Goal: Transaction & Acquisition: Book appointment/travel/reservation

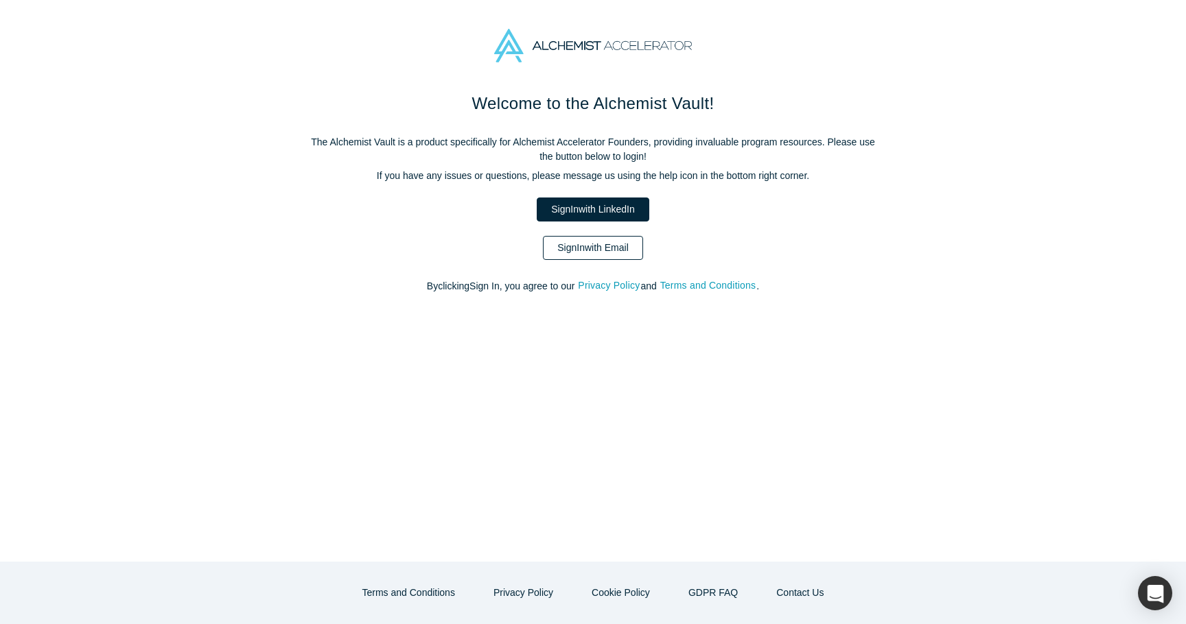
click at [586, 248] on link "Sign In with Email" at bounding box center [593, 248] width 100 height 24
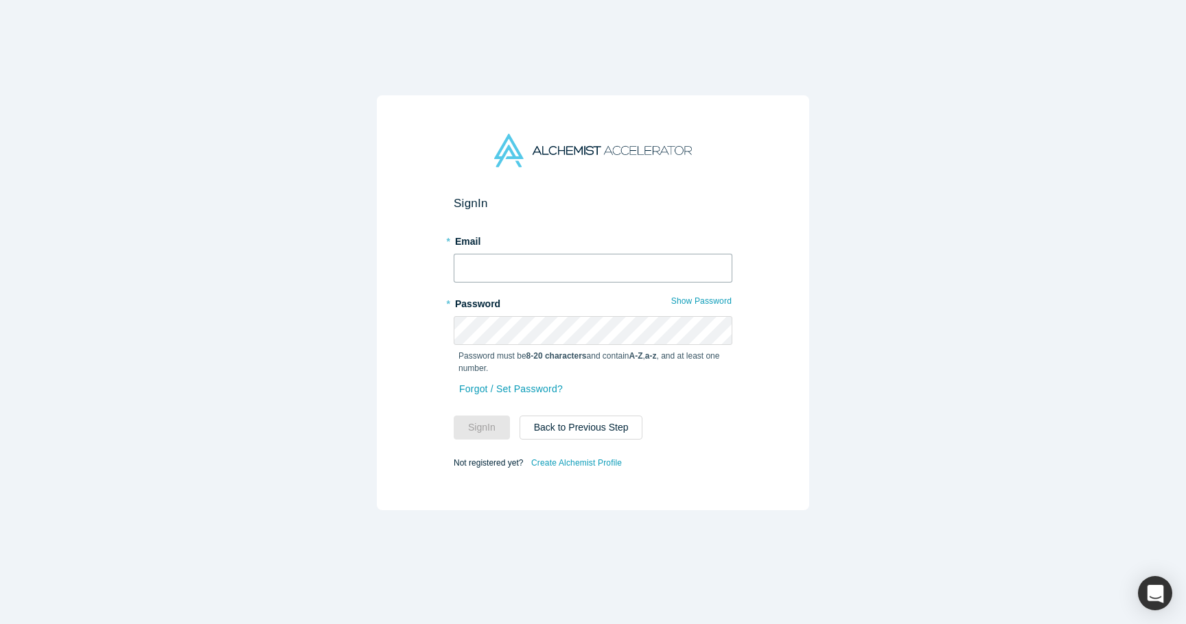
click at [578, 267] on input "text" at bounding box center [592, 268] width 279 height 29
type input "[PERSON_NAME][EMAIL_ADDRESS][DOMAIN_NAME]"
click at [495, 416] on button "Sign In" at bounding box center [481, 428] width 56 height 24
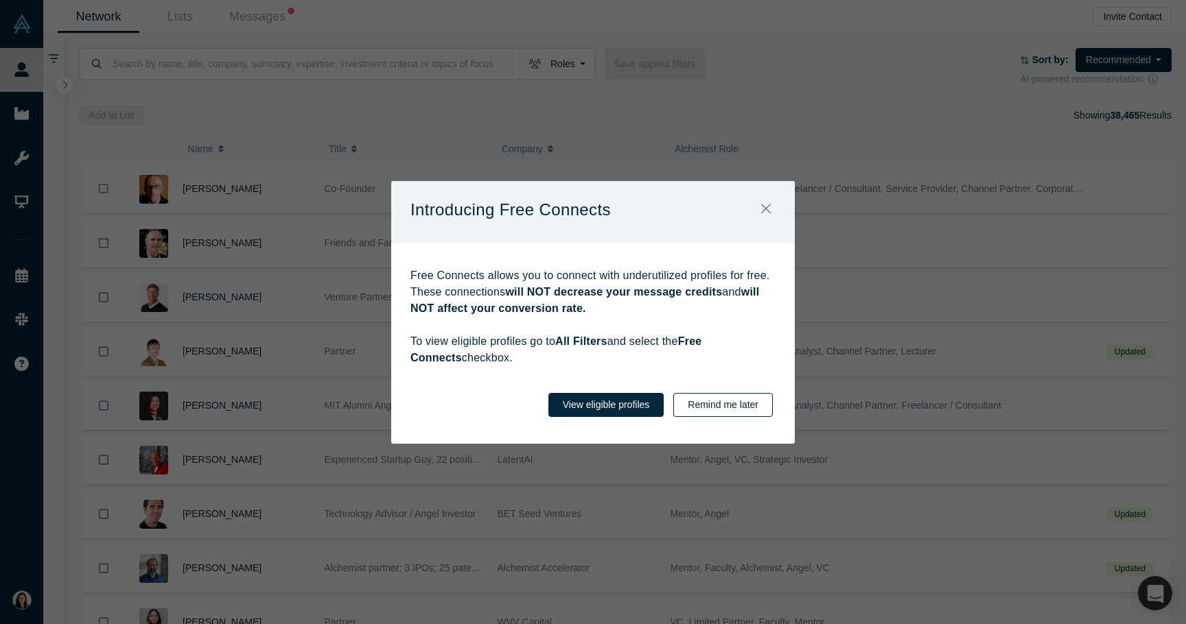
click at [731, 403] on button "Remind me later" at bounding box center [722, 405] width 99 height 24
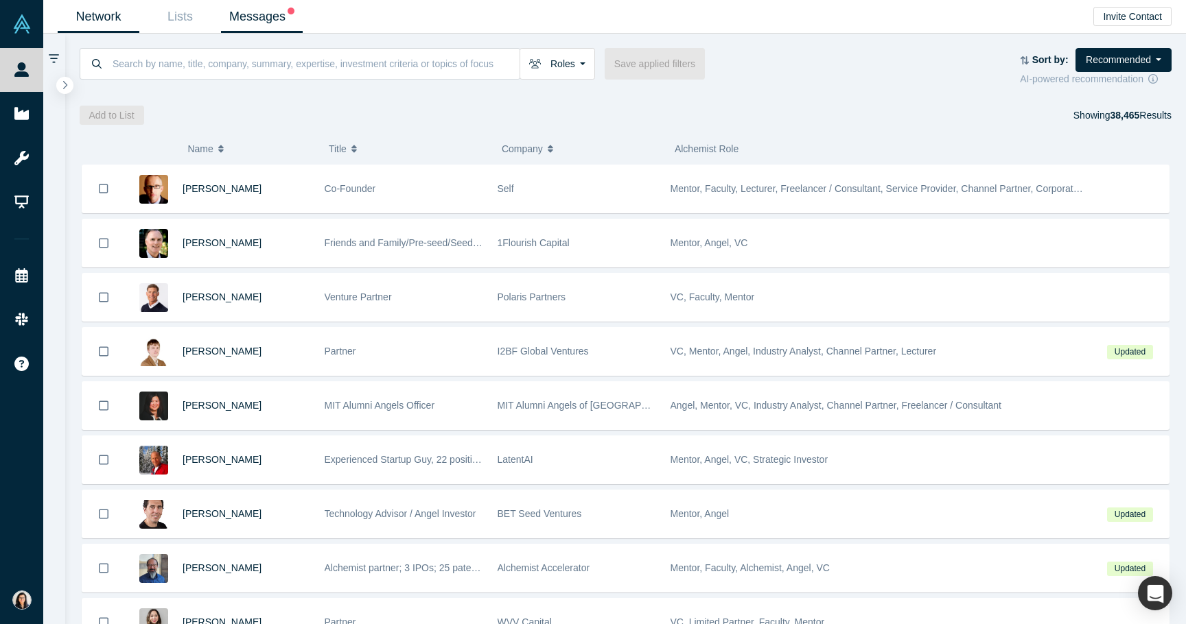
click at [272, 10] on link "Messages" at bounding box center [262, 17] width 82 height 32
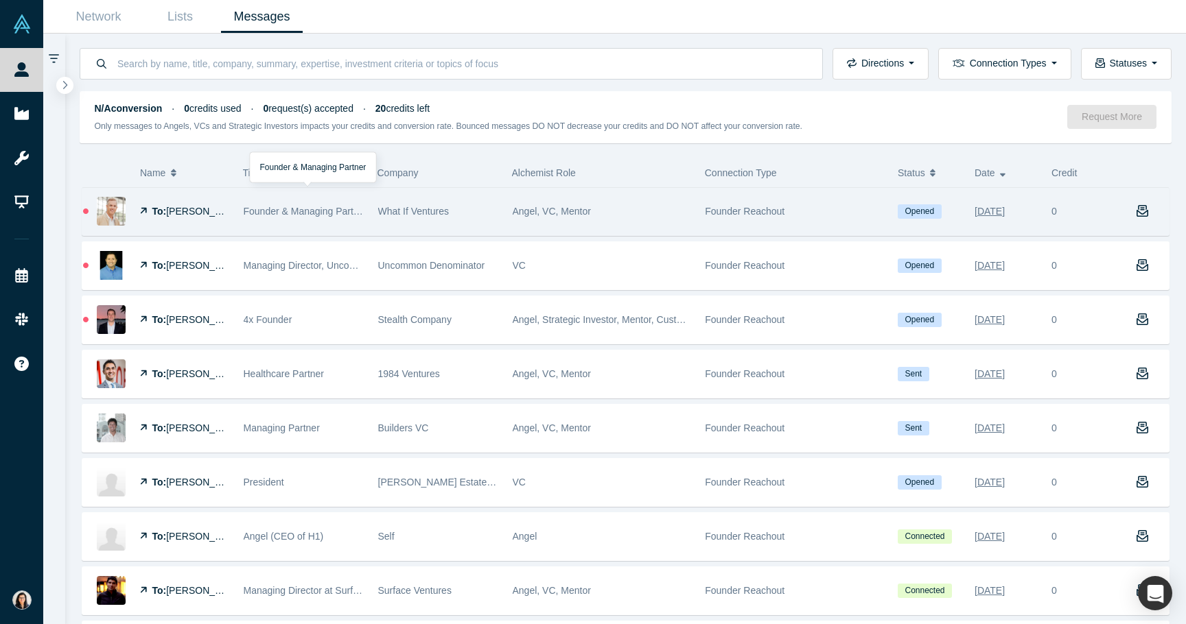
click at [327, 216] on span "Founder & Managing Partner" at bounding box center [306, 211] width 124 height 11
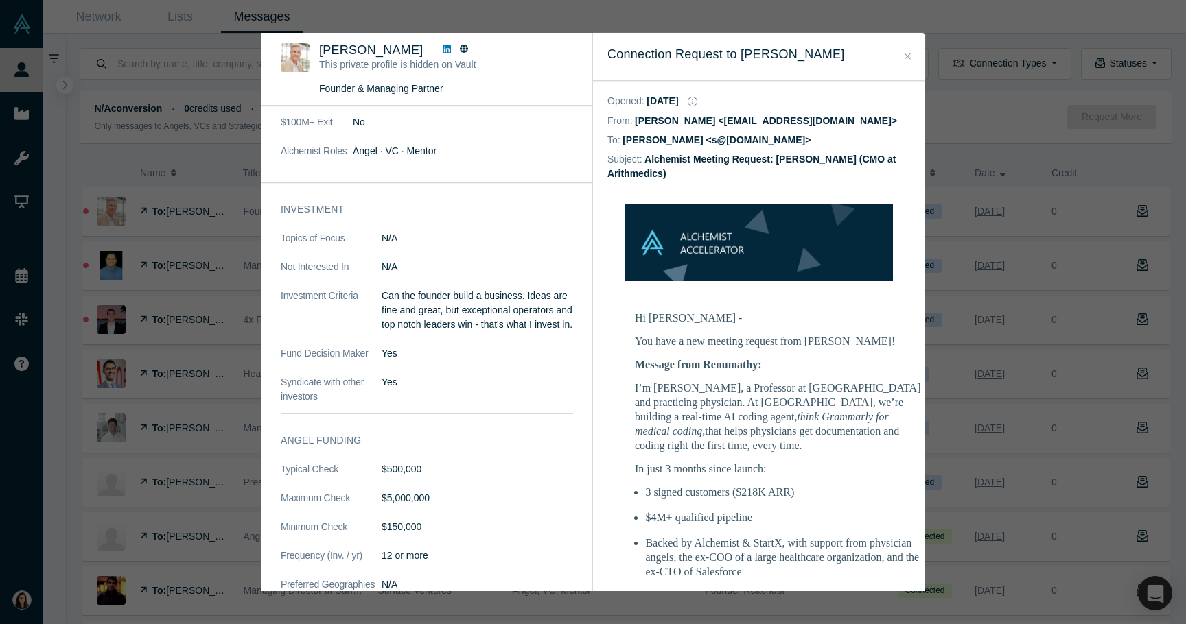
click at [906, 53] on icon "Close" at bounding box center [907, 56] width 6 height 10
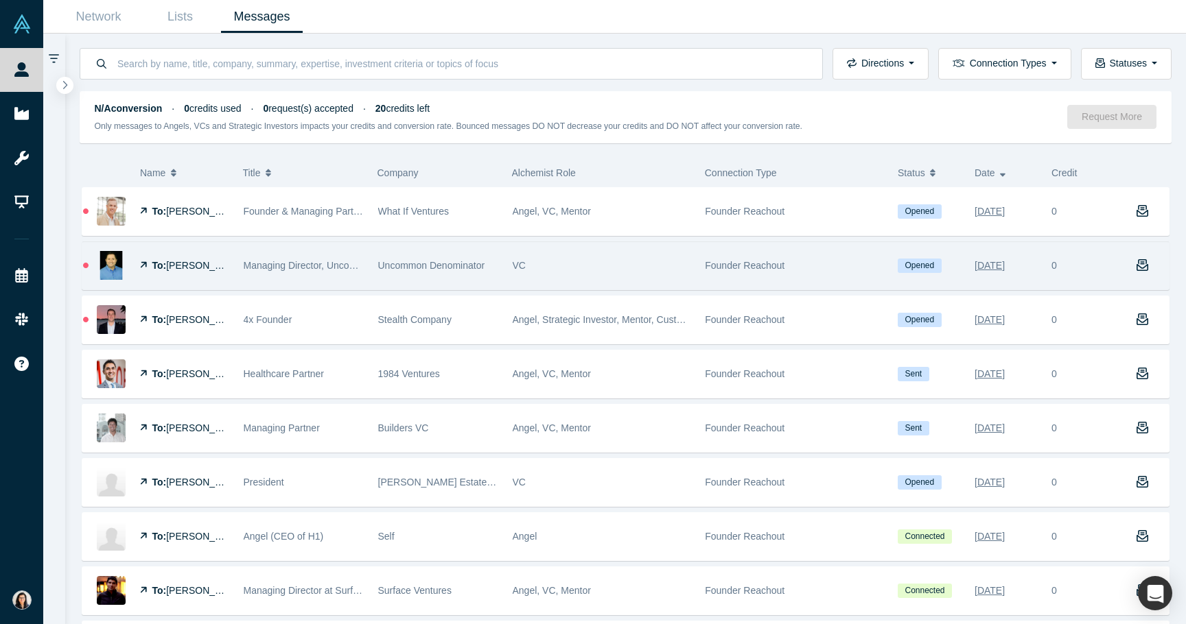
click at [143, 285] on div "To: Doug Perlson" at bounding box center [184, 265] width 89 height 47
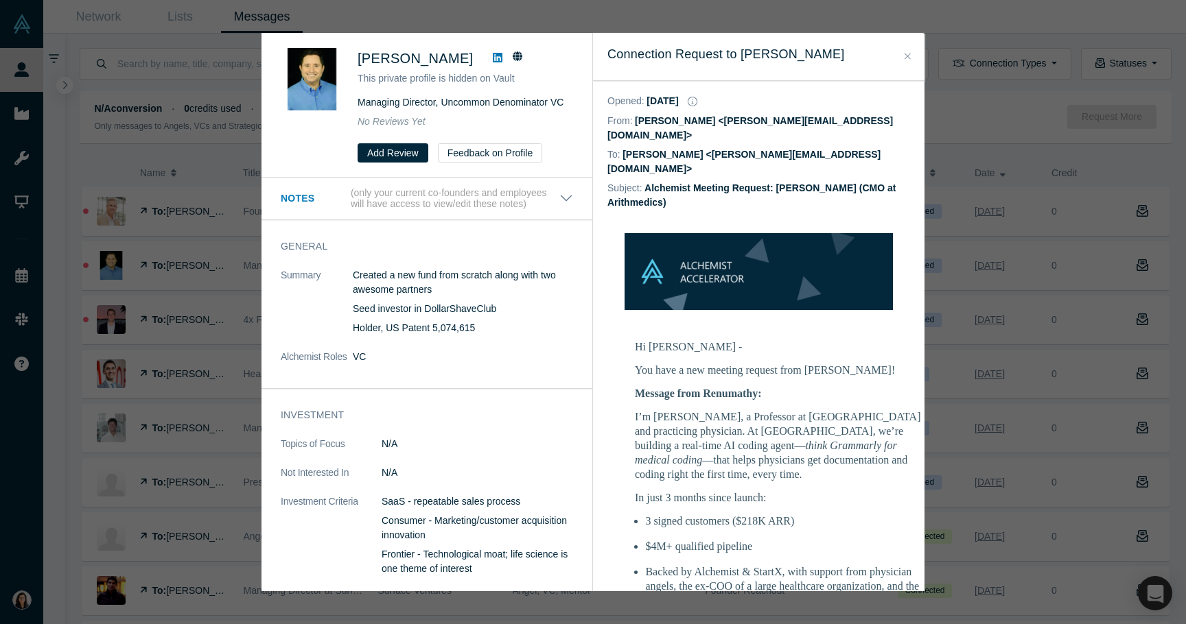
click at [912, 52] on button "Close" at bounding box center [907, 57] width 14 height 16
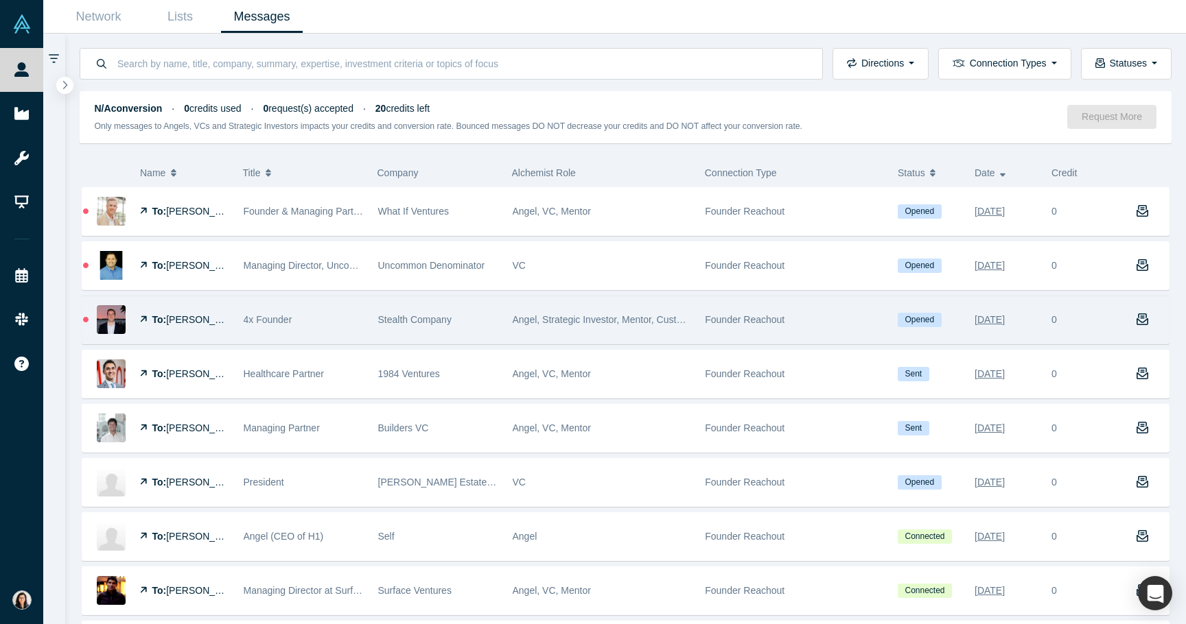
click at [370, 315] on div "Stealth Company" at bounding box center [437, 319] width 134 height 47
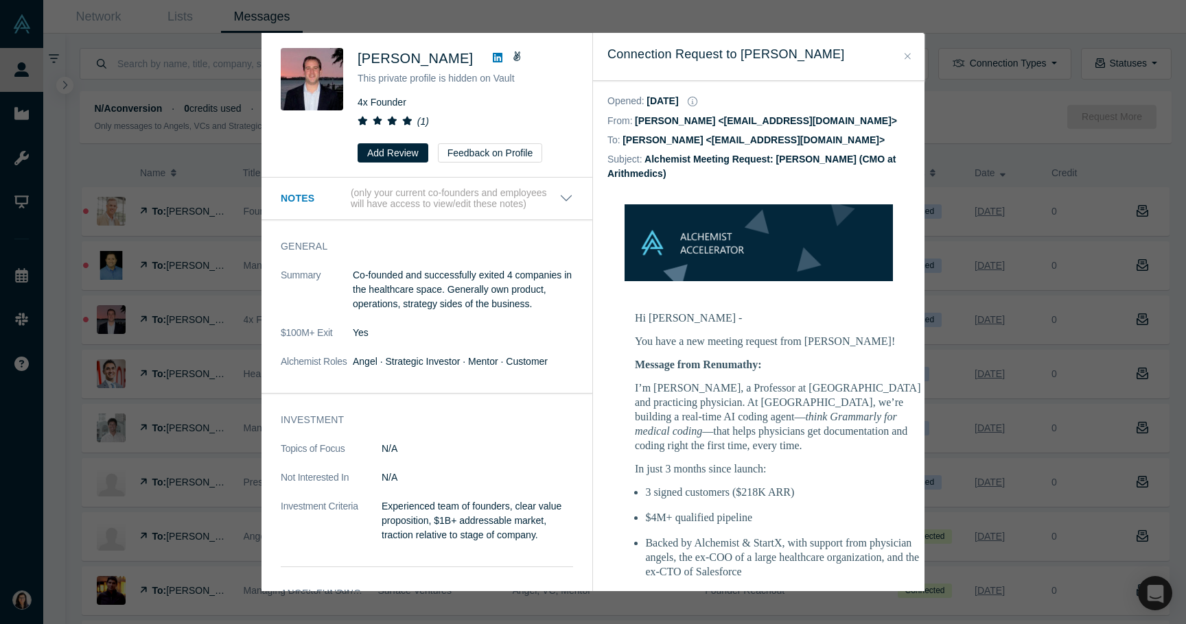
click at [906, 55] on icon "Close" at bounding box center [907, 56] width 6 height 6
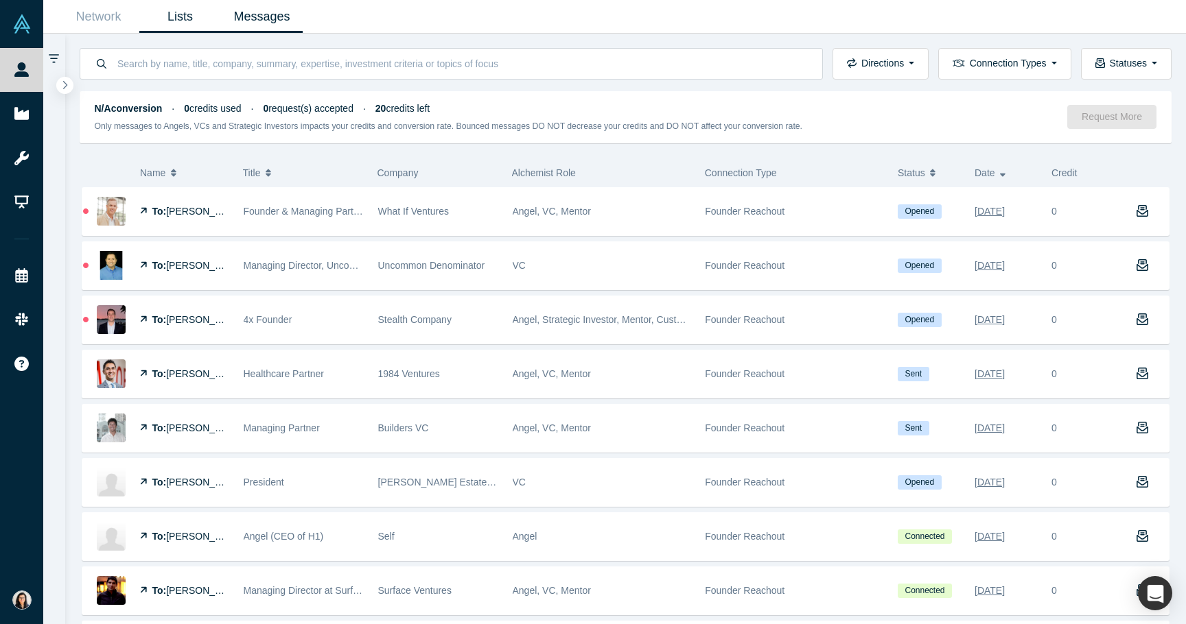
click at [182, 19] on link "Lists" at bounding box center [180, 17] width 82 height 32
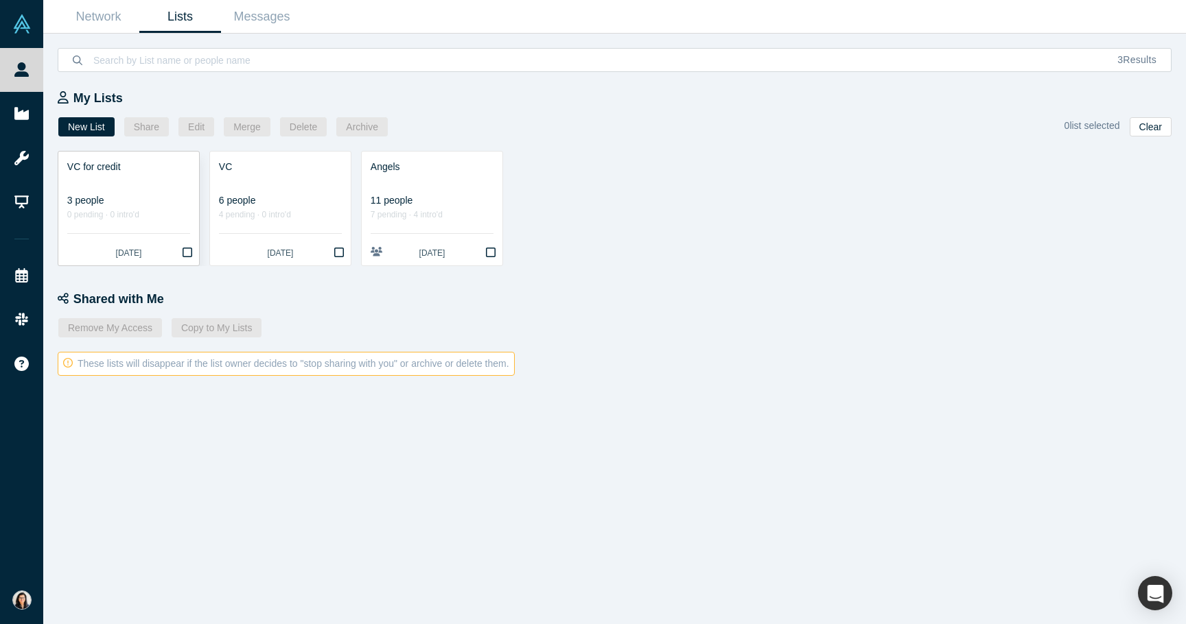
click at [148, 167] on div "VC for credit" at bounding box center [128, 167] width 123 height 14
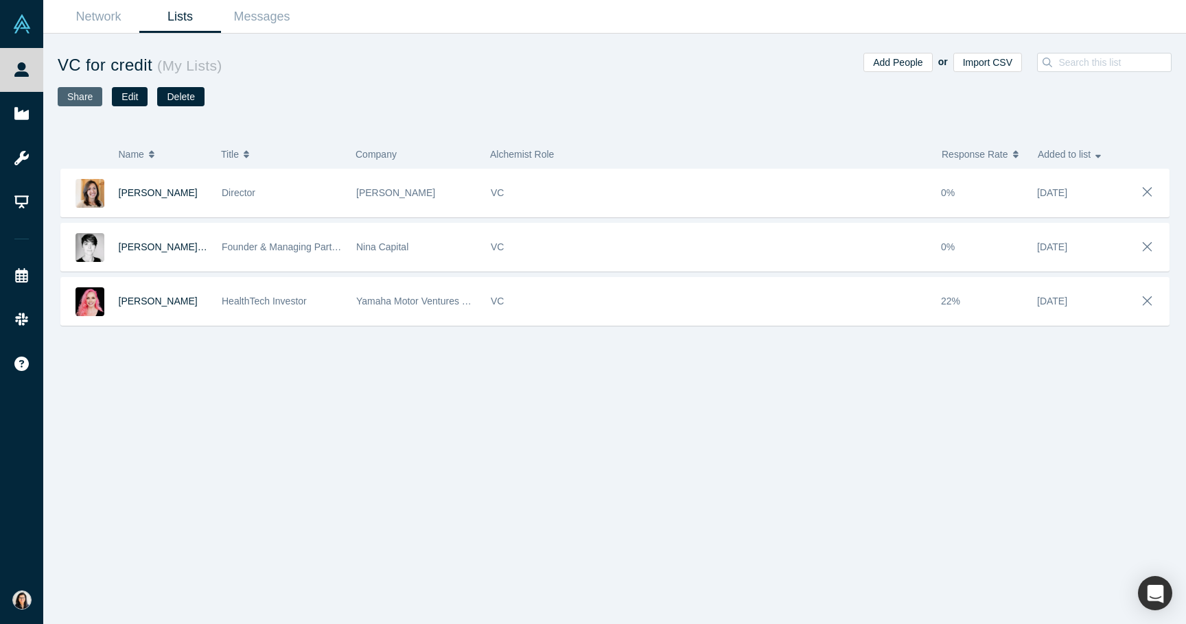
click at [79, 104] on button "Share" at bounding box center [80, 96] width 45 height 19
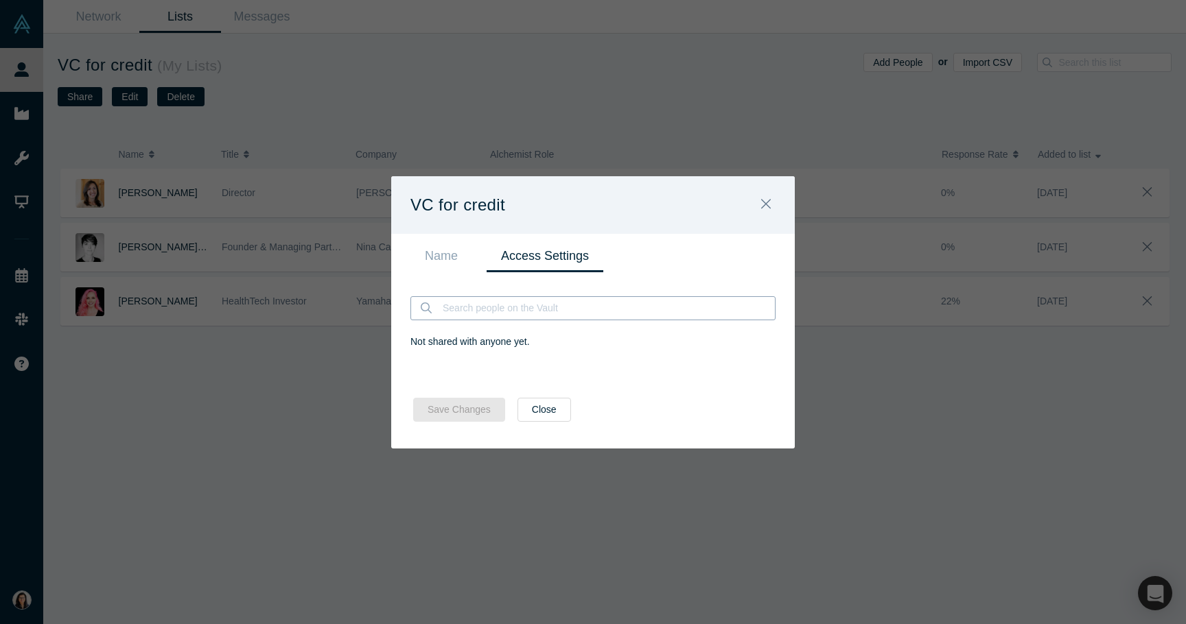
click at [452, 306] on input at bounding box center [607, 308] width 333 height 23
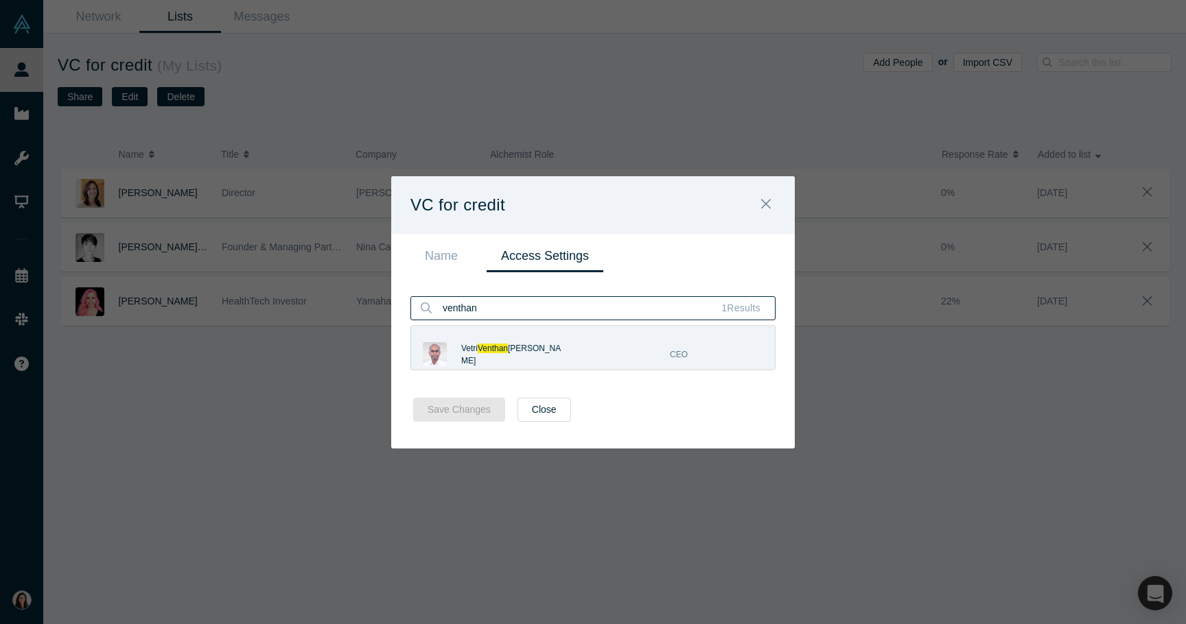
type input "venthan"
click at [486, 346] on div "Vetri Venthan Elango" at bounding box center [513, 354] width 104 height 33
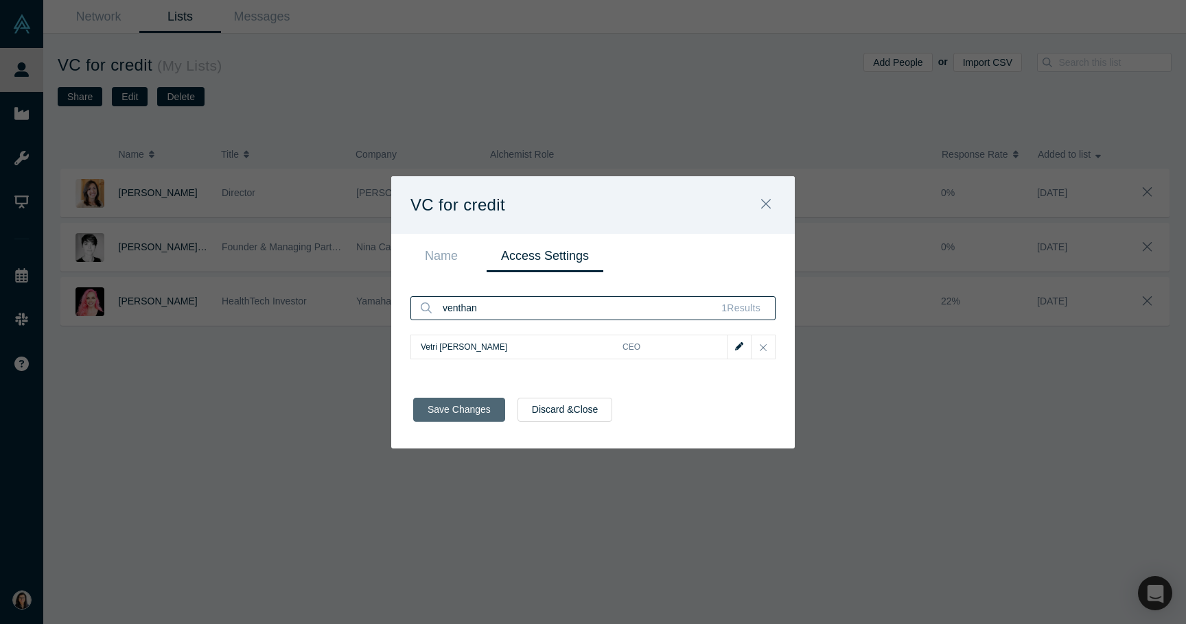
click at [475, 403] on button "Save Changes" at bounding box center [459, 410] width 92 height 24
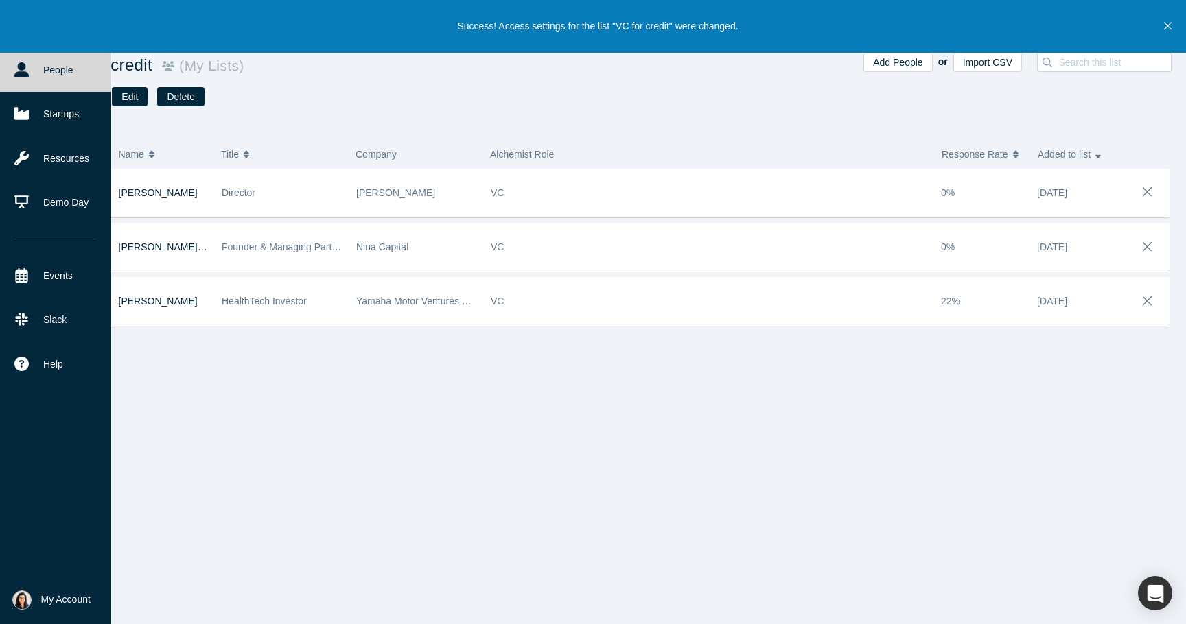
click at [53, 73] on link "People" at bounding box center [55, 70] width 110 height 44
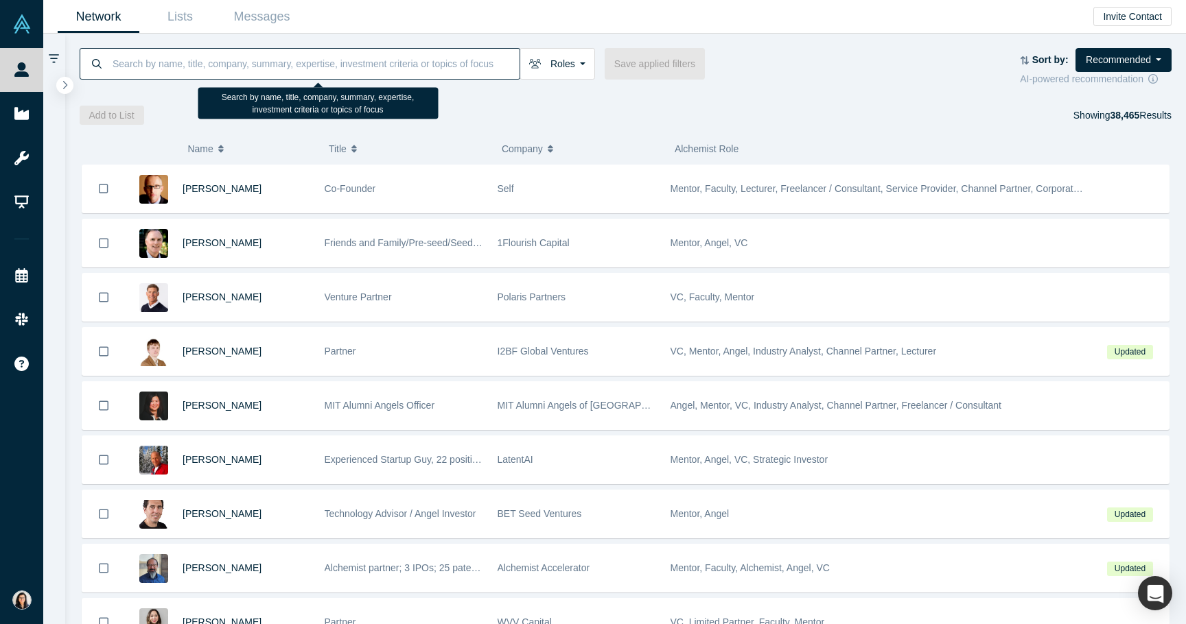
click at [237, 67] on input at bounding box center [315, 63] width 408 height 32
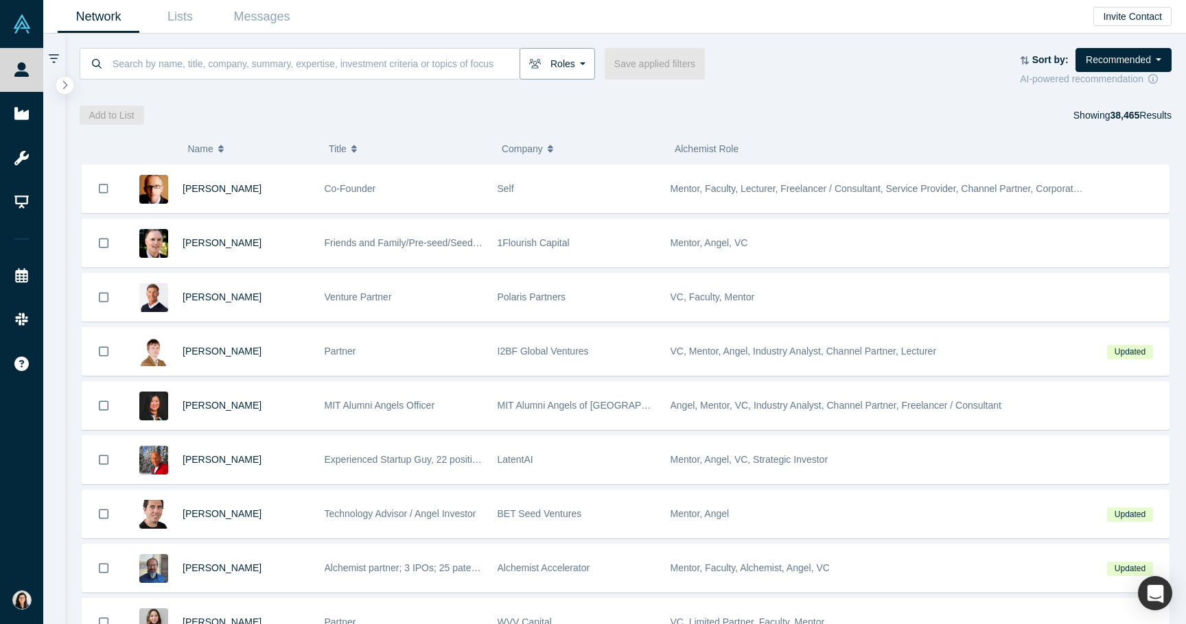
click at [573, 51] on button "Roles" at bounding box center [556, 64] width 75 height 32
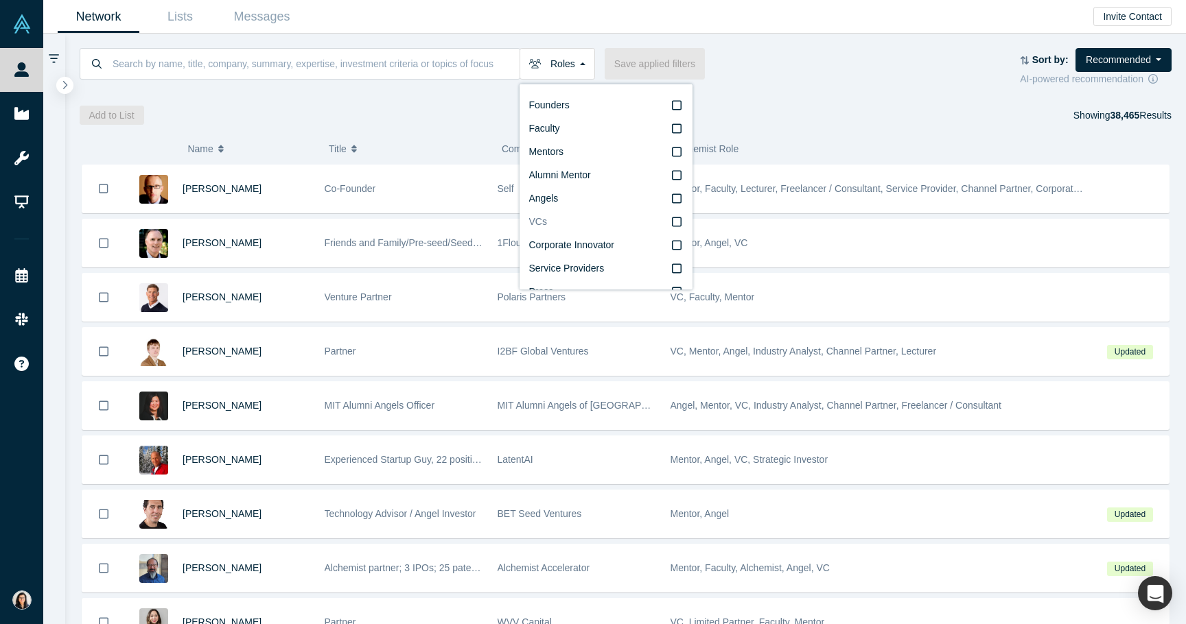
click at [674, 225] on icon at bounding box center [677, 221] width 10 height 11
click at [0, 0] on input "VCs" at bounding box center [0, 0] width 0 height 0
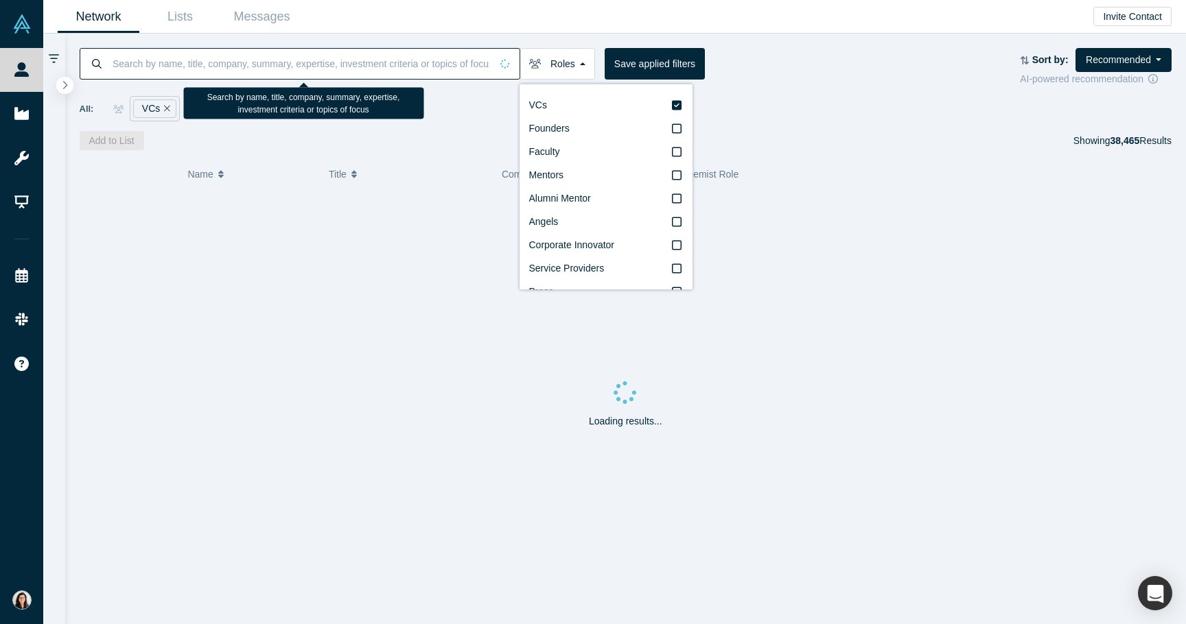
click at [364, 71] on input at bounding box center [300, 63] width 379 height 32
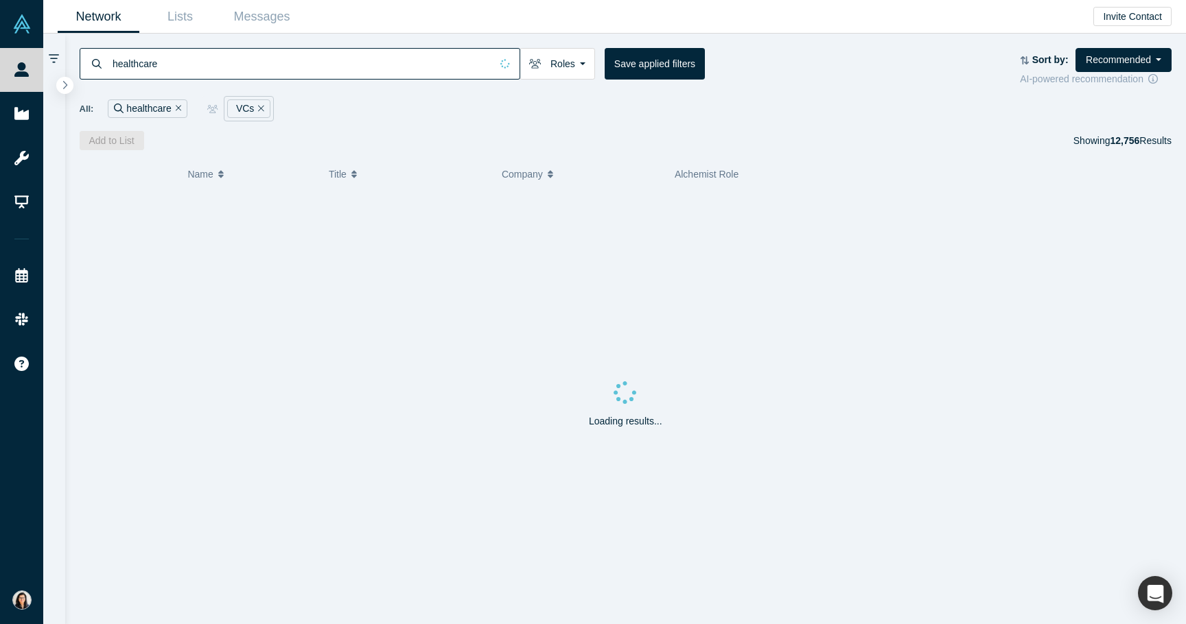
type input "healthcare"
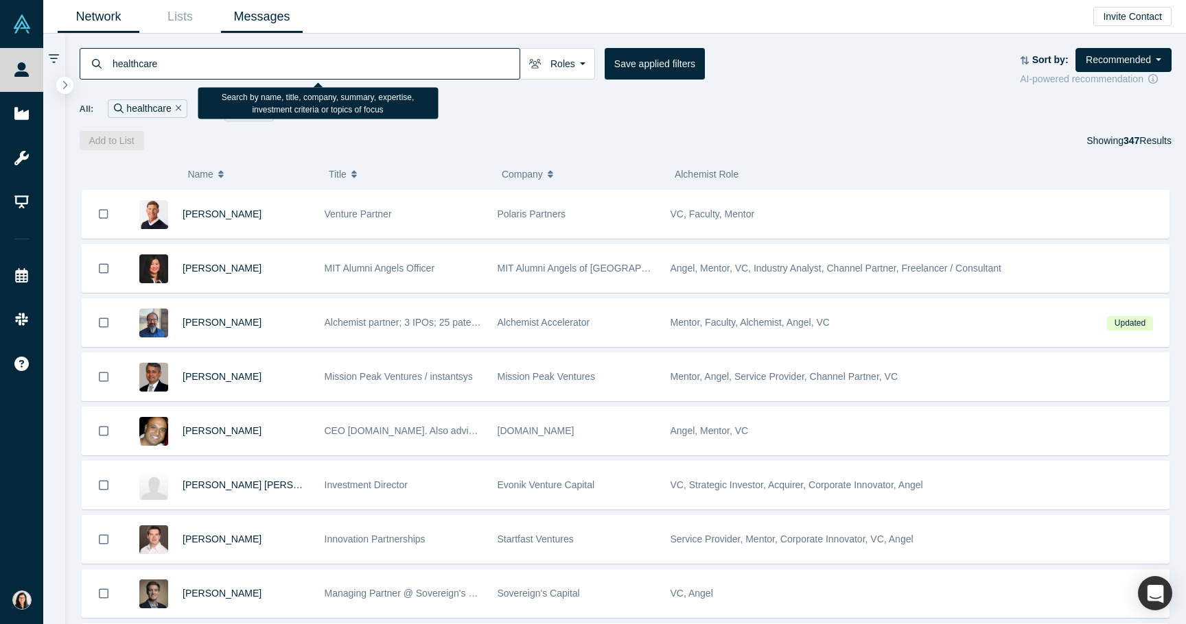
click at [259, 16] on link "Messages" at bounding box center [262, 17] width 82 height 32
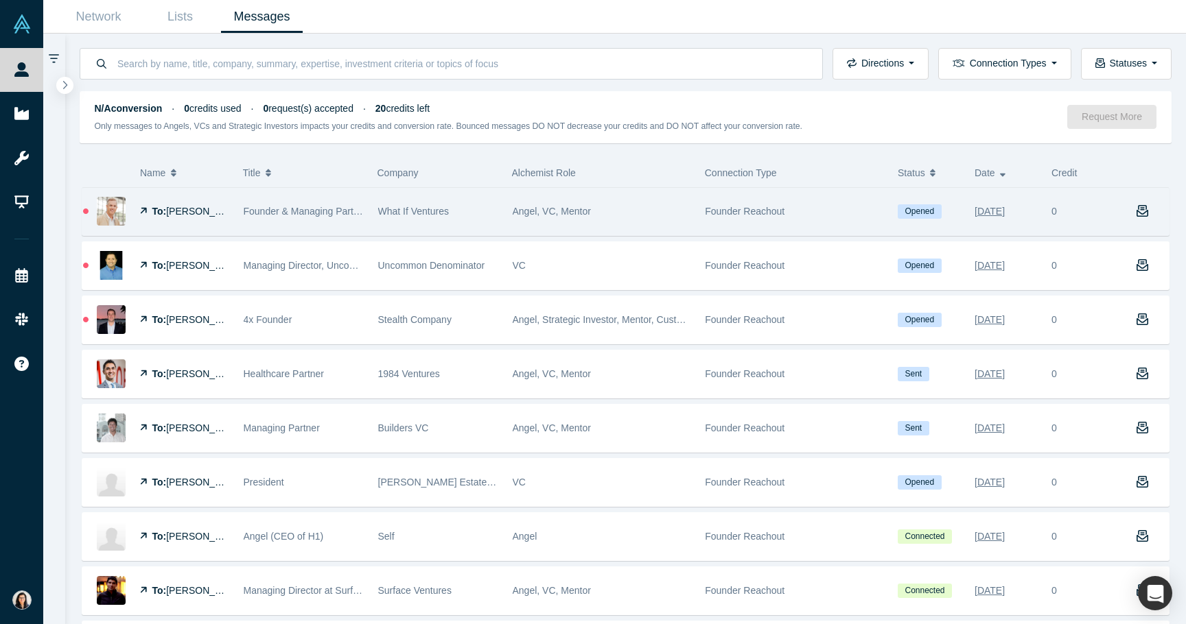
click at [444, 226] on div "What If Ventures" at bounding box center [438, 211] width 120 height 47
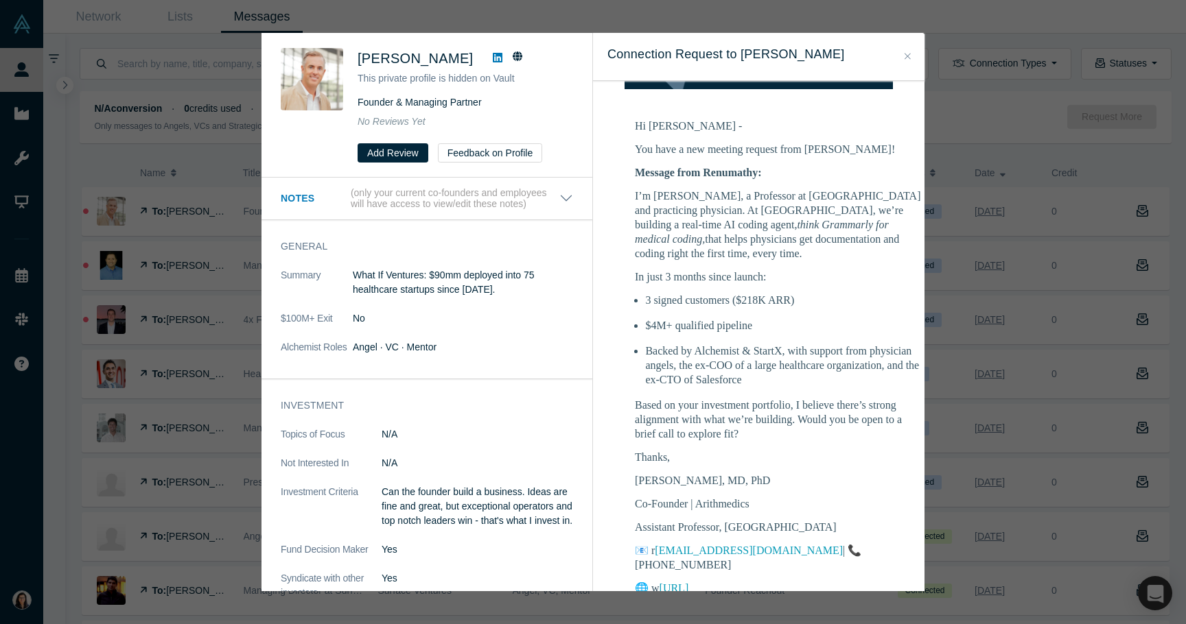
scroll to position [165, 0]
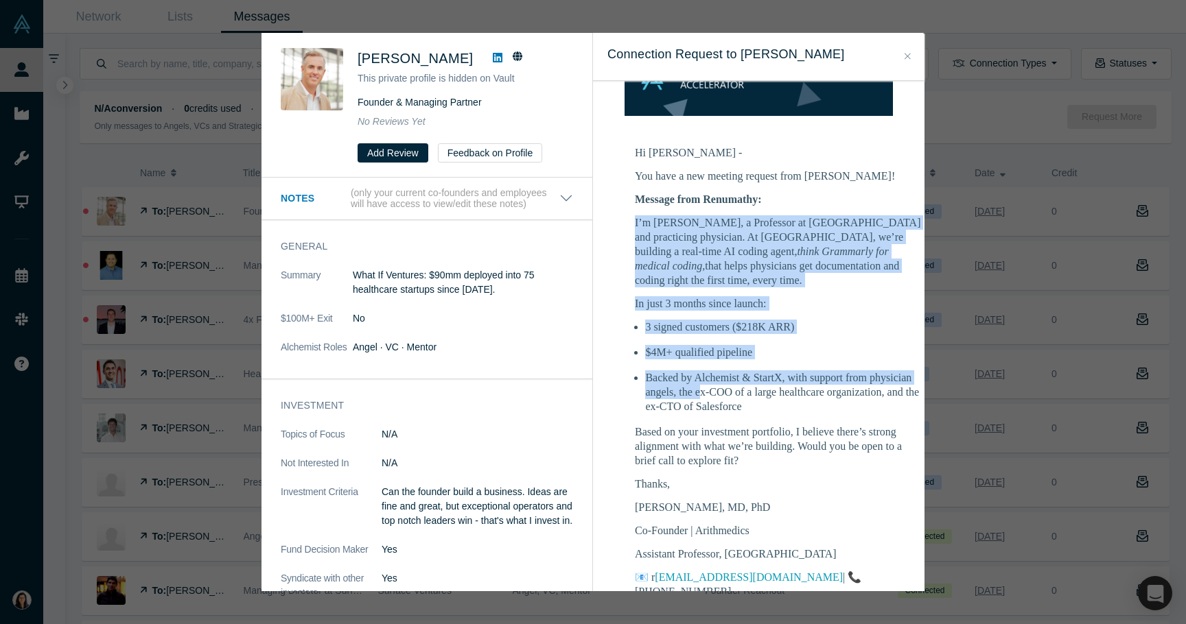
drag, startPoint x: 635, startPoint y: 234, endPoint x: 701, endPoint y: 394, distance: 173.2
click at [701, 393] on div "I’m Renu Dhanasekaran, a Professor at Stanford and practicing physician. At Ari…" at bounding box center [779, 418] width 288 height 407
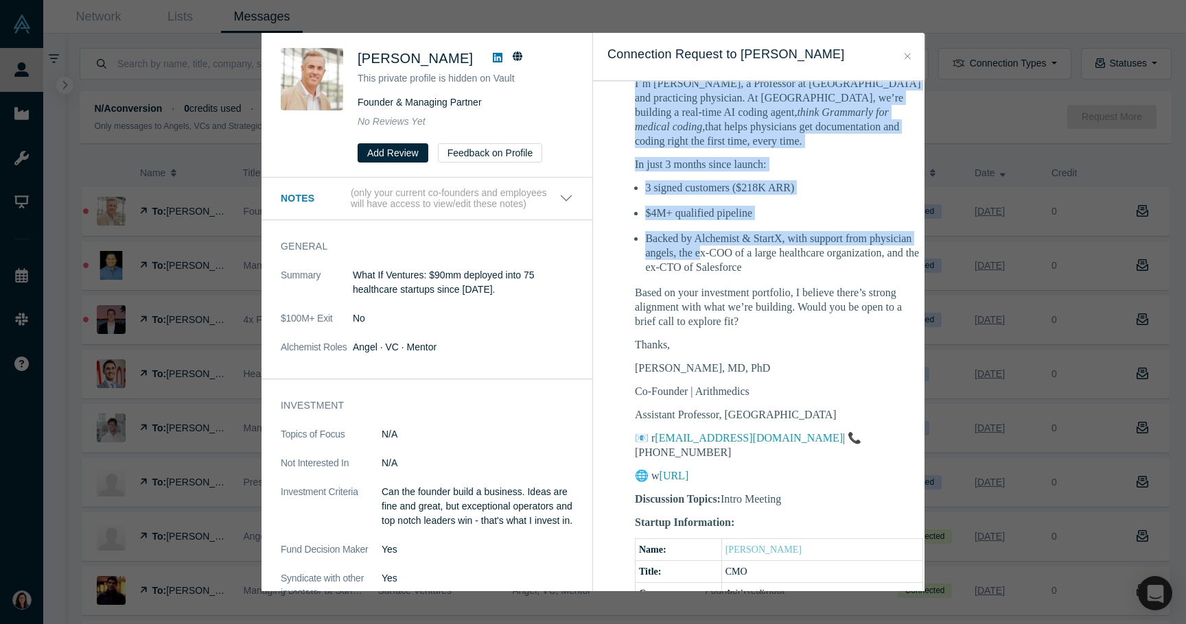
scroll to position [315, 0]
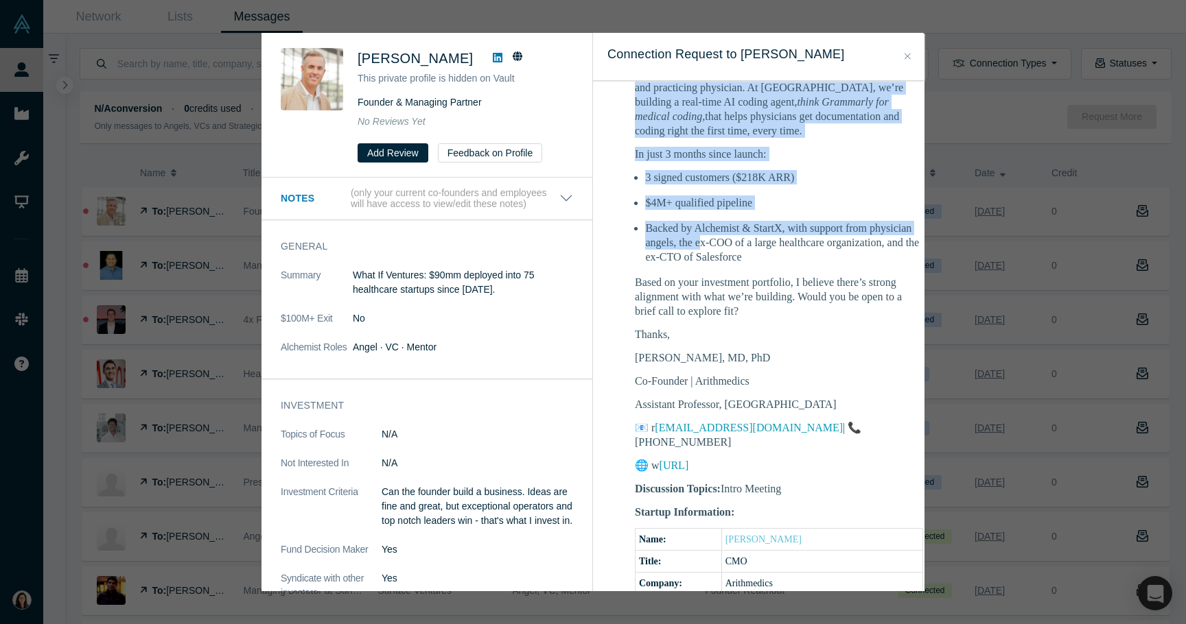
click at [771, 458] on p "🌐 w ww.arithmedics.ai" at bounding box center [779, 465] width 288 height 14
copy div "I’m Renu Dhanasekaran, a Professor at Stanford and practicing physician. At Ari…"
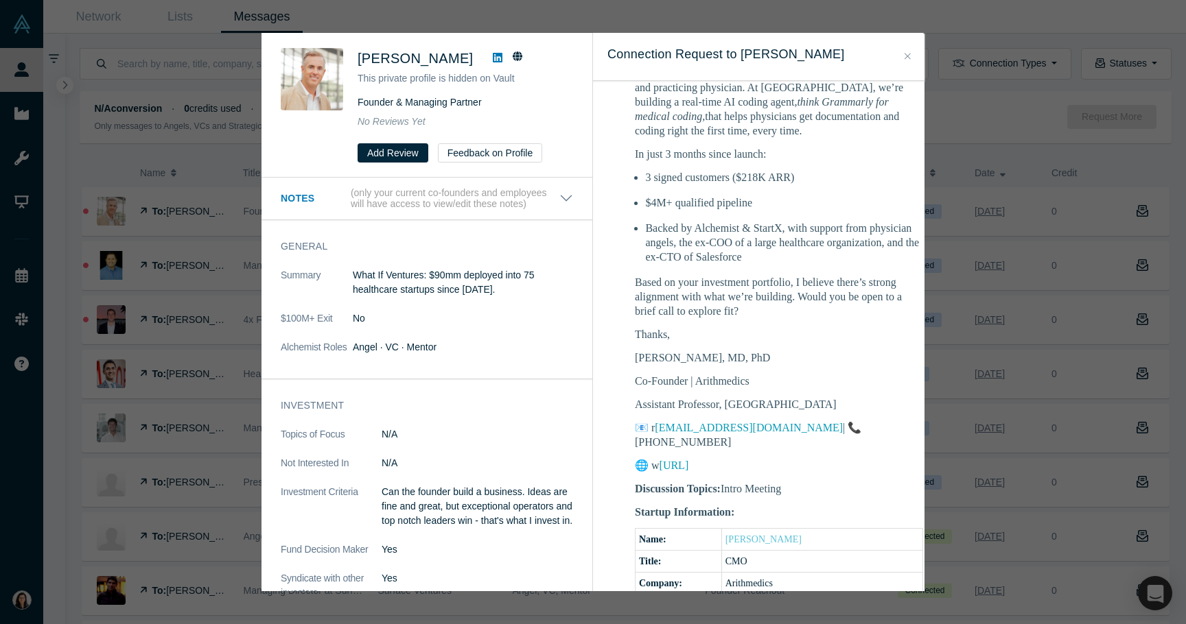
click at [109, 25] on div "Was the recommendation useful? Stephen Hays This private profile is hidden on V…" at bounding box center [593, 312] width 1186 height 624
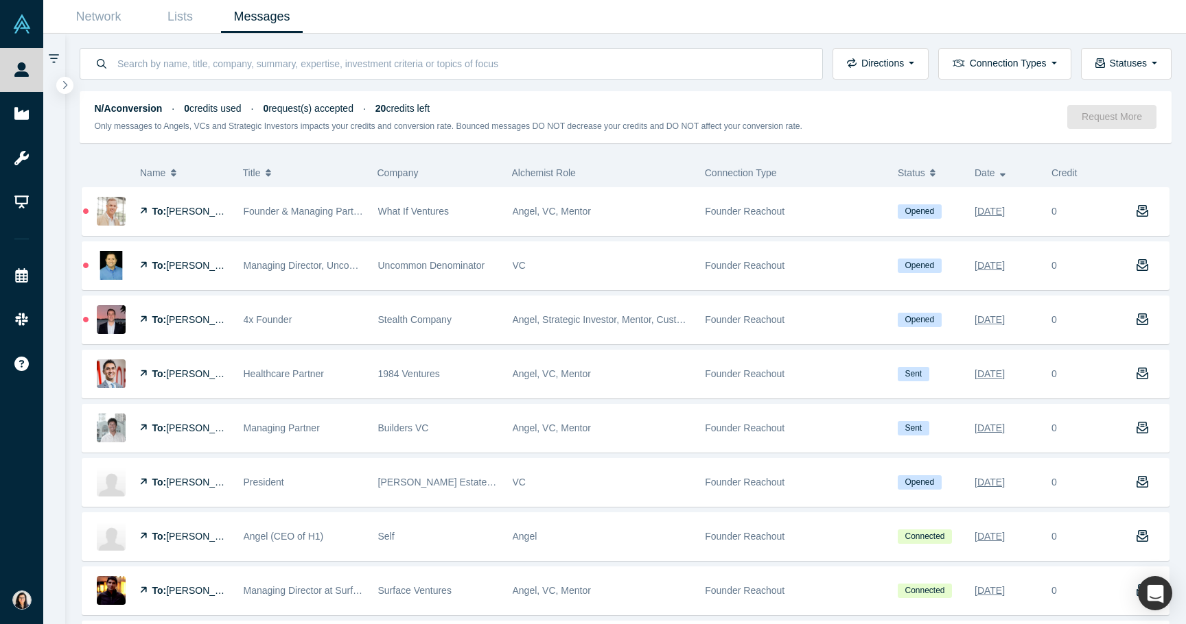
click at [165, 25] on div "Was the recommendation useful? Stephen Hays This private profile is hidden on V…" at bounding box center [593, 312] width 1186 height 624
click at [118, 20] on link "Network" at bounding box center [99, 17] width 82 height 32
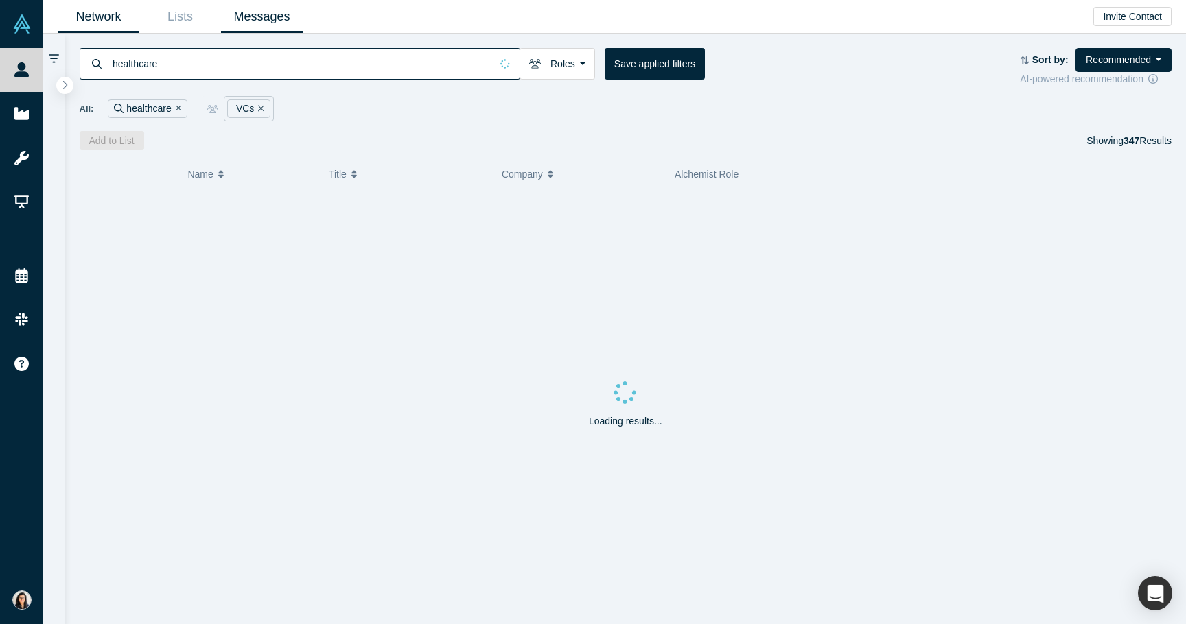
click at [261, 30] on link "Messages" at bounding box center [262, 17] width 82 height 32
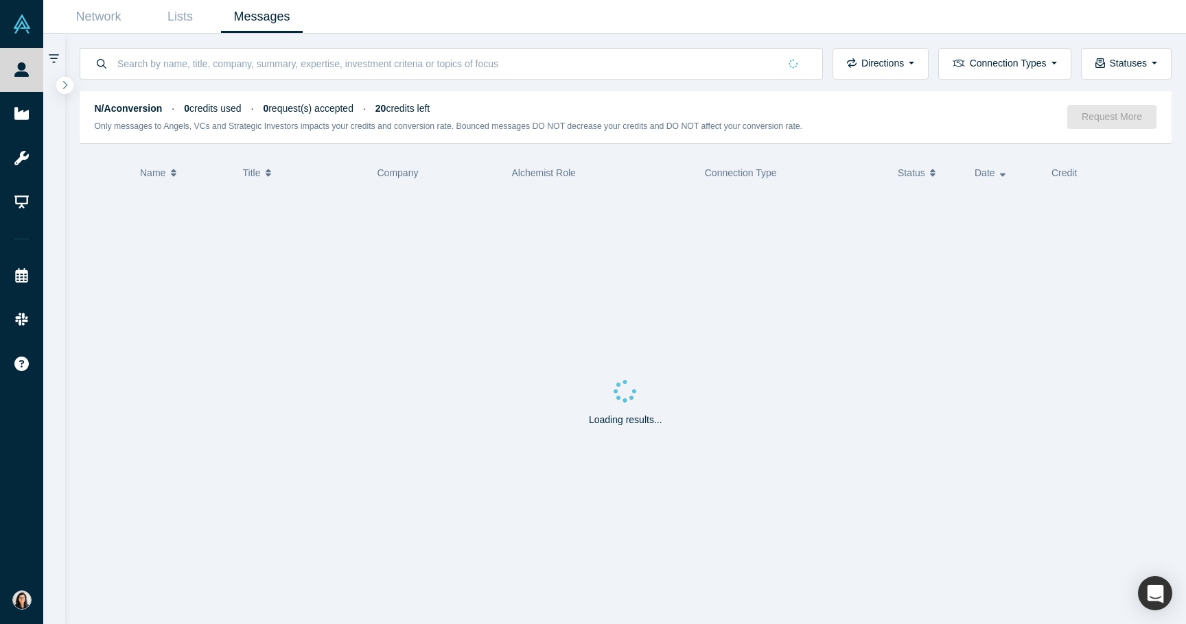
click at [198, 34] on div "Directions Incoming messages Outgoing messages Connection Types Demo Day Founde…" at bounding box center [625, 57] width 1121 height 46
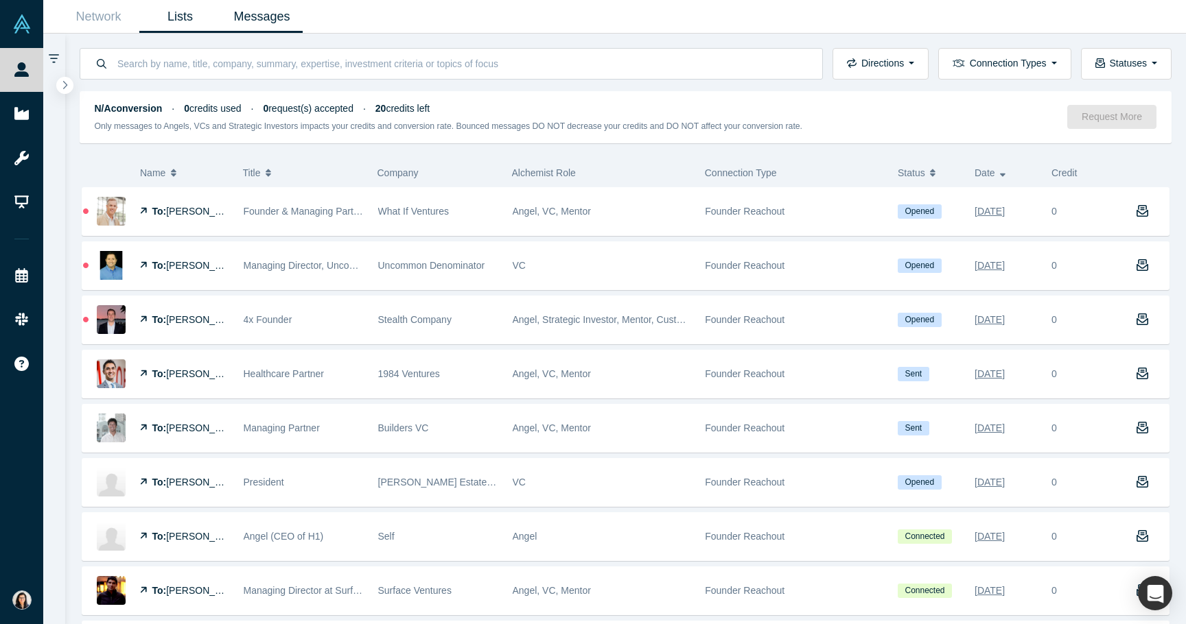
click at [191, 30] on link "Lists" at bounding box center [180, 17] width 82 height 32
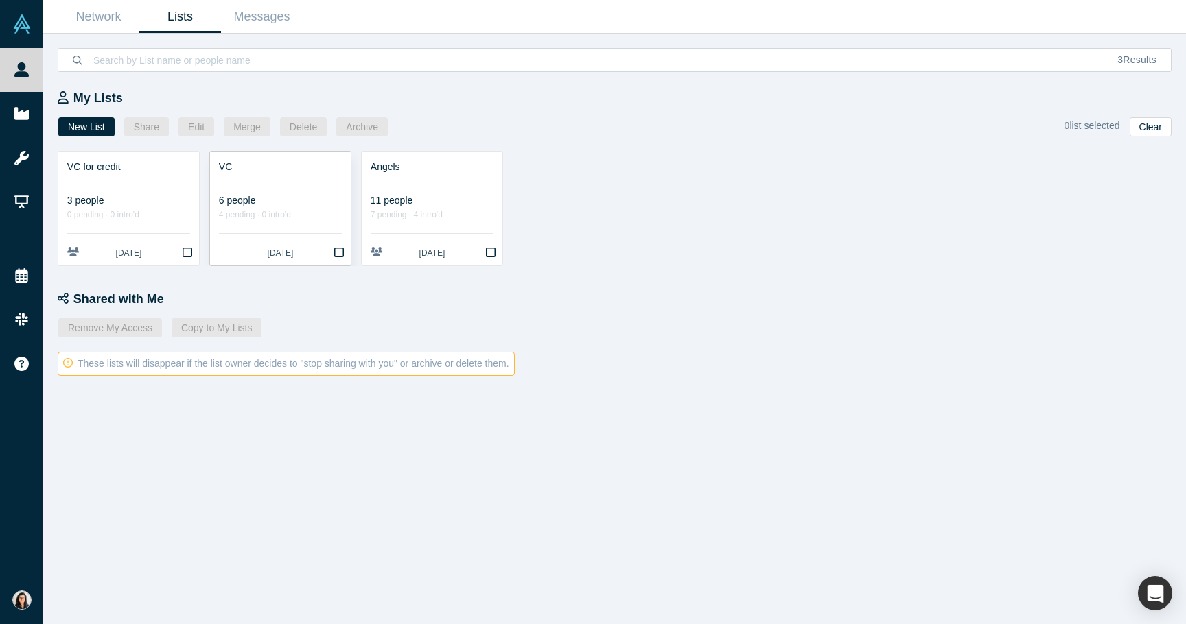
click at [273, 189] on link "VC 6 people 4 pending · 0 intro'd 29 days ago" at bounding box center [280, 209] width 141 height 114
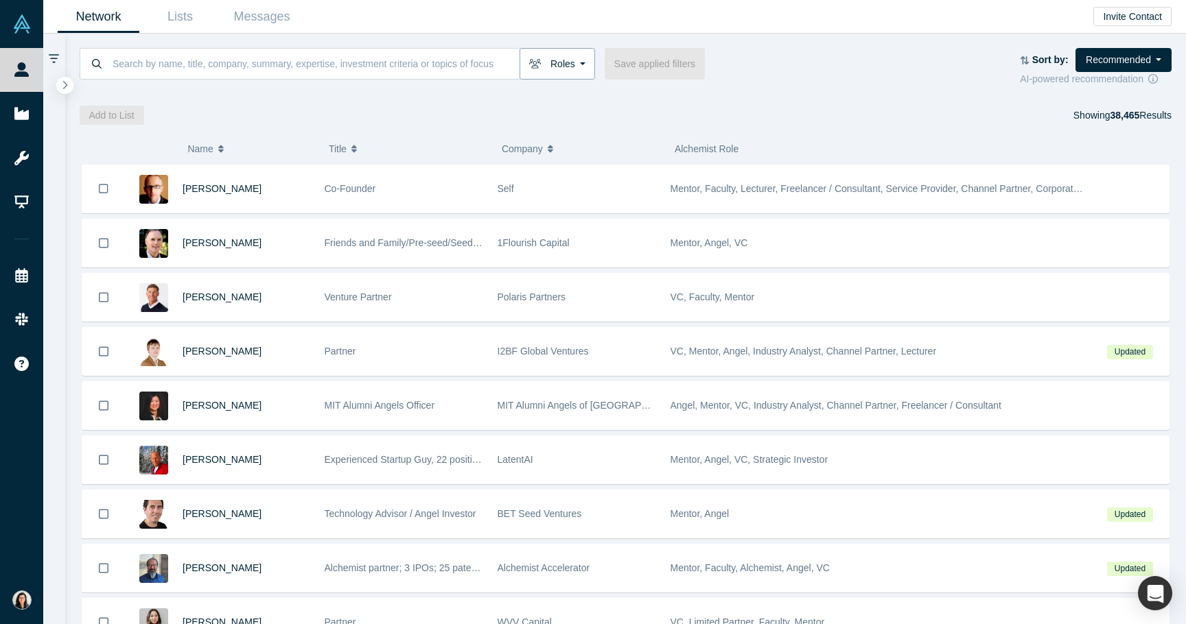
click at [560, 70] on button "Roles" at bounding box center [556, 64] width 75 height 32
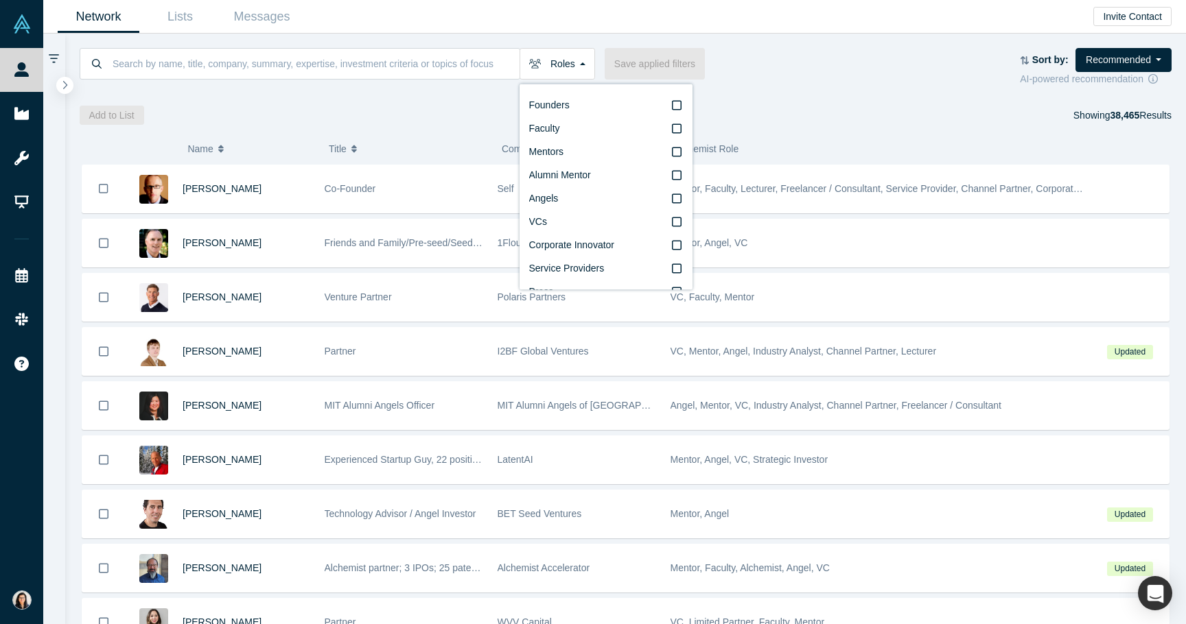
click at [683, 221] on div "Founders Faculty Mentors Alumni Mentor Angels VCs Corporate Innovator Service P…" at bounding box center [605, 187] width 173 height 206
click at [678, 222] on icon at bounding box center [677, 221] width 10 height 11
click at [0, 0] on input "VCs" at bounding box center [0, 0] width 0 height 0
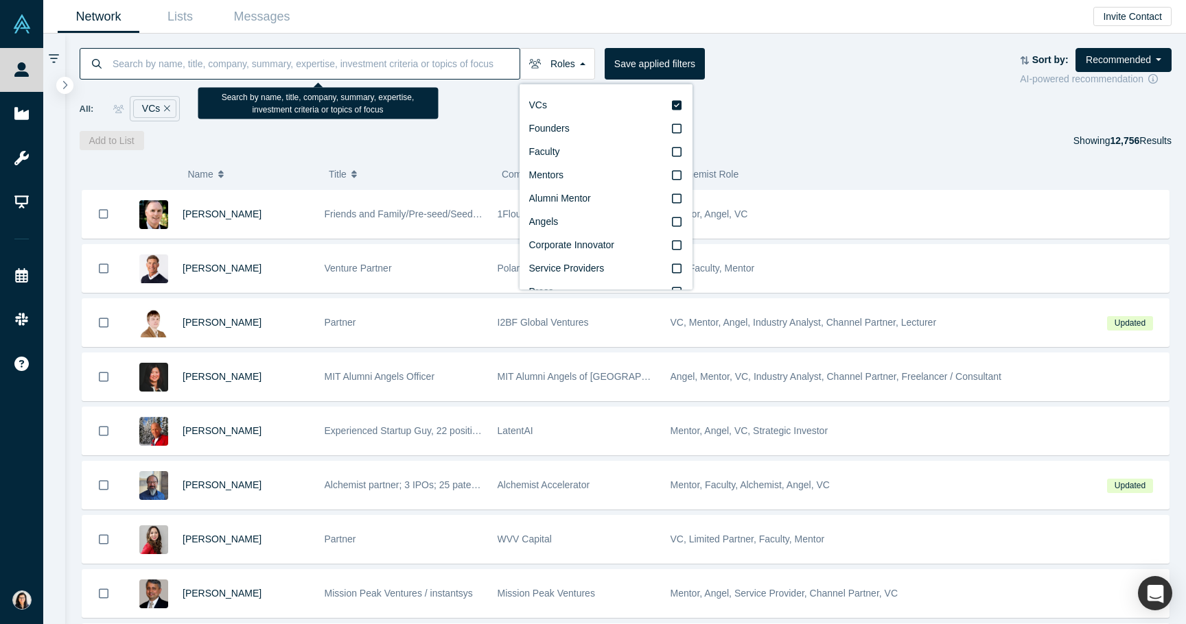
click at [329, 54] on input at bounding box center [315, 63] width 408 height 32
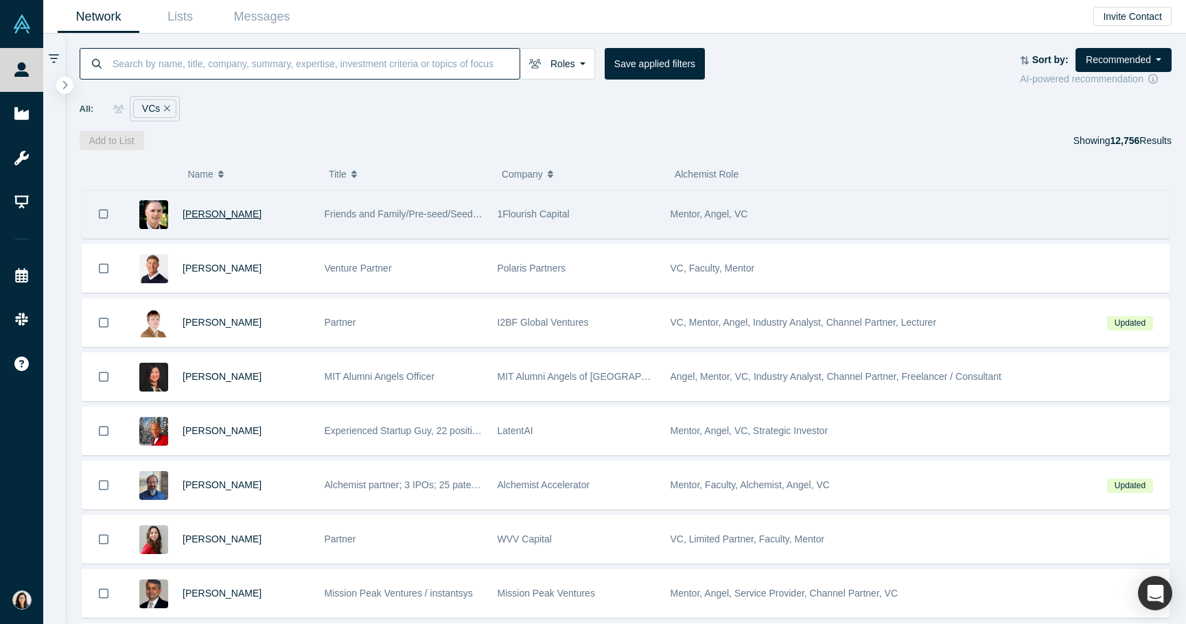
click at [219, 215] on span "David Lane" at bounding box center [221, 214] width 79 height 11
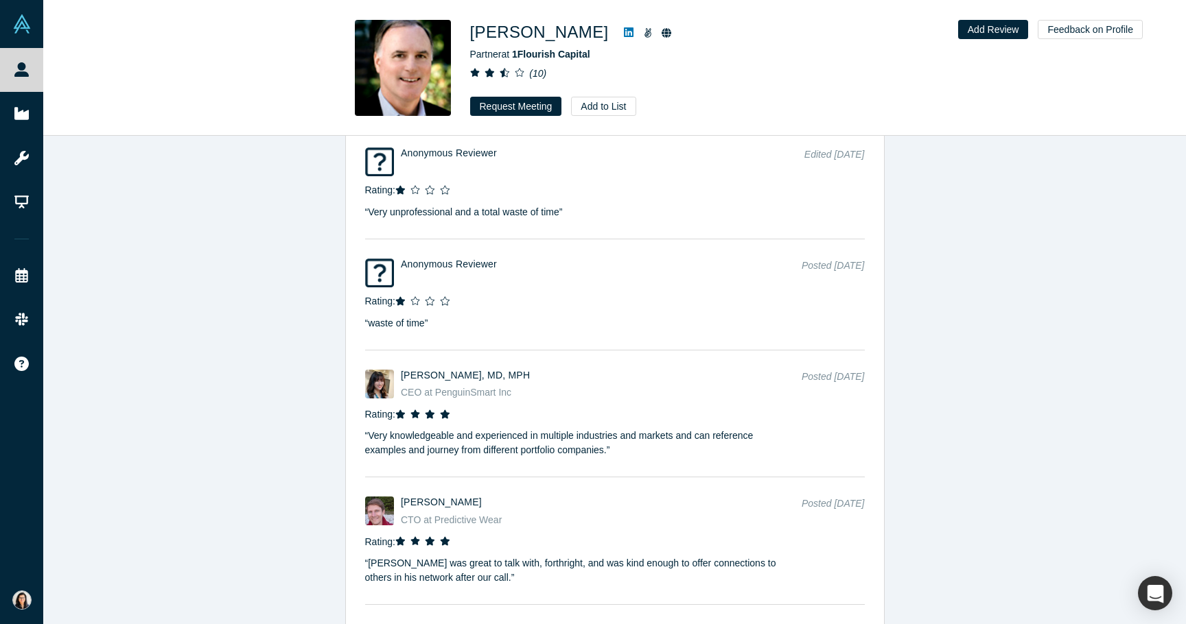
scroll to position [2667, 0]
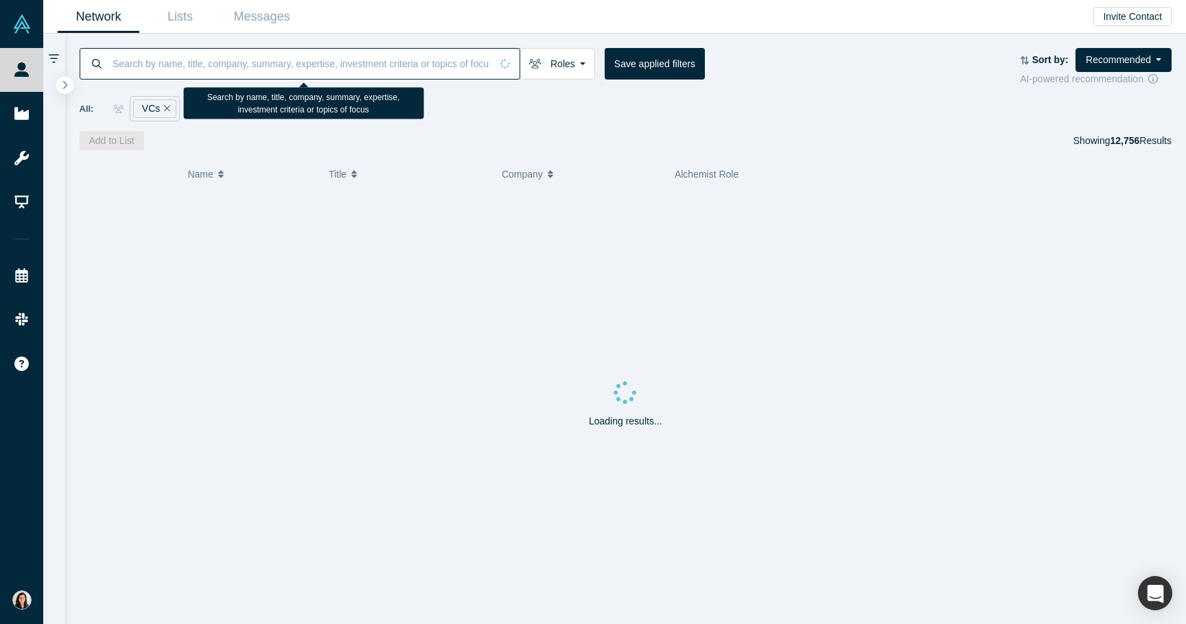
click at [223, 72] on input at bounding box center [300, 63] width 379 height 32
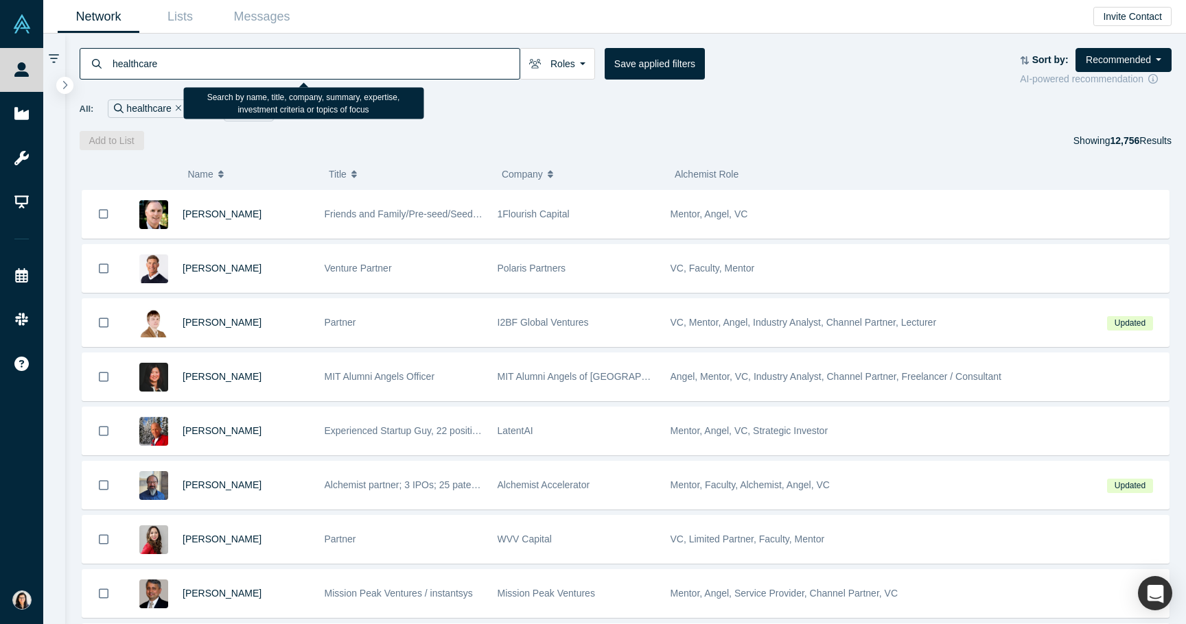
type input "healthcare"
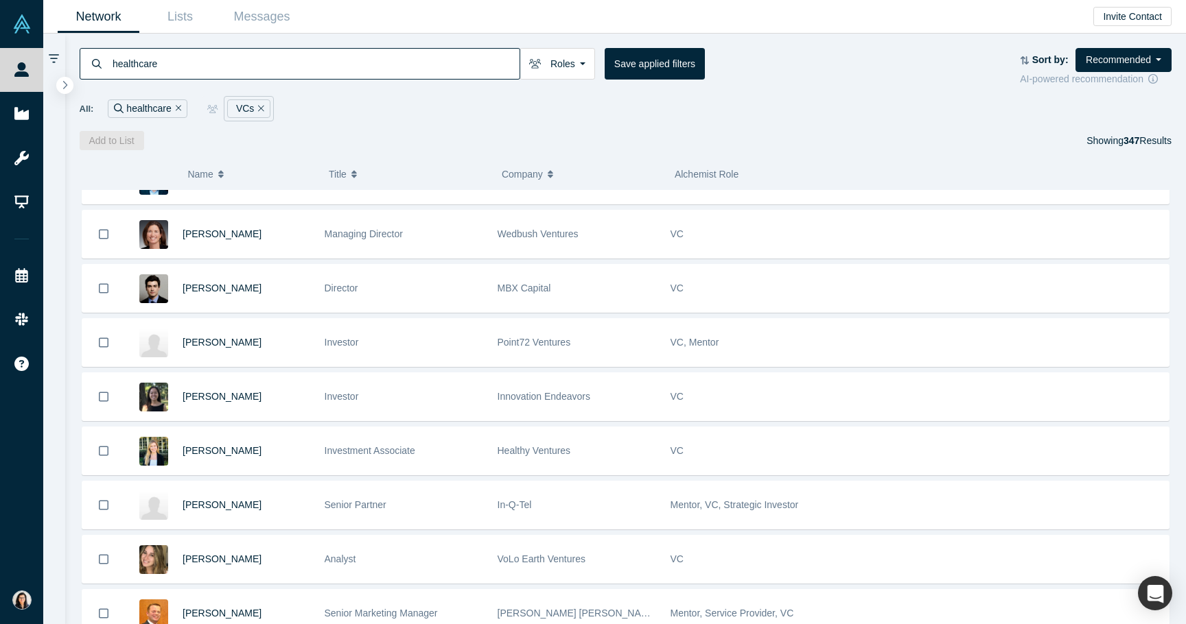
scroll to position [1756, 0]
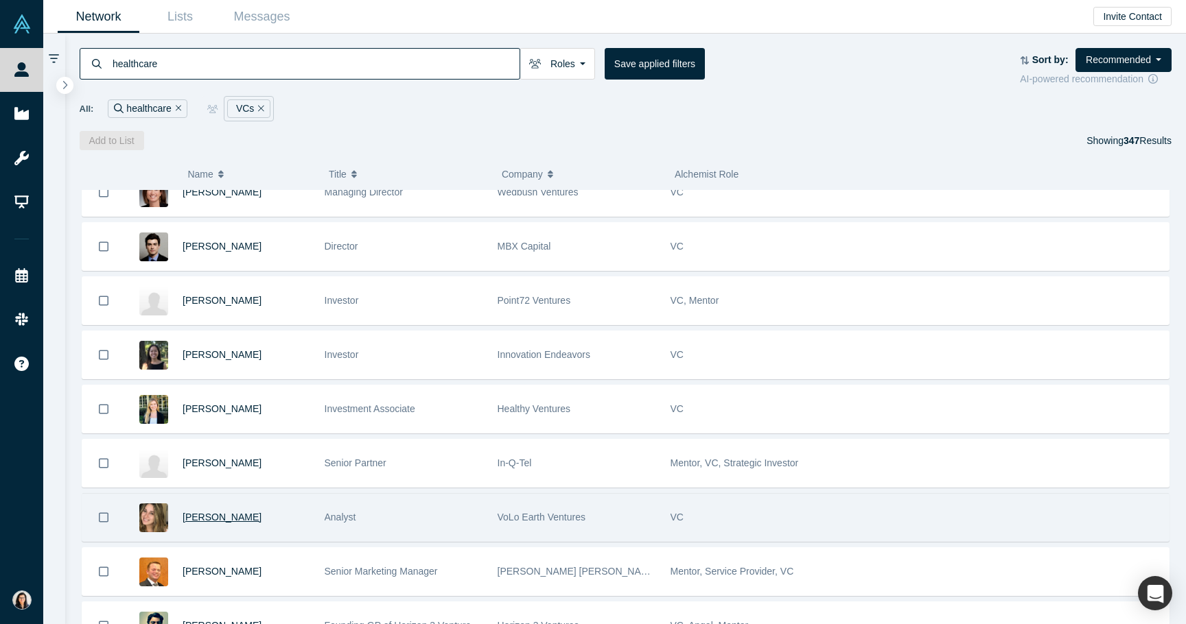
click at [224, 516] on span "Rachael Ferm" at bounding box center [221, 517] width 79 height 11
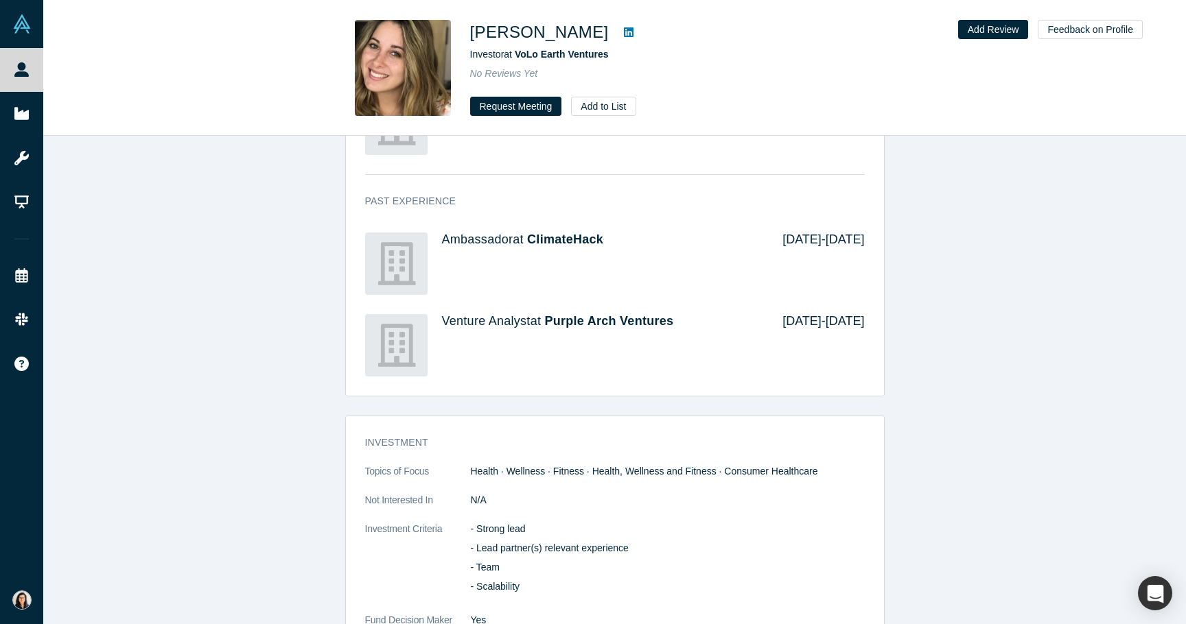
scroll to position [570, 0]
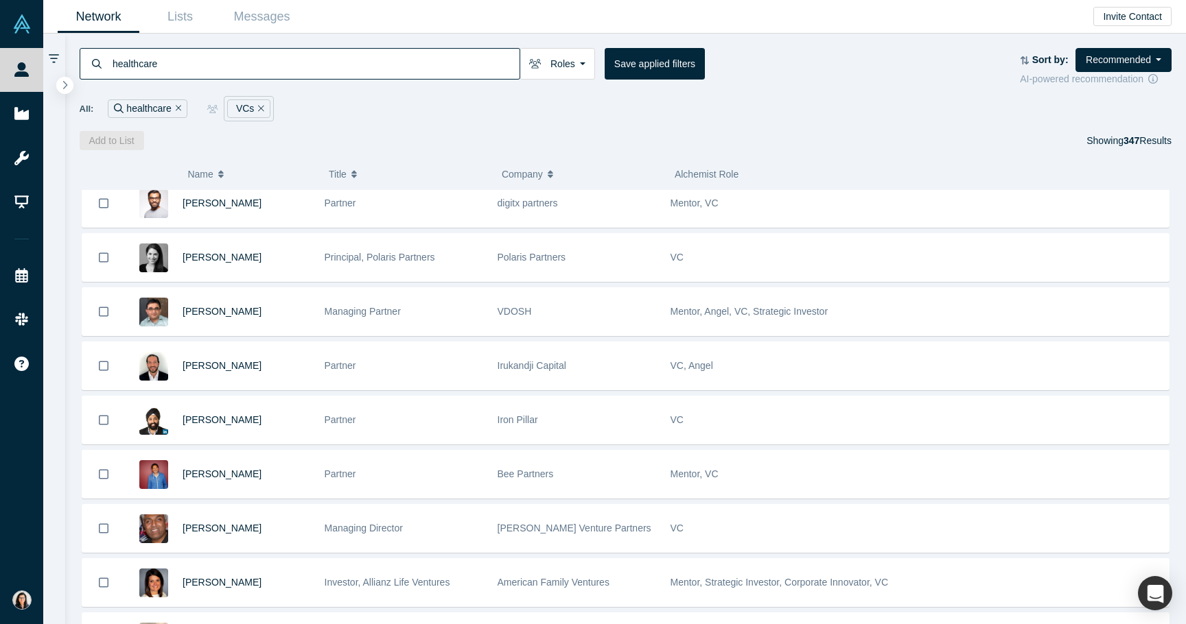
scroll to position [1017, 0]
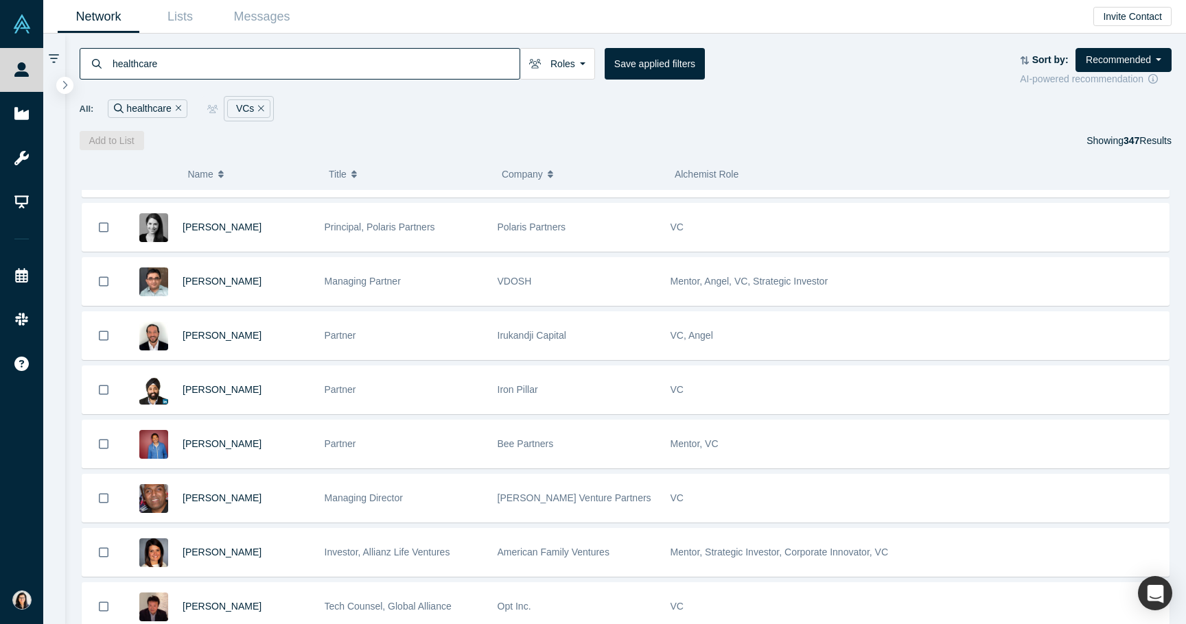
click at [342, 172] on span "Title" at bounding box center [338, 174] width 18 height 29
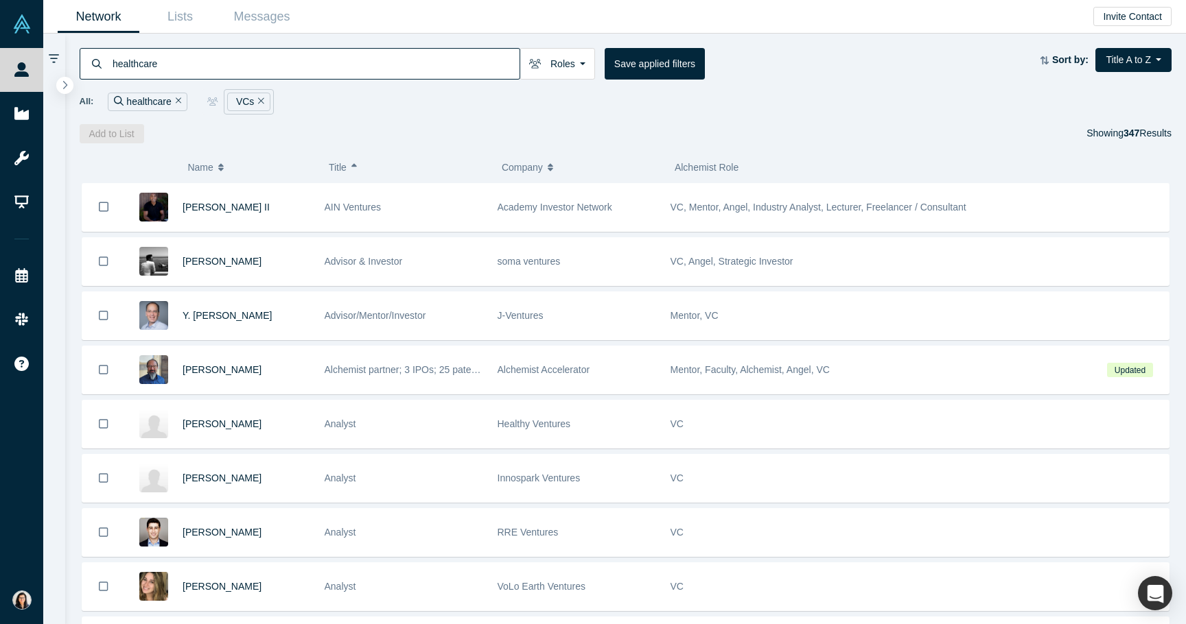
click at [342, 172] on span "Title" at bounding box center [338, 167] width 18 height 29
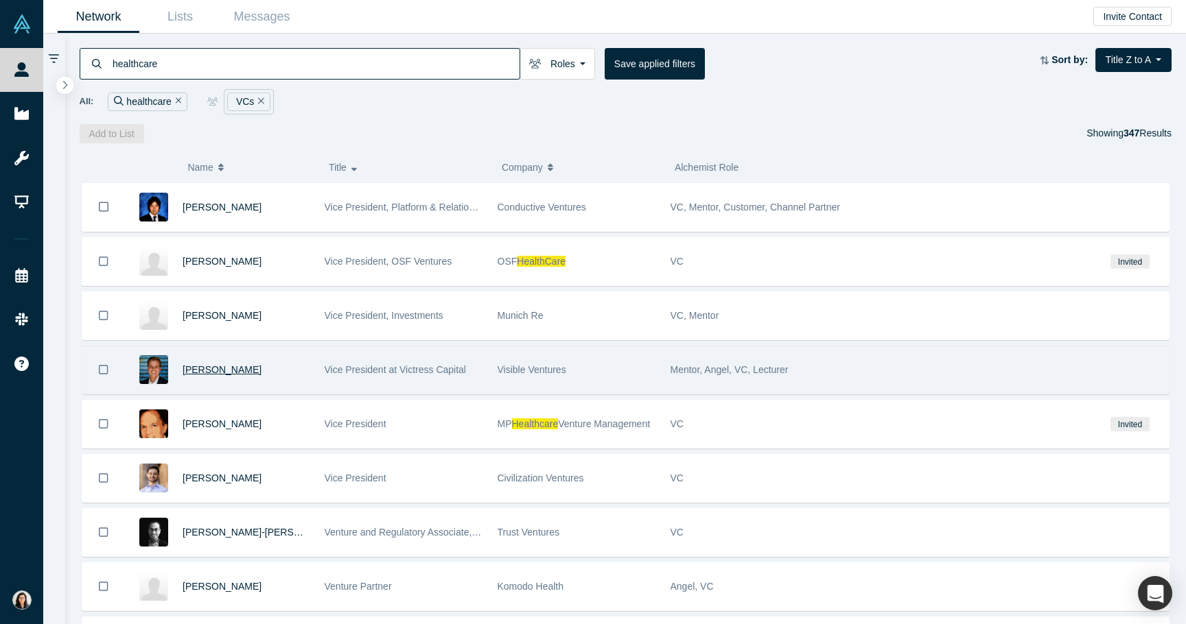
click at [240, 364] on span "Yuriy Dovzhansky" at bounding box center [221, 369] width 79 height 11
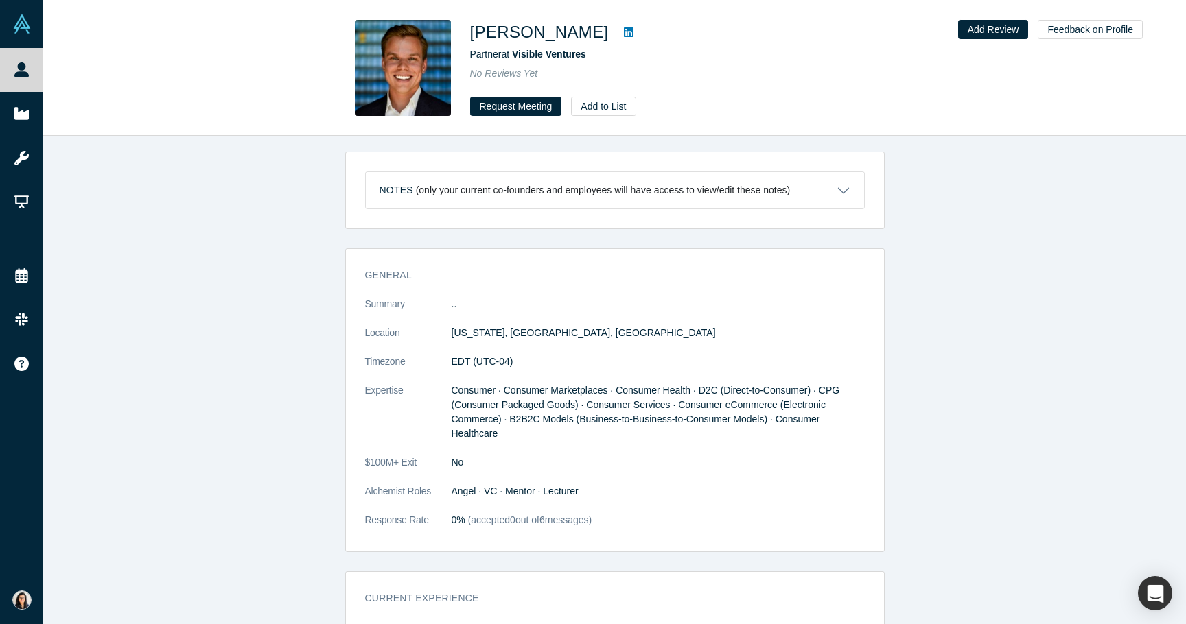
scroll to position [528, 0]
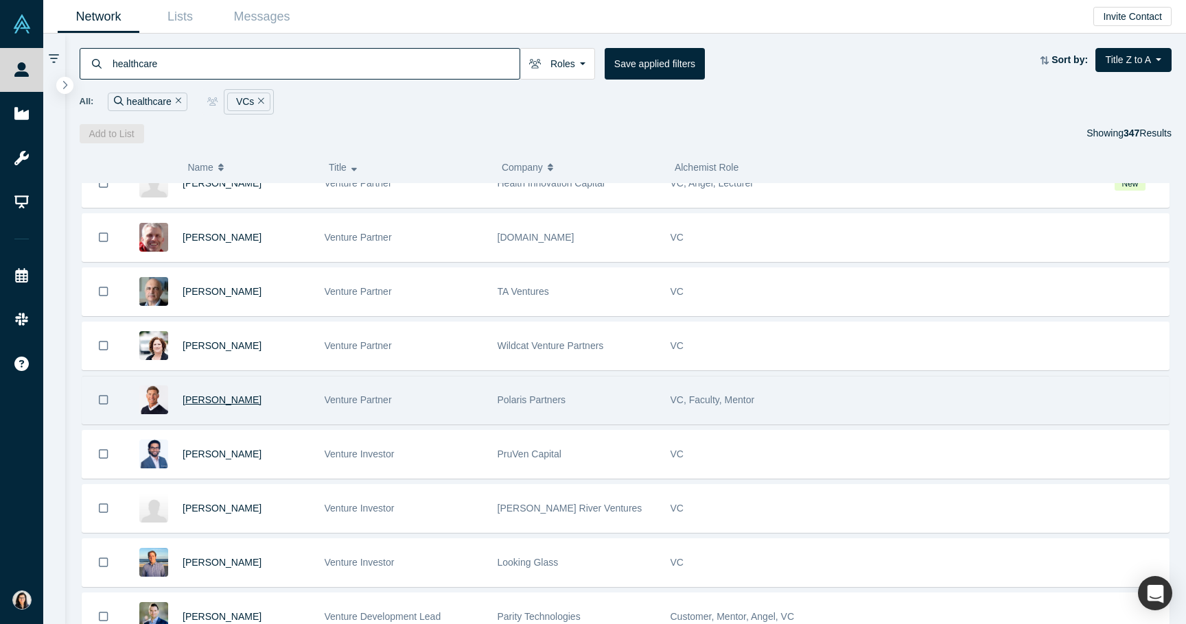
scroll to position [621, 0]
click at [211, 401] on span "Gary Swart" at bounding box center [221, 399] width 79 height 11
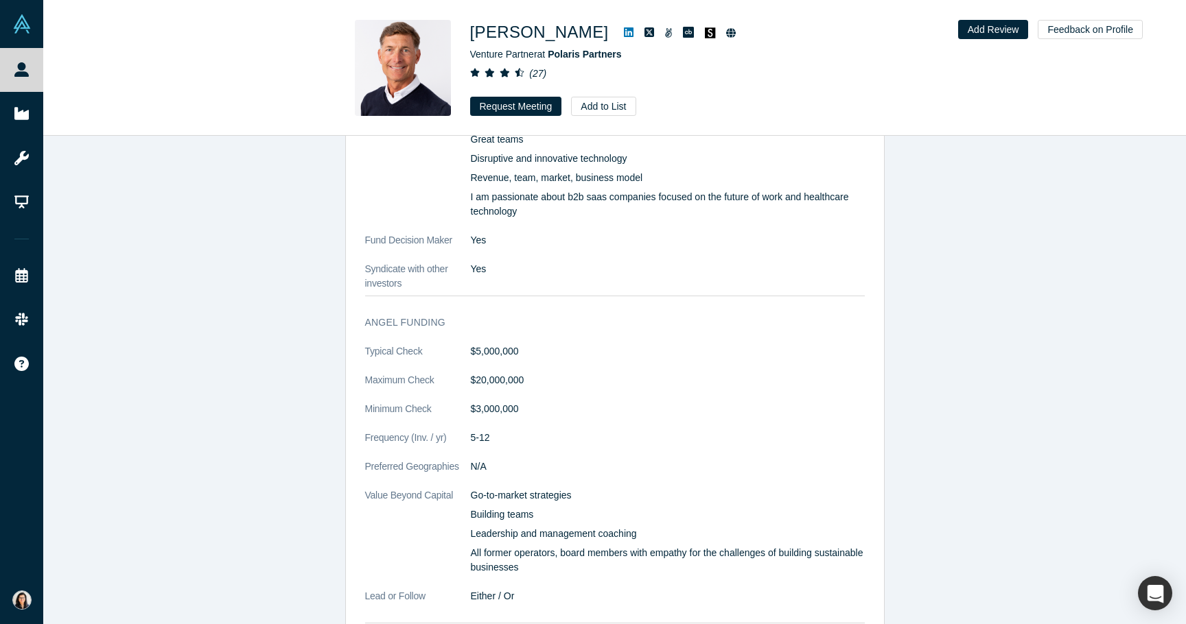
scroll to position [1606, 0]
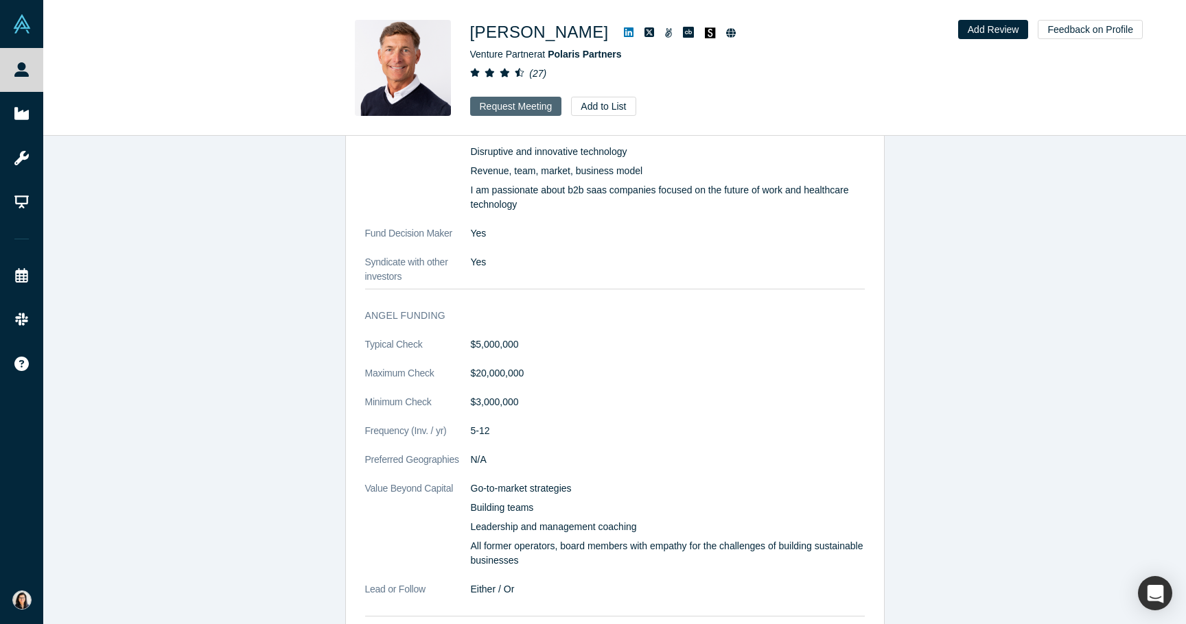
click at [506, 110] on button "Request Meeting" at bounding box center [516, 106] width 92 height 19
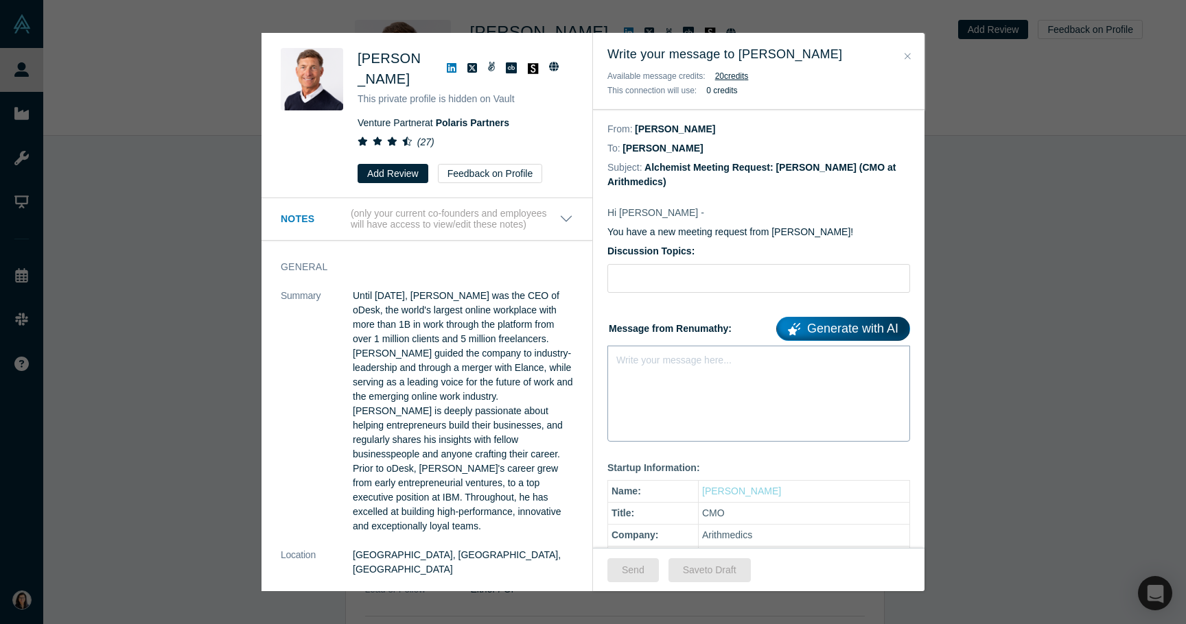
click at [674, 382] on div "Write your message here..." at bounding box center [758, 394] width 303 height 96
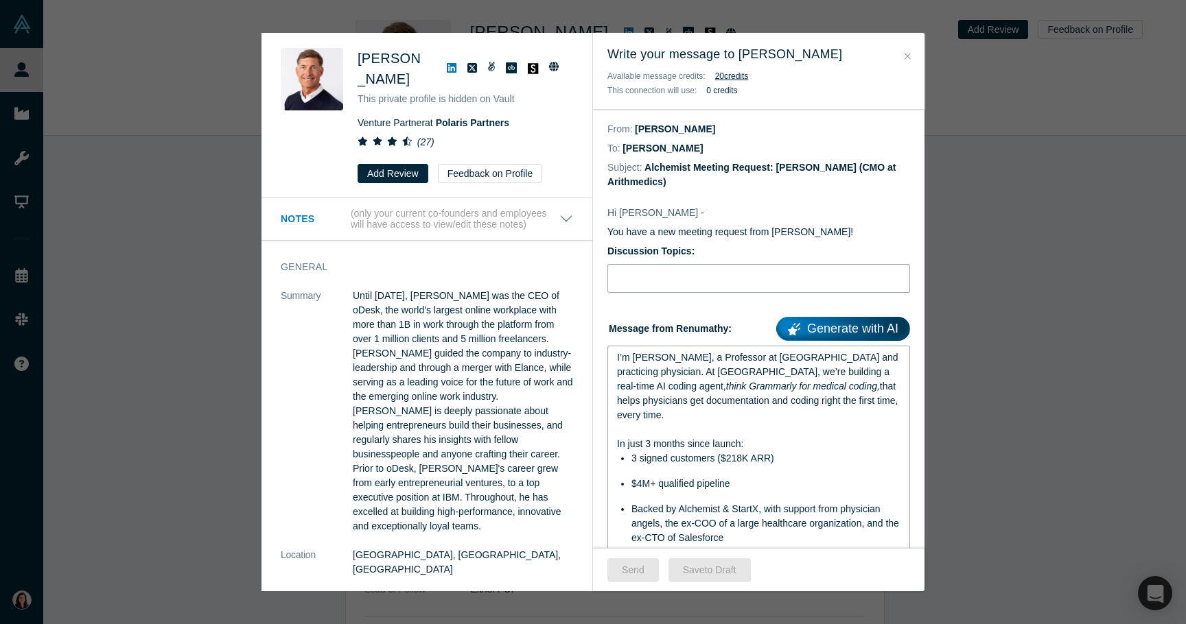
click at [637, 269] on input "Discussion Topics:" at bounding box center [758, 278] width 303 height 29
type input "Intro Meeting"
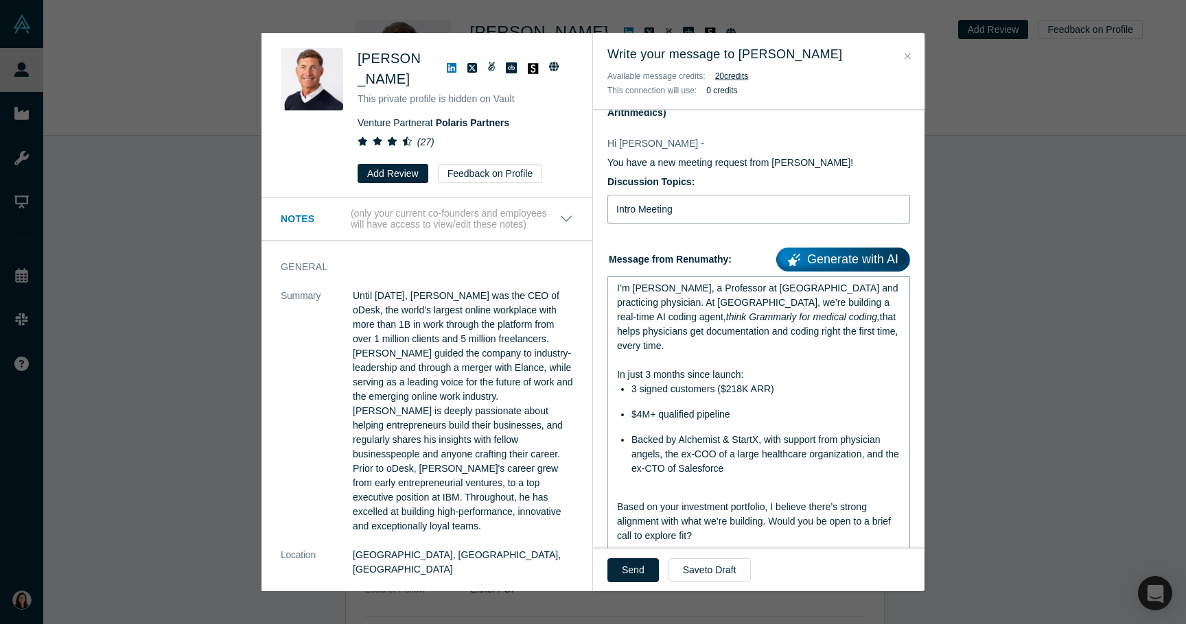
scroll to position [86, 0]
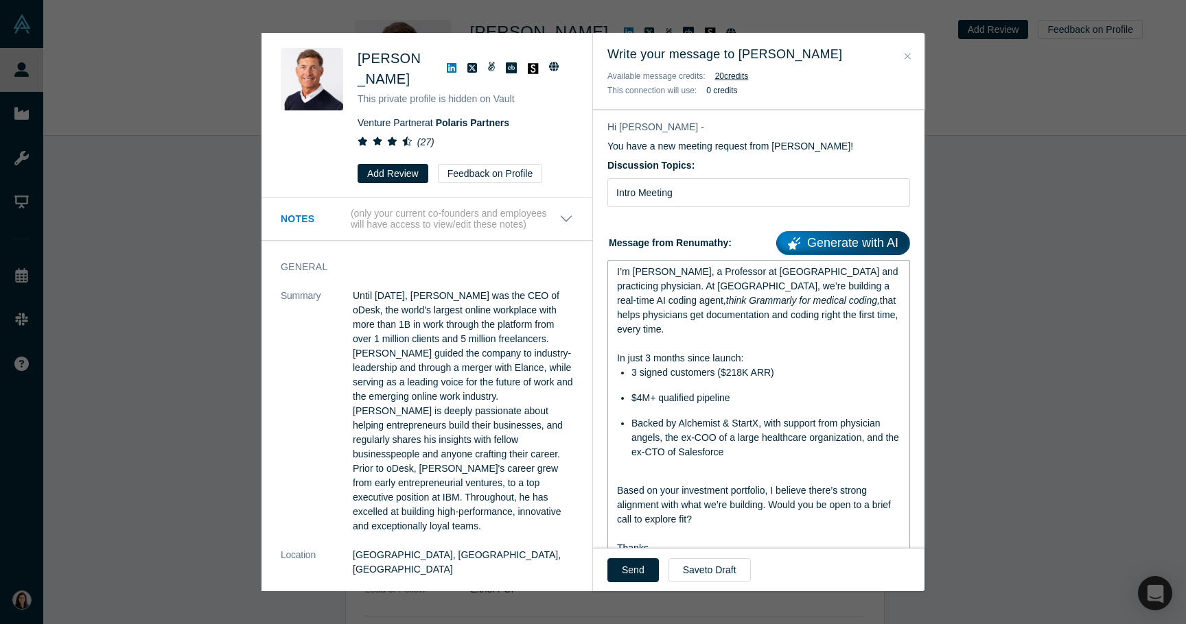
click at [748, 368] on ul "3 signed customers ($218K ARR) $4M+ qualified pipeline Backed by Alchemist & St…" at bounding box center [759, 413] width 284 height 94
click at [745, 397] on ul "3 signed customers ($218K ARR) $4M+ qualified pipeline Backed by Alchemist & St…" at bounding box center [759, 413] width 284 height 94
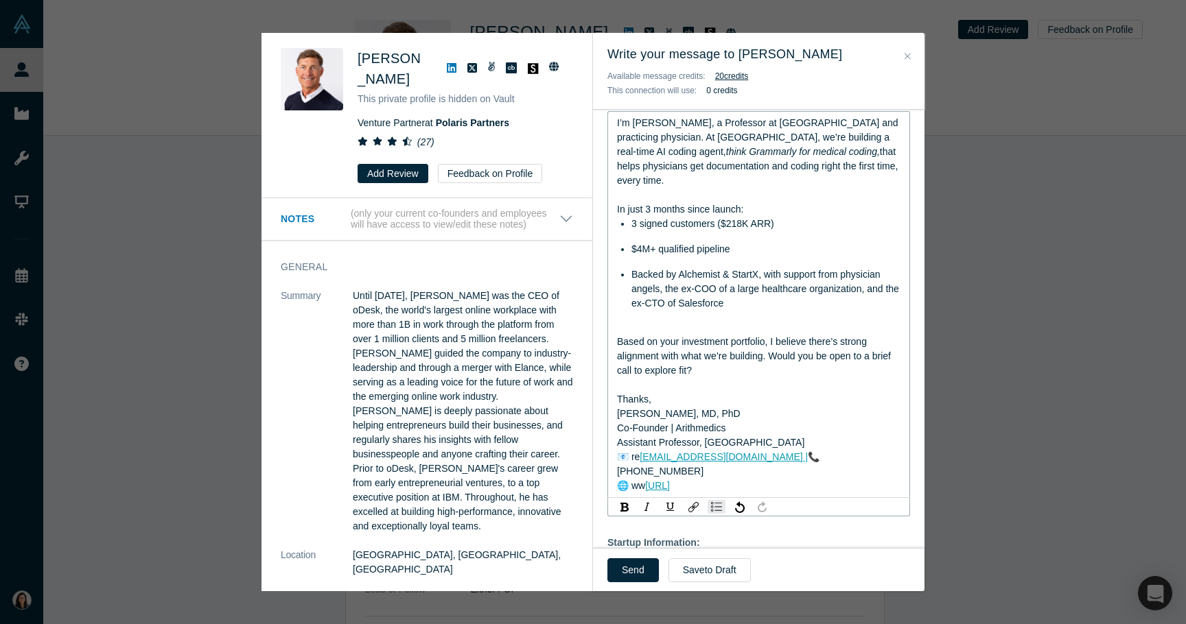
scroll to position [237, 0]
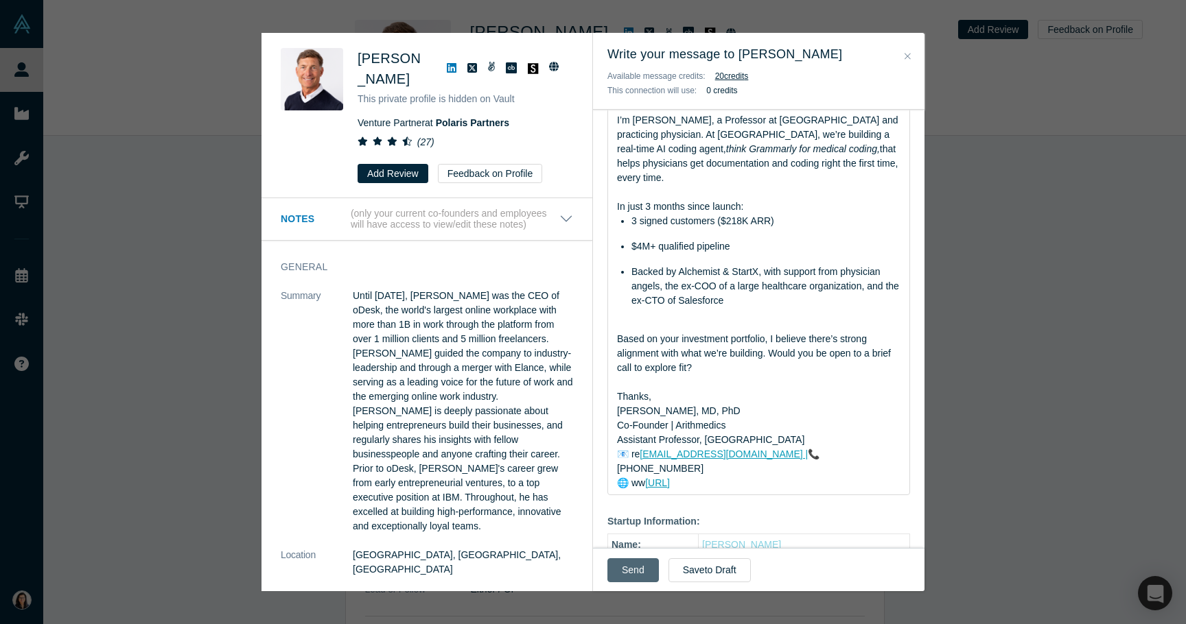
click at [638, 571] on button "Send" at bounding box center [632, 570] width 51 height 24
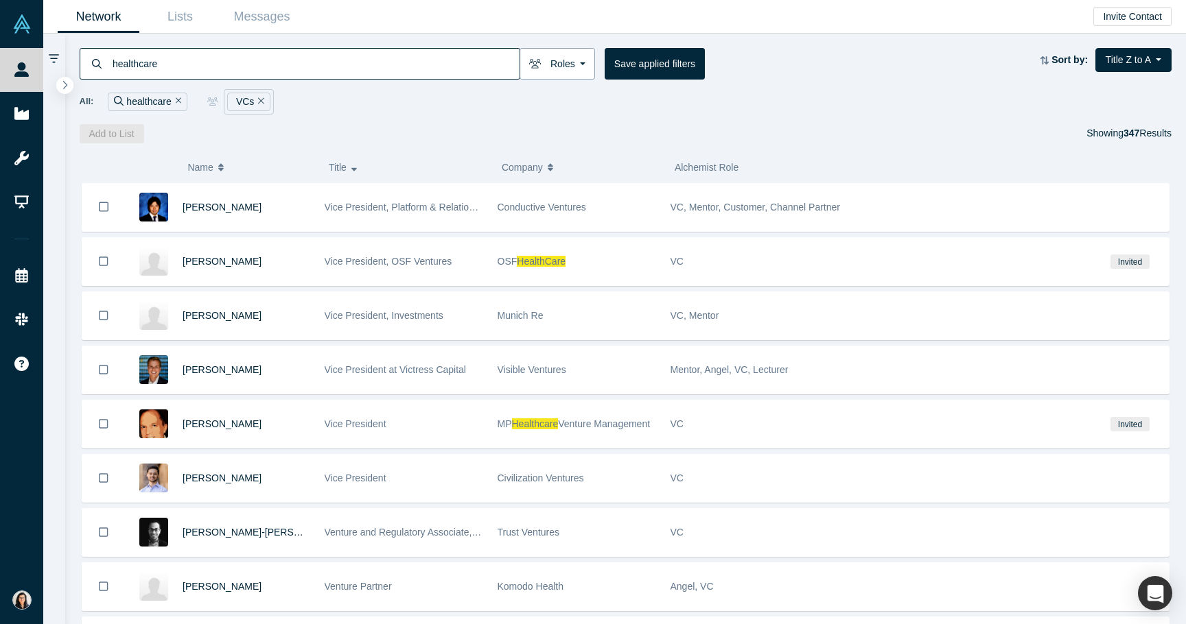
click at [568, 69] on button "Roles" at bounding box center [556, 64] width 75 height 32
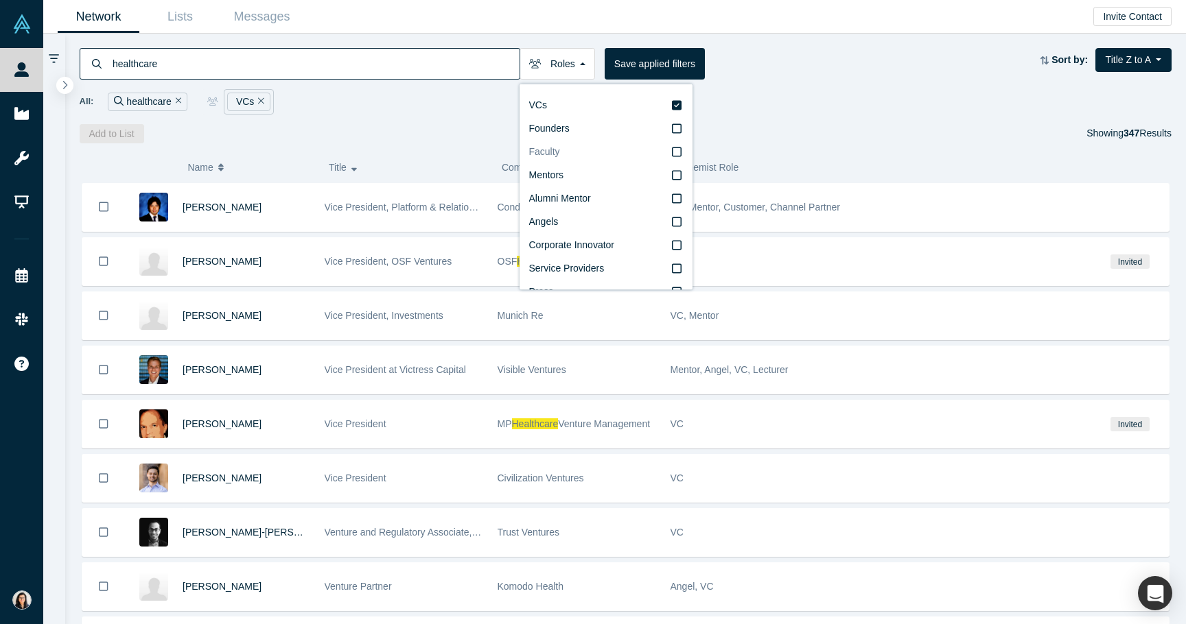
scroll to position [23, 0]
click at [439, 106] on div "All: healthcare VCs" at bounding box center [626, 101] width 1092 height 25
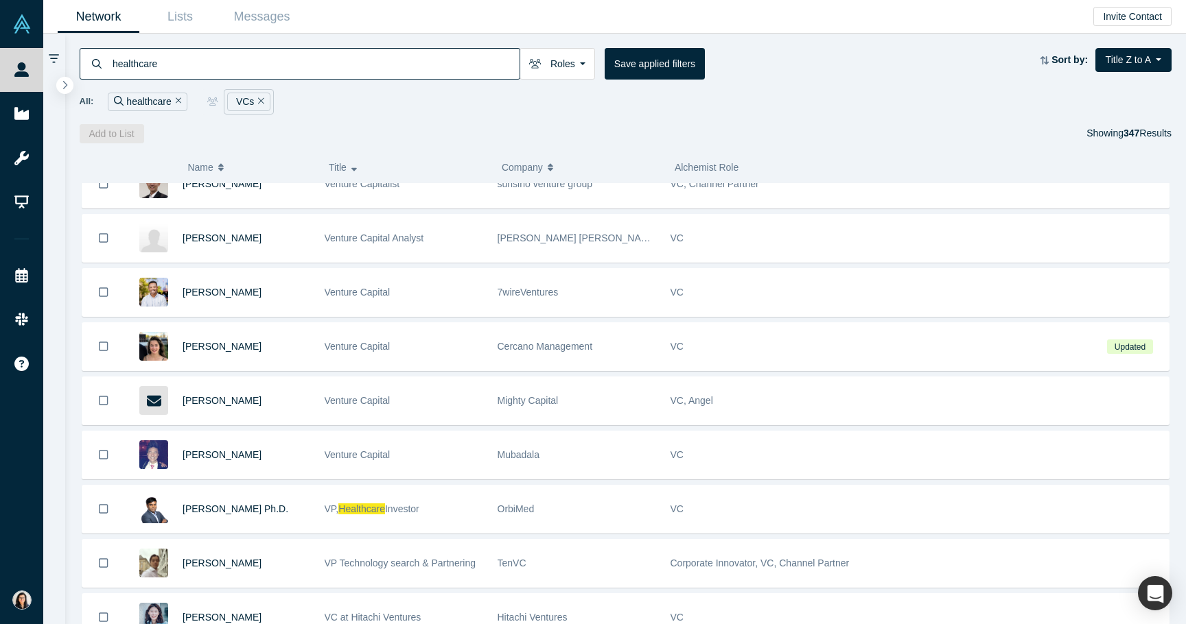
scroll to position [1108, 0]
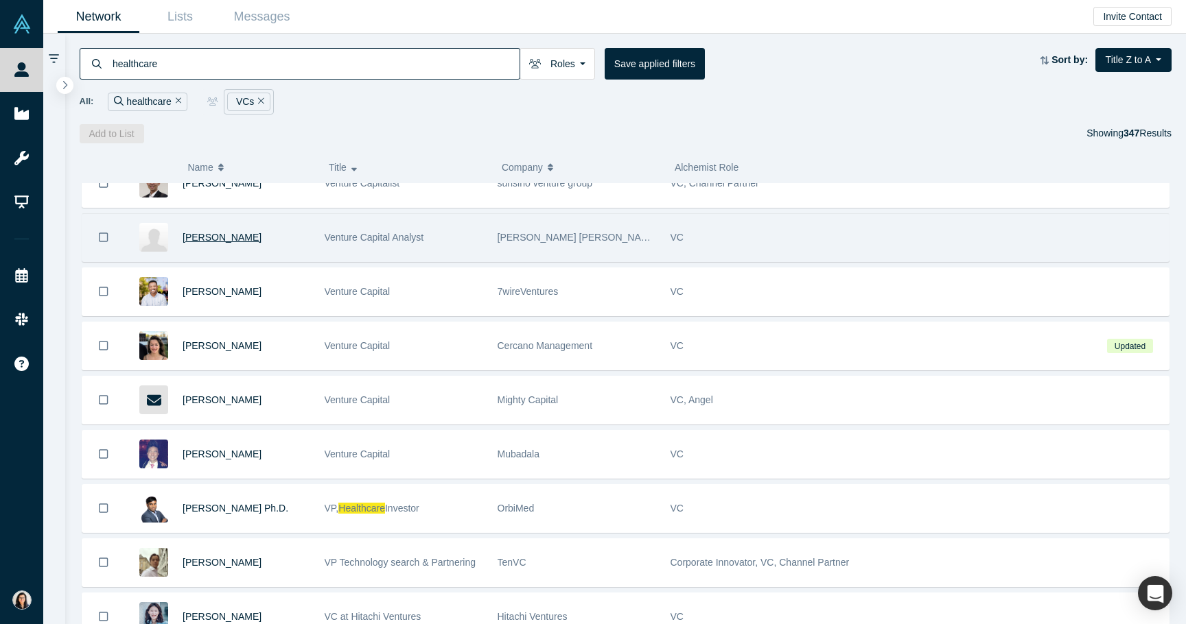
click at [213, 235] on span "Karen Chan" at bounding box center [221, 237] width 79 height 11
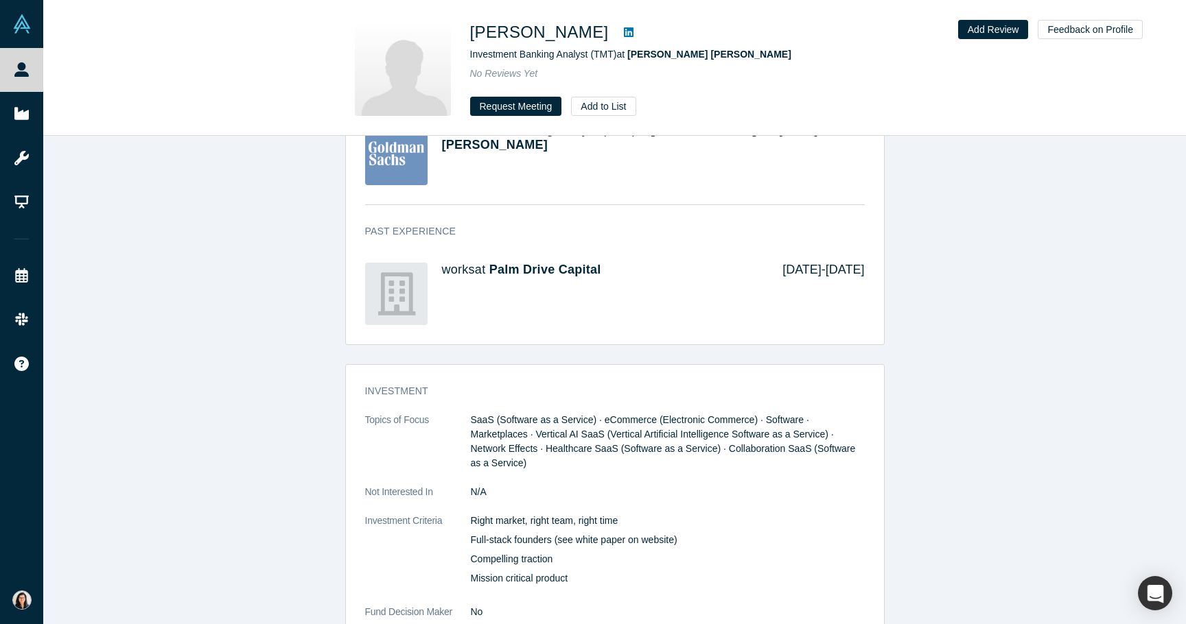
scroll to position [1036, 0]
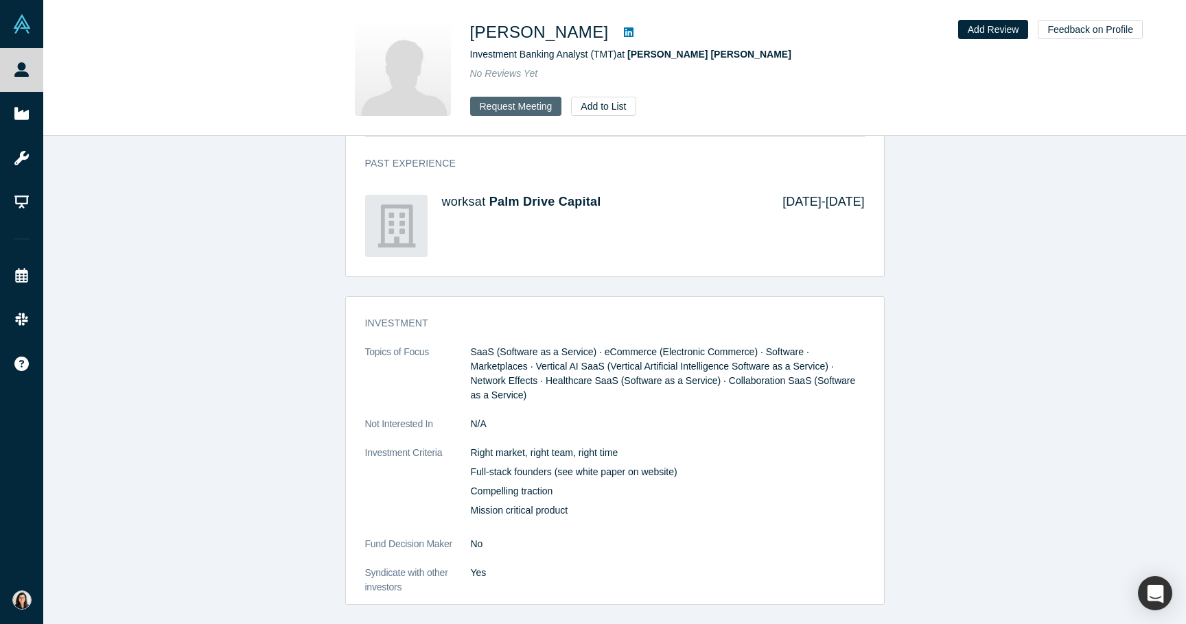
click at [514, 104] on button "Request Meeting" at bounding box center [516, 106] width 92 height 19
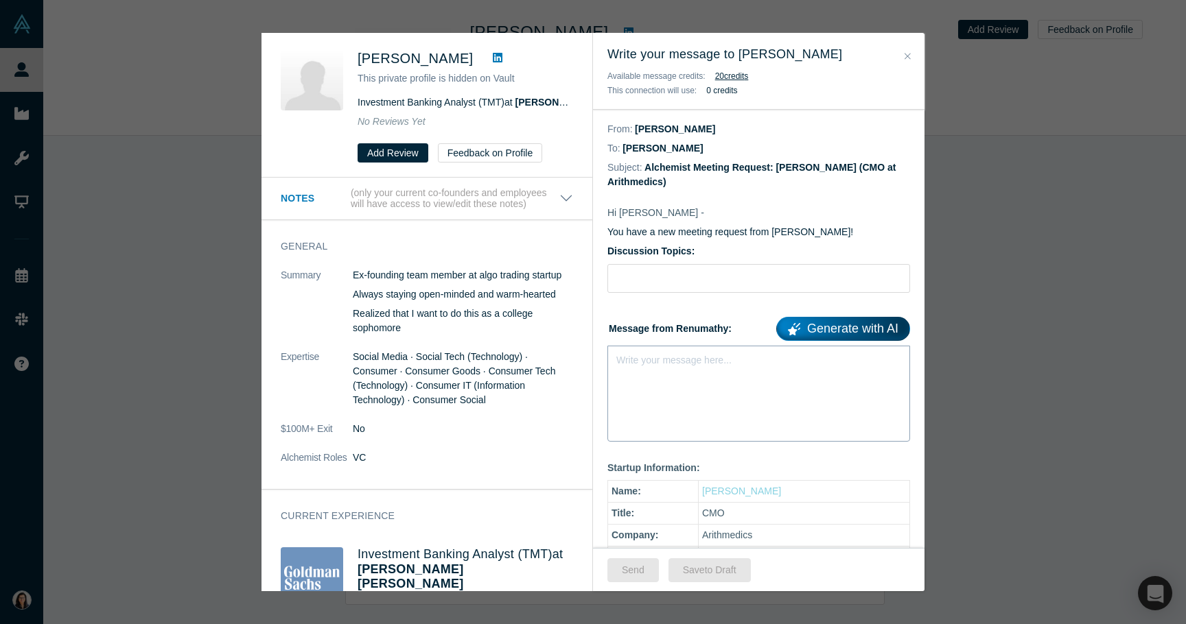
click at [735, 392] on div "Write your message here..." at bounding box center [758, 394] width 303 height 96
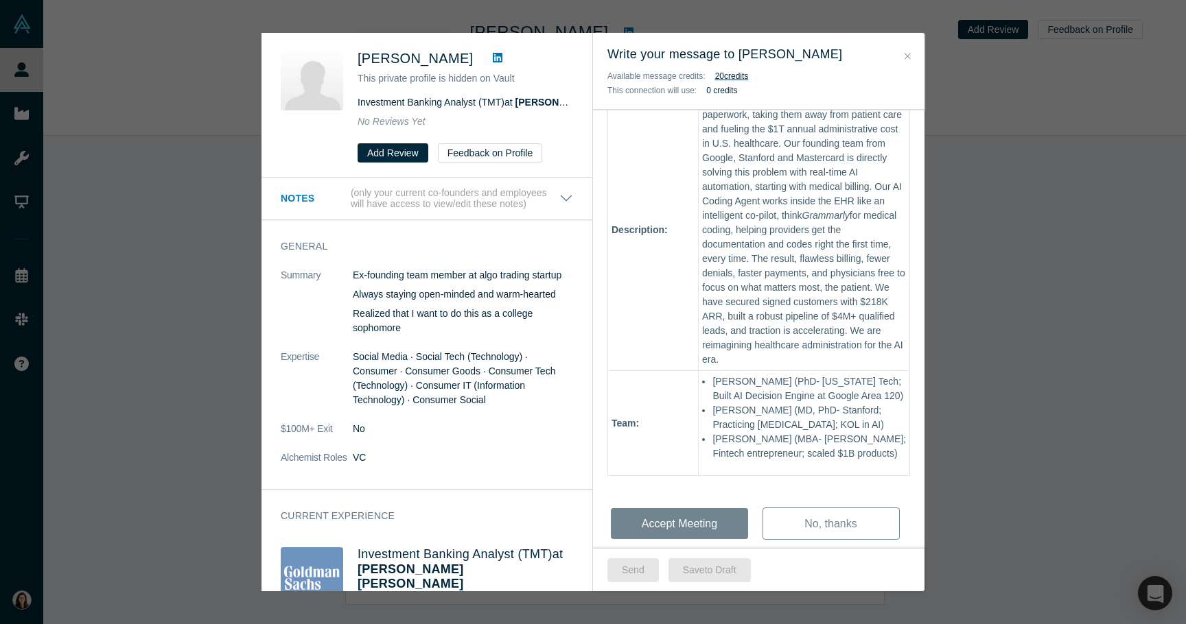
scroll to position [748, 0]
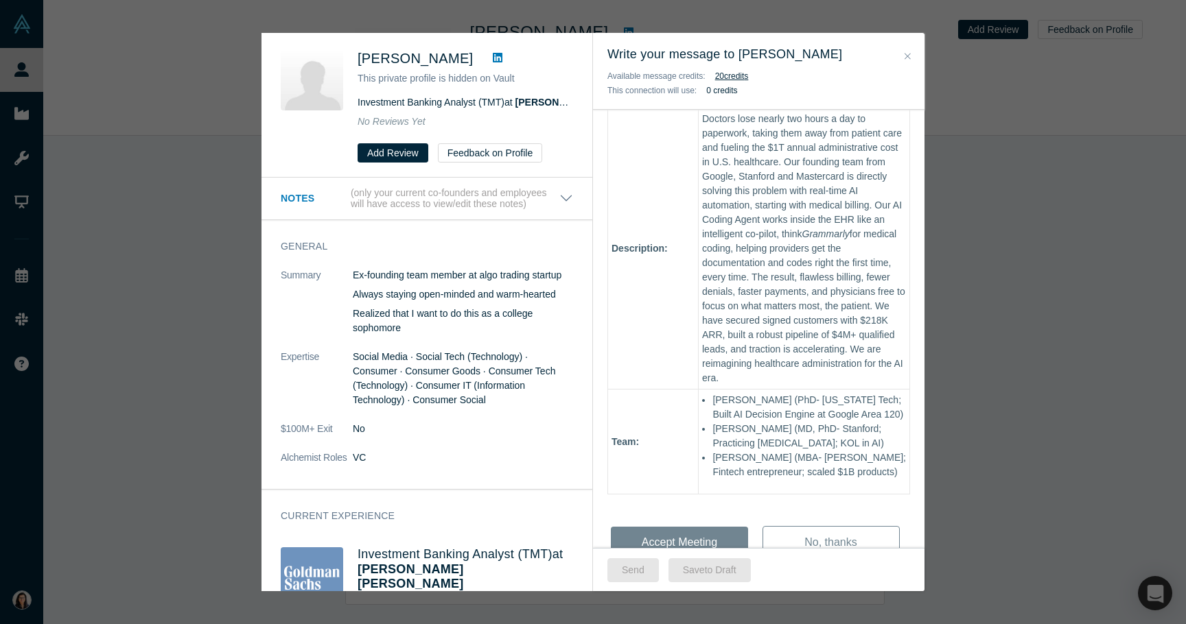
click at [709, 460] on div "Hi Karen - You have a new meeting request from Renumathy Dhanasekaran! Discussi…" at bounding box center [758, 20] width 331 height 1152
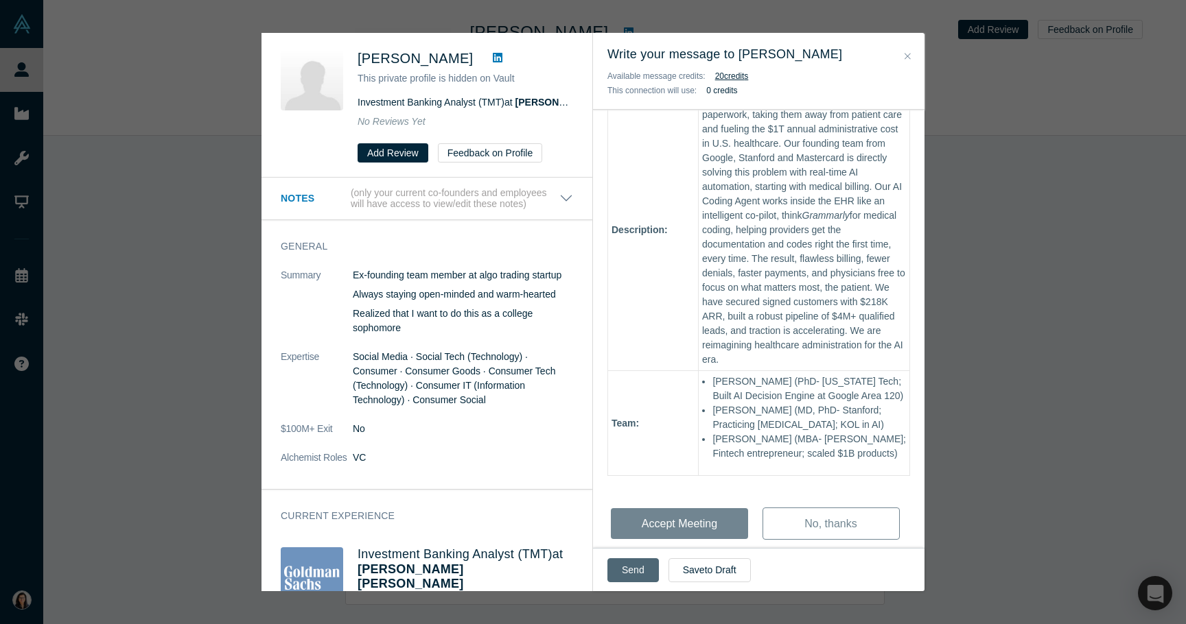
click at [645, 567] on button "Send" at bounding box center [632, 570] width 51 height 24
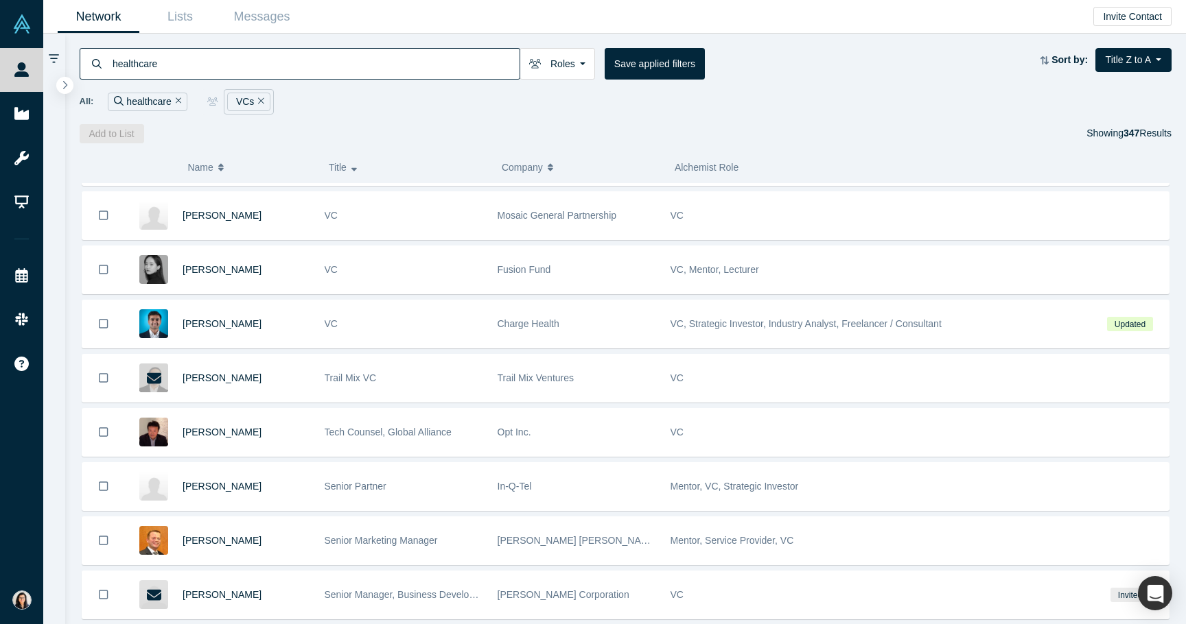
scroll to position [1673, 0]
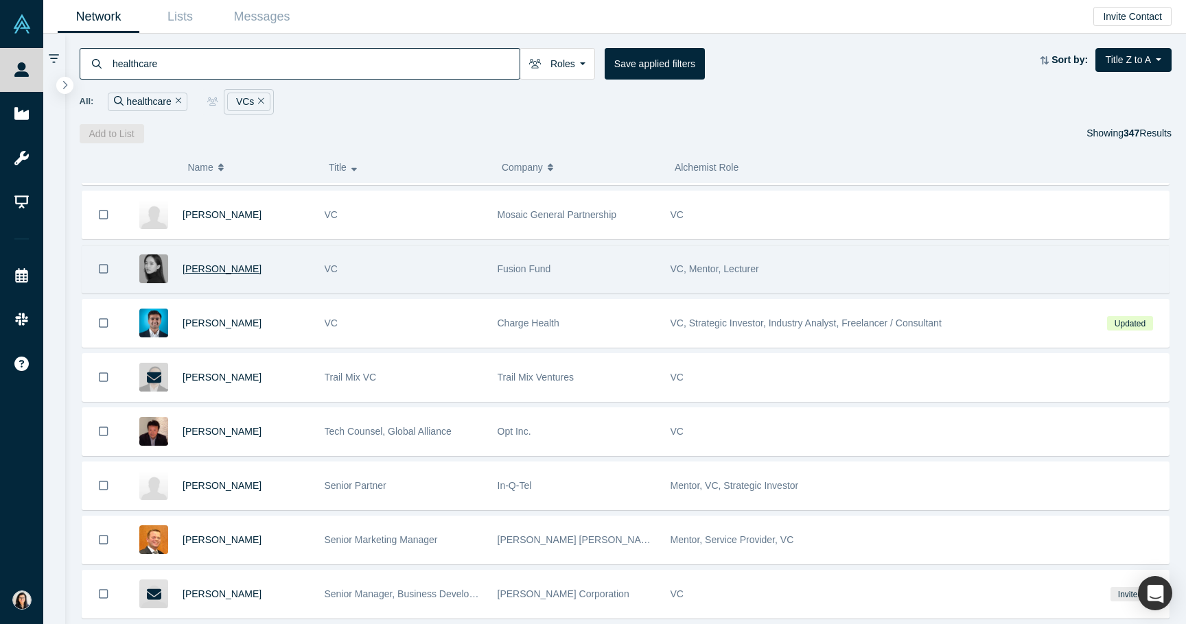
click at [220, 268] on span "Charlotte Xia" at bounding box center [221, 268] width 79 height 11
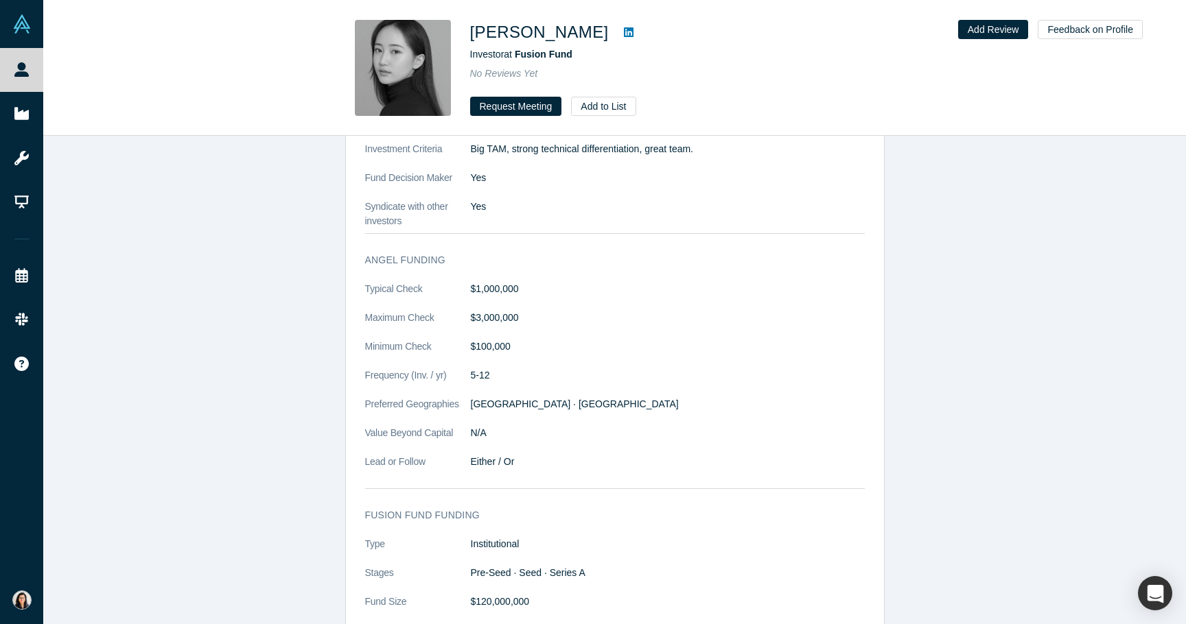
scroll to position [1361, 0]
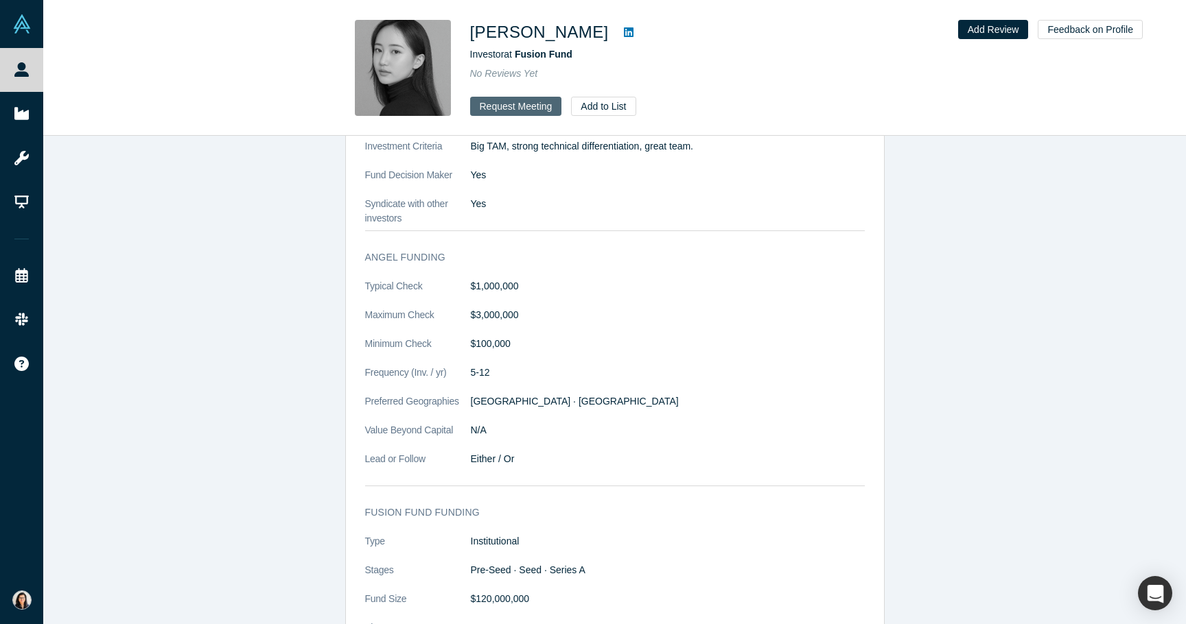
click at [520, 110] on button "Request Meeting" at bounding box center [516, 106] width 92 height 19
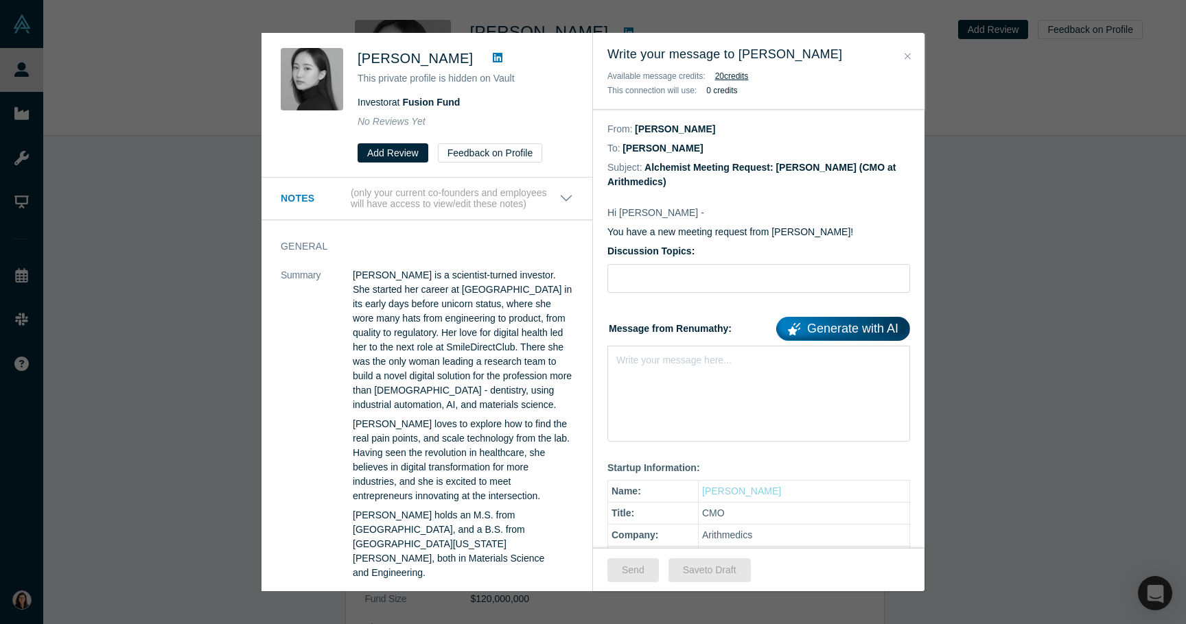
click at [912, 62] on button "Close" at bounding box center [907, 57] width 14 height 16
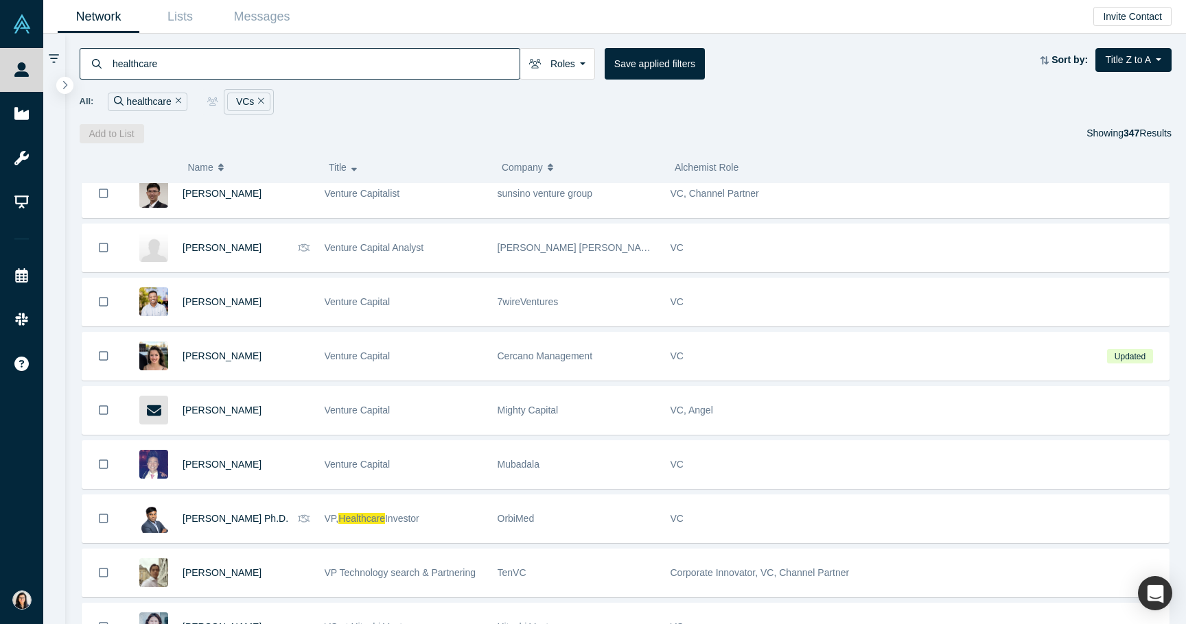
scroll to position [1099, 0]
click at [1142, 57] on button "Title Z to A" at bounding box center [1133, 60] width 76 height 24
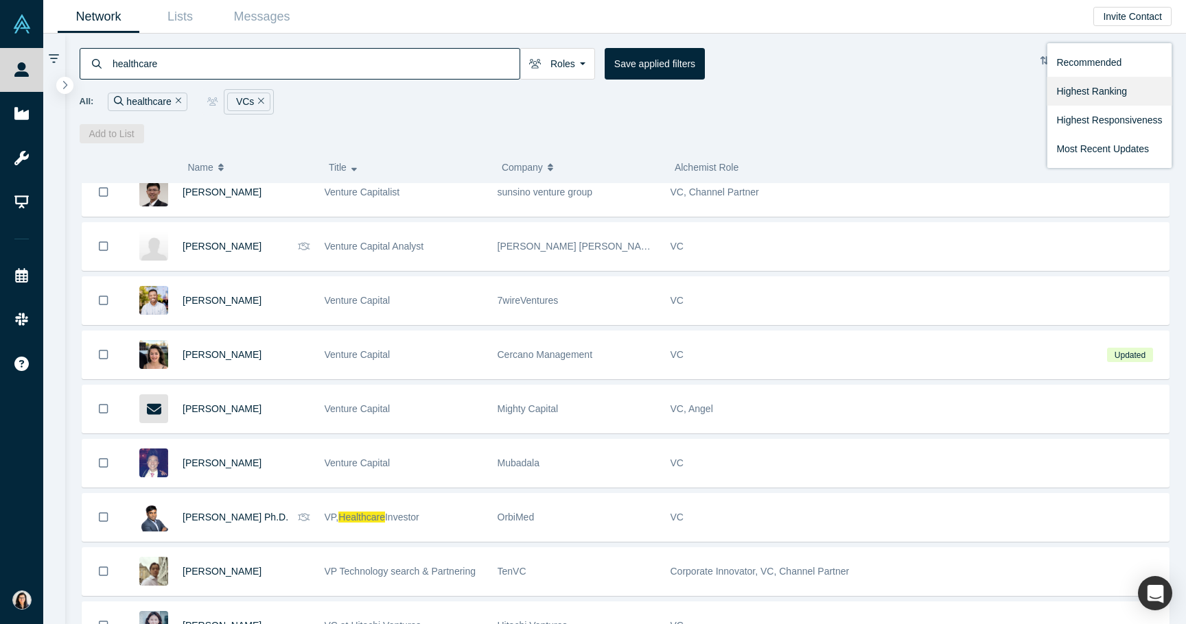
click at [1138, 102] on link "Highest Ranking" at bounding box center [1108, 91] width 125 height 29
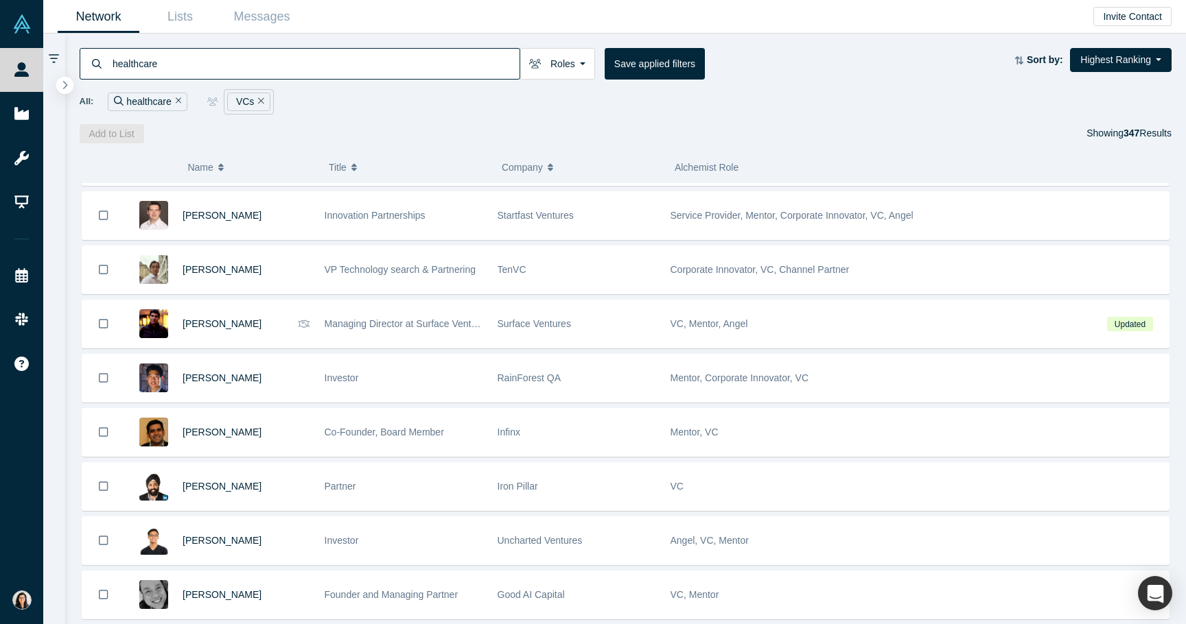
scroll to position [372, 0]
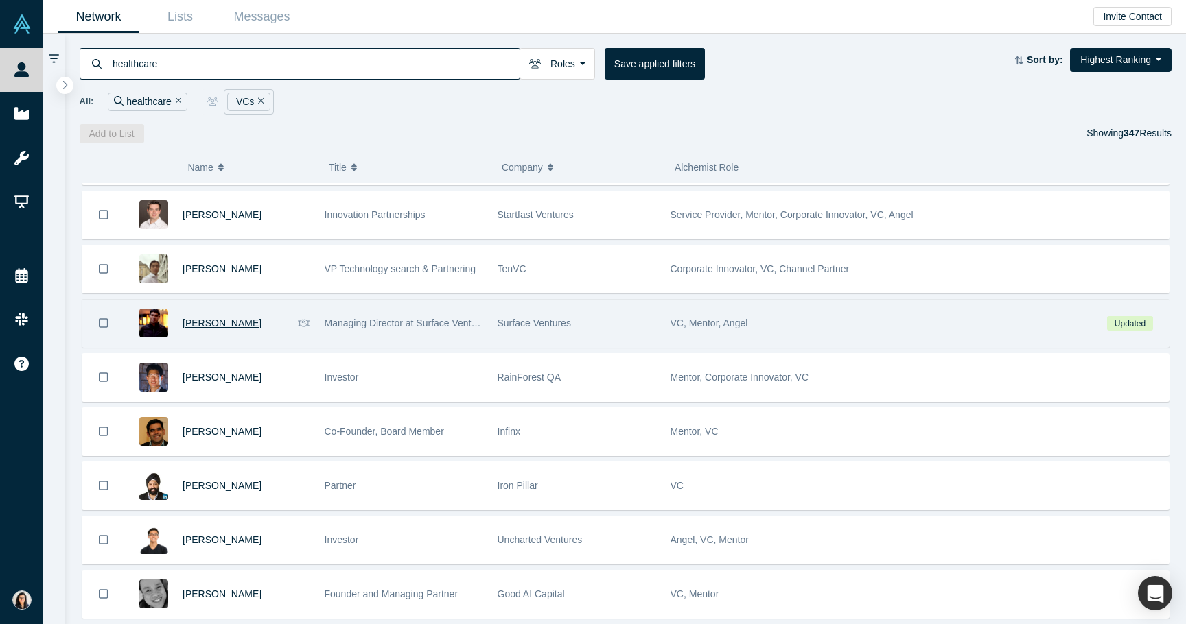
click at [215, 325] on span "Gyan Kapur" at bounding box center [221, 323] width 79 height 11
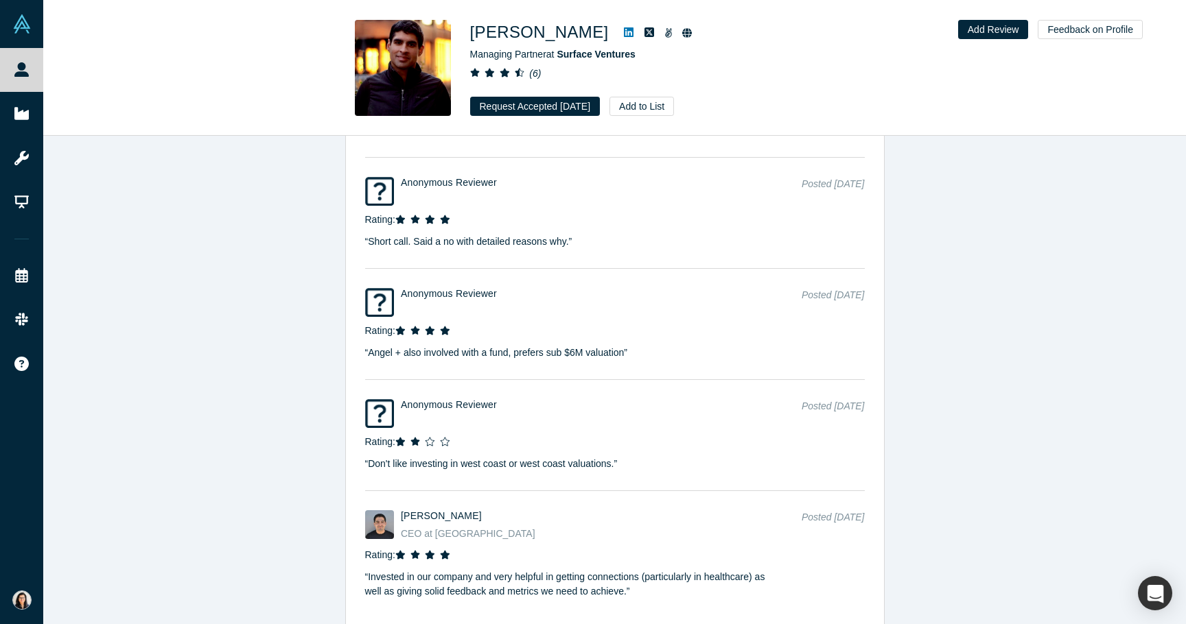
scroll to position [2901, 0]
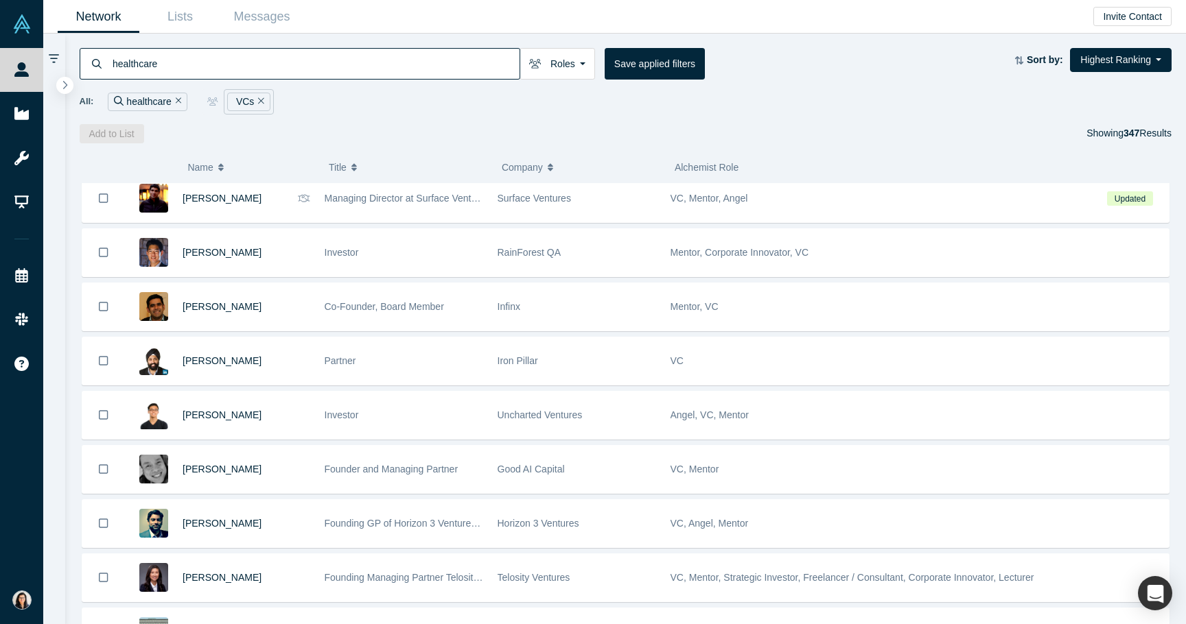
scroll to position [497, 0]
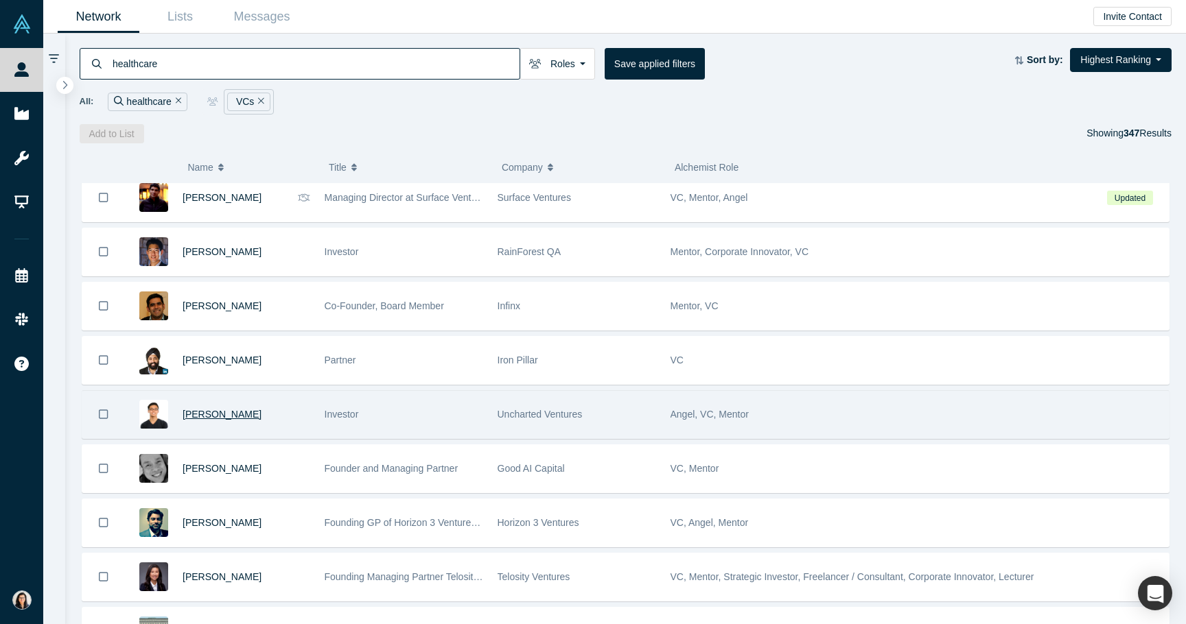
click at [200, 411] on span "Kevin Liu" at bounding box center [221, 414] width 79 height 11
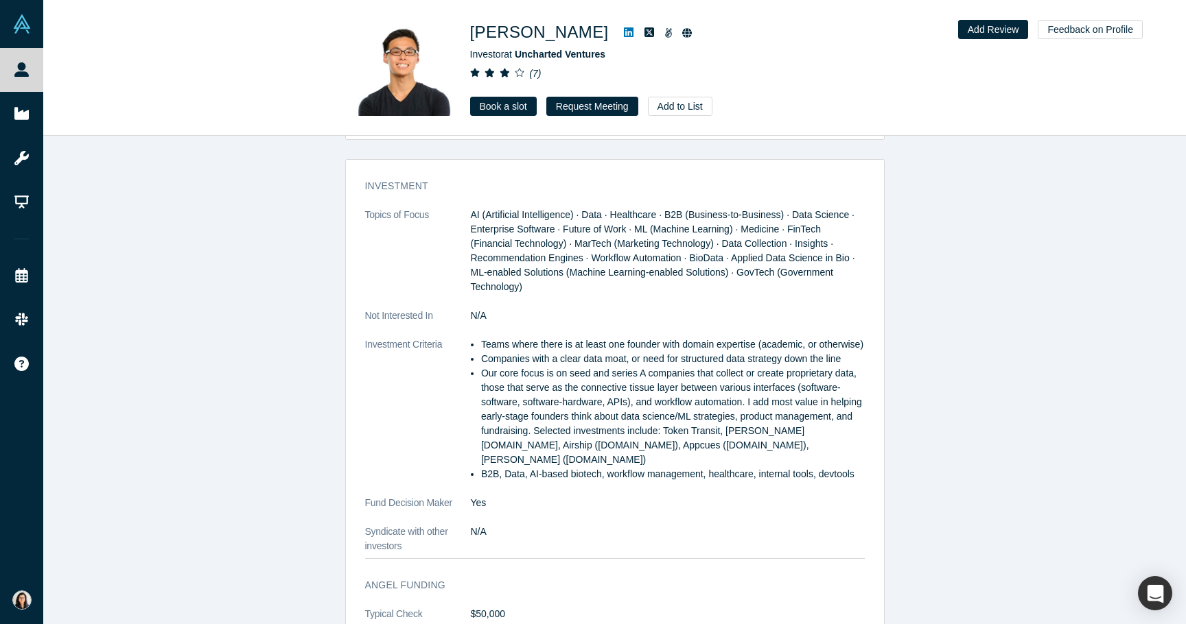
scroll to position [1224, 0]
click at [593, 109] on button "Request Meeting" at bounding box center [592, 106] width 92 height 19
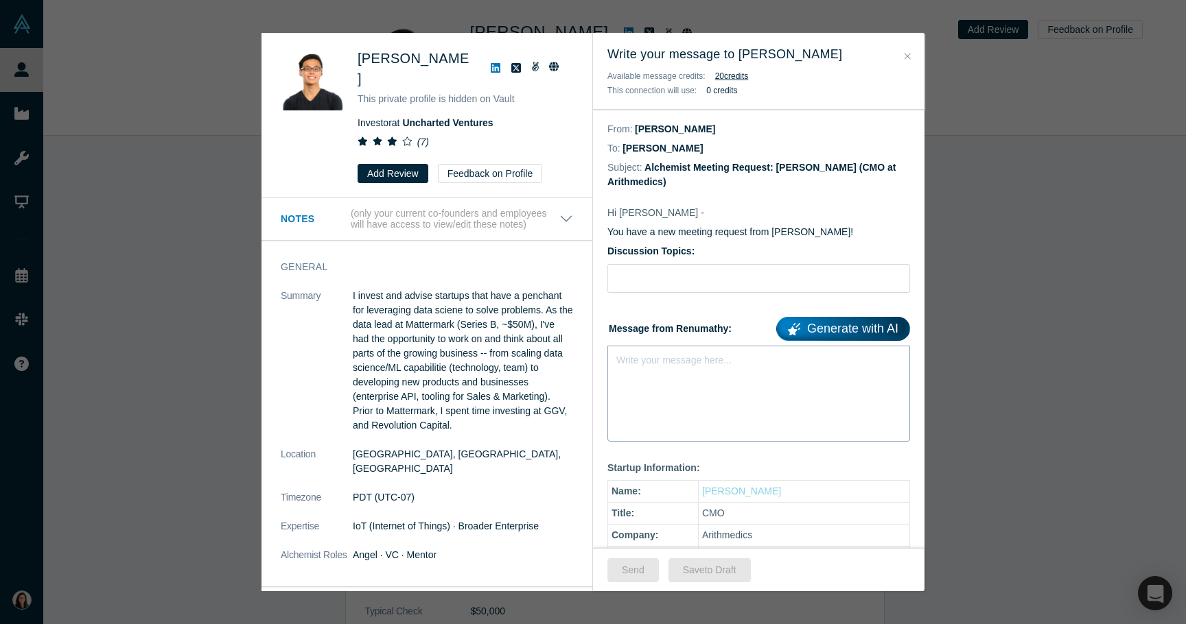
click at [711, 412] on div "Write your message here..." at bounding box center [758, 394] width 303 height 96
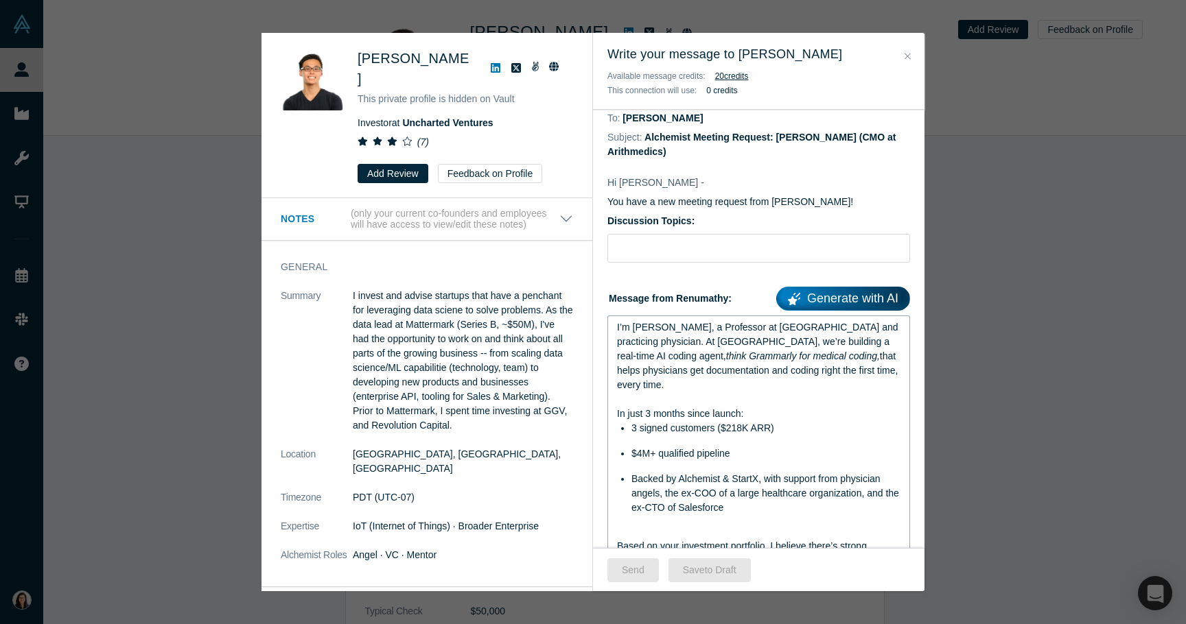
scroll to position [0, 0]
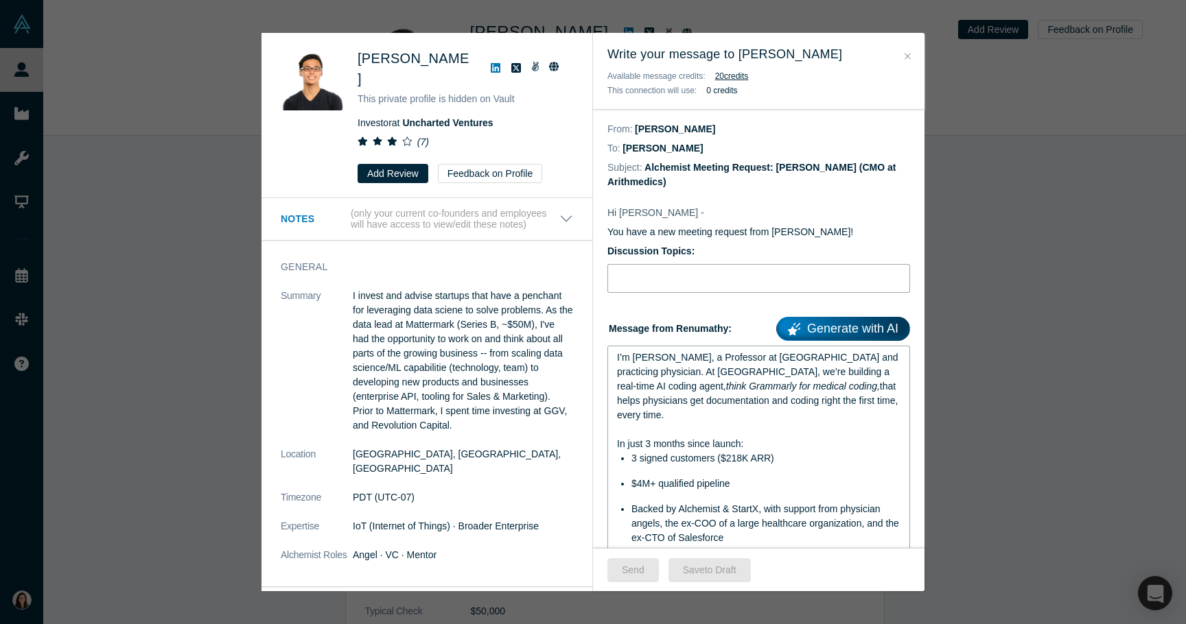
click at [681, 265] on input "Discussion Topics:" at bounding box center [758, 278] width 303 height 29
type input "Intro Meeting"
click at [629, 578] on button "Send" at bounding box center [632, 570] width 51 height 24
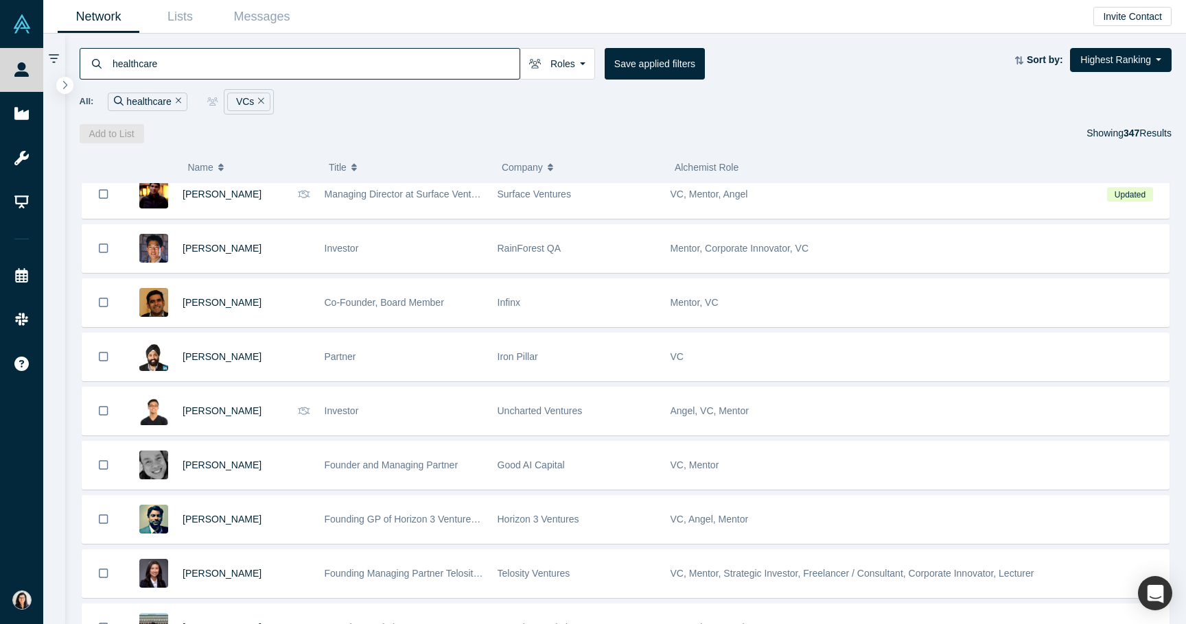
scroll to position [502, 0]
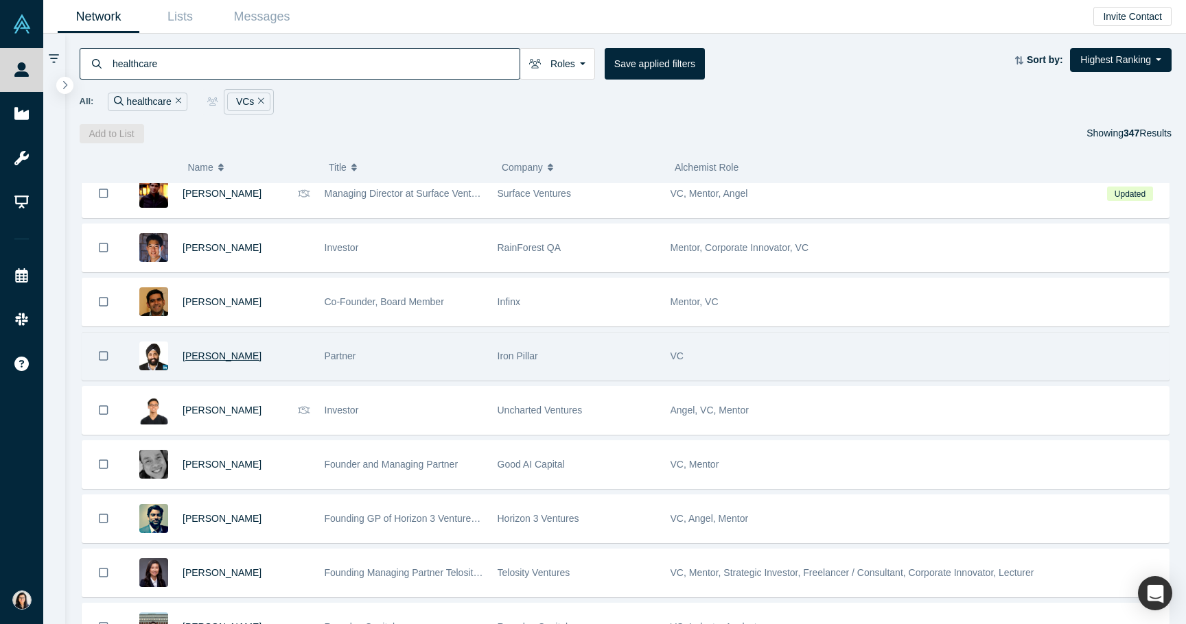
click at [222, 358] on span "Mohanjit Jolly" at bounding box center [221, 356] width 79 height 11
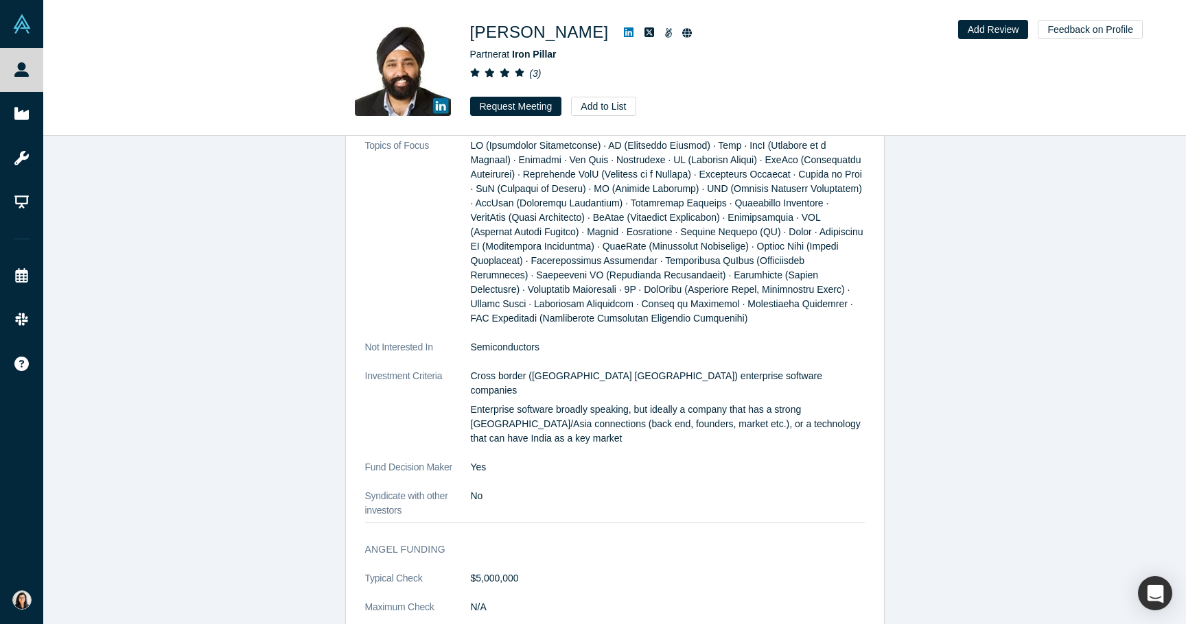
scroll to position [1418, 0]
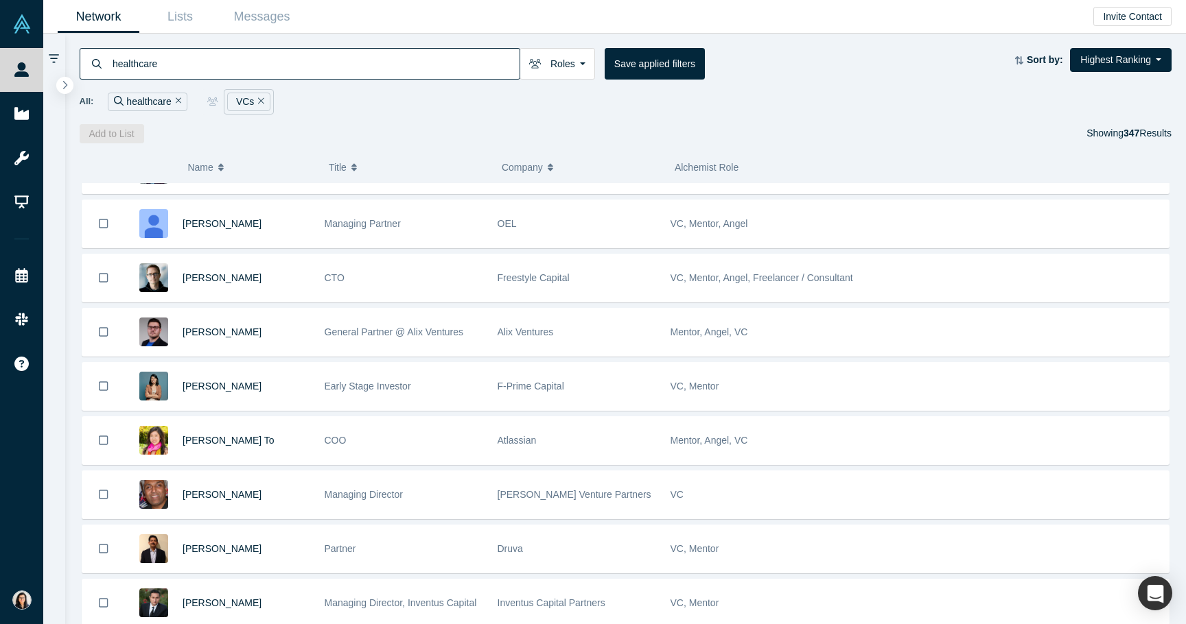
scroll to position [960, 0]
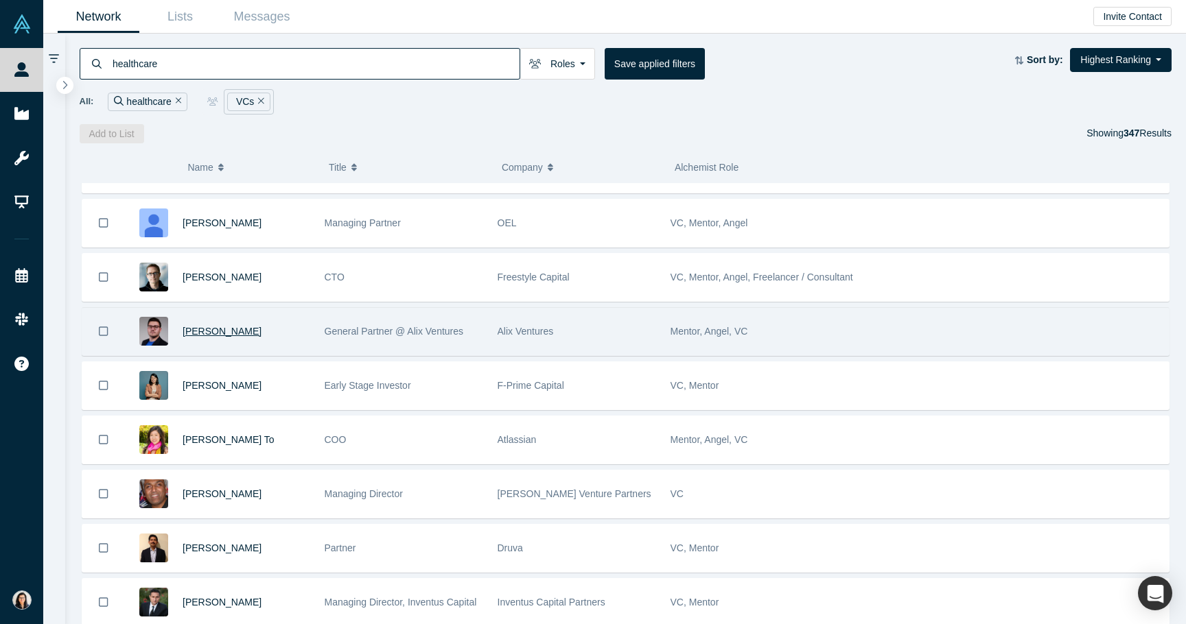
click at [222, 331] on span "Chas Pulido" at bounding box center [221, 331] width 79 height 11
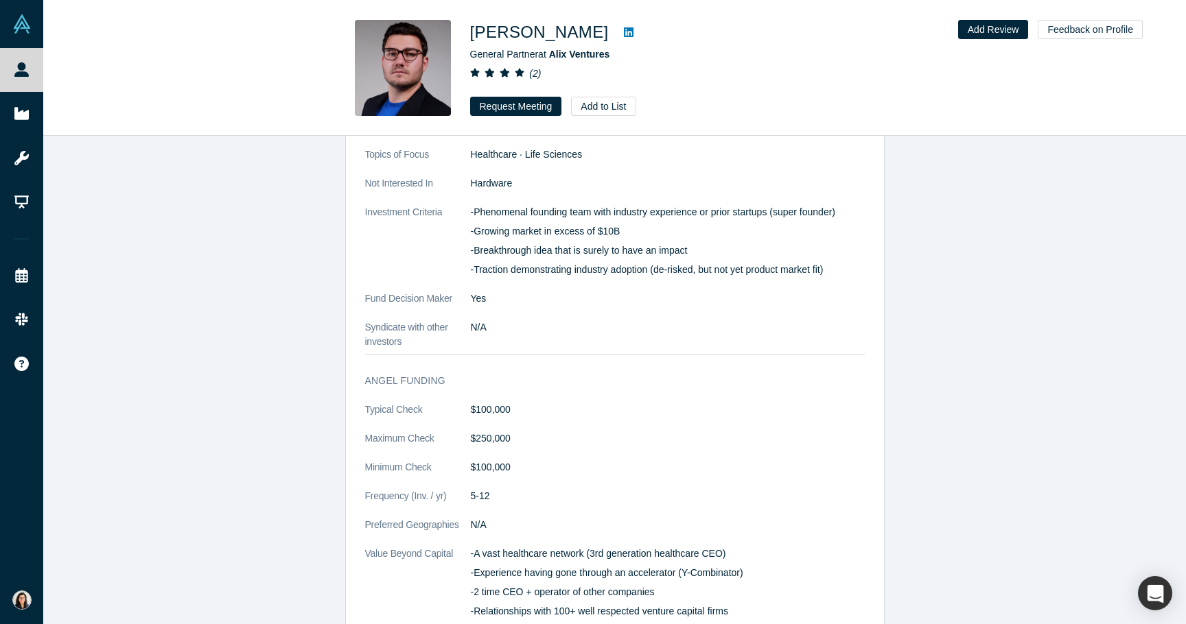
scroll to position [2115, 0]
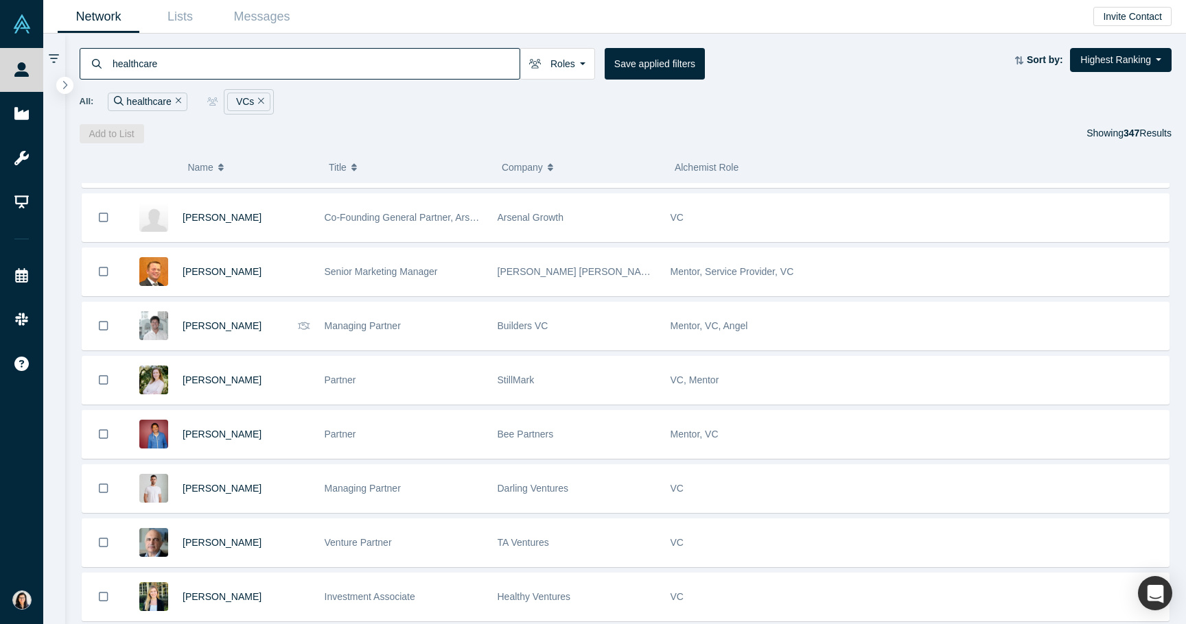
scroll to position [1888, 0]
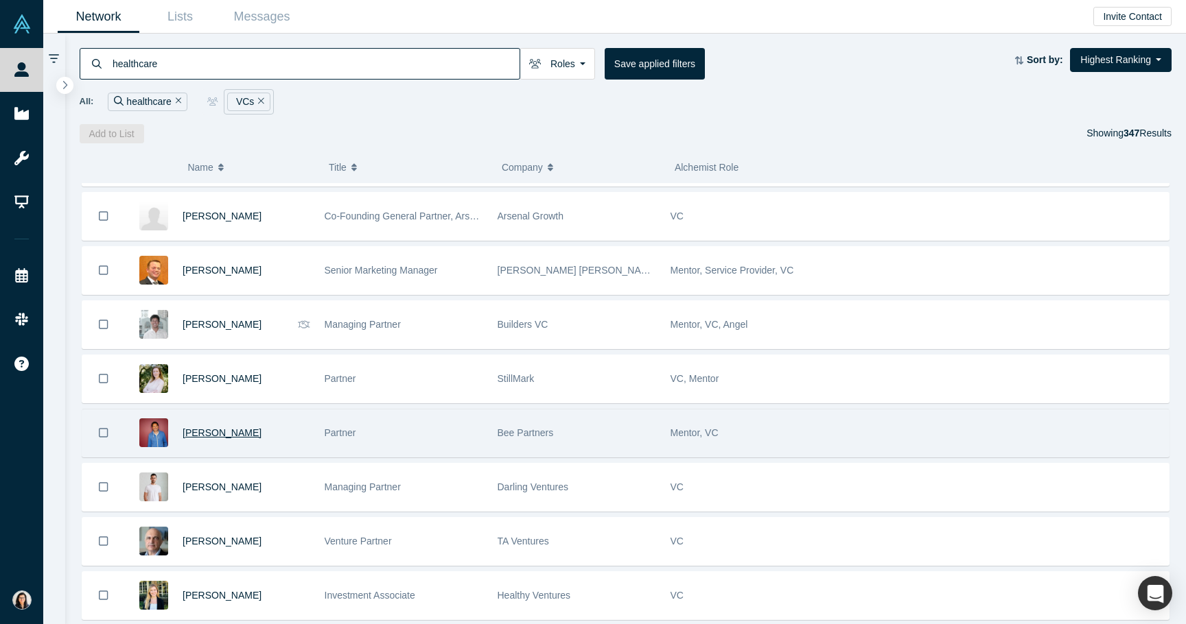
click at [230, 436] on span "Garrett Goldberg" at bounding box center [221, 432] width 79 height 11
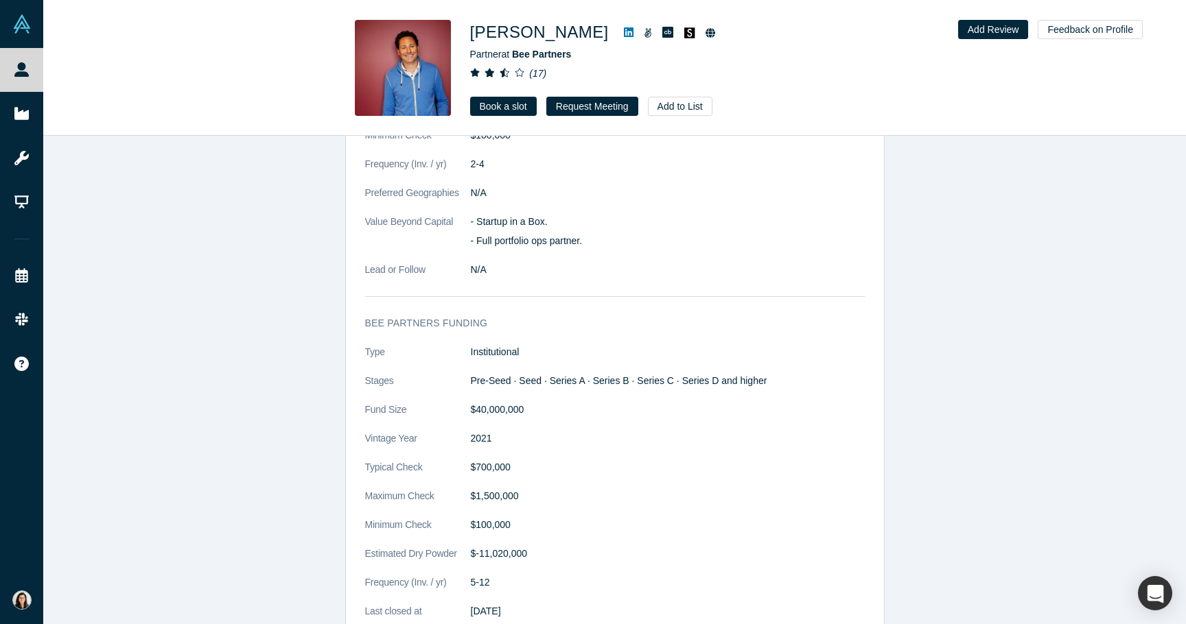
scroll to position [1600, 0]
click at [582, 104] on button "Request Meeting" at bounding box center [592, 106] width 92 height 19
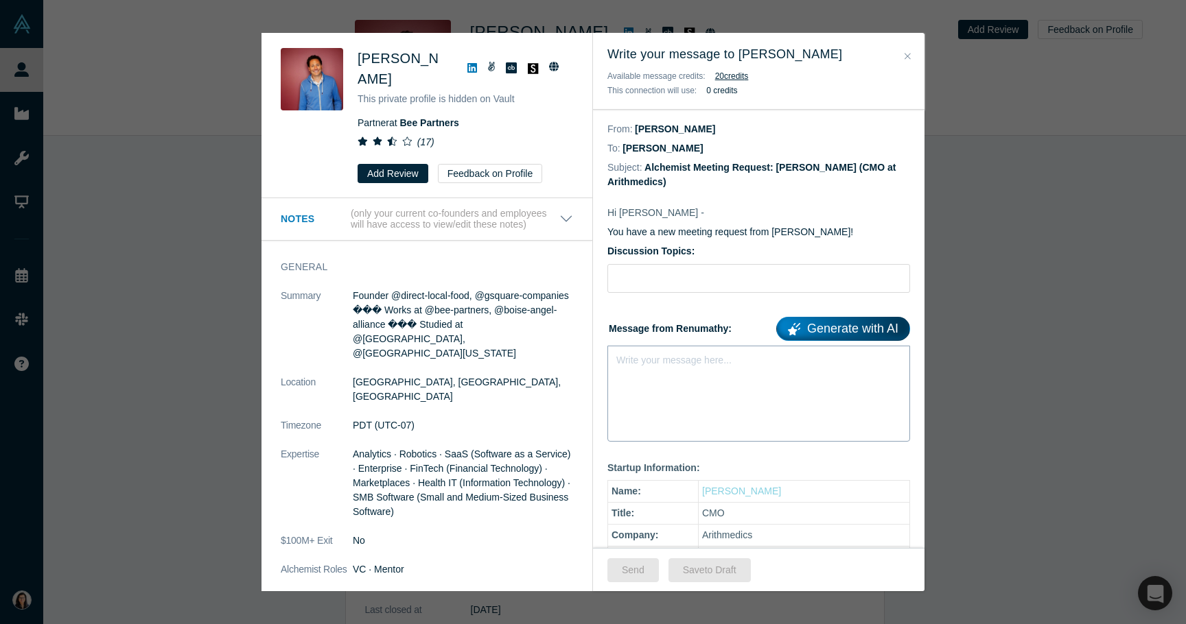
click at [661, 399] on div "Write your message here..." at bounding box center [758, 394] width 303 height 96
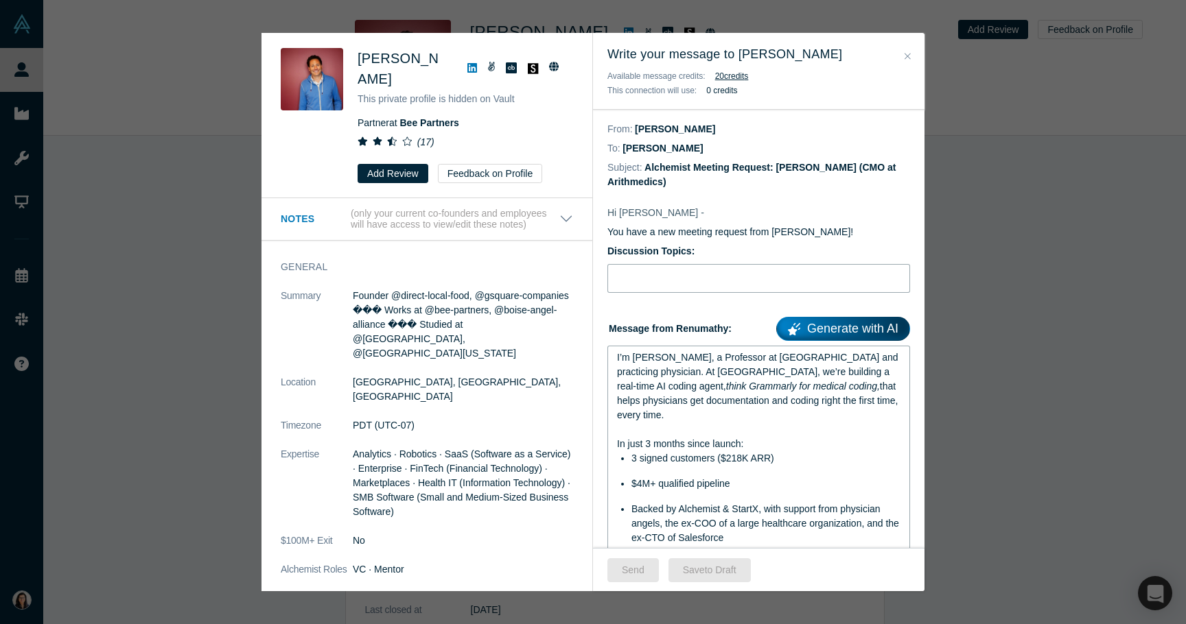
click at [671, 282] on input "Discussion Topics:" at bounding box center [758, 278] width 303 height 29
type input "Intro Meeting"
click at [628, 575] on button "Send" at bounding box center [632, 570] width 51 height 24
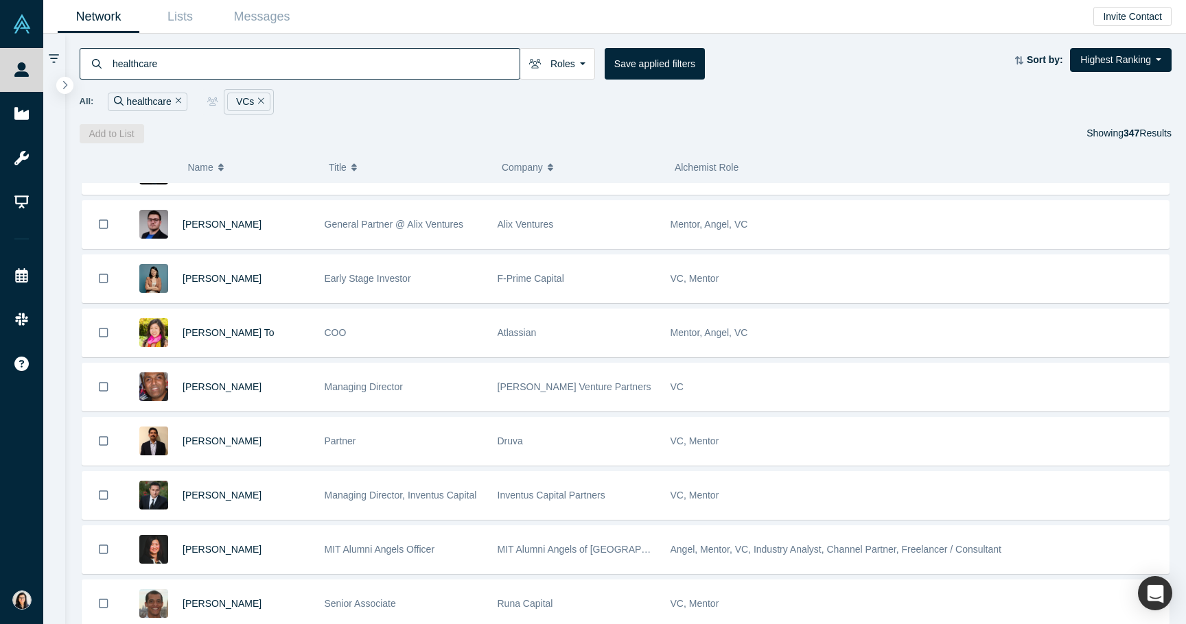
scroll to position [1074, 0]
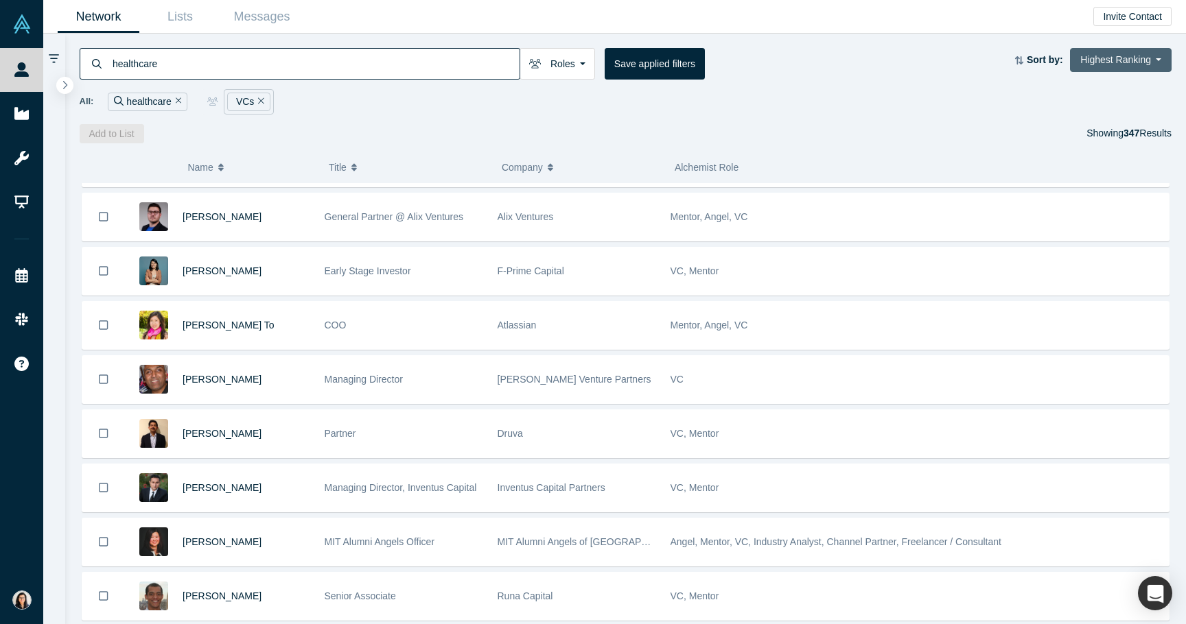
click at [1124, 56] on button "Highest Ranking" at bounding box center [1121, 60] width 102 height 24
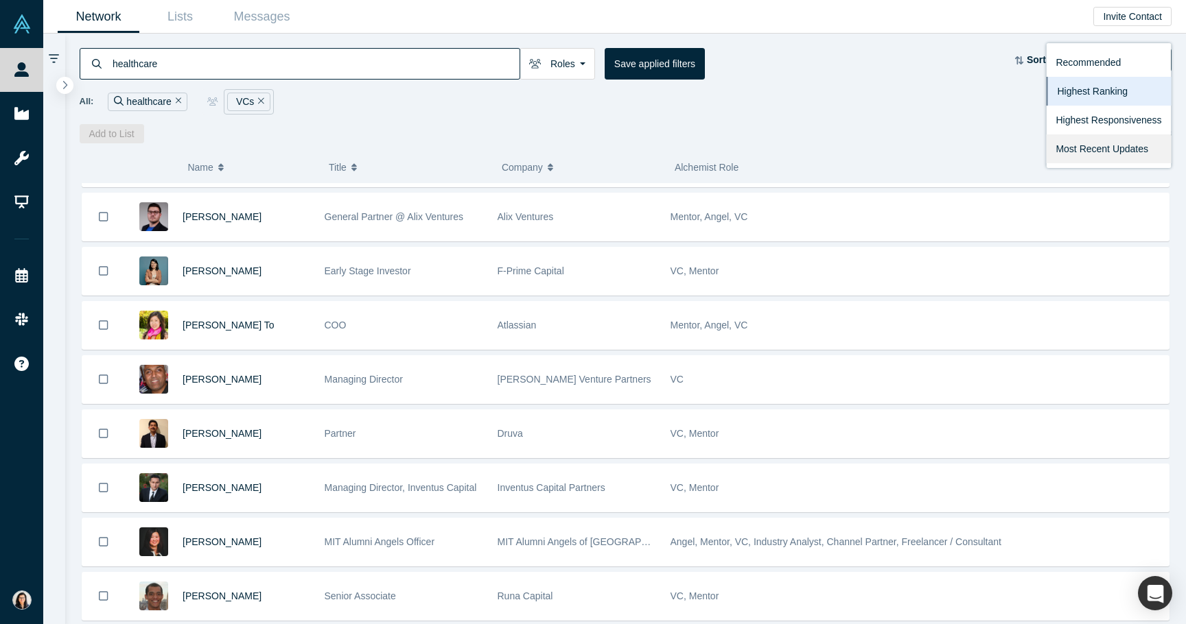
click at [1124, 139] on link "Most Recent Updates" at bounding box center [1108, 148] width 125 height 29
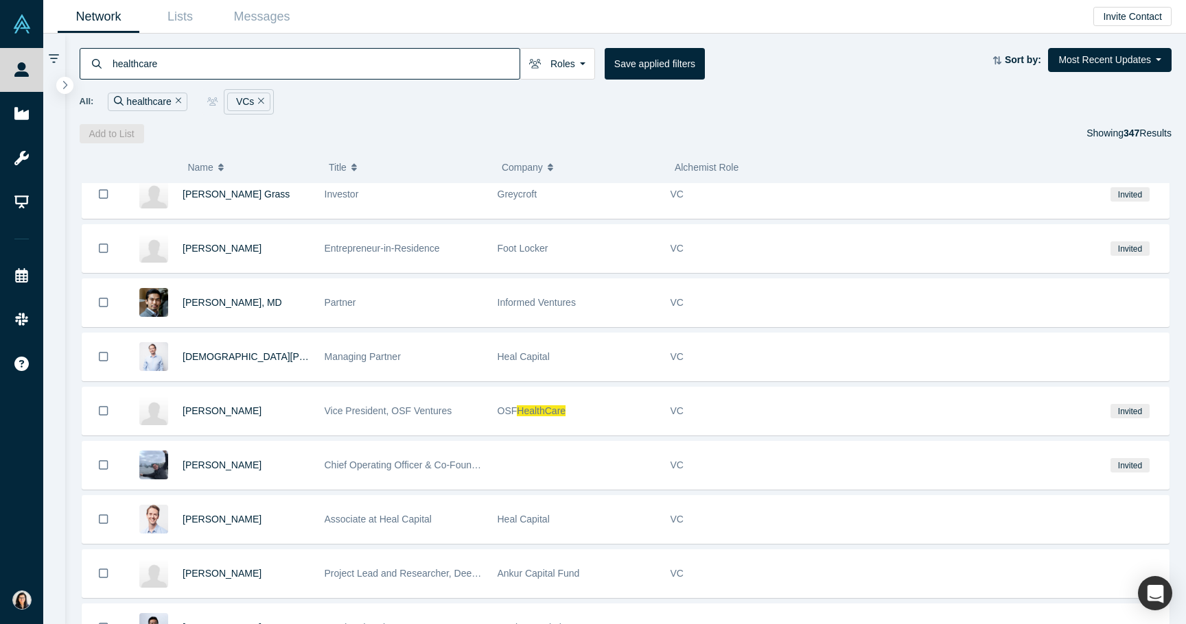
scroll to position [450, 0]
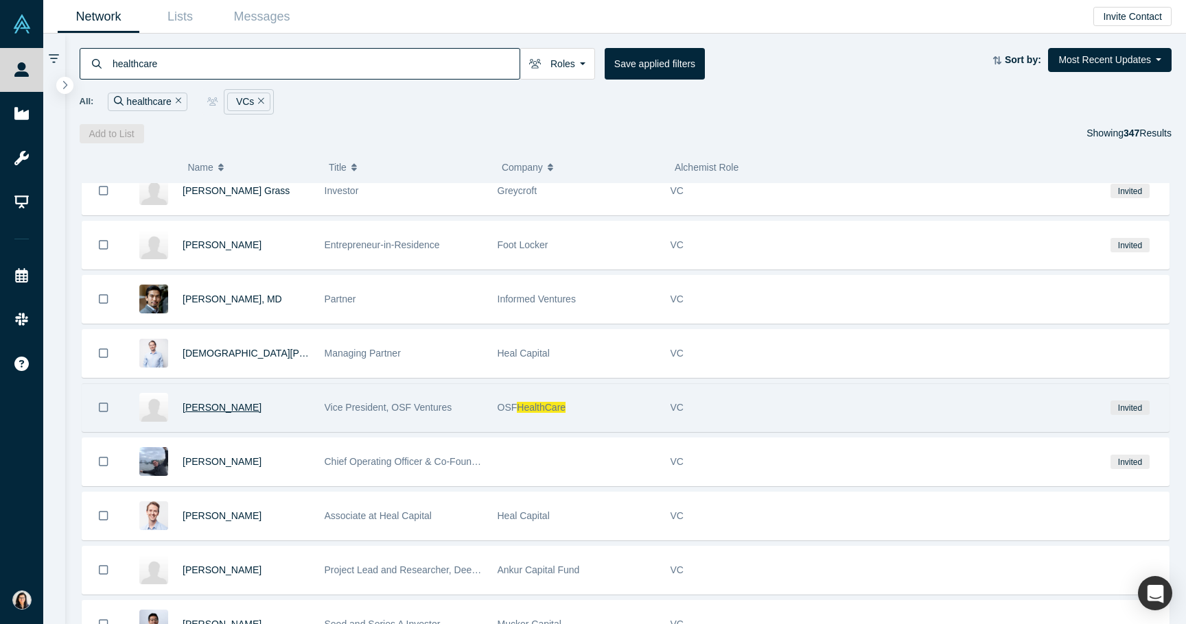
click at [238, 405] on span "Mayank Taneja" at bounding box center [221, 407] width 79 height 11
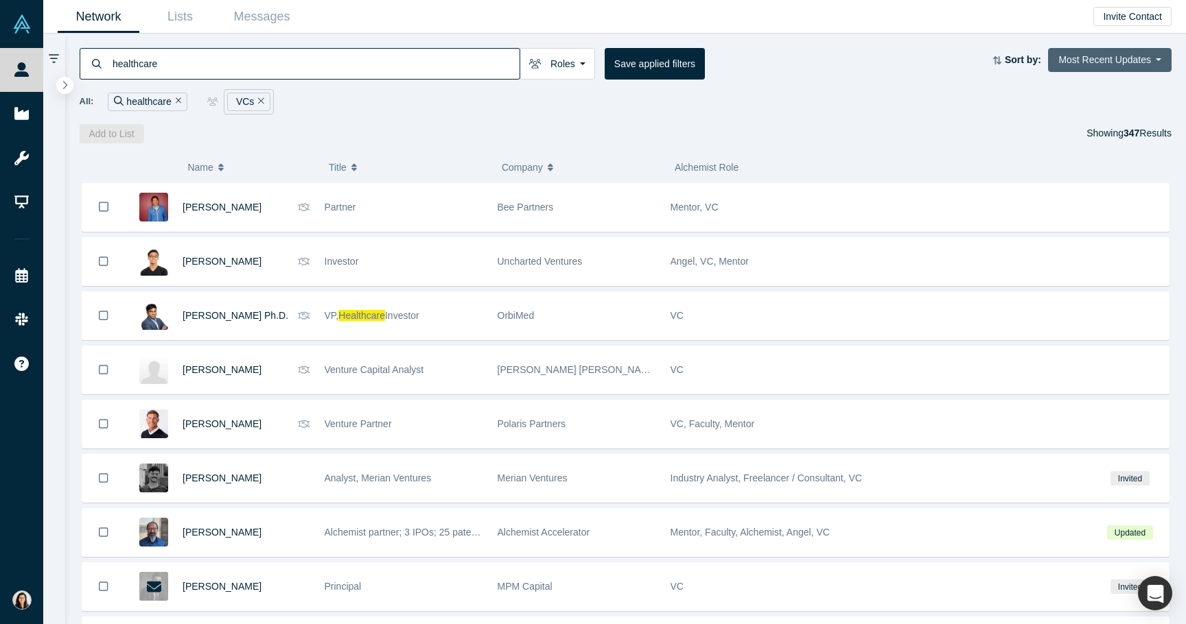
click at [1076, 55] on button "Most Recent Updates" at bounding box center [1109, 60] width 123 height 24
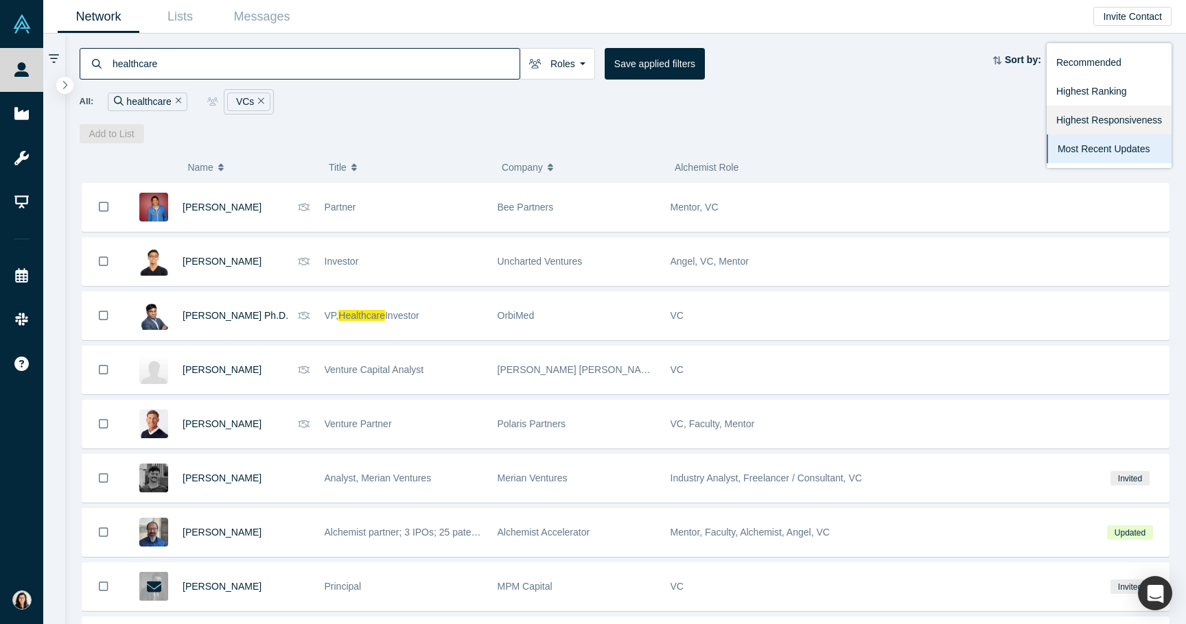
click at [1103, 122] on link "Highest Responsiveness" at bounding box center [1108, 120] width 125 height 29
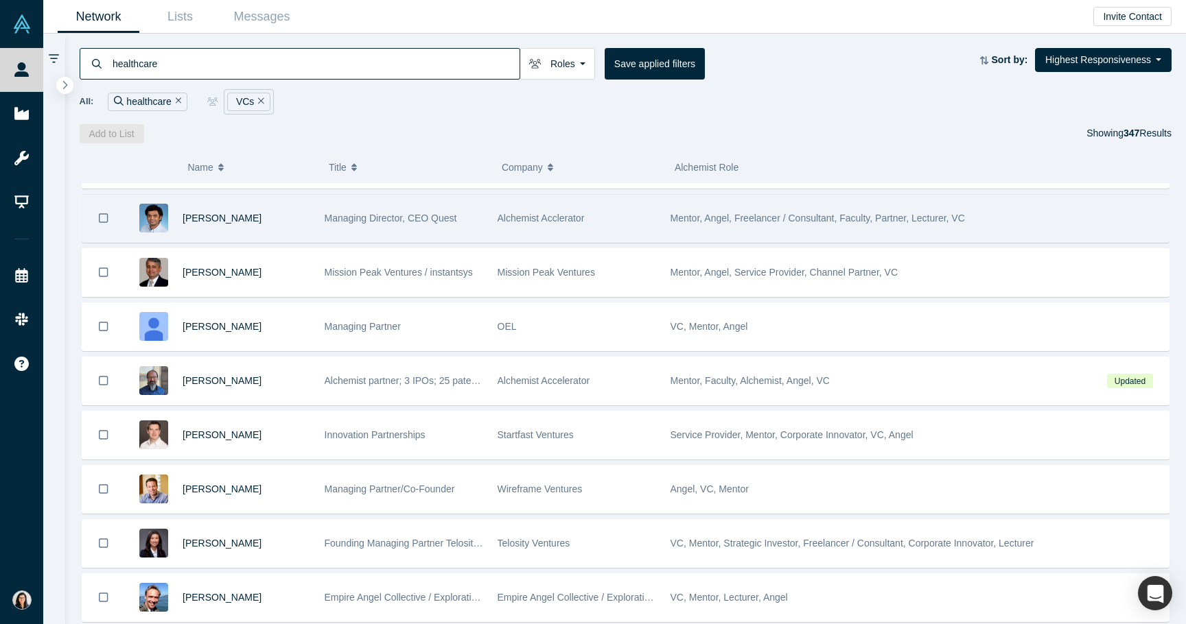
scroll to position [161, 0]
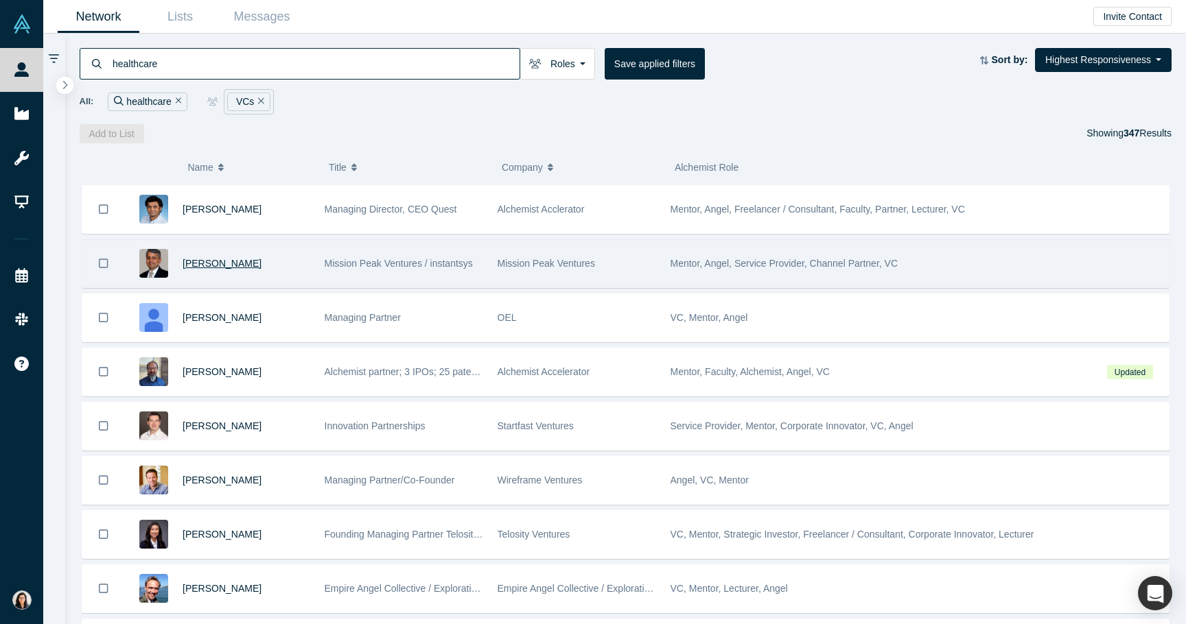
click at [220, 268] on span "Vipin Chawla" at bounding box center [221, 263] width 79 height 11
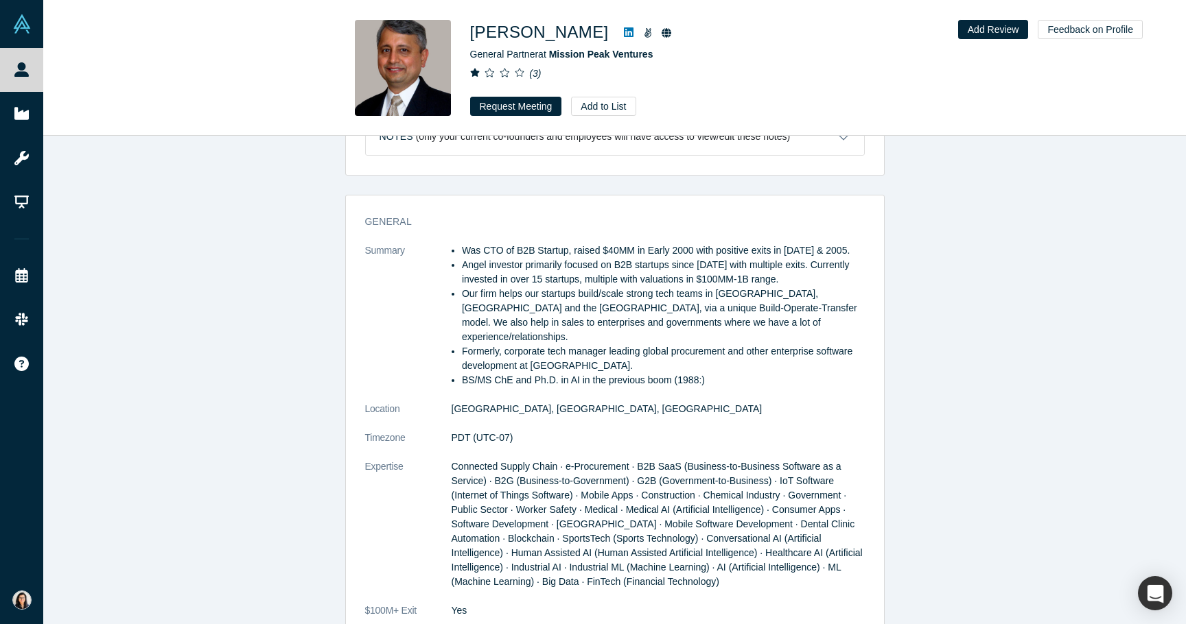
scroll to position [585, 0]
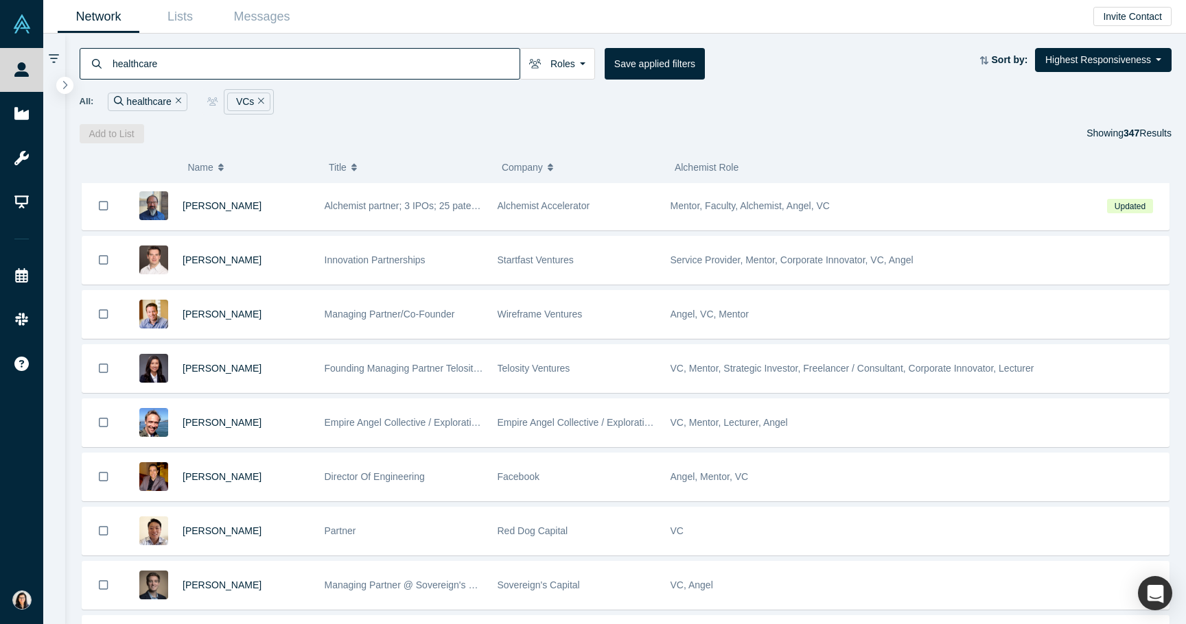
scroll to position [350, 0]
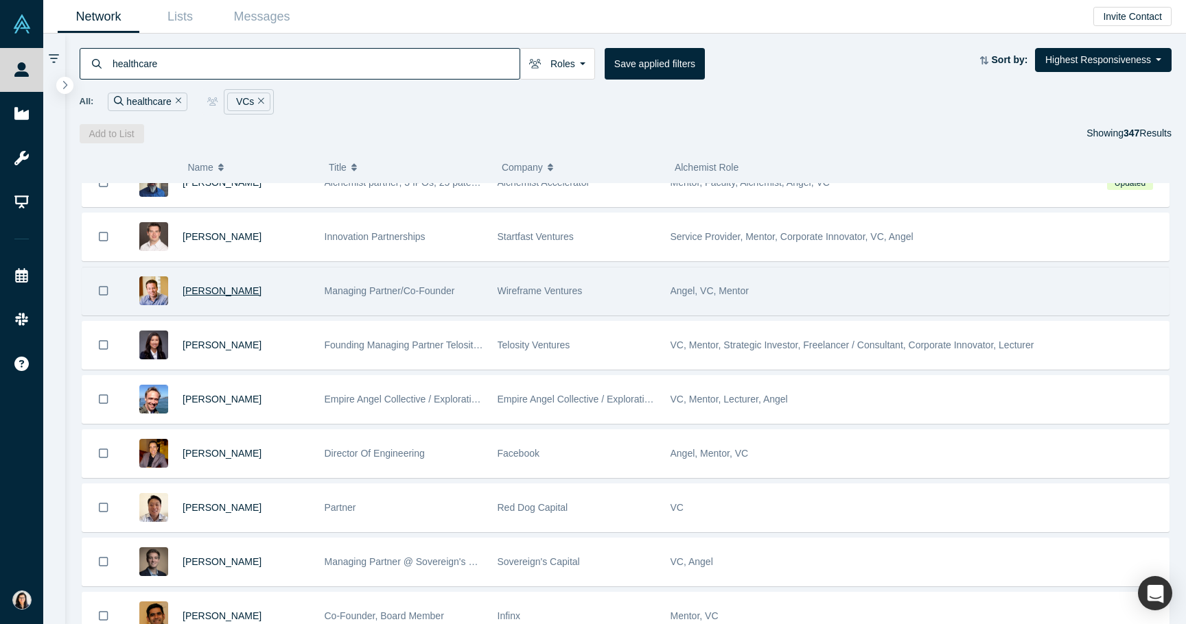
click at [182, 290] on span "Paul Straub" at bounding box center [221, 290] width 79 height 11
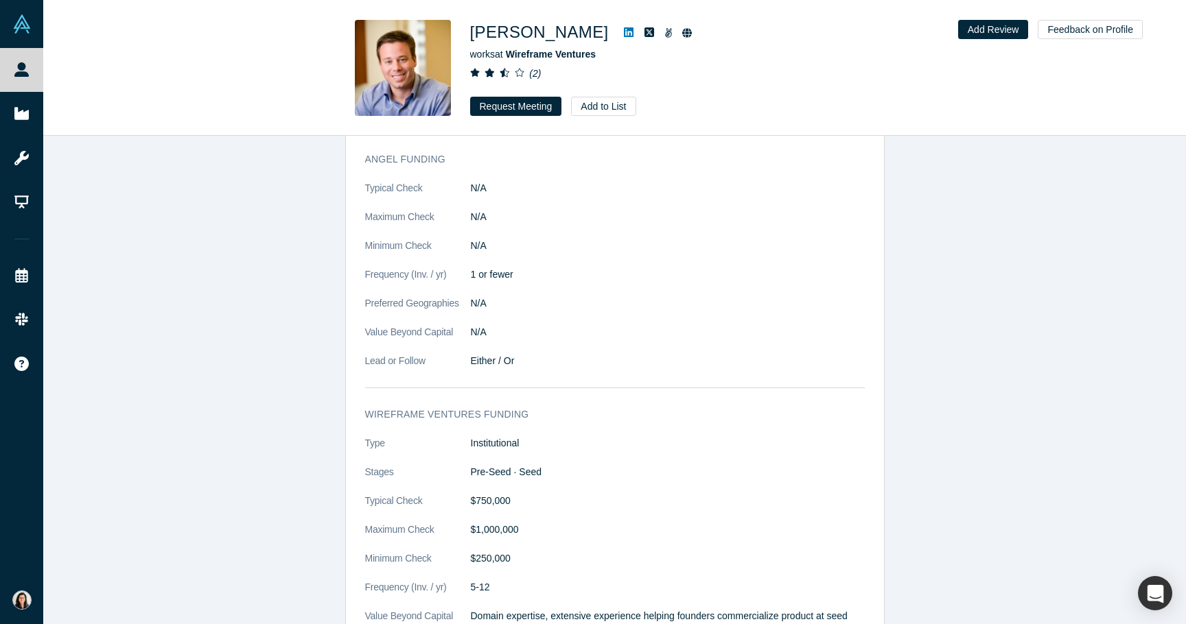
scroll to position [1696, 0]
click at [514, 109] on button "Request Meeting" at bounding box center [516, 106] width 92 height 19
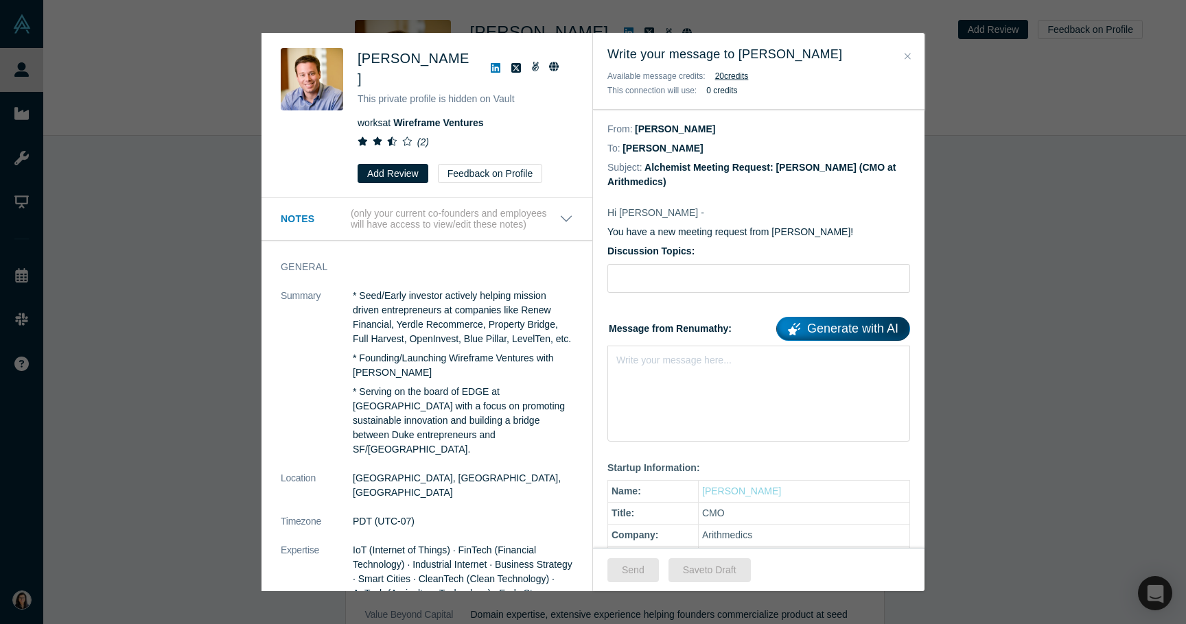
click at [205, 49] on div "Paul Straub This private profile is hidden on Vault works at Wireframe Ventures…" at bounding box center [593, 312] width 1186 height 624
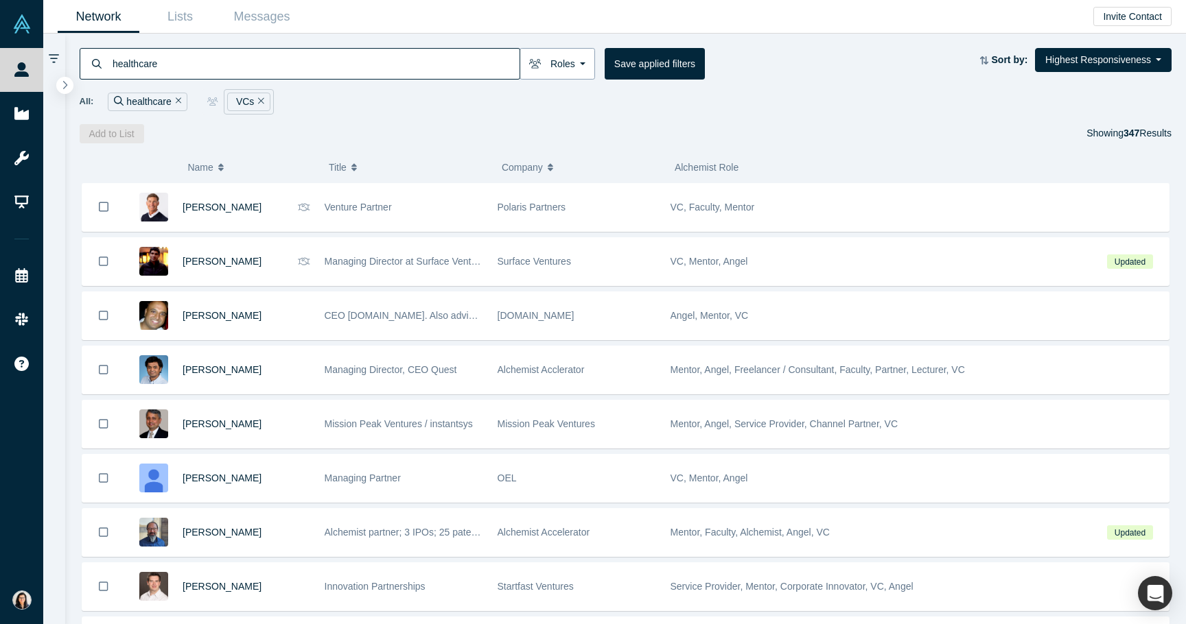
click at [570, 68] on button "Roles" at bounding box center [556, 64] width 75 height 32
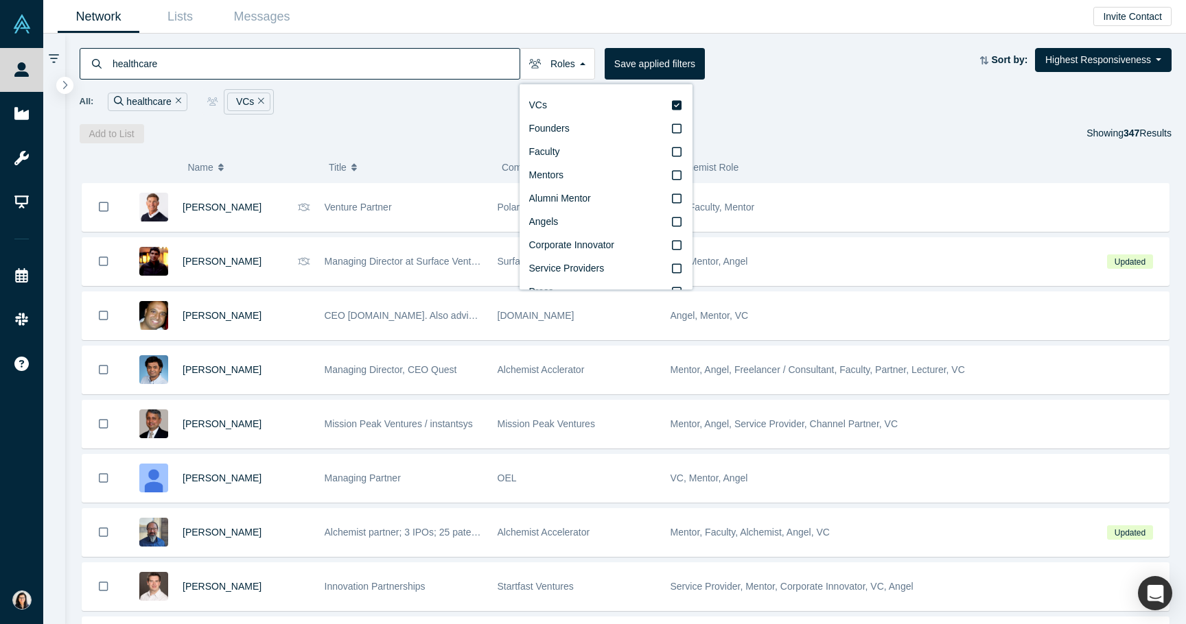
click at [456, 105] on div "All: healthcare VCs" at bounding box center [626, 101] width 1092 height 25
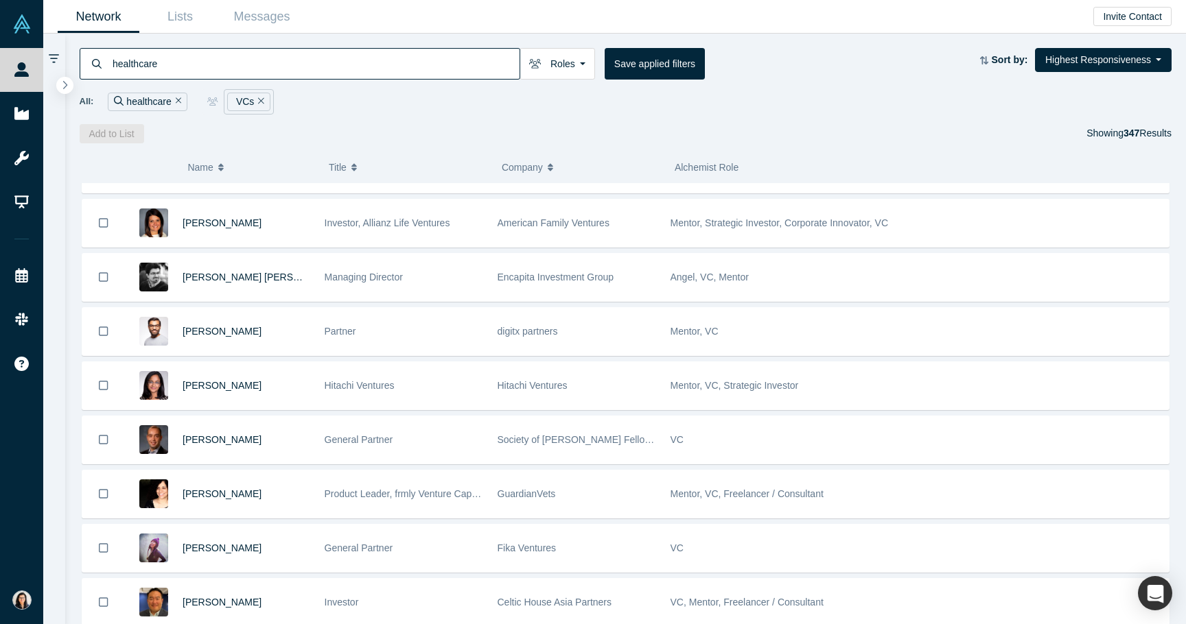
scroll to position [1774, 0]
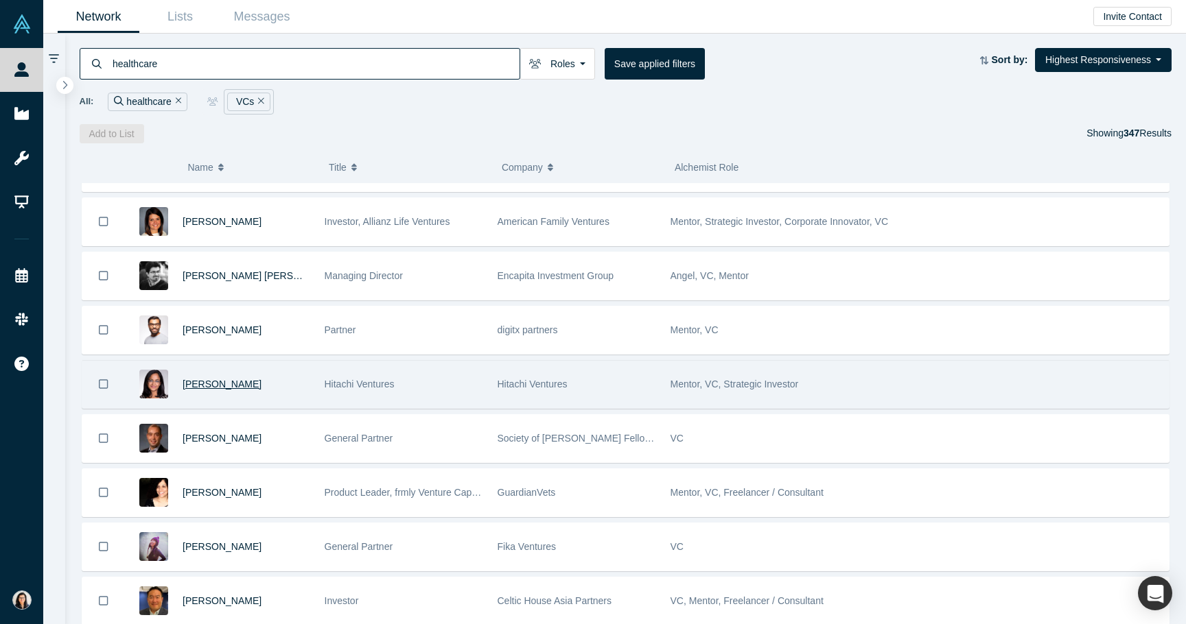
click at [233, 380] on span "Gayathri Radhakrishnan" at bounding box center [221, 384] width 79 height 11
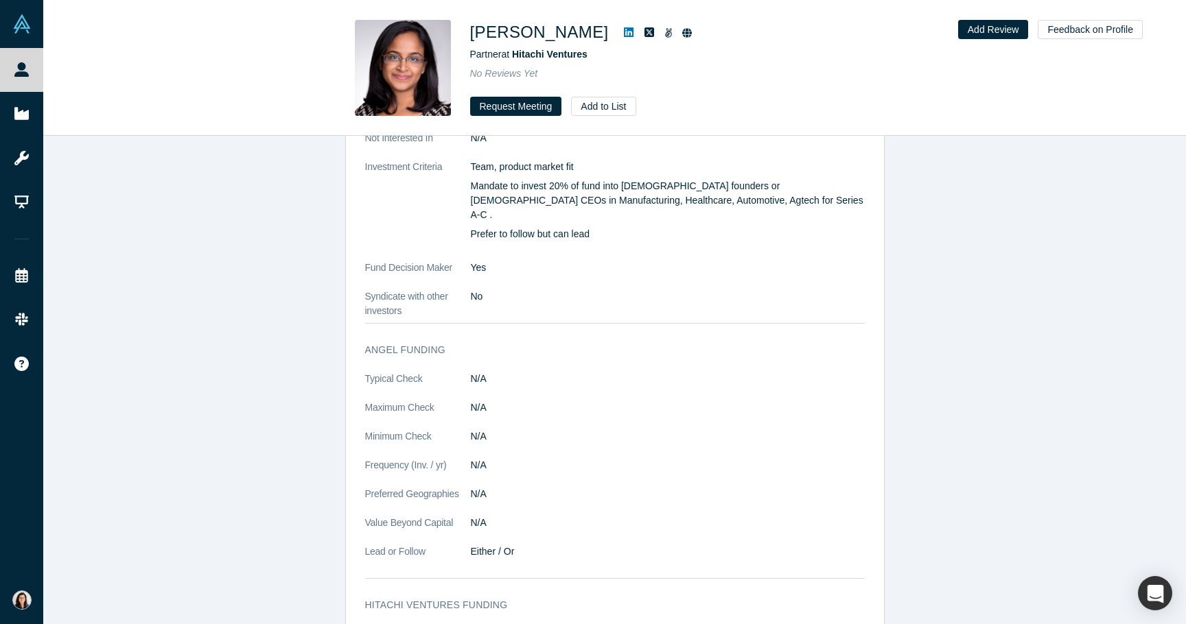
scroll to position [1577, 0]
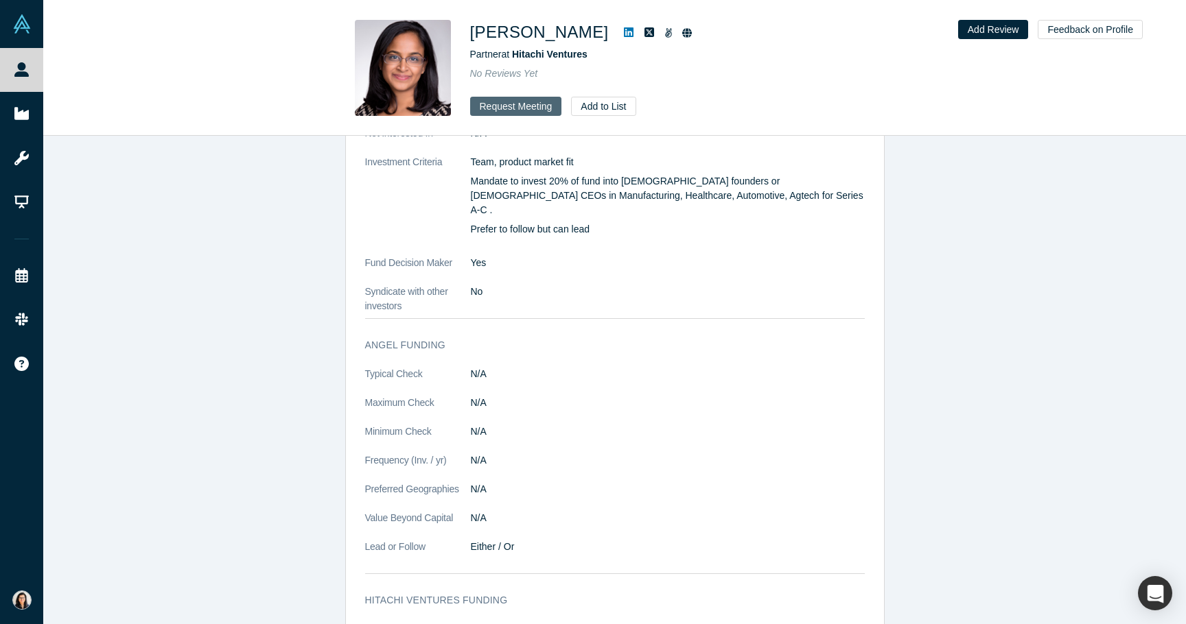
click at [529, 106] on button "Request Meeting" at bounding box center [516, 106] width 92 height 19
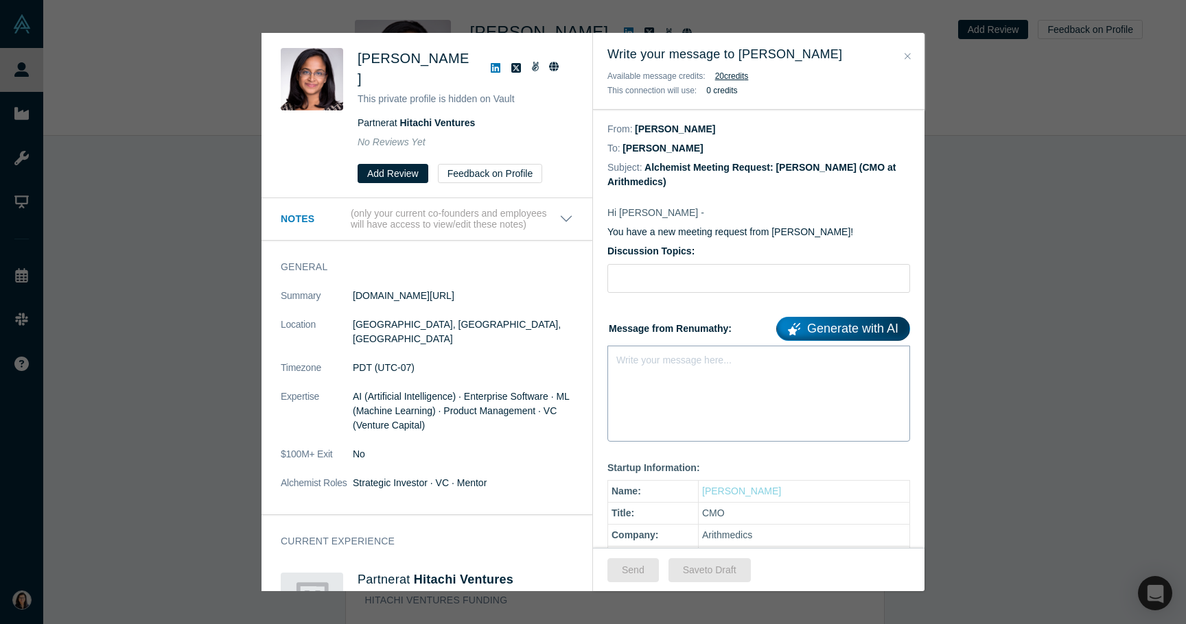
click at [696, 412] on div "Write your message here..." at bounding box center [758, 394] width 303 height 96
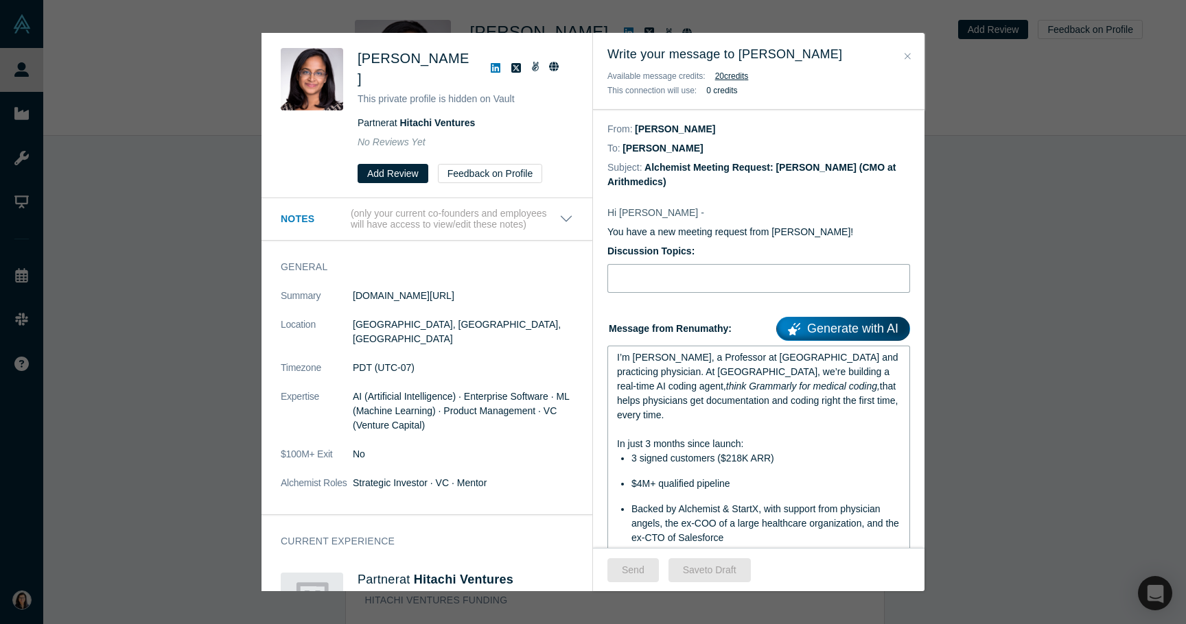
click at [661, 287] on input "Discussion Topics:" at bounding box center [758, 278] width 303 height 29
type input "Intro Meeting"
click at [639, 575] on button "Send" at bounding box center [632, 570] width 51 height 24
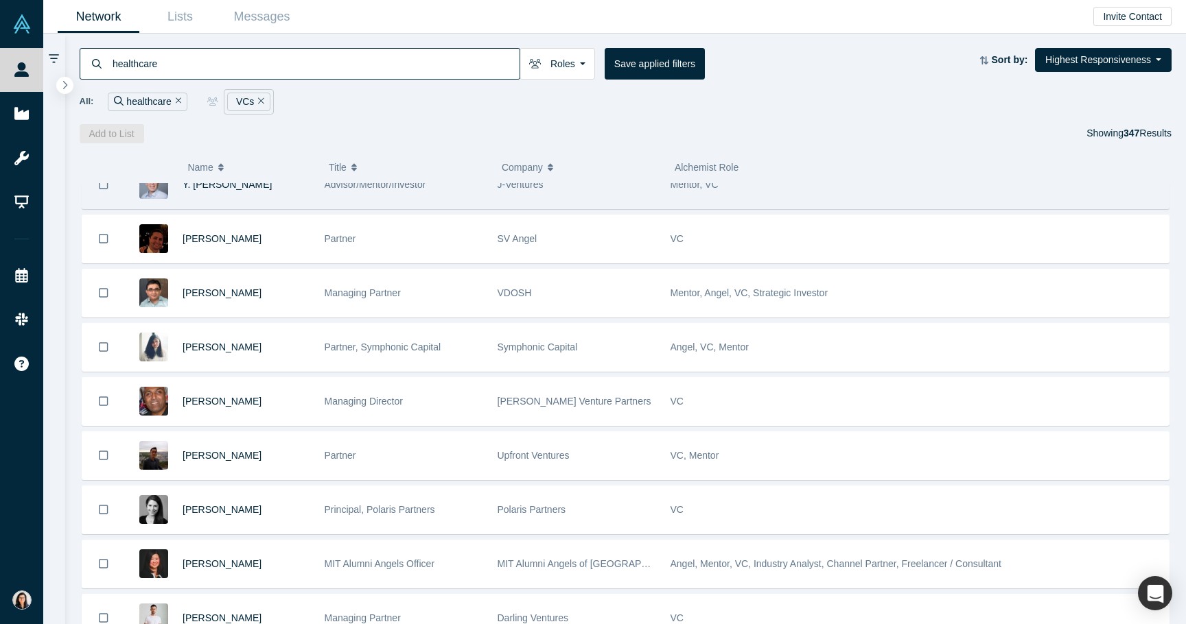
scroll to position [1164, 0]
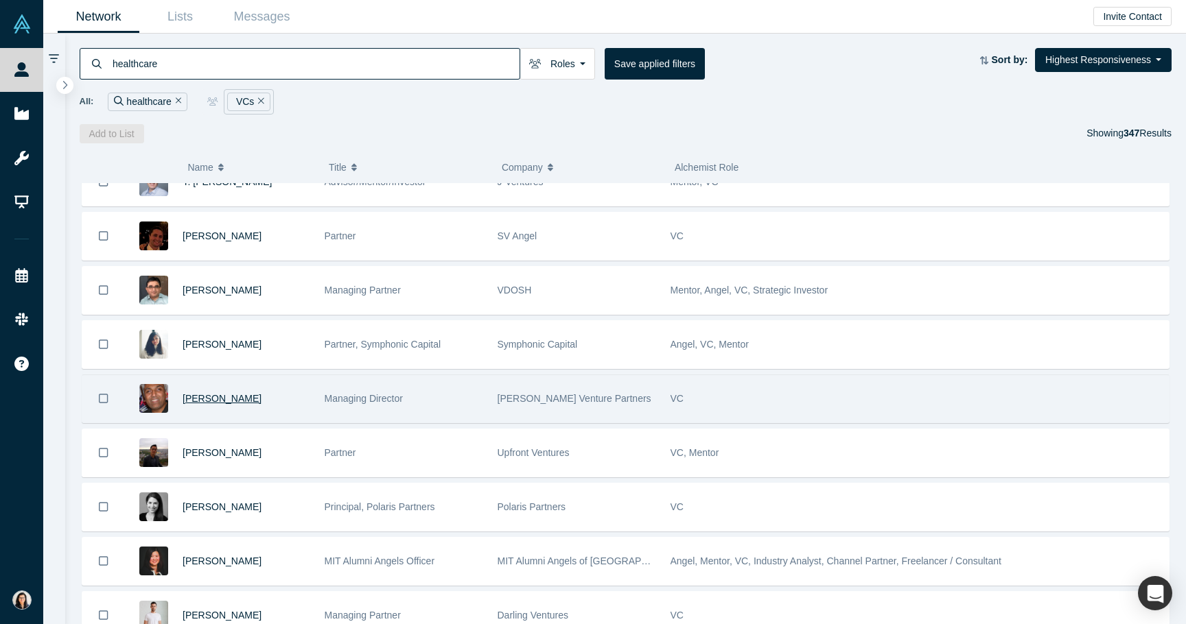
click at [209, 401] on span "Ash Patel" at bounding box center [221, 398] width 79 height 11
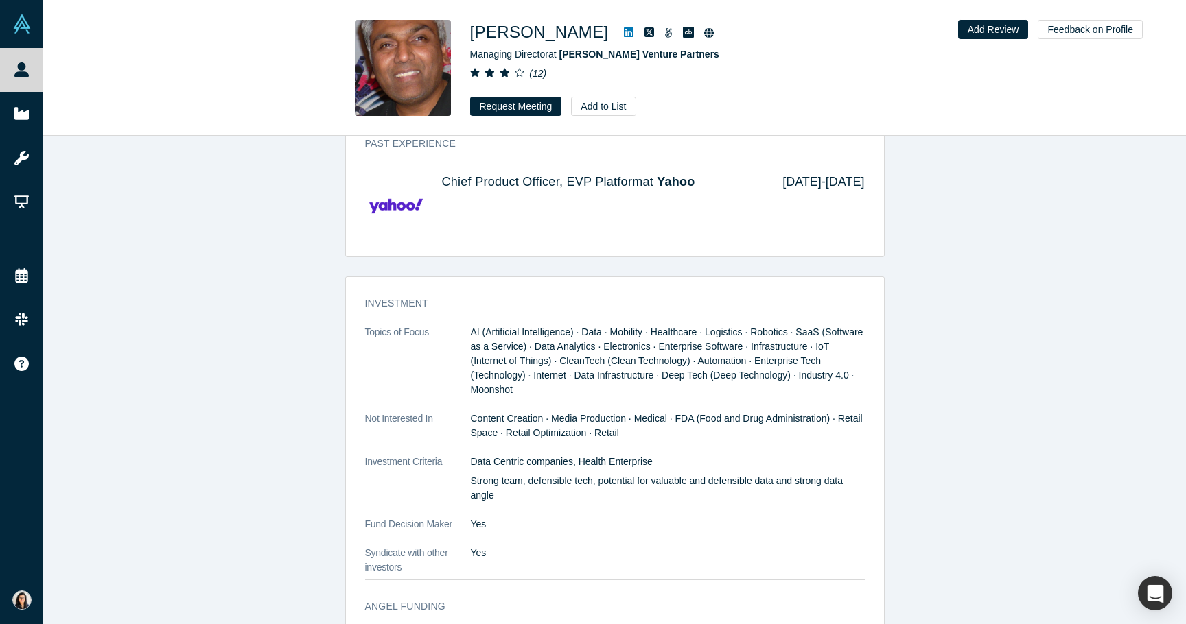
scroll to position [1458, 0]
click at [511, 102] on button "Request Meeting" at bounding box center [516, 106] width 92 height 19
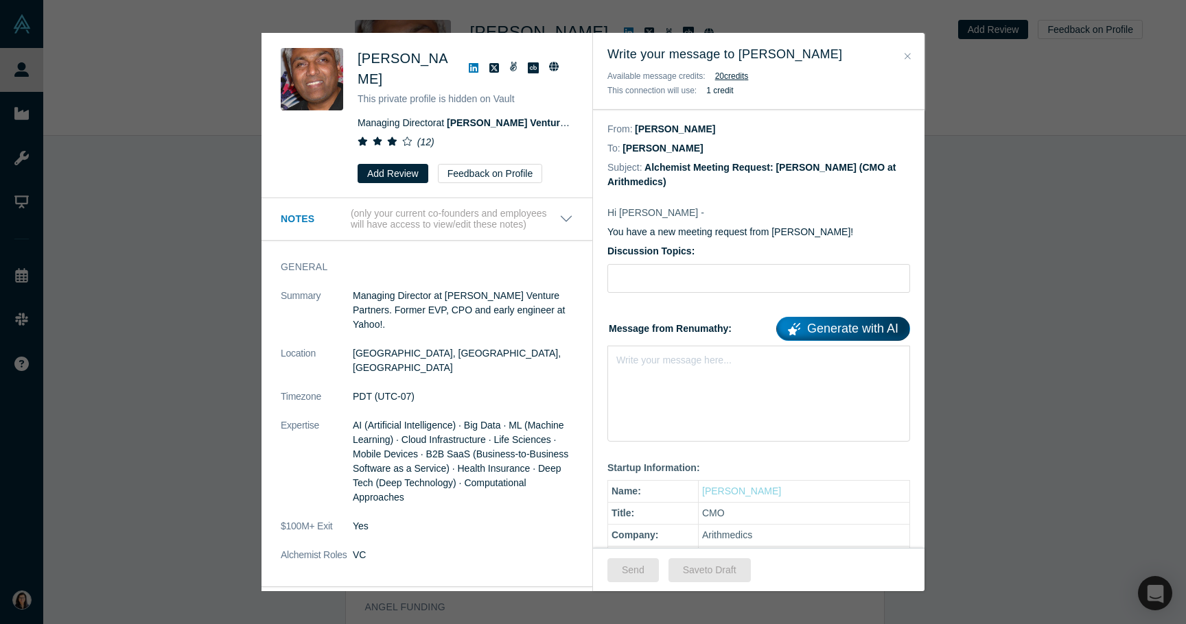
click at [907, 55] on icon "Close" at bounding box center [907, 56] width 6 height 10
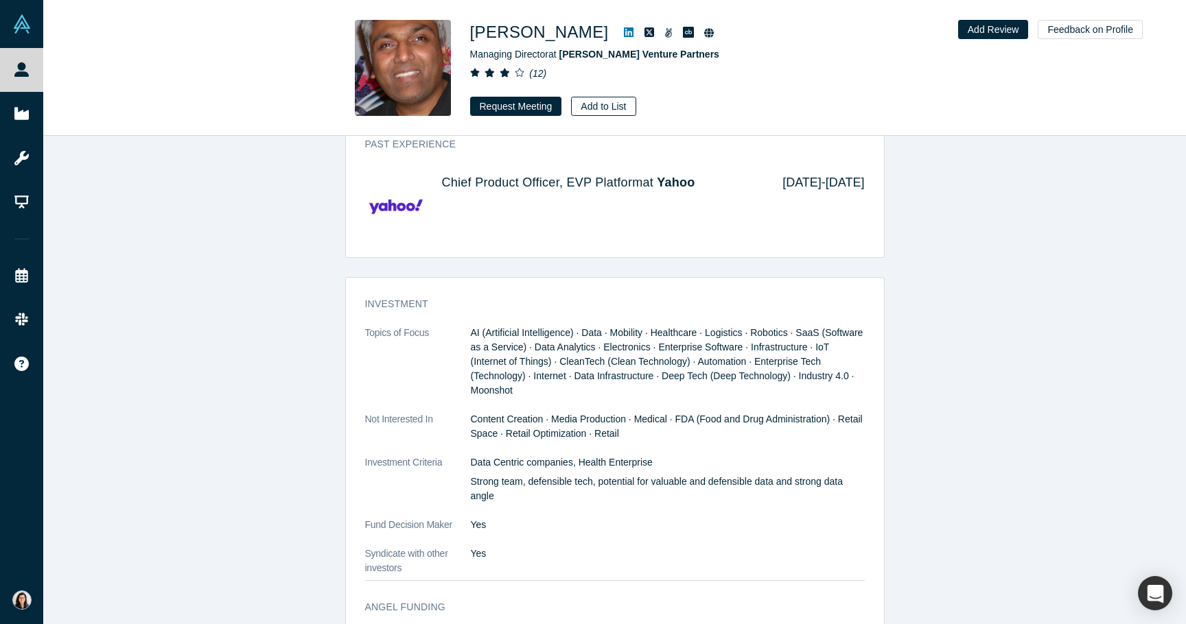
click at [615, 104] on button "Add to List" at bounding box center [603, 106] width 64 height 19
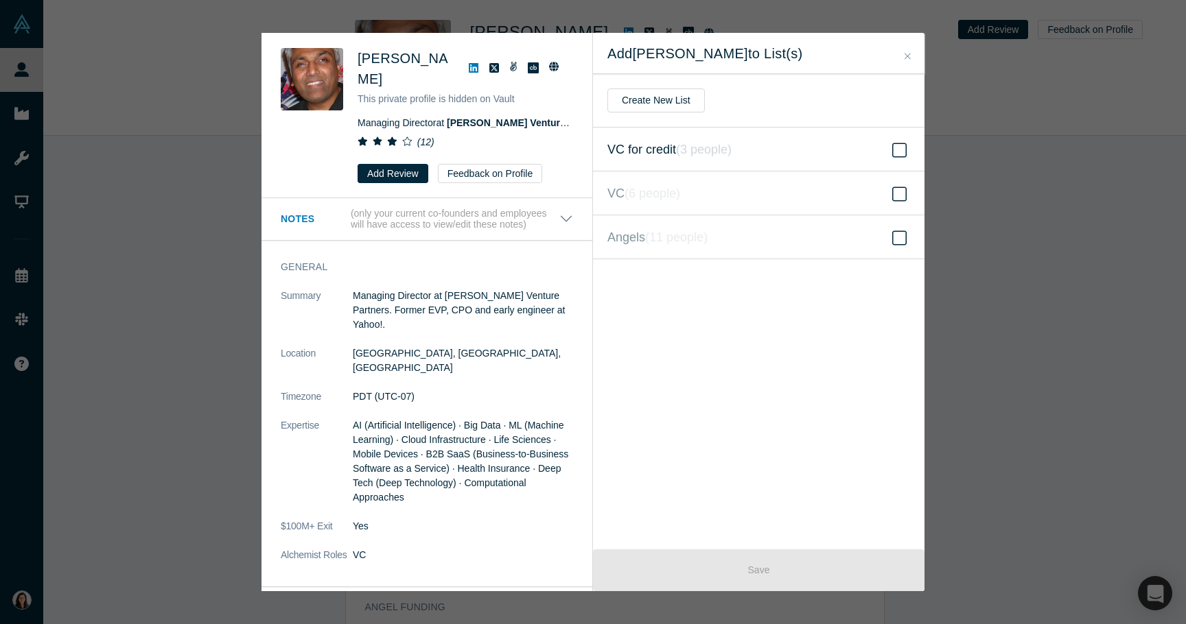
click at [643, 143] on span "VC for credit ( 3 people )" at bounding box center [669, 149] width 124 height 19
click at [0, 0] on input "VC for credit ( 3 people )" at bounding box center [0, 0] width 0 height 0
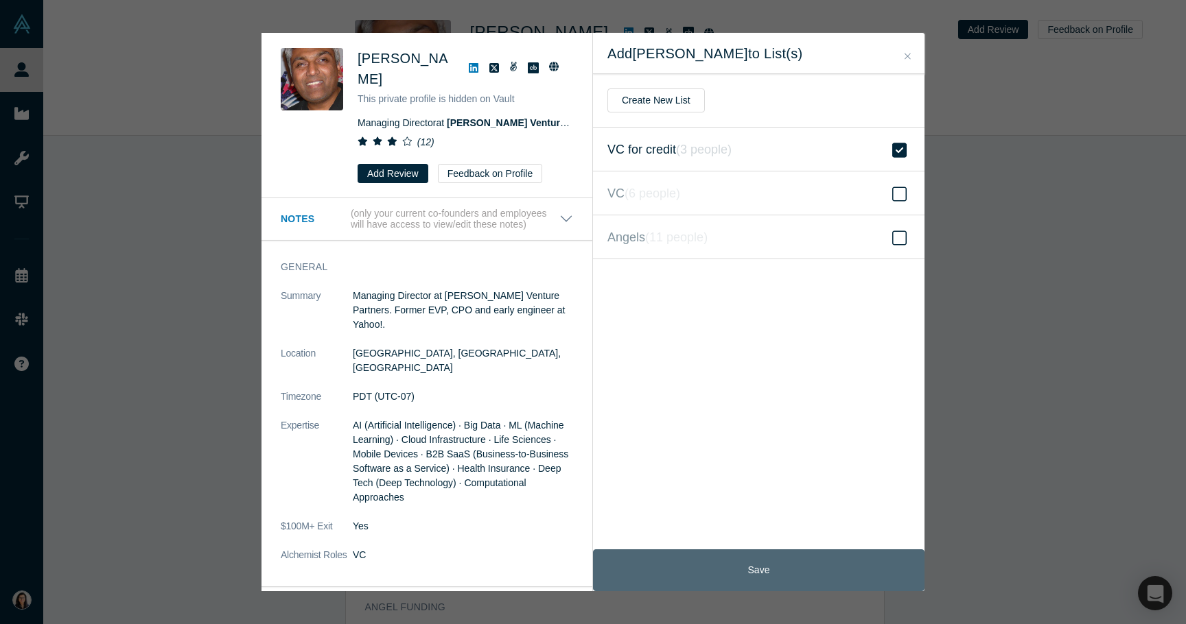
click at [699, 570] on button "Save" at bounding box center [758, 571] width 331 height 42
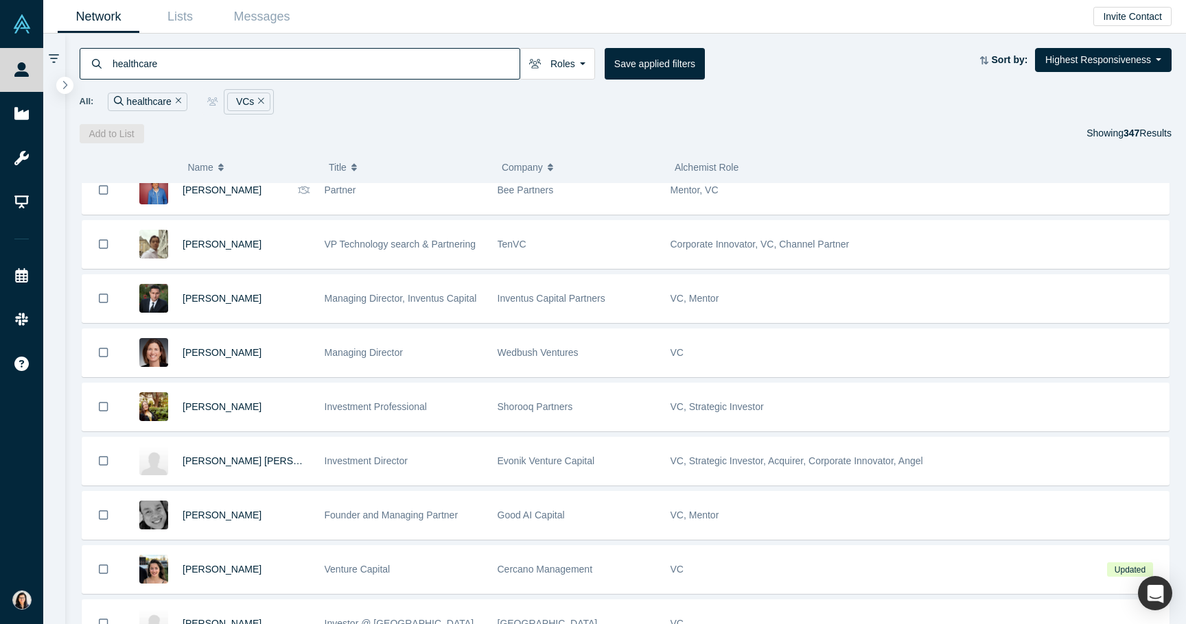
scroll to position [2243, 0]
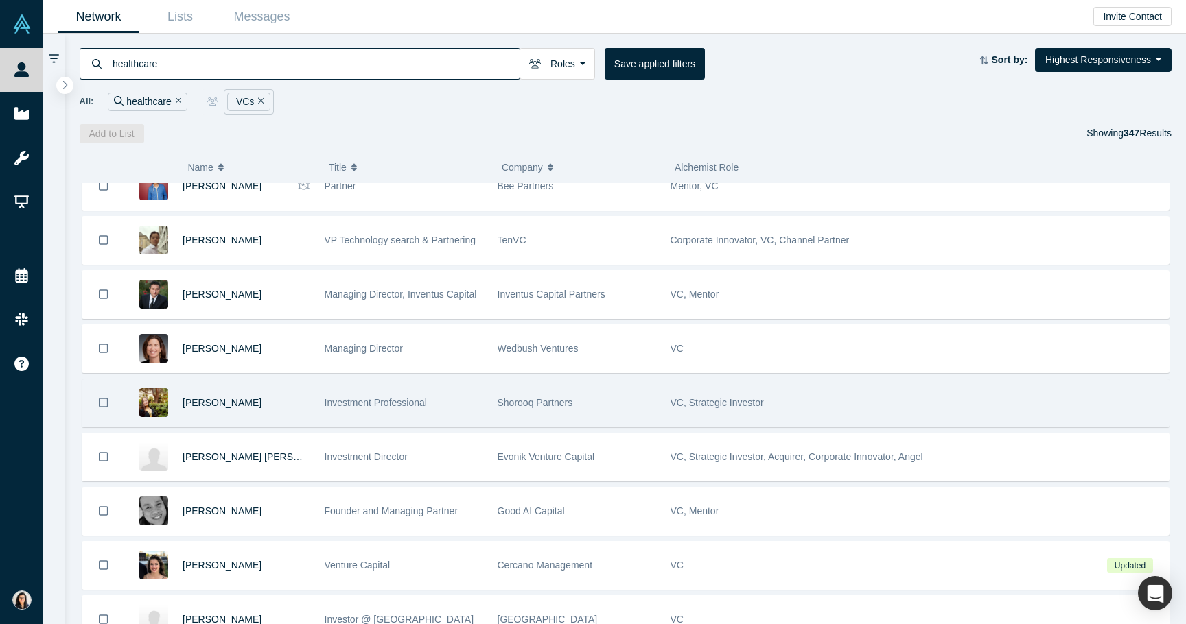
click at [232, 400] on span "Karen Gobran" at bounding box center [221, 402] width 79 height 11
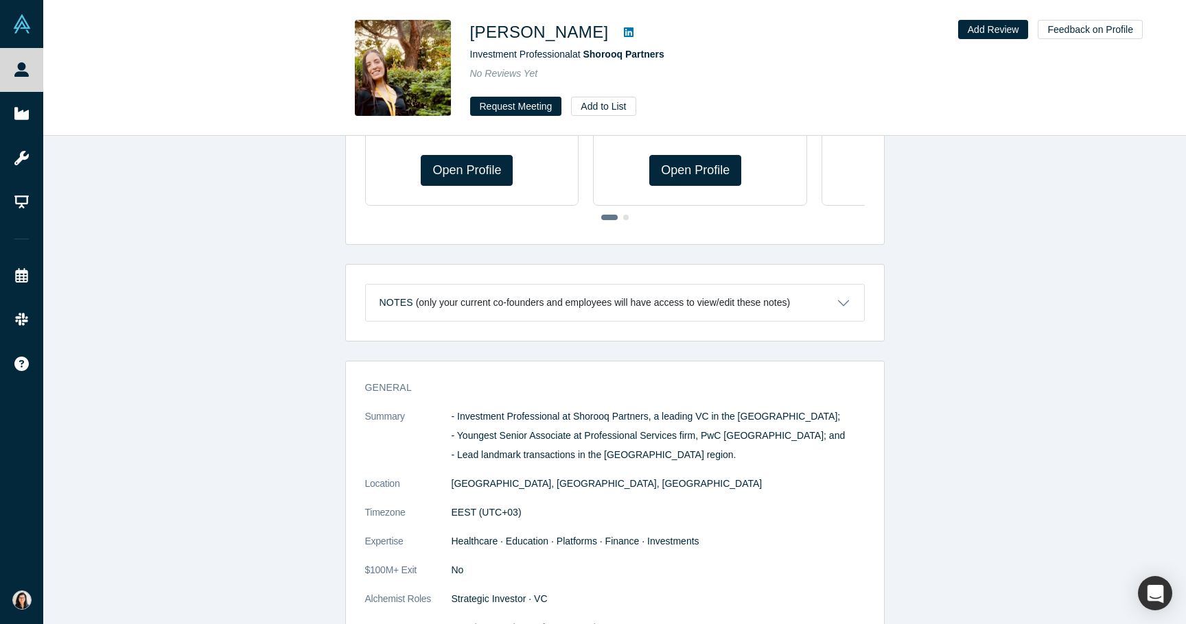
scroll to position [394, 0]
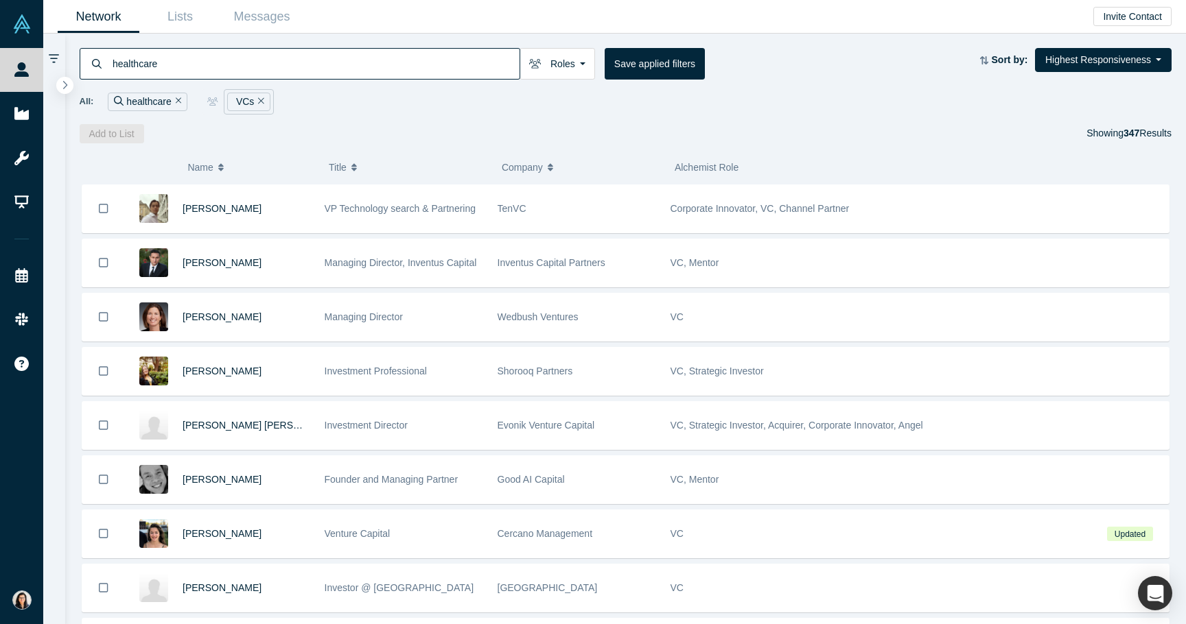
scroll to position [2276, 0]
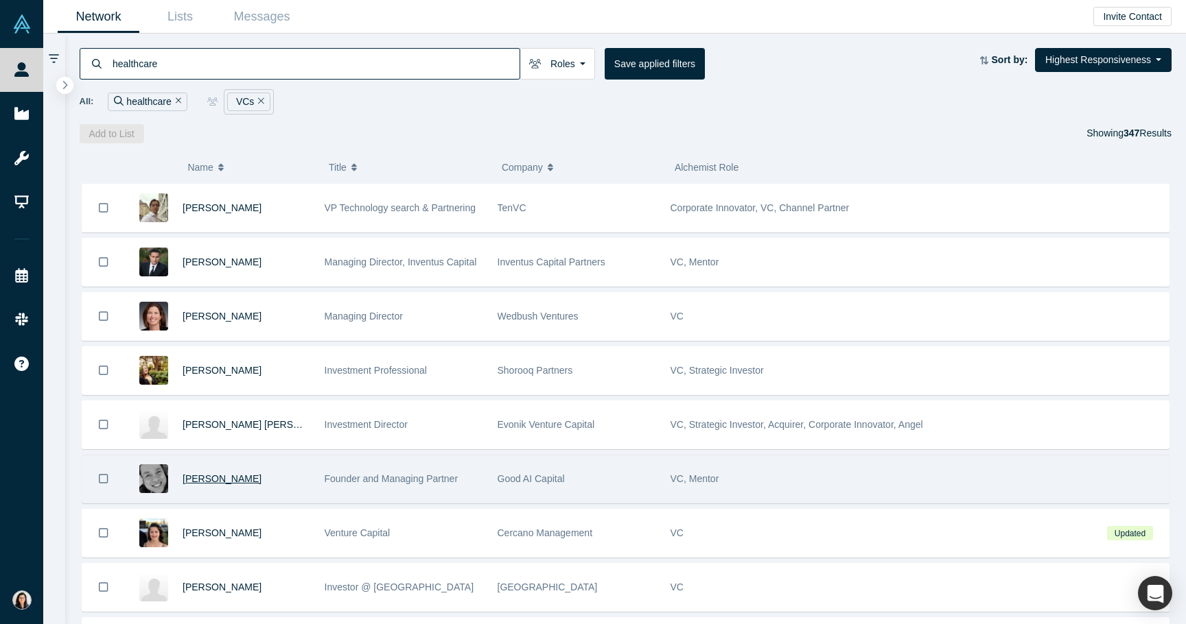
click at [196, 482] on span "Darwin Ling" at bounding box center [221, 478] width 79 height 11
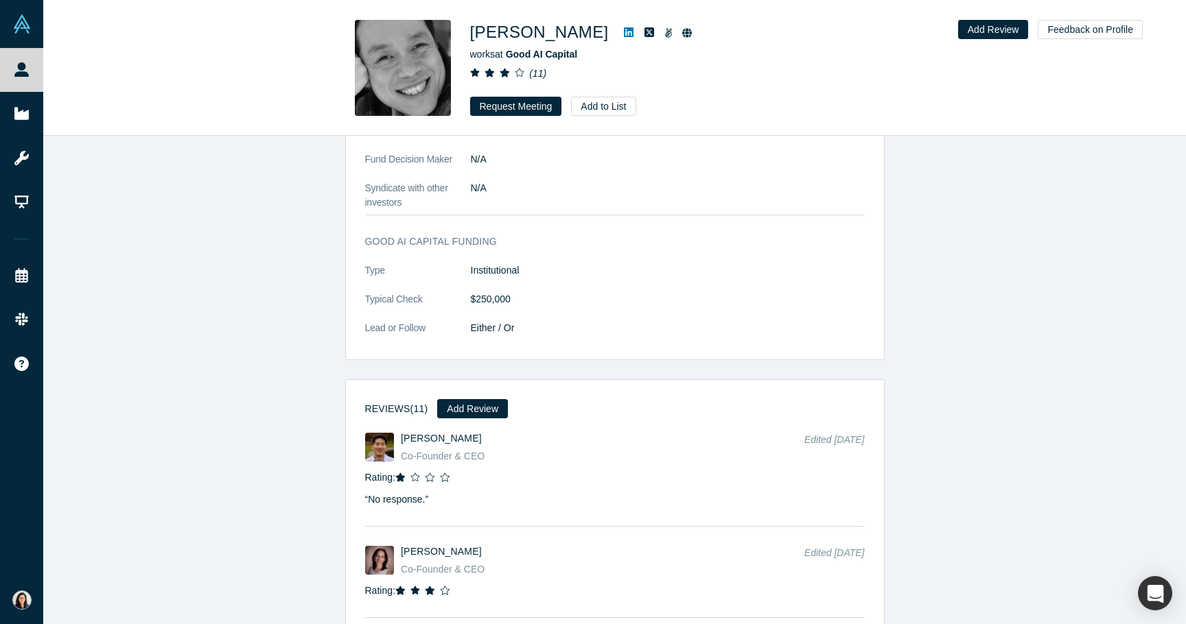
scroll to position [1498, 0]
click at [513, 109] on button "Request Meeting" at bounding box center [516, 106] width 92 height 19
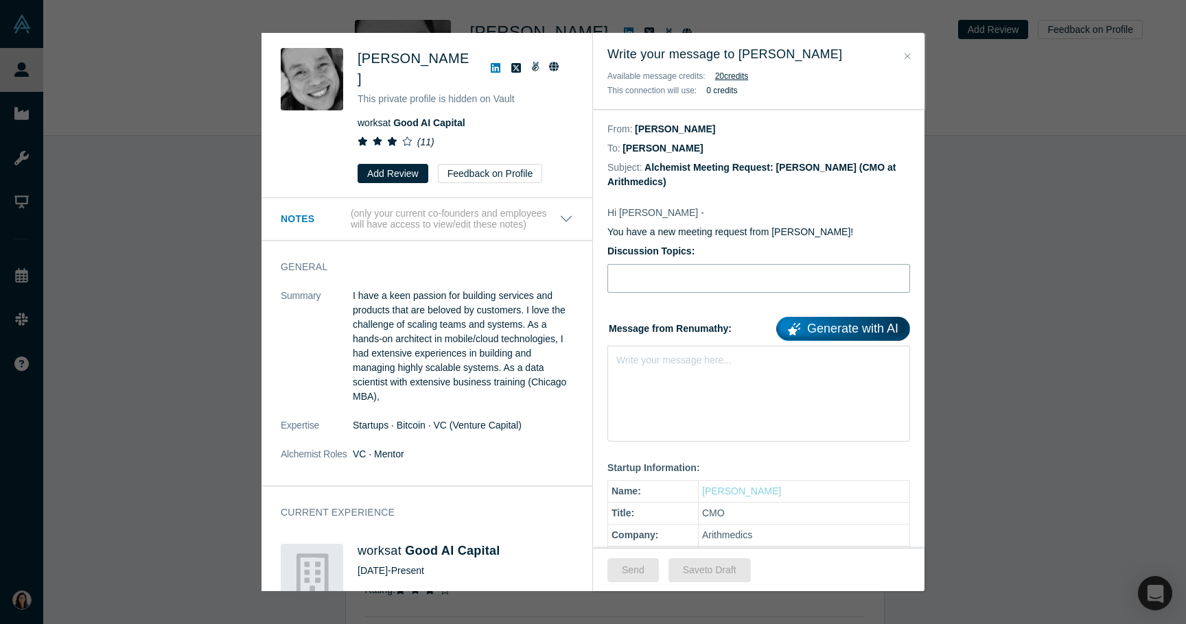
click at [633, 277] on input "Discussion Topics:" at bounding box center [758, 278] width 303 height 29
type input "Intro Meeting"
click at [685, 364] on div "rdw-editor" at bounding box center [759, 358] width 284 height 14
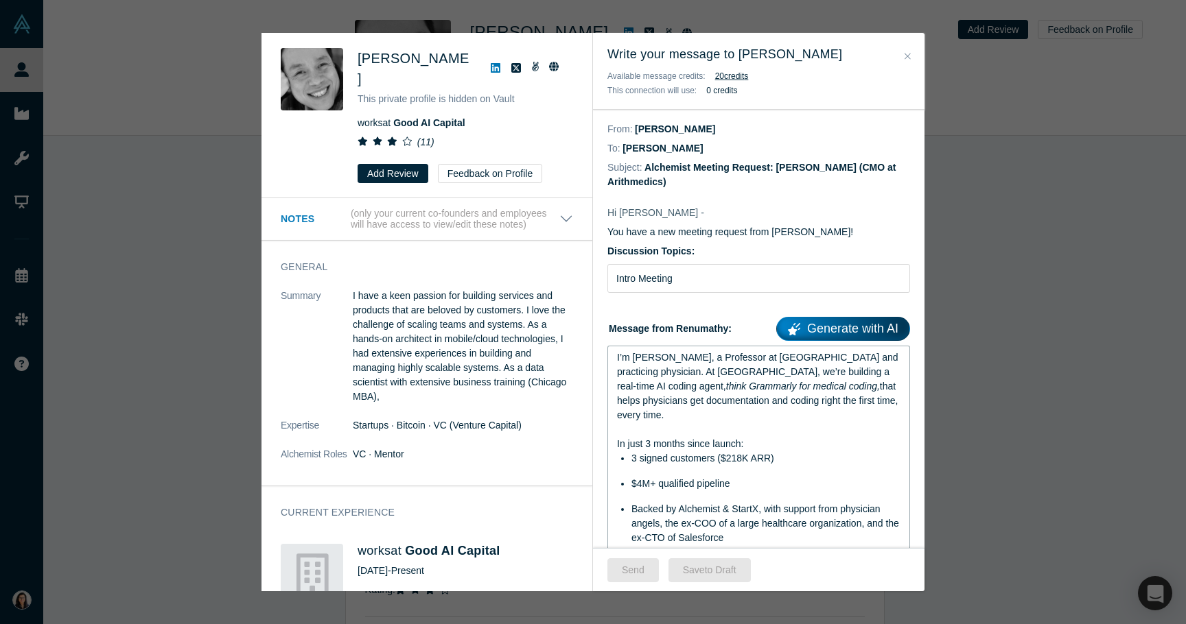
click at [796, 521] on div "Backed by Alchemist & StartX, with support from physician angels, the ex-COO of…" at bounding box center [766, 523] width 270 height 43
click at [638, 558] on button "Send" at bounding box center [632, 570] width 51 height 24
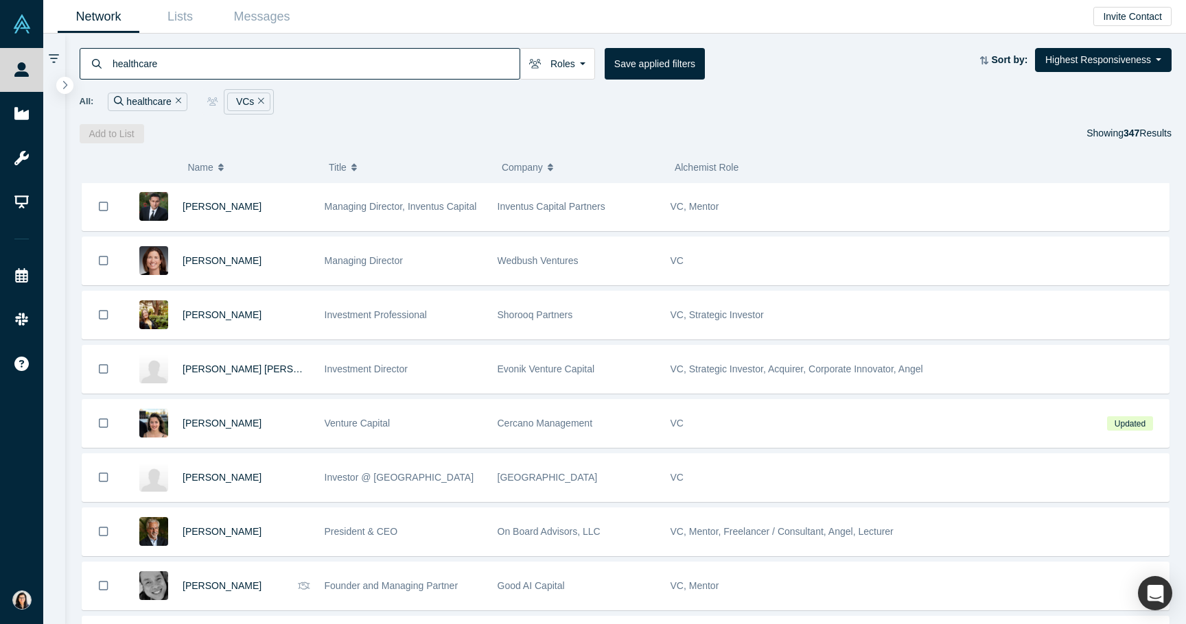
scroll to position [2333, 0]
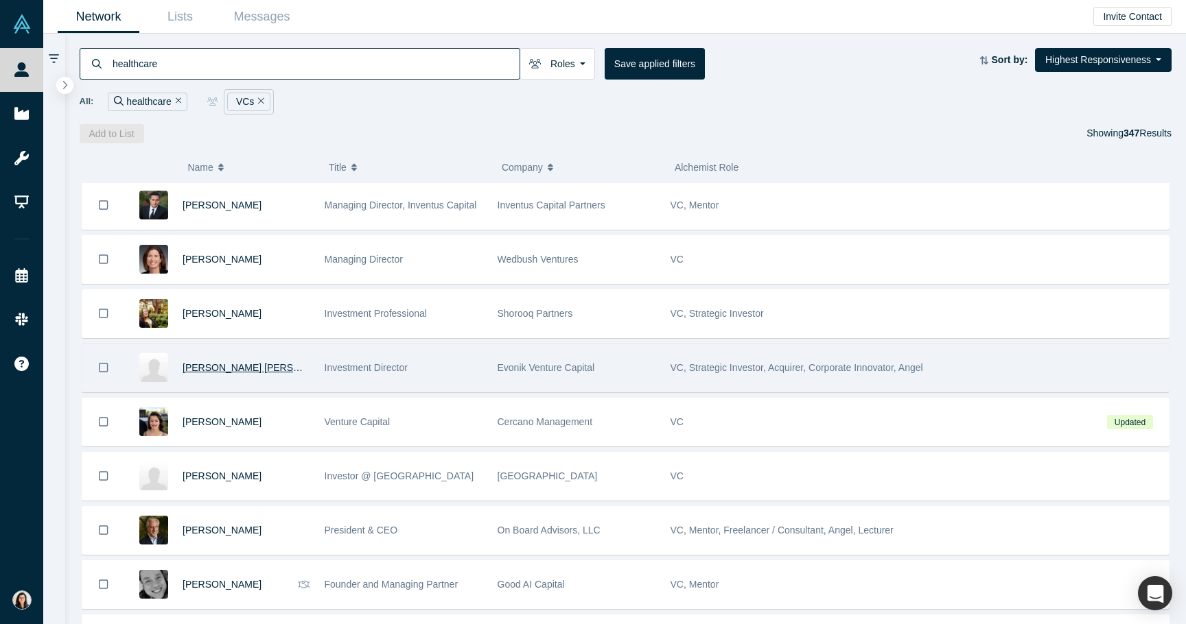
click at [228, 363] on span "Lutz Stoeber" at bounding box center [262, 367] width 161 height 11
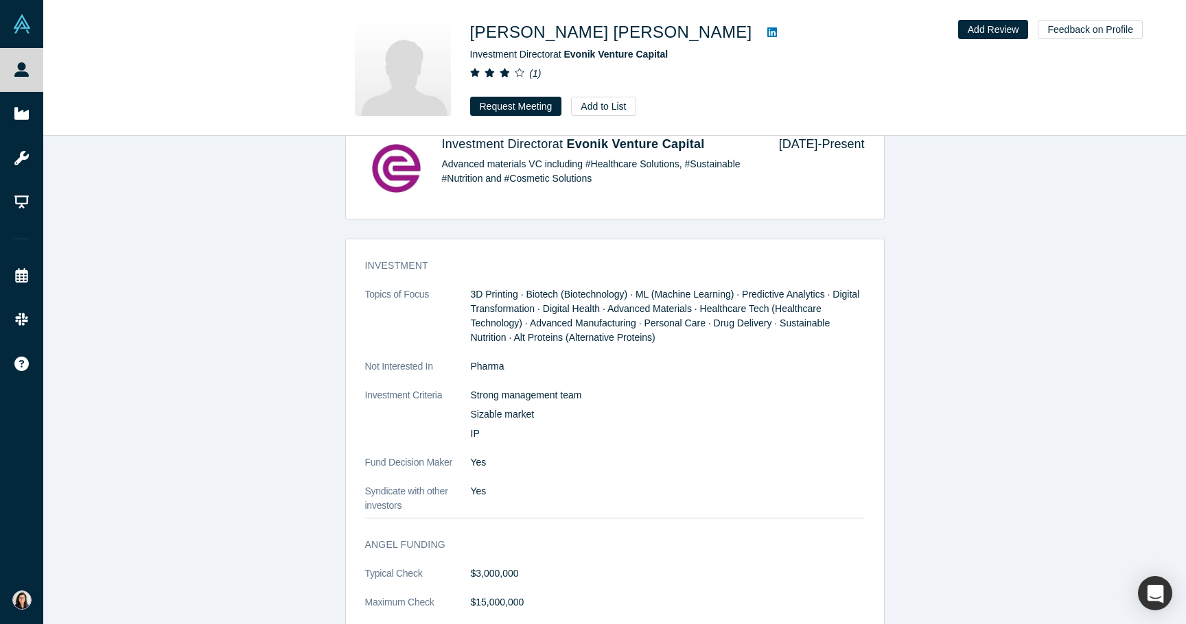
scroll to position [980, 0]
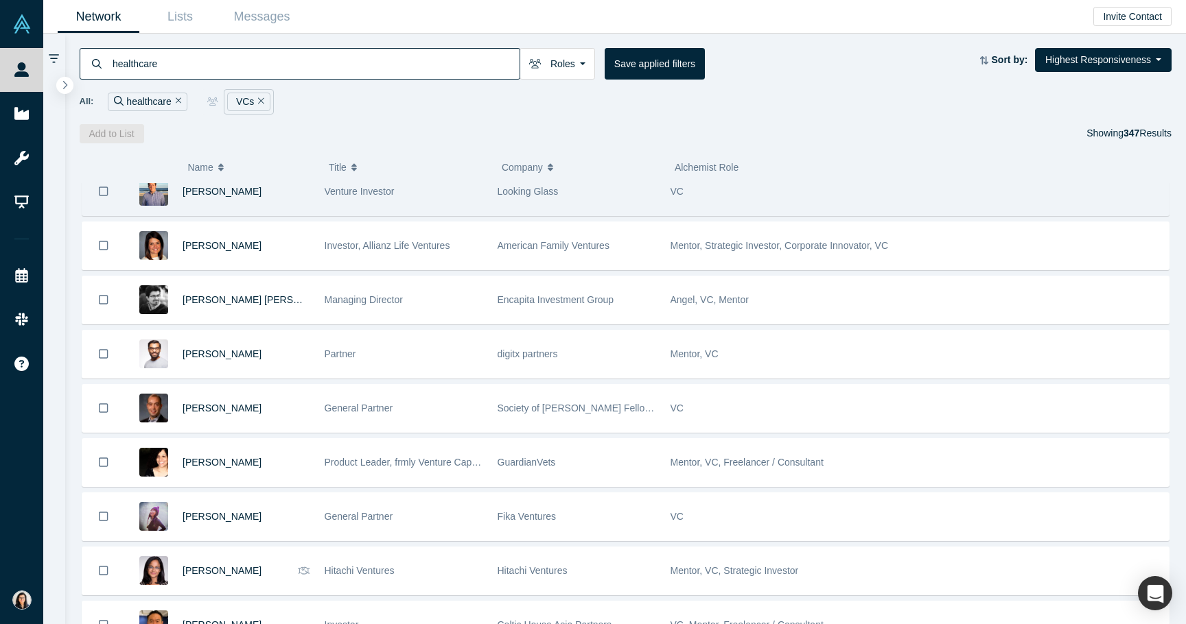
scroll to position [1752, 0]
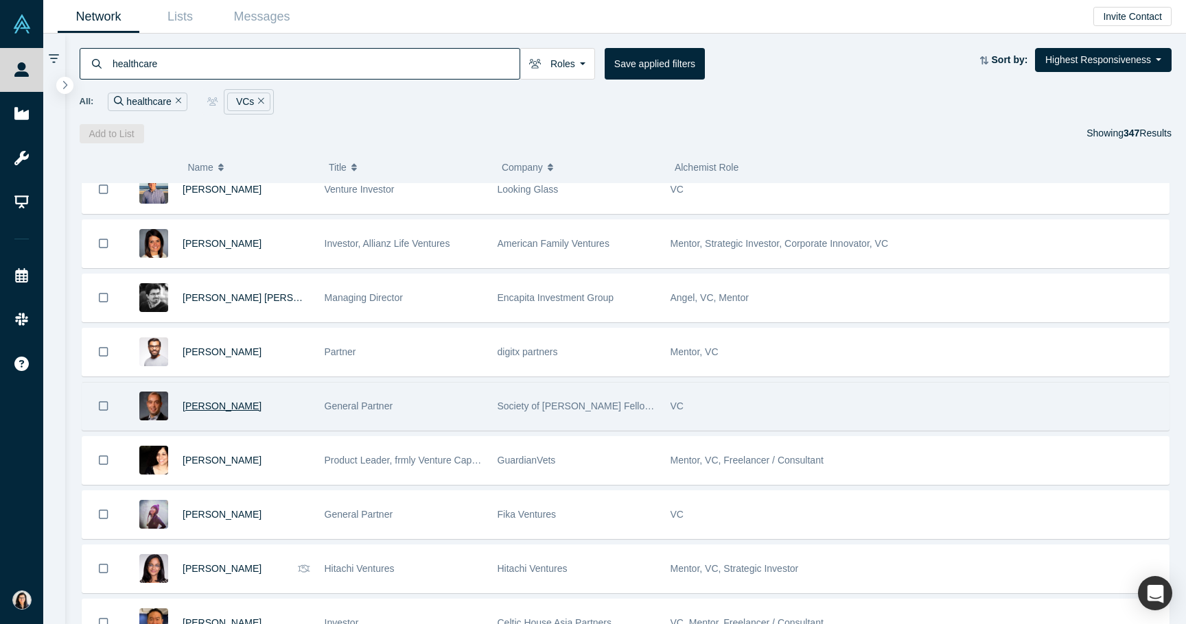
click at [195, 404] on span "Baris Aksoy" at bounding box center [221, 406] width 79 height 11
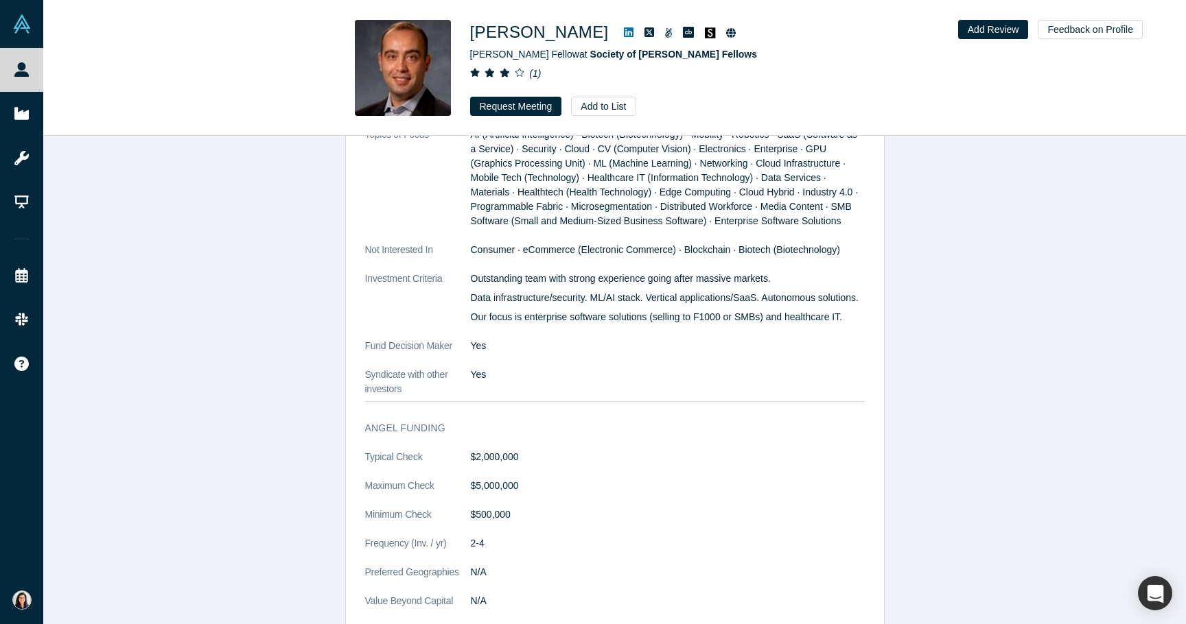
scroll to position [1590, 0]
click at [534, 106] on button "Request Meeting" at bounding box center [516, 106] width 92 height 19
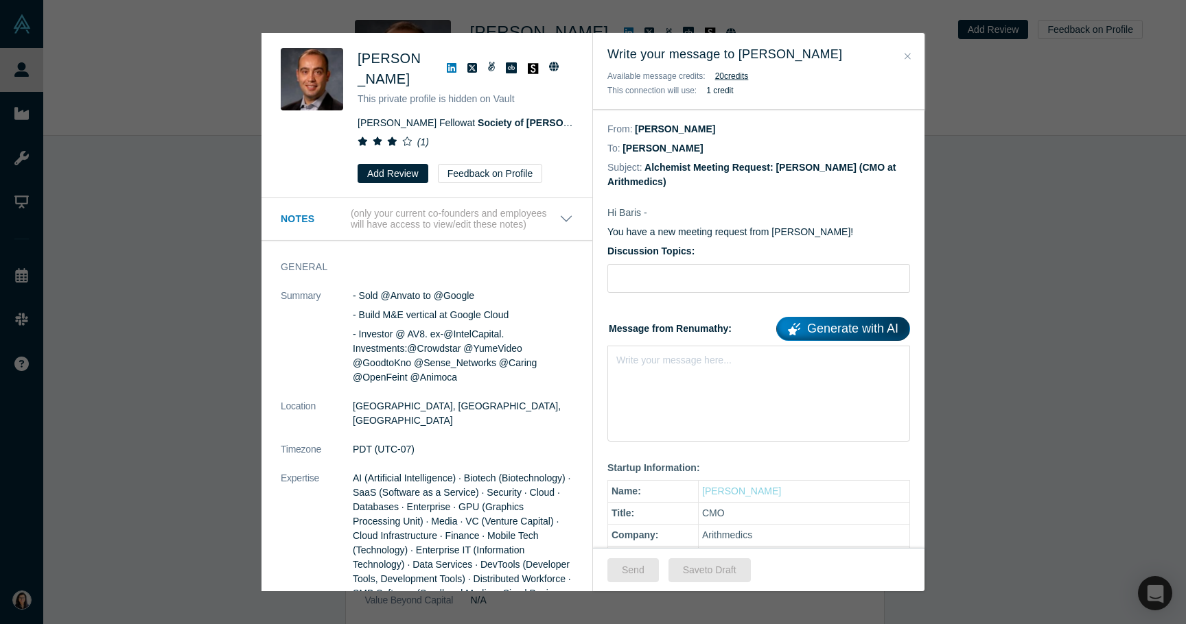
click at [906, 63] on button "Close" at bounding box center [907, 57] width 14 height 16
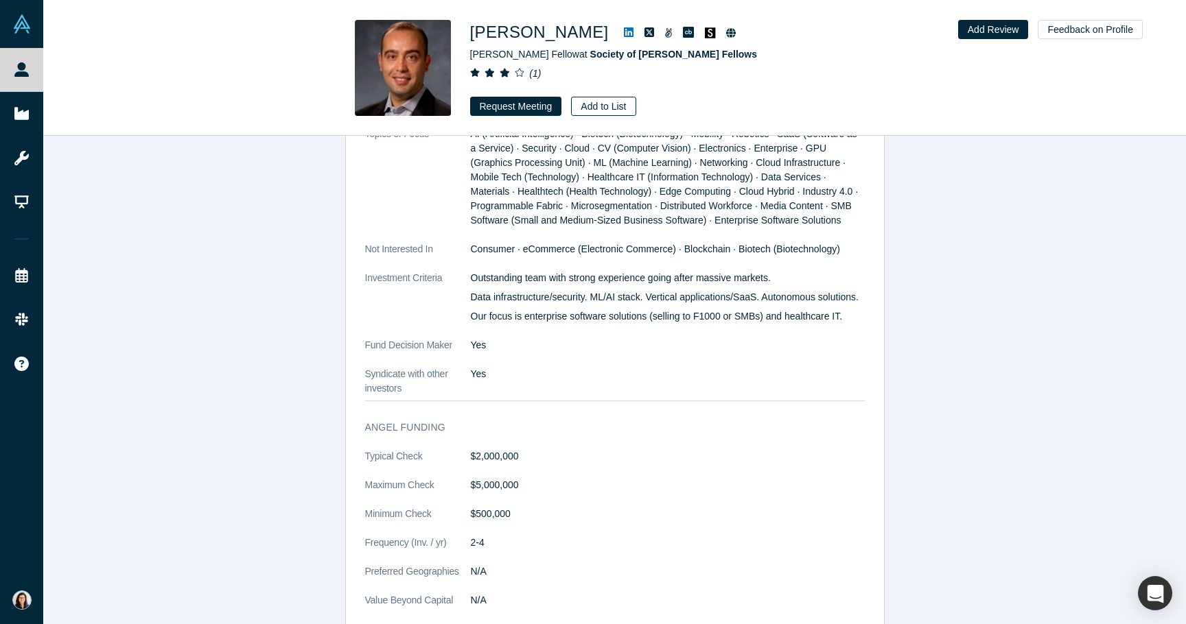
click at [622, 111] on button "Add to List" at bounding box center [603, 106] width 64 height 19
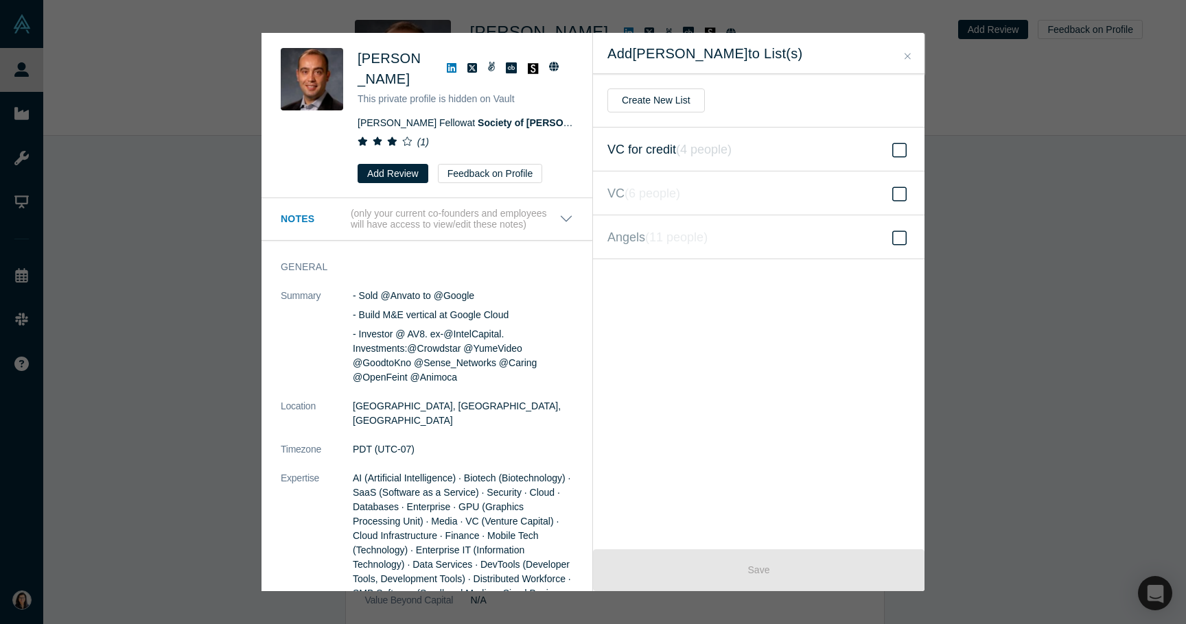
click at [723, 143] on icon "( 4 people )" at bounding box center [704, 150] width 56 height 14
click at [0, 0] on input "VC for credit ( 4 people )" at bounding box center [0, 0] width 0 height 0
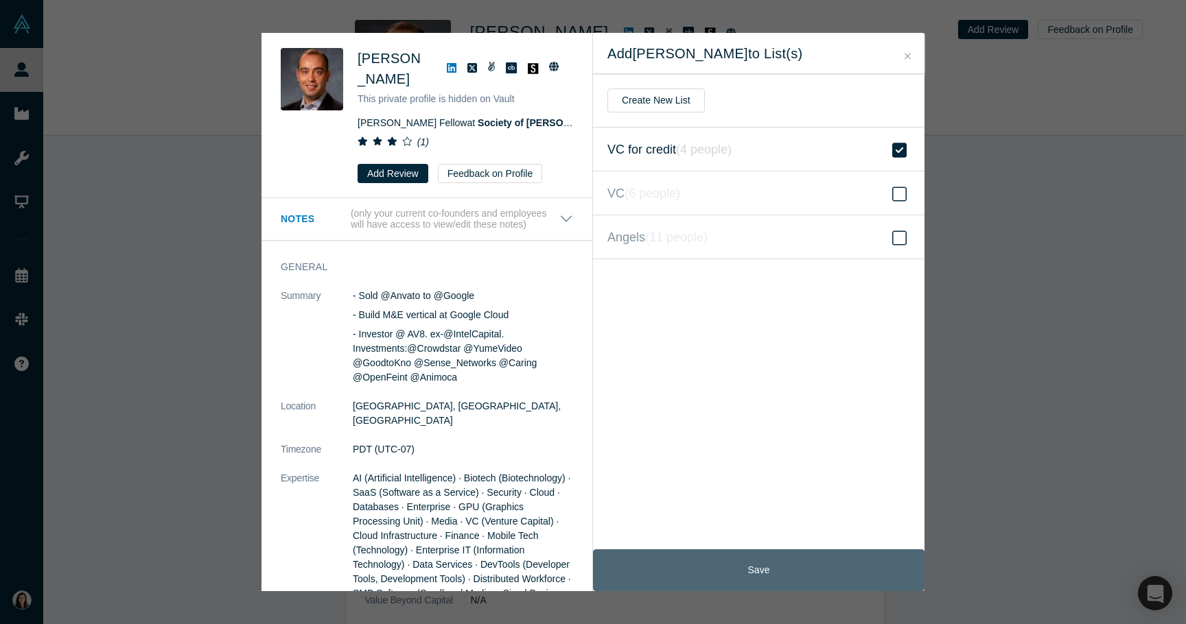
click at [788, 561] on button "Save" at bounding box center [758, 571] width 331 height 42
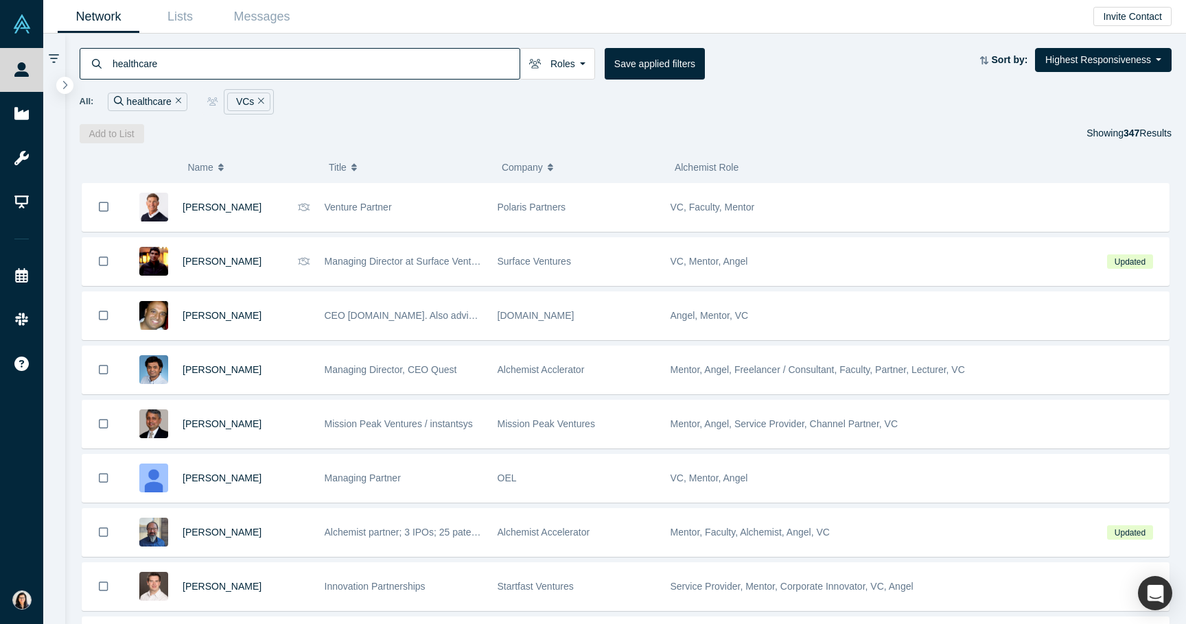
click at [711, 165] on span "Alchemist Role" at bounding box center [706, 167] width 64 height 11
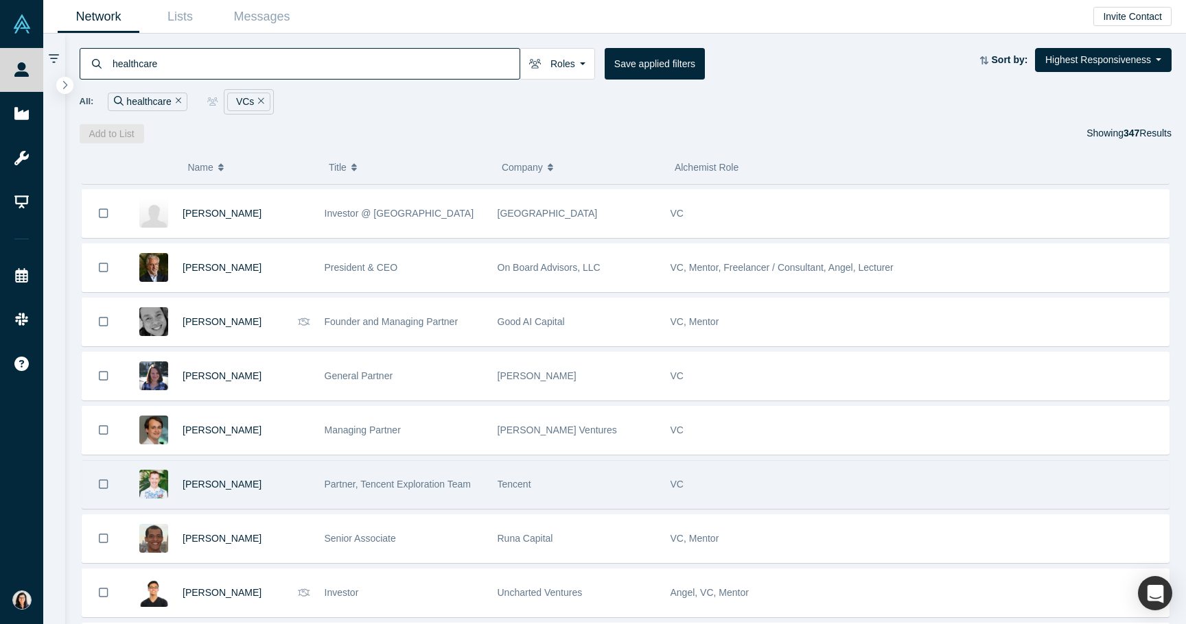
scroll to position [2597, 0]
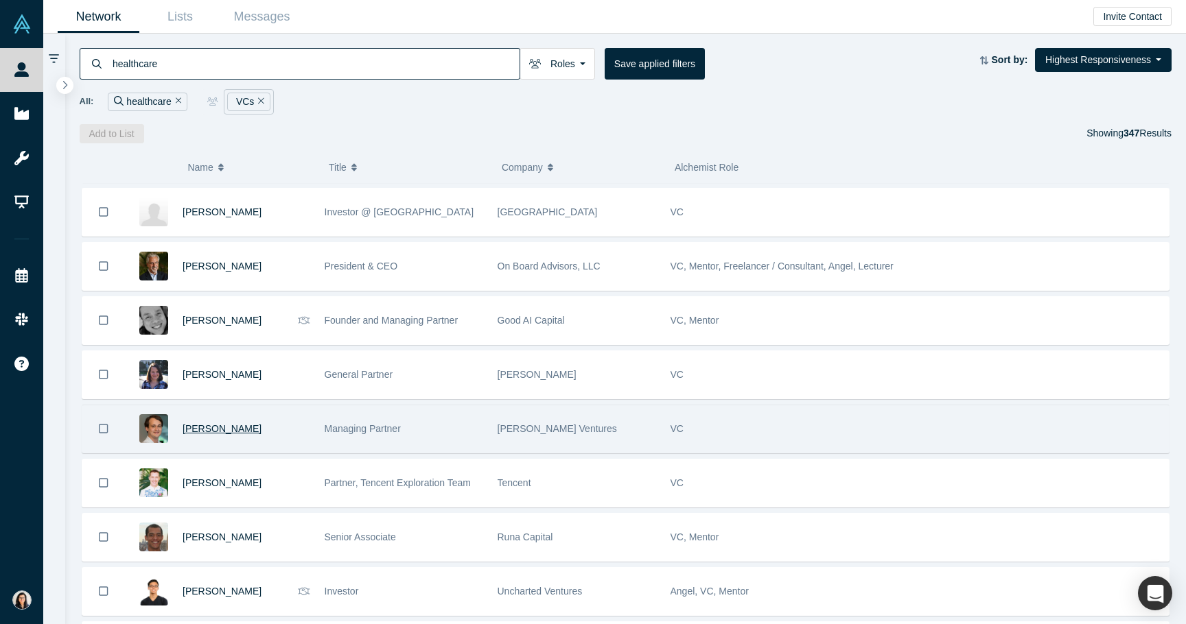
click at [225, 431] on span "Lawrence Barclay" at bounding box center [221, 428] width 79 height 11
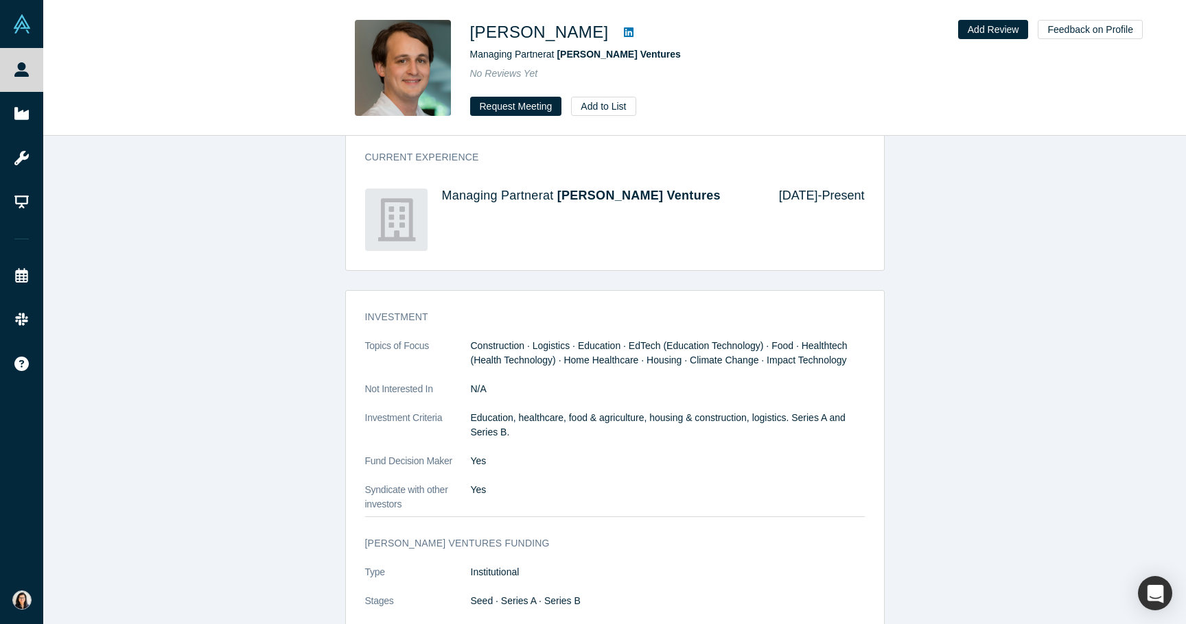
scroll to position [906, 0]
click at [521, 108] on button "Request Meeting" at bounding box center [516, 106] width 92 height 19
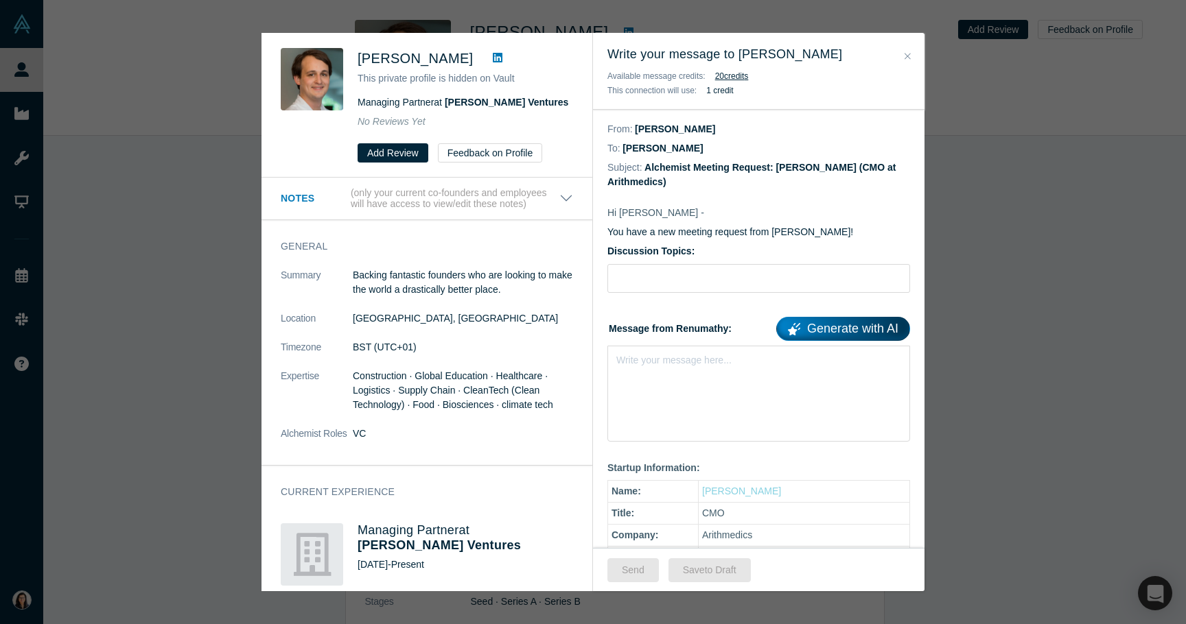
click at [982, 158] on div "Lawrence Barclay This private profile is hidden on Vault Managing Partner at Ma…" at bounding box center [593, 312] width 1186 height 624
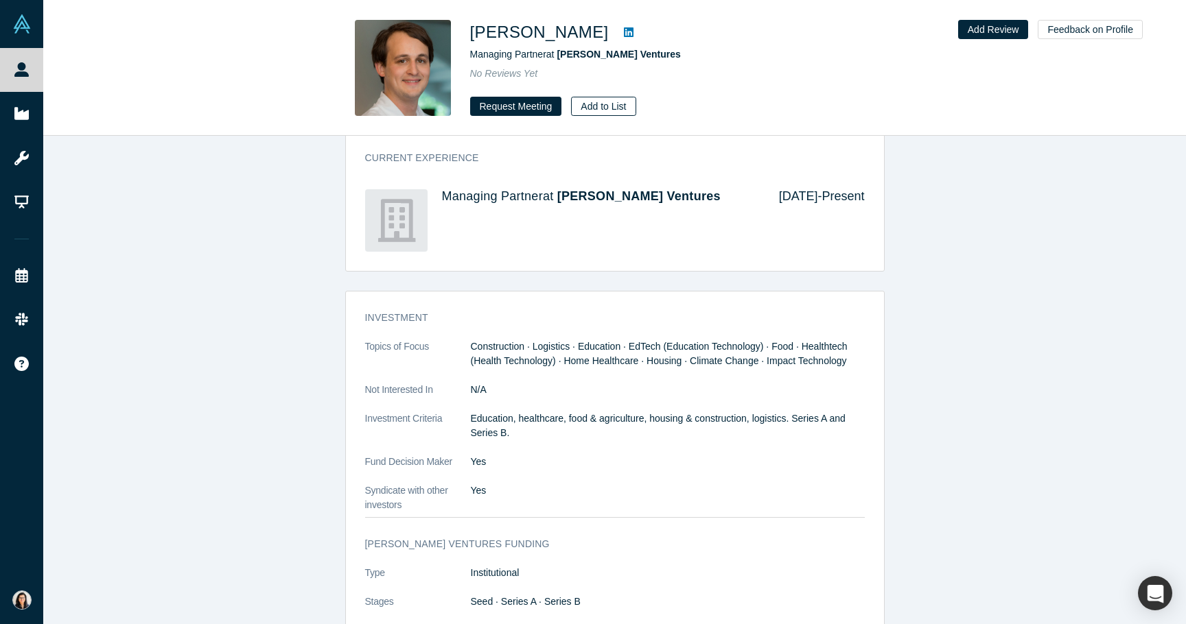
click at [624, 99] on button "Add to List" at bounding box center [603, 106] width 64 height 19
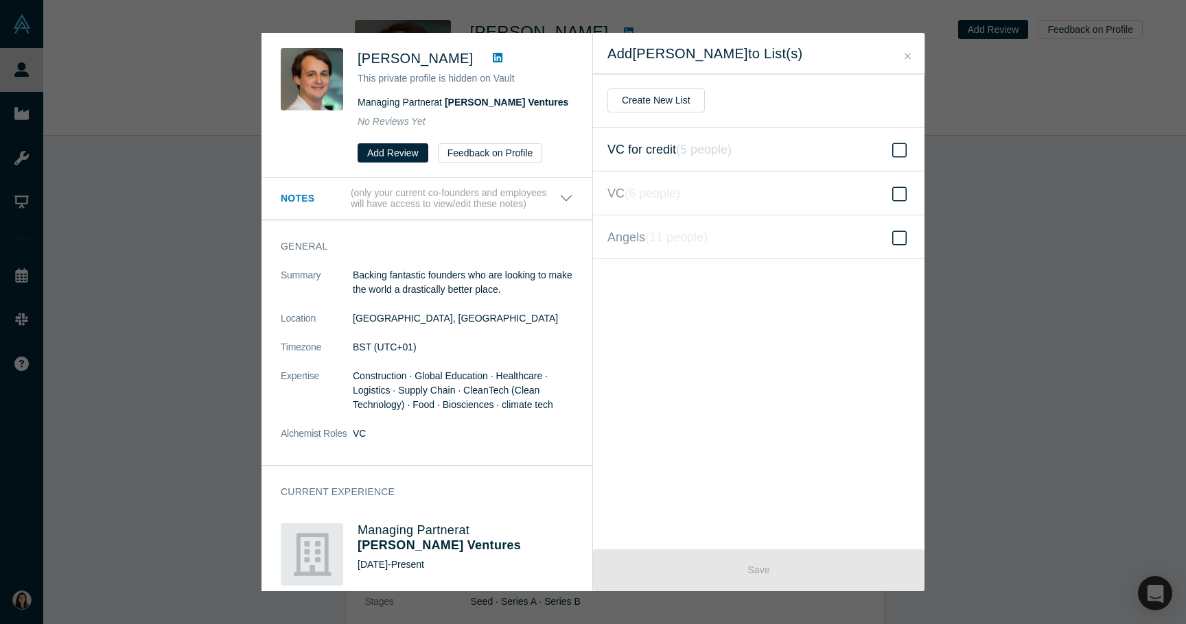
click at [768, 147] on label "VC for credit ( 5 people )" at bounding box center [758, 150] width 331 height 44
click at [0, 0] on input "VC for credit ( 5 people )" at bounding box center [0, 0] width 0 height 0
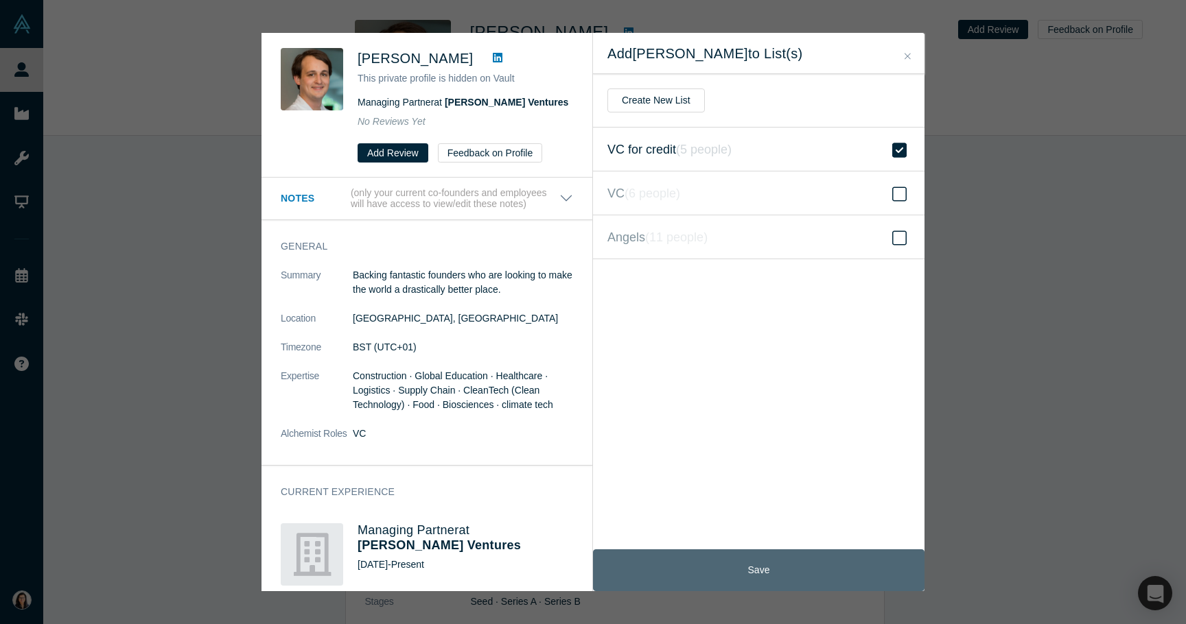
click at [792, 558] on button "Save" at bounding box center [758, 571] width 331 height 42
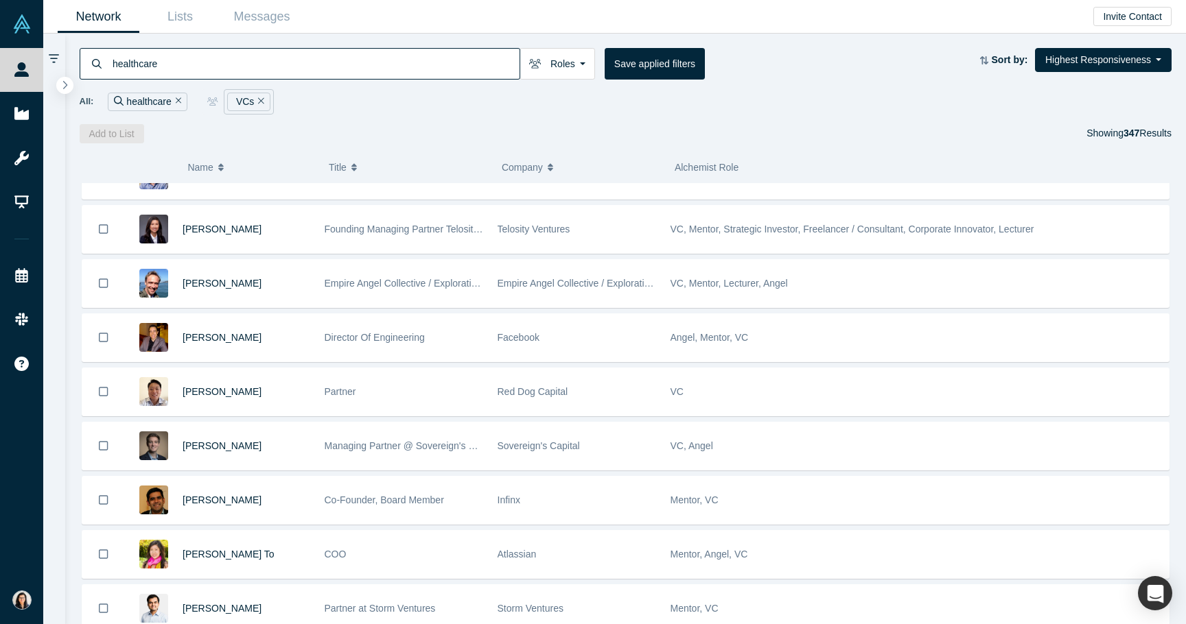
scroll to position [467, 0]
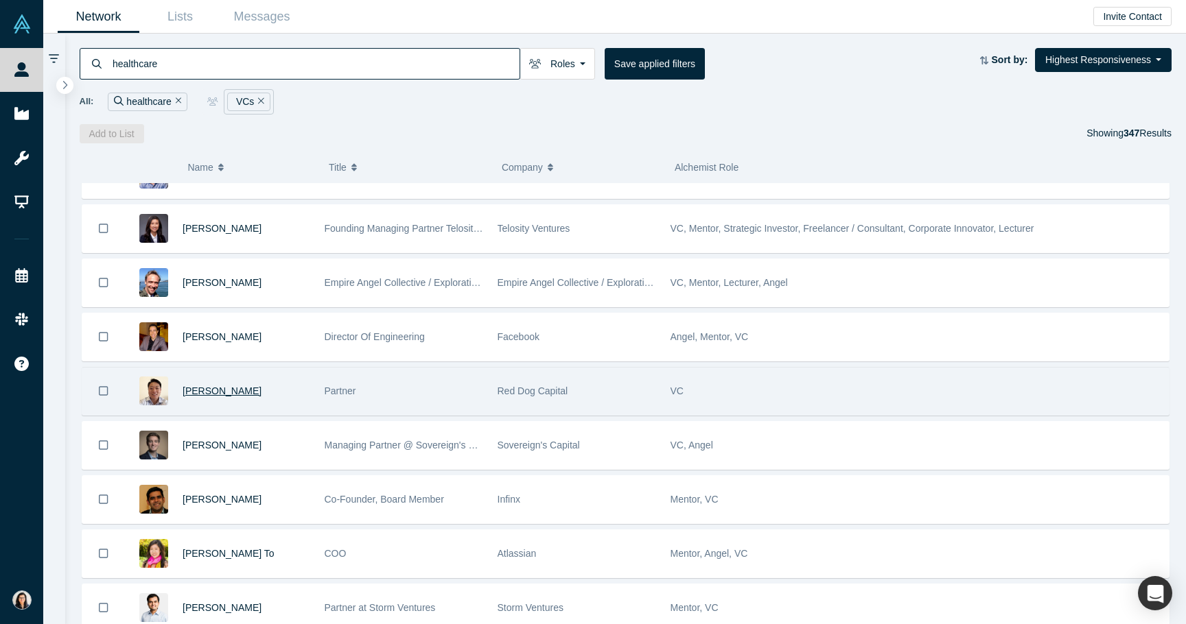
click at [196, 391] on span "Ed Kim" at bounding box center [221, 391] width 79 height 11
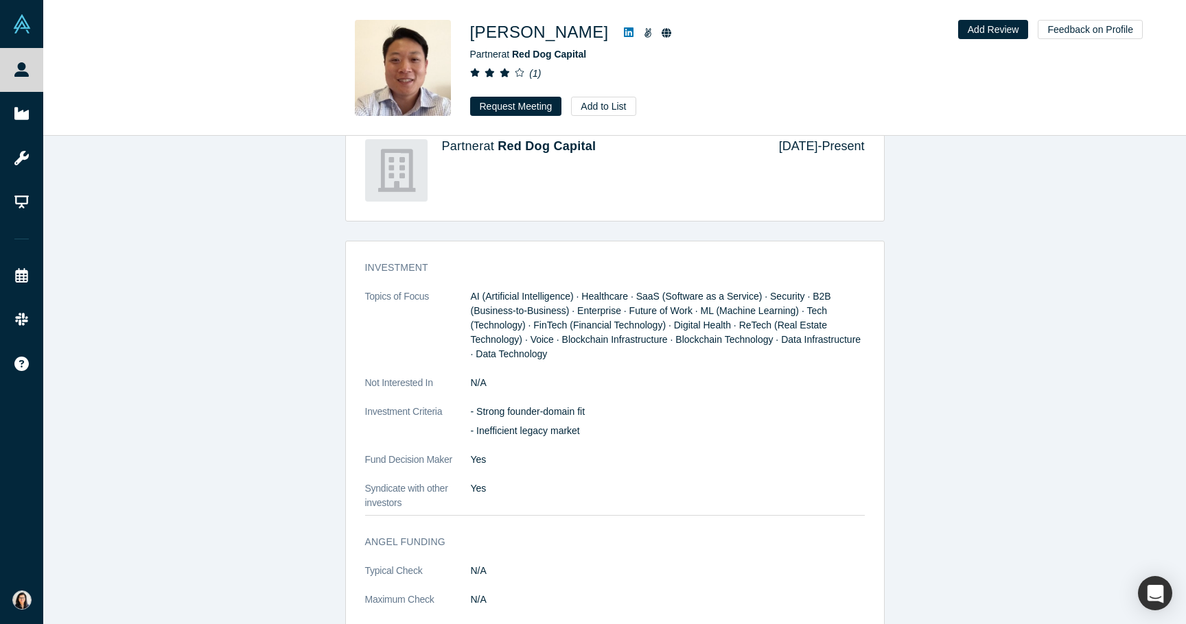
scroll to position [929, 0]
click at [482, 117] on div "Ed Kim Partner at Red Dog Capital ( 1 ) Request Meeting Add to List Add Review …" at bounding box center [614, 68] width 1142 height 135
click at [482, 108] on button "Request Meeting" at bounding box center [516, 106] width 92 height 19
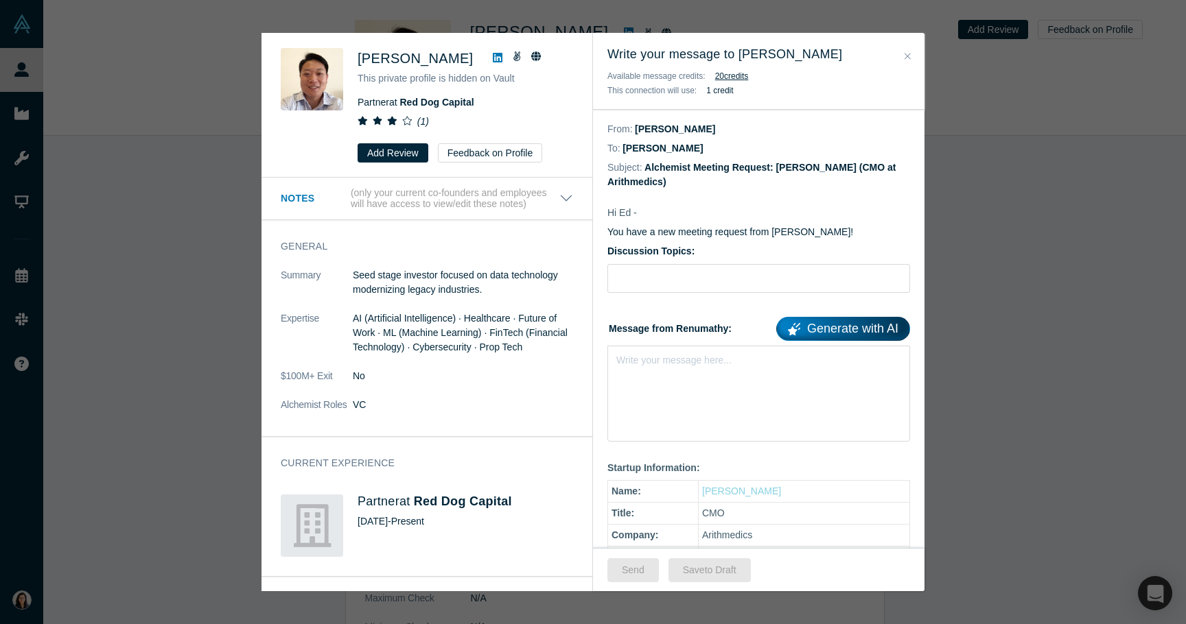
click at [905, 54] on icon "Close" at bounding box center [907, 56] width 6 height 10
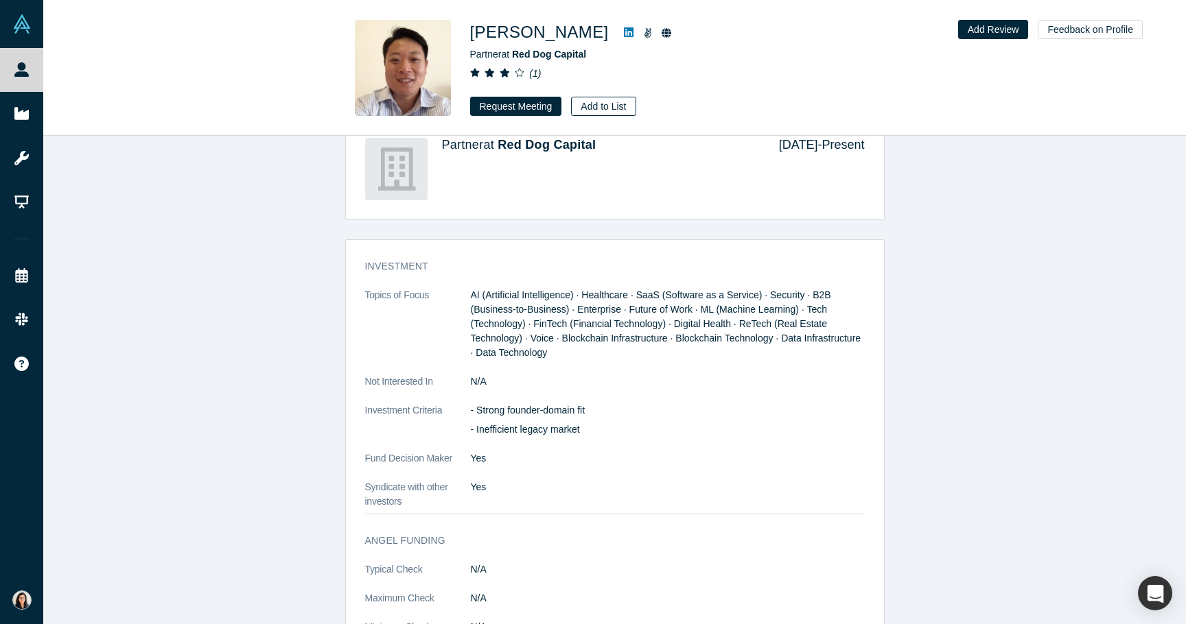
click at [626, 104] on button "Add to List" at bounding box center [603, 106] width 64 height 19
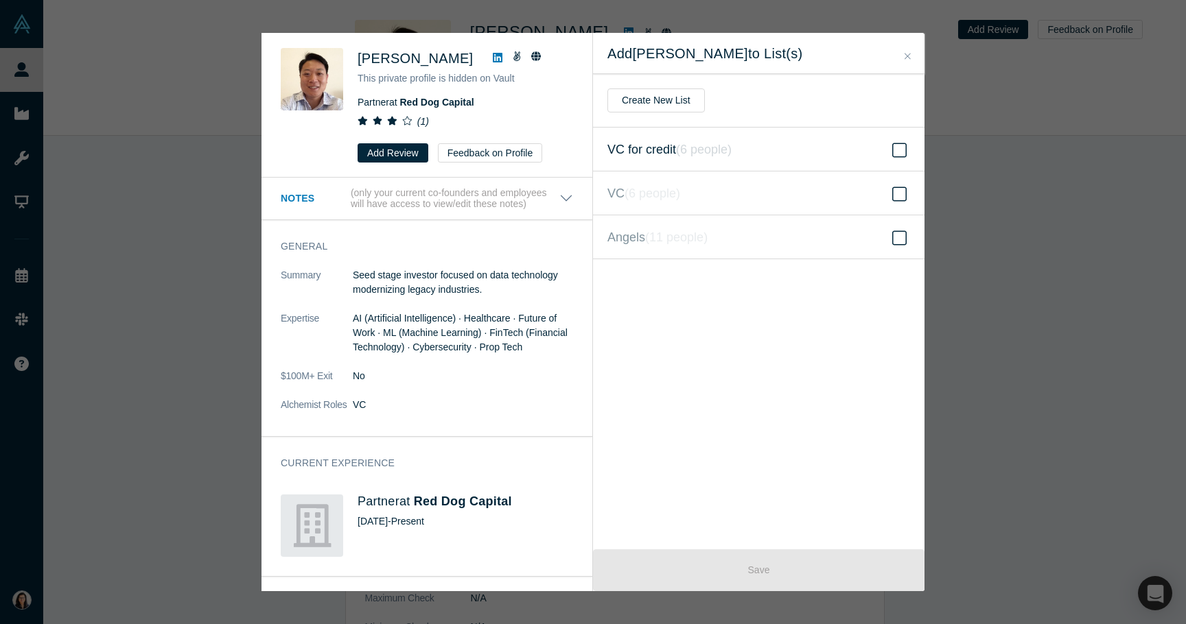
click at [652, 150] on span "VC for credit ( 6 people )" at bounding box center [669, 149] width 124 height 19
click at [0, 0] on input "VC for credit ( 6 people )" at bounding box center [0, 0] width 0 height 0
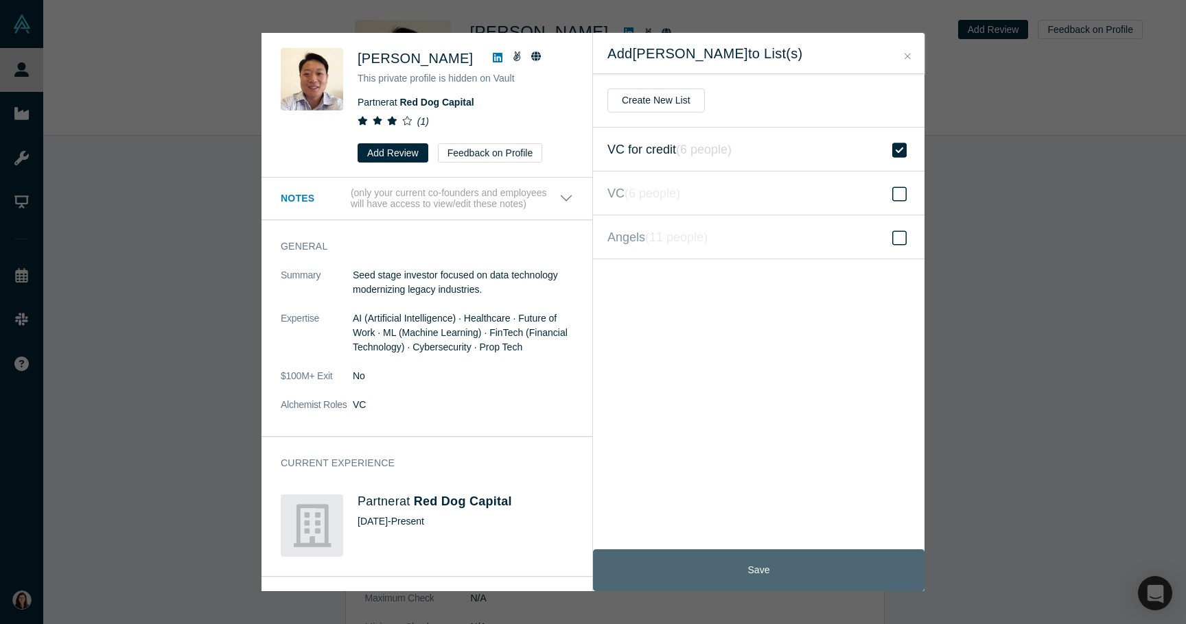
click at [691, 582] on button "Save" at bounding box center [758, 571] width 331 height 42
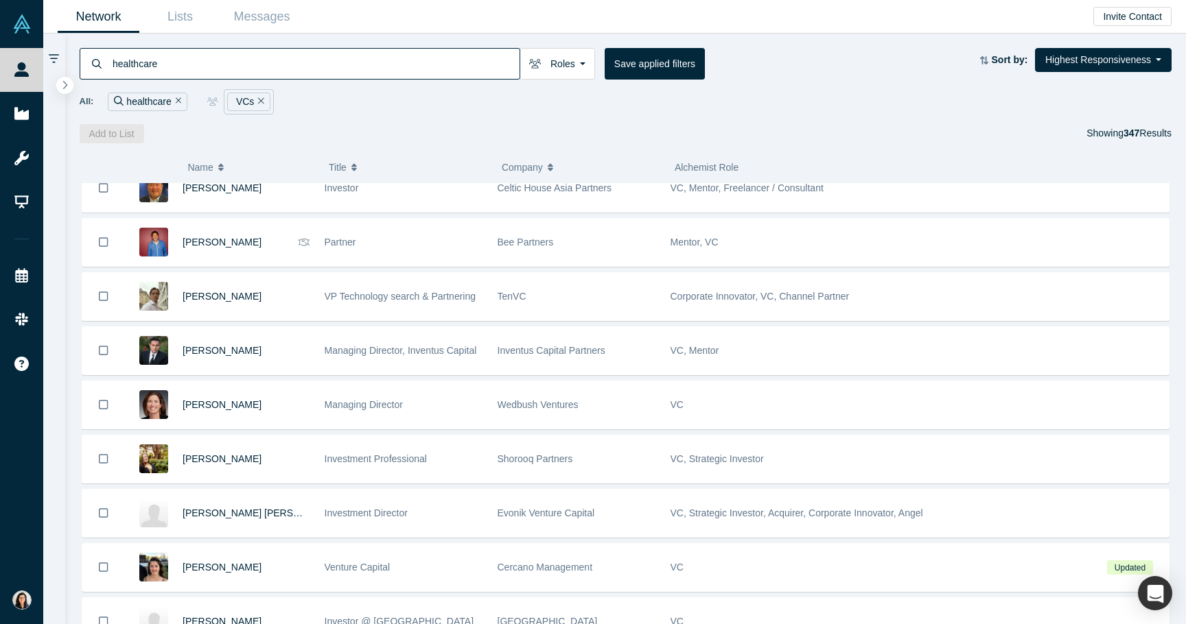
scroll to position [2189, 0]
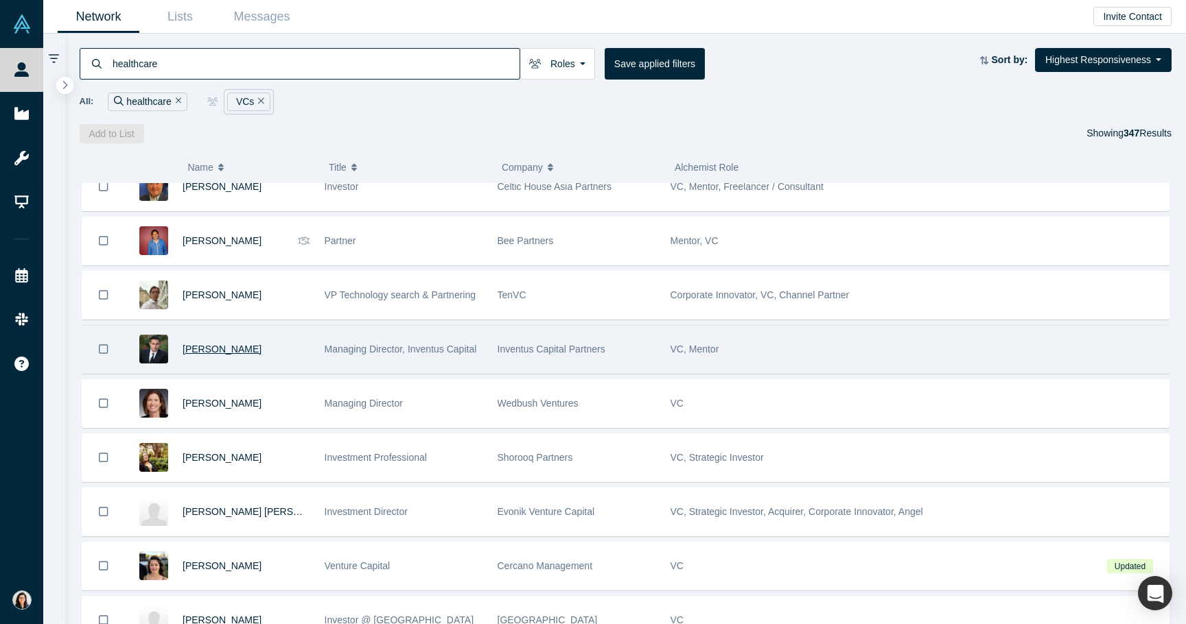
click at [219, 347] on span "Manu Rekhi" at bounding box center [221, 349] width 79 height 11
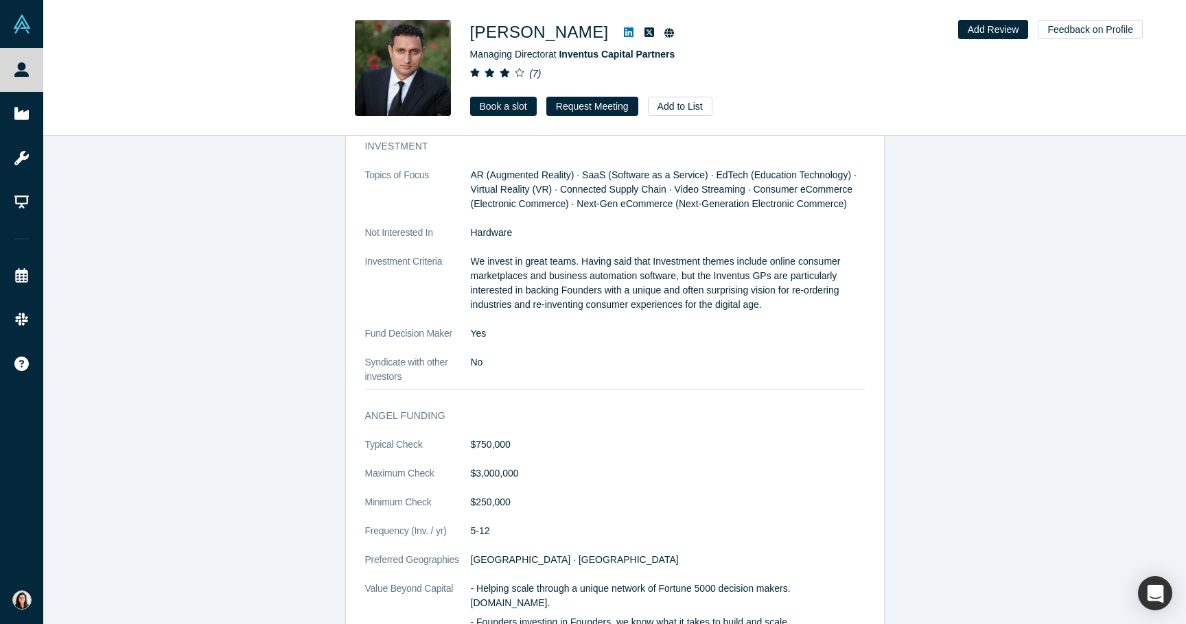
scroll to position [1535, 0]
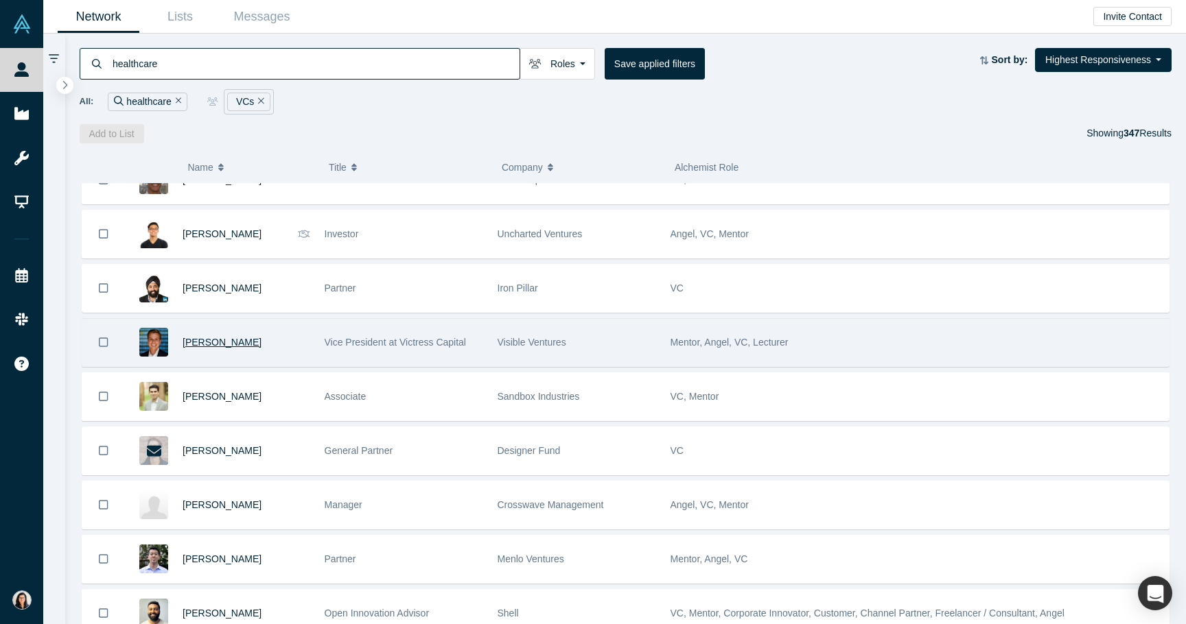
scroll to position [2956, 0]
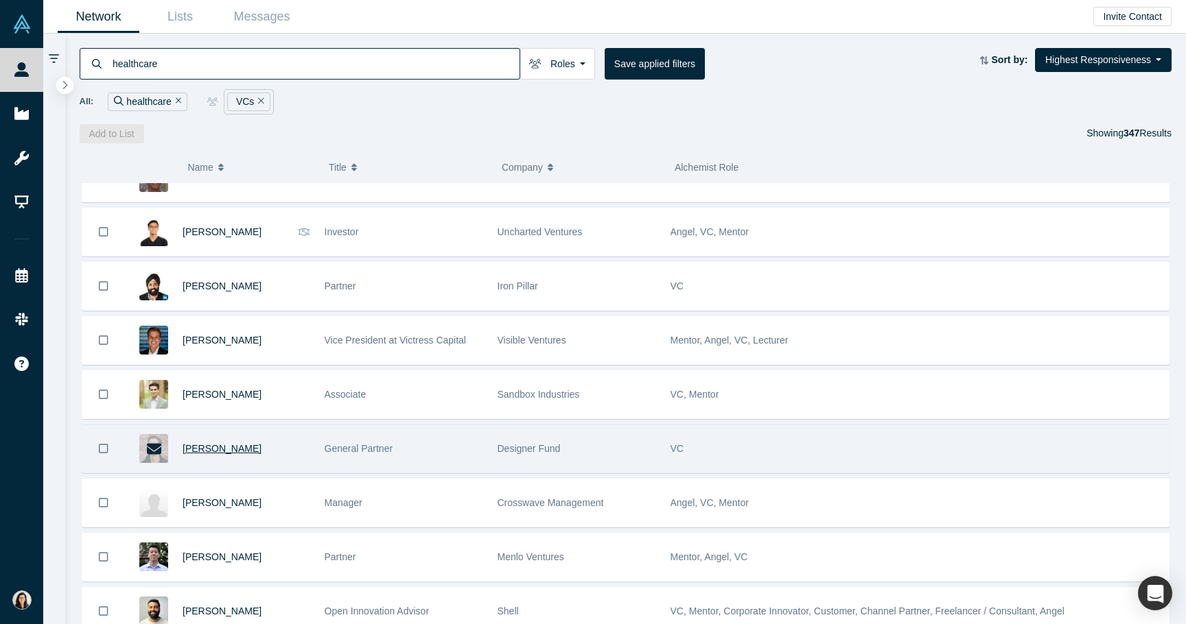
click at [235, 447] on span "Ben Blumenfeld" at bounding box center [221, 448] width 79 height 11
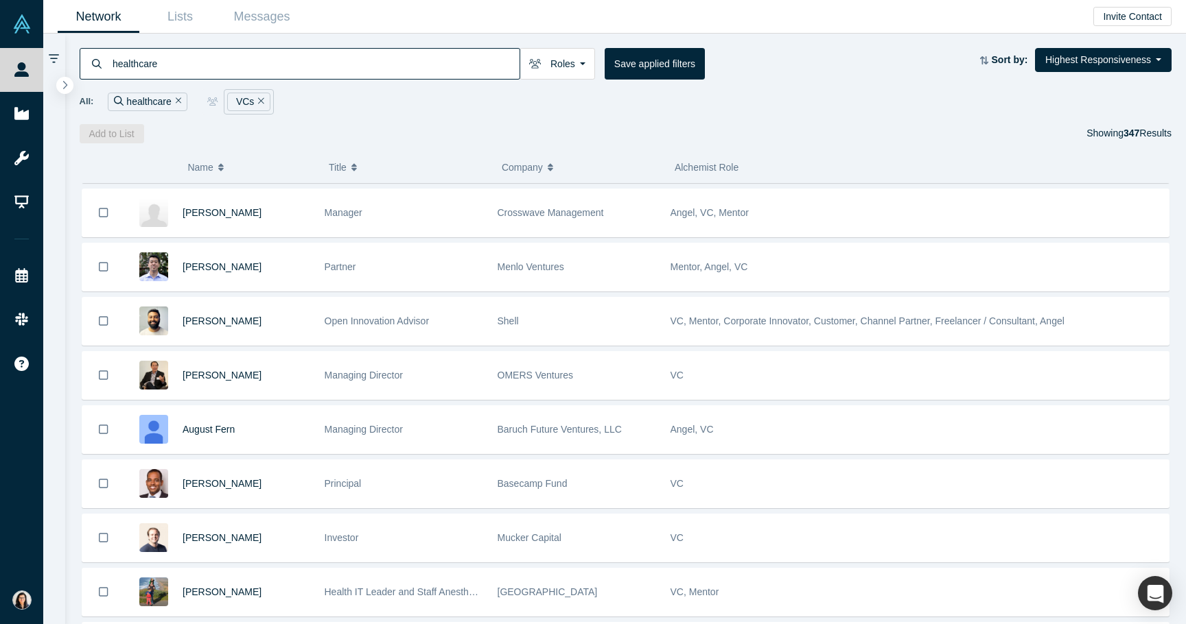
scroll to position [3247, 0]
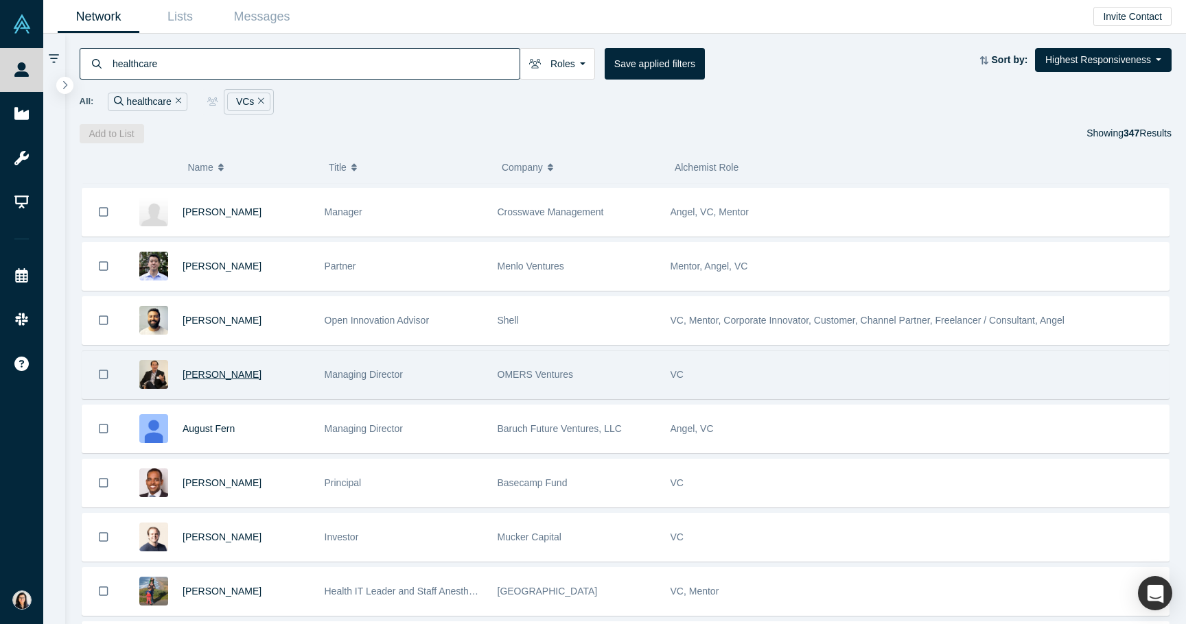
click at [227, 369] on span "Michael Yang" at bounding box center [221, 374] width 79 height 11
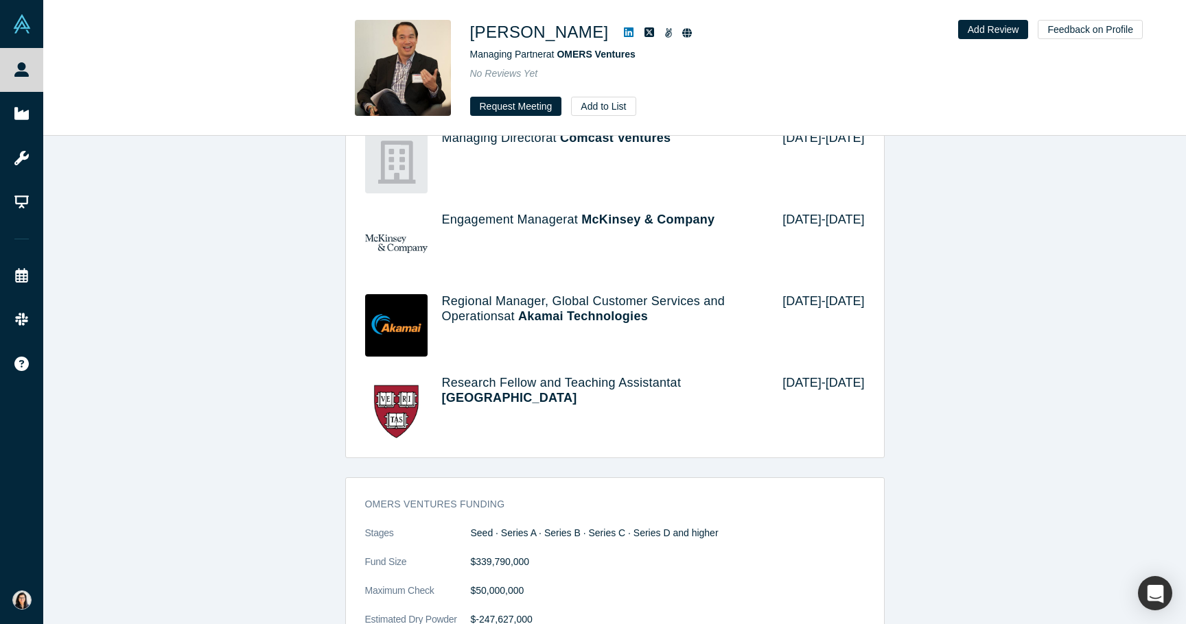
scroll to position [1223, 0]
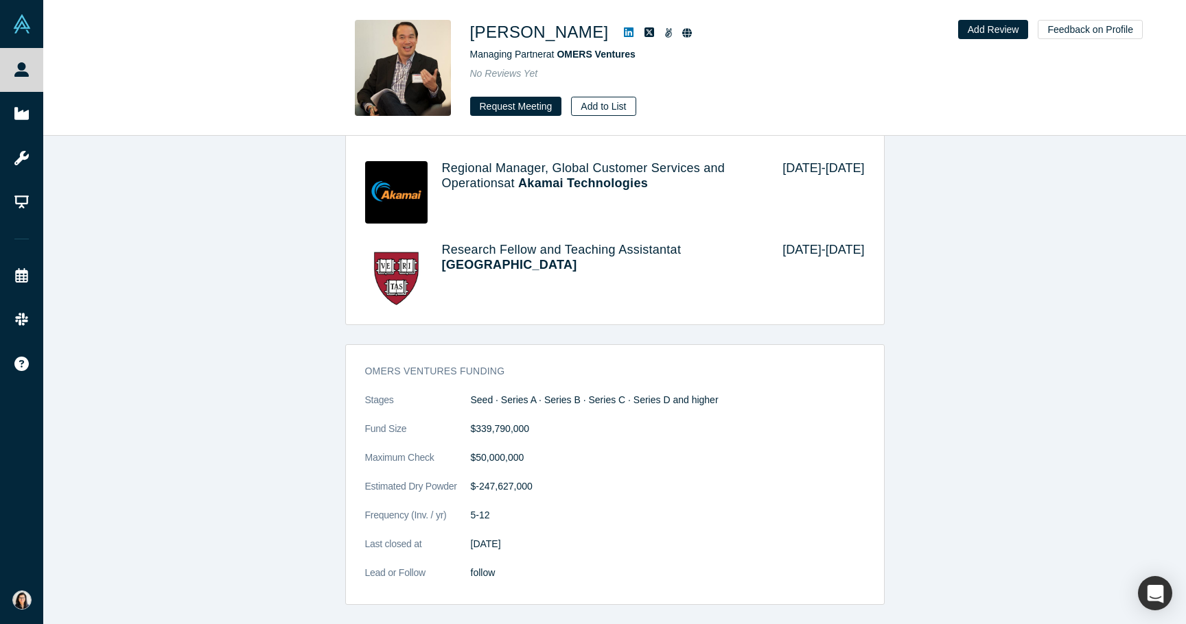
click at [582, 103] on button "Add to List" at bounding box center [603, 106] width 64 height 19
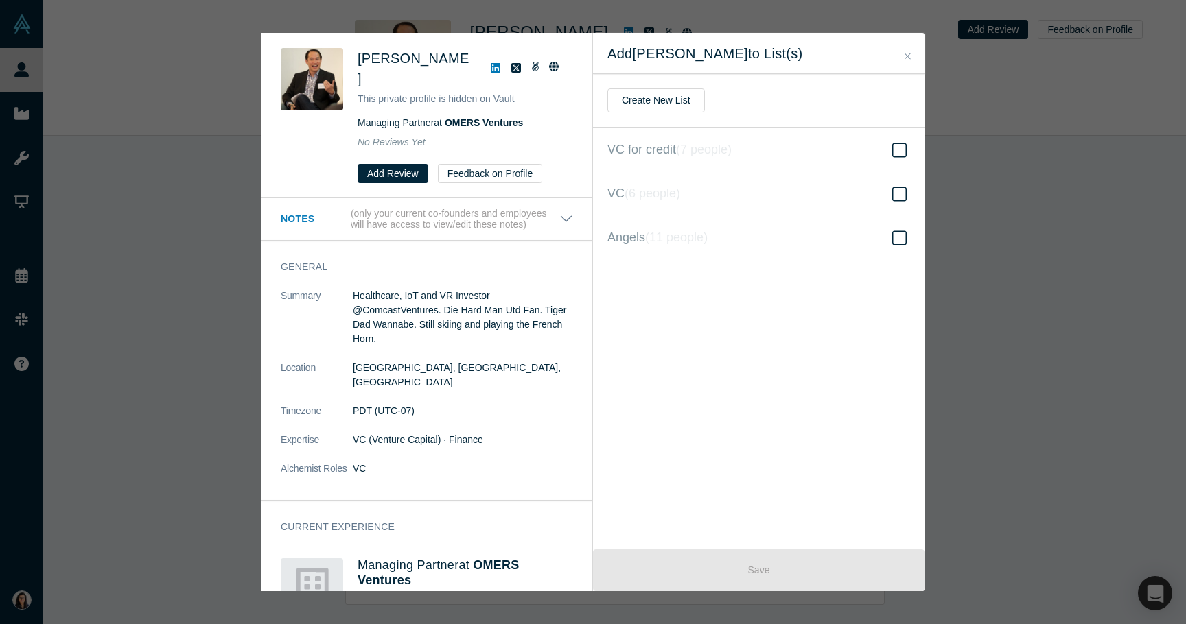
click at [180, 213] on div "Michael Yang This private profile is hidden on Vault Managing Partner at OMERS …" at bounding box center [593, 312] width 1186 height 624
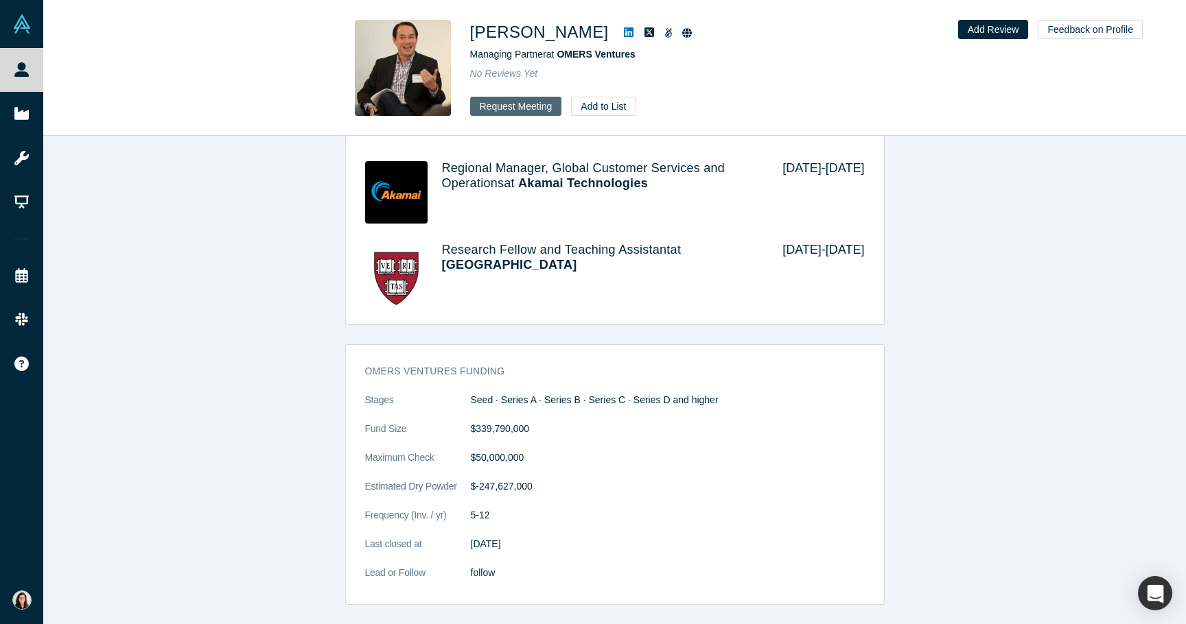
click at [496, 109] on button "Request Meeting" at bounding box center [516, 106] width 92 height 19
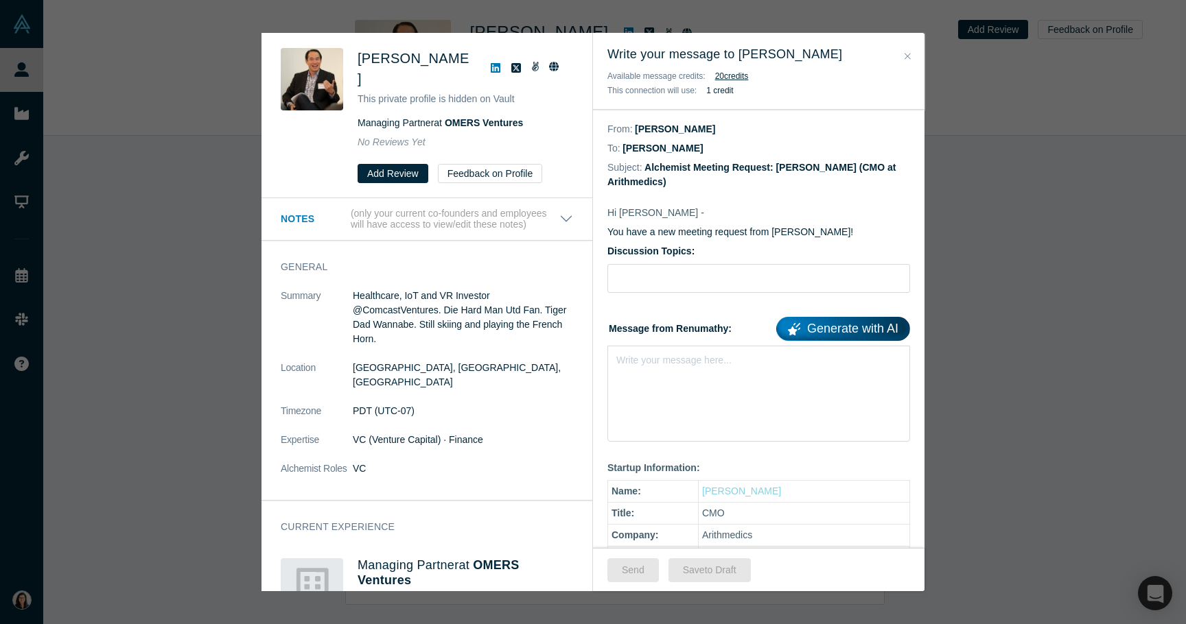
click at [264, 140] on div "Michael Yang This private profile is hidden on Vault Managing Partner at OMERS …" at bounding box center [426, 116] width 331 height 165
click at [228, 155] on div "Michael Yang This private profile is hidden on Vault Managing Partner at OMERS …" at bounding box center [593, 312] width 1186 height 624
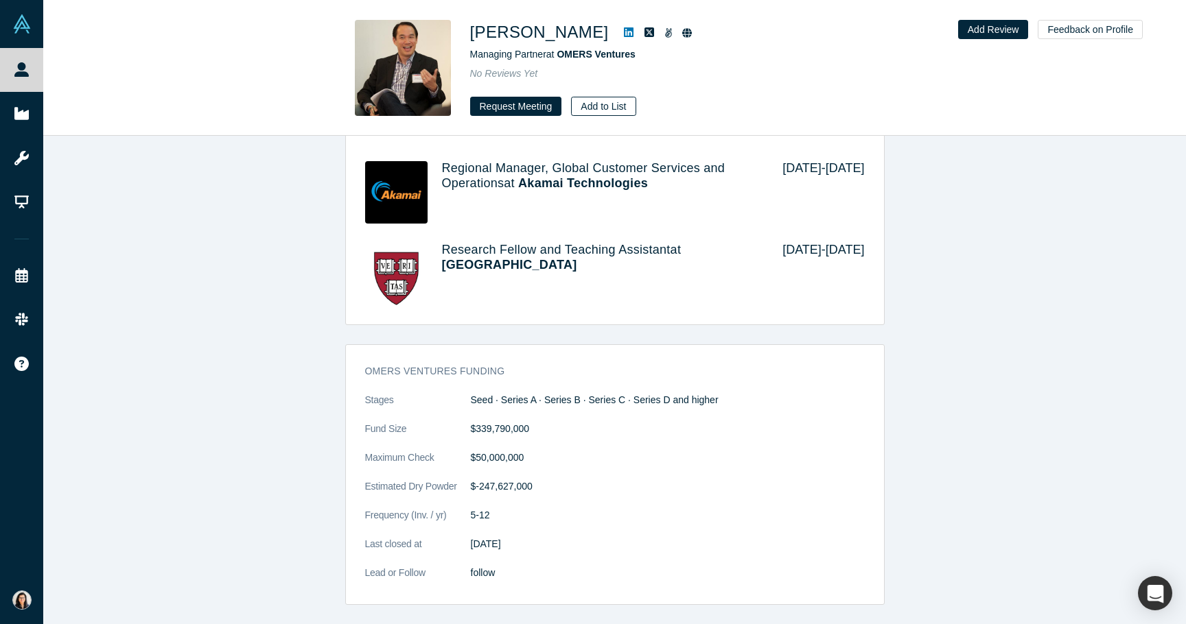
click at [596, 97] on button "Add to List" at bounding box center [603, 106] width 64 height 19
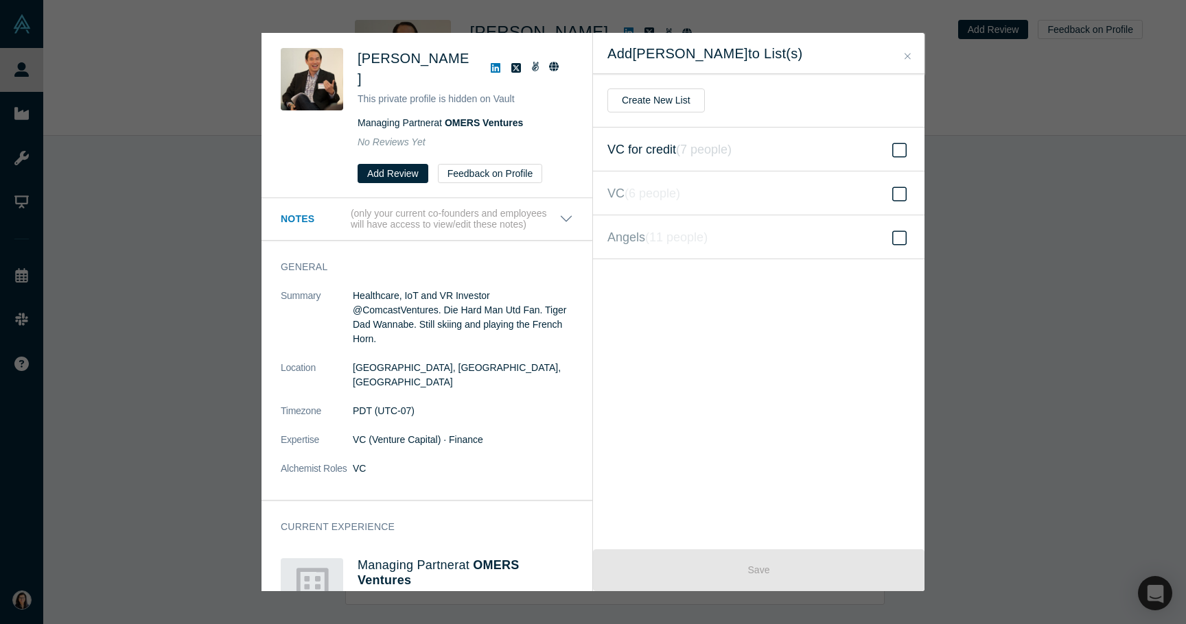
click at [679, 147] on icon "( 7 people )" at bounding box center [704, 150] width 56 height 14
click at [0, 0] on input "VC for credit ( 7 people )" at bounding box center [0, 0] width 0 height 0
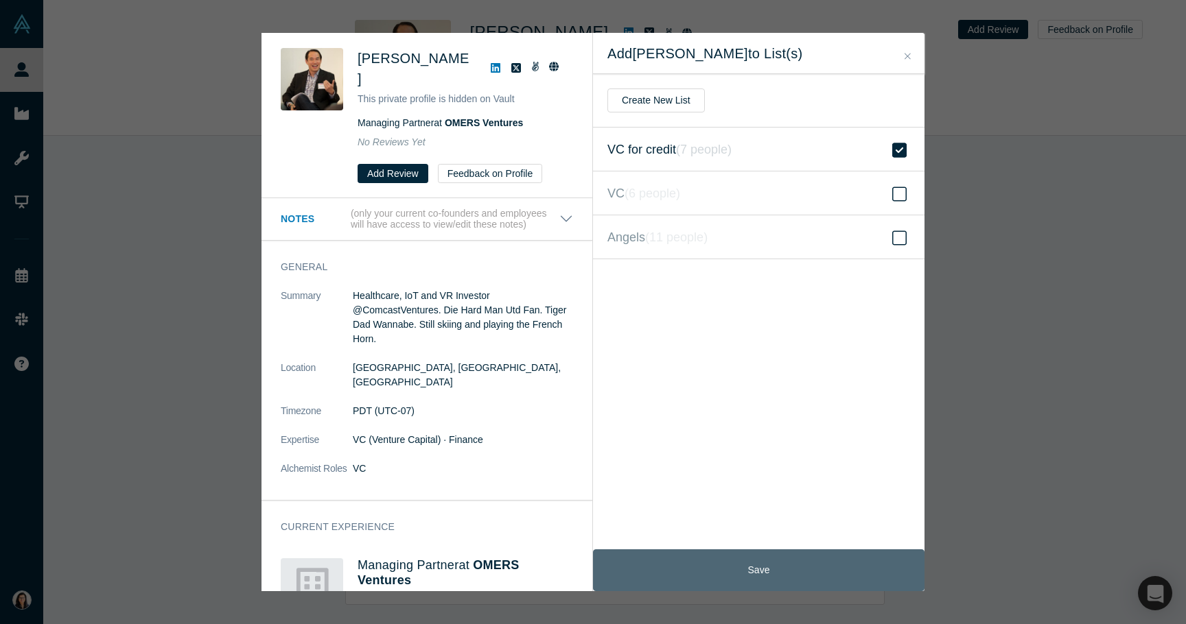
click at [703, 571] on button "Save" at bounding box center [758, 571] width 331 height 42
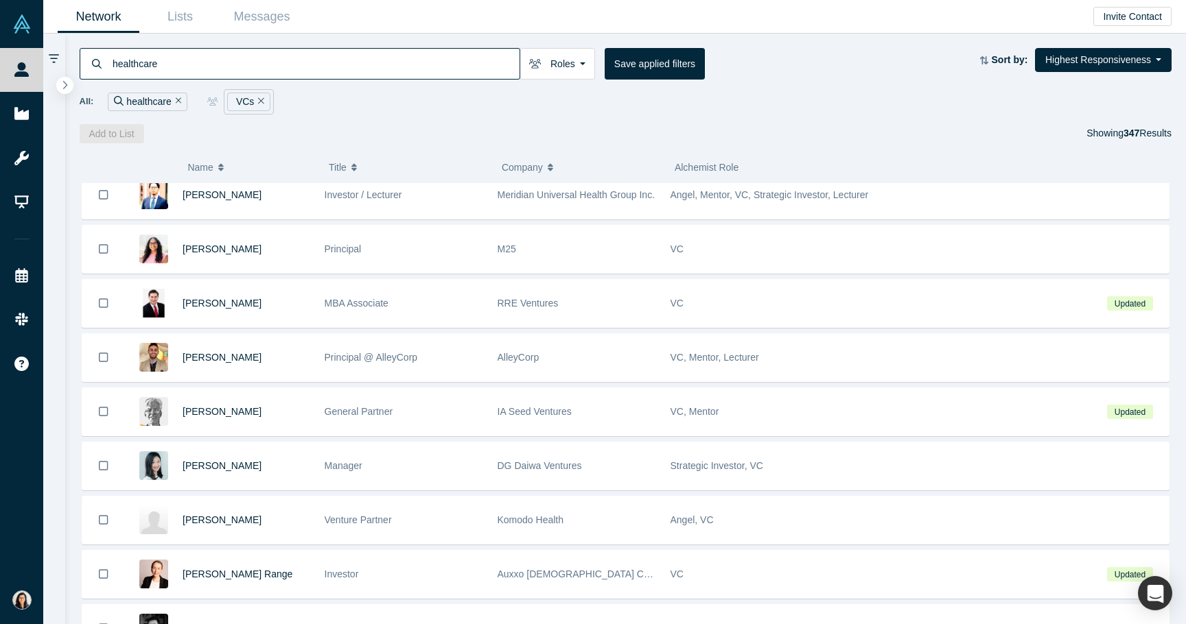
scroll to position [4238, 0]
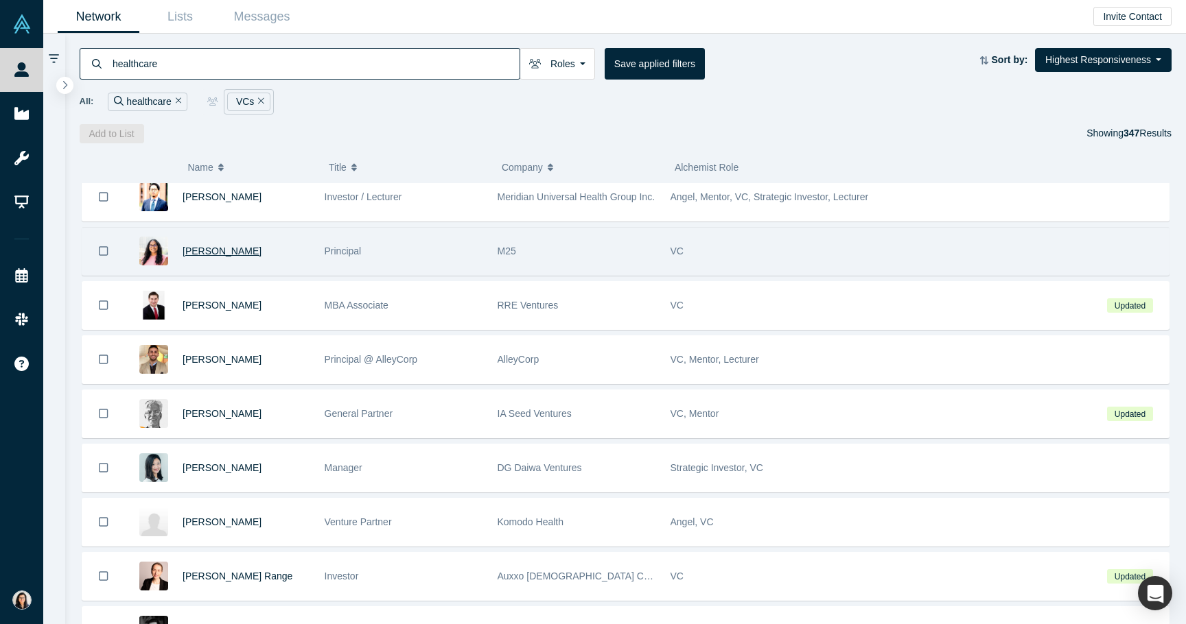
click at [231, 250] on span "Abhinaya Konduru" at bounding box center [221, 251] width 79 height 11
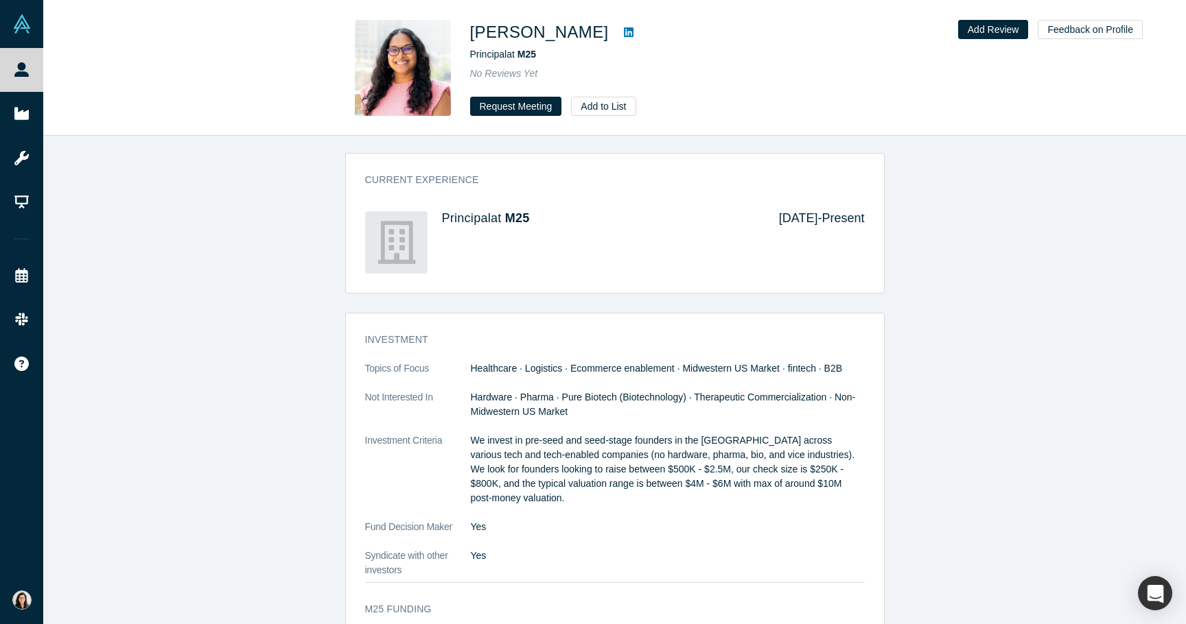
scroll to position [875, 0]
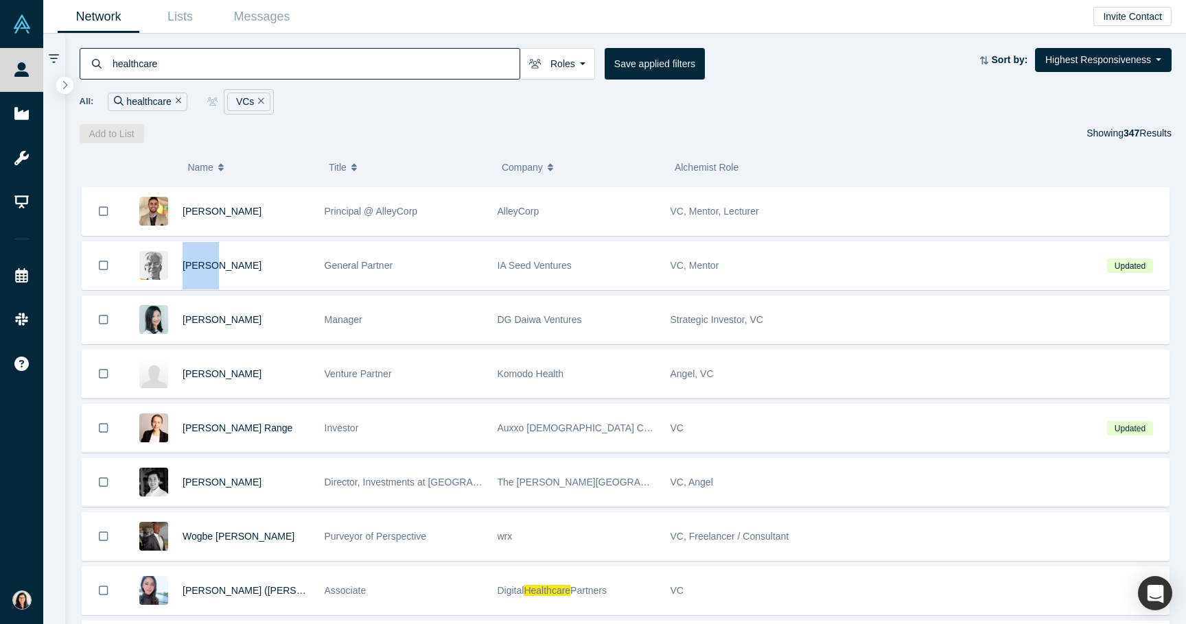
scroll to position [4399, 0]
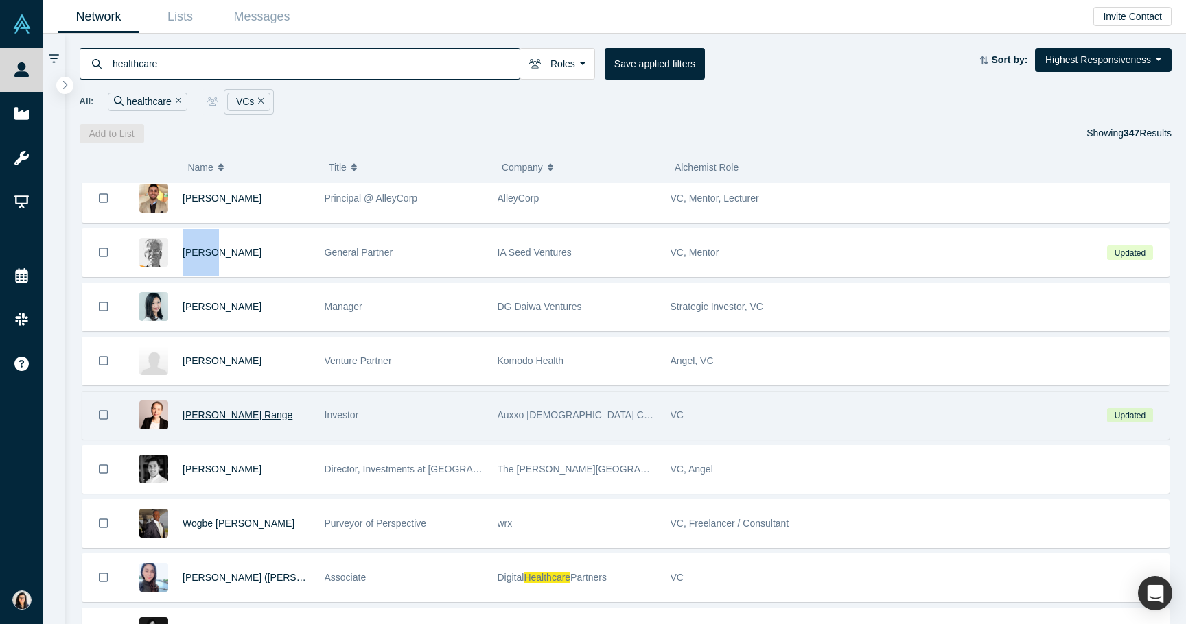
click at [200, 412] on span "Phillis Range" at bounding box center [237, 415] width 110 height 11
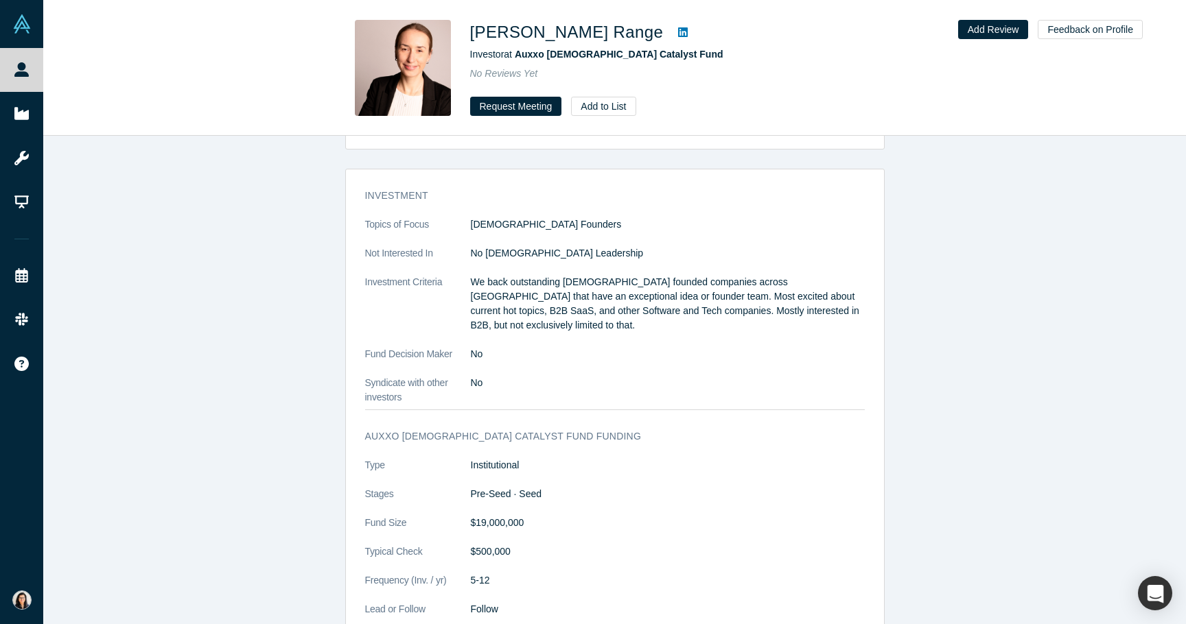
scroll to position [1151, 0]
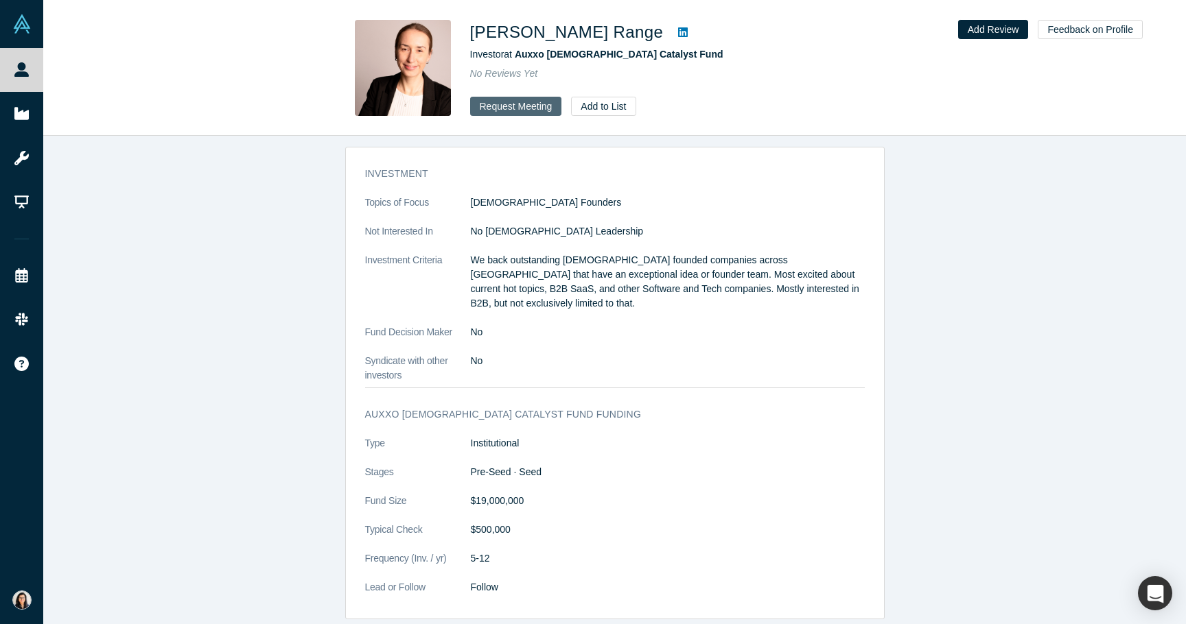
click at [512, 100] on button "Request Meeting" at bounding box center [516, 106] width 92 height 19
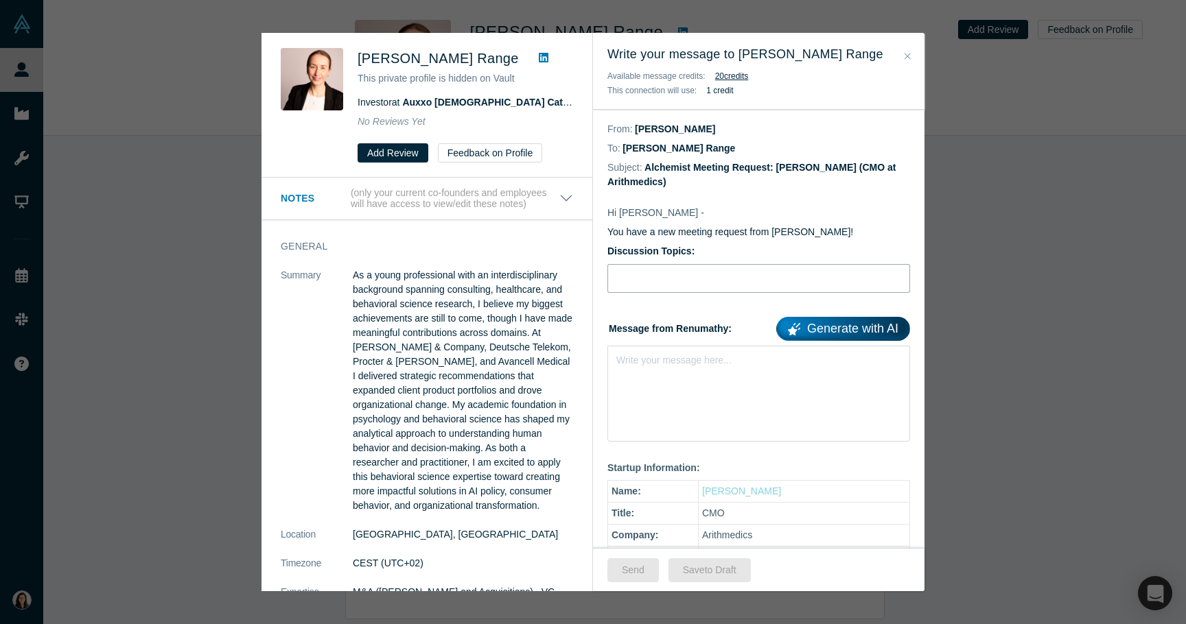
click at [676, 274] on input "Discussion Topics:" at bounding box center [758, 278] width 303 height 29
type input "Intro Meeting"
click at [691, 353] on div "rdw-editor" at bounding box center [759, 358] width 284 height 14
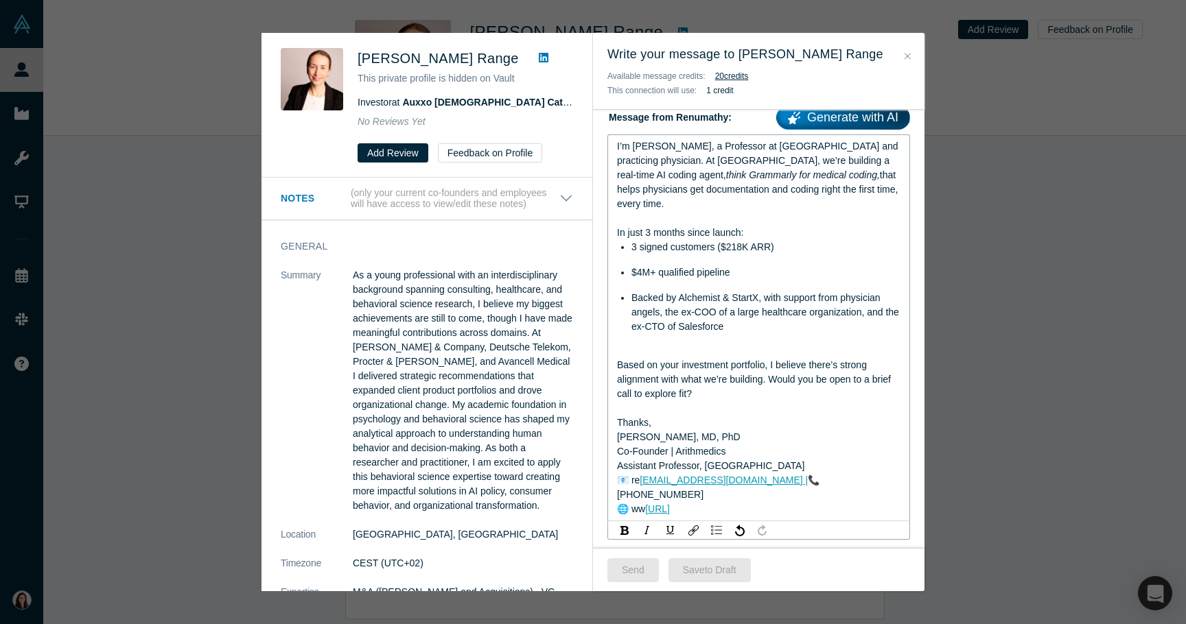
scroll to position [212, 0]
click at [800, 444] on div "Co-Founder | Arithmedics" at bounding box center [759, 451] width 284 height 14
click at [633, 579] on button "Send" at bounding box center [632, 570] width 51 height 24
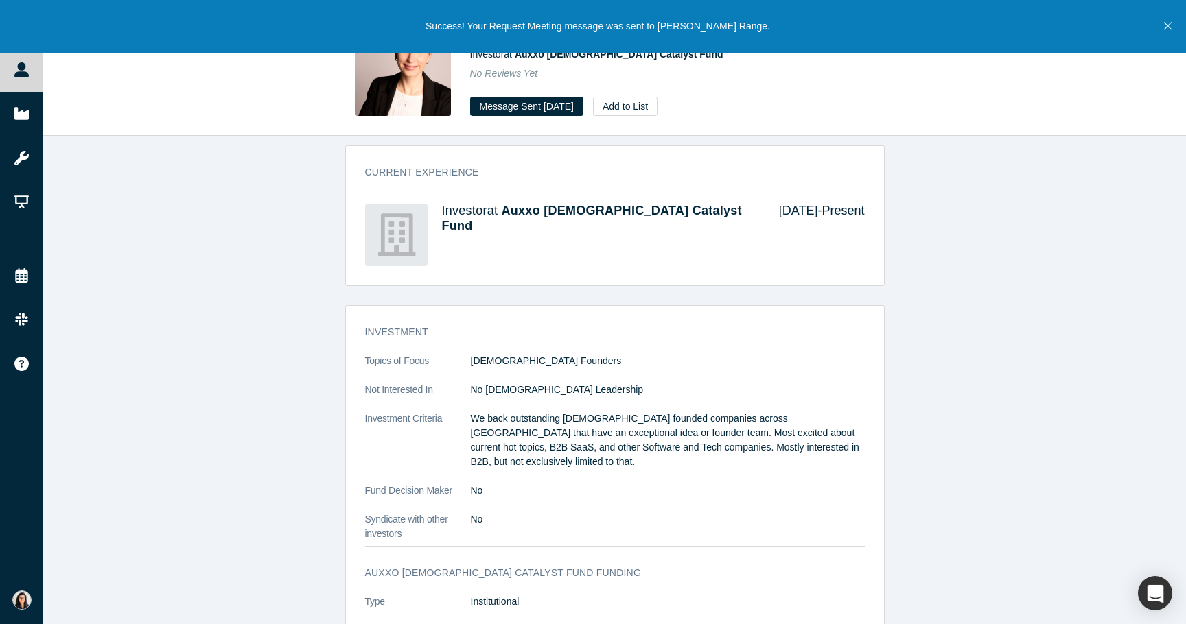
scroll to position [837, 0]
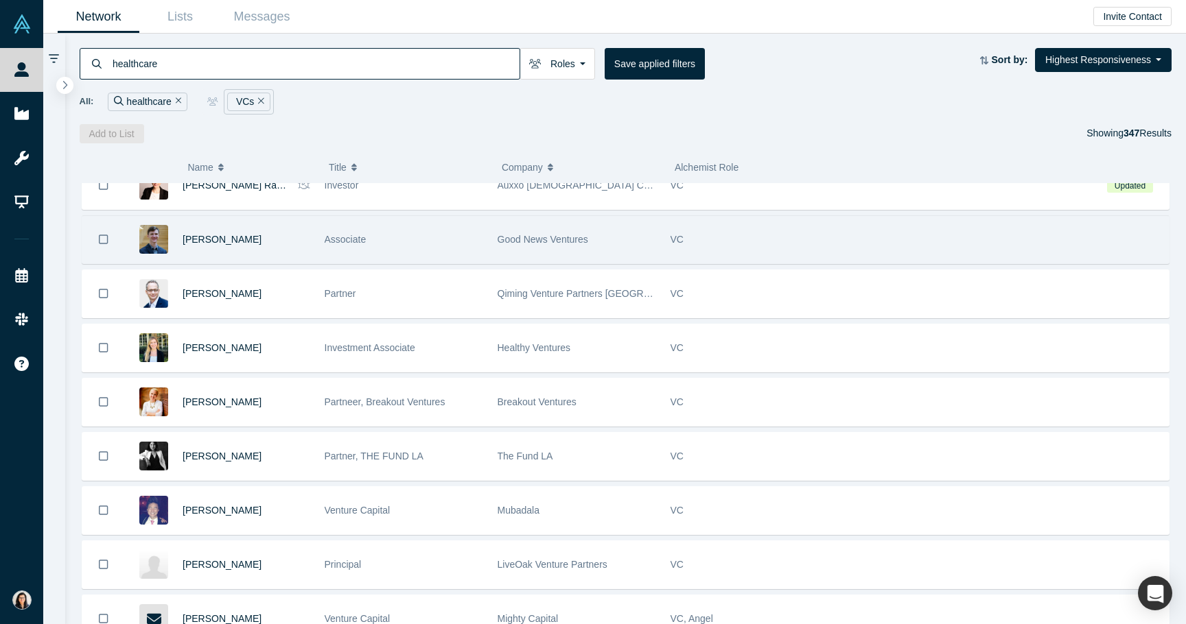
scroll to position [5281, 0]
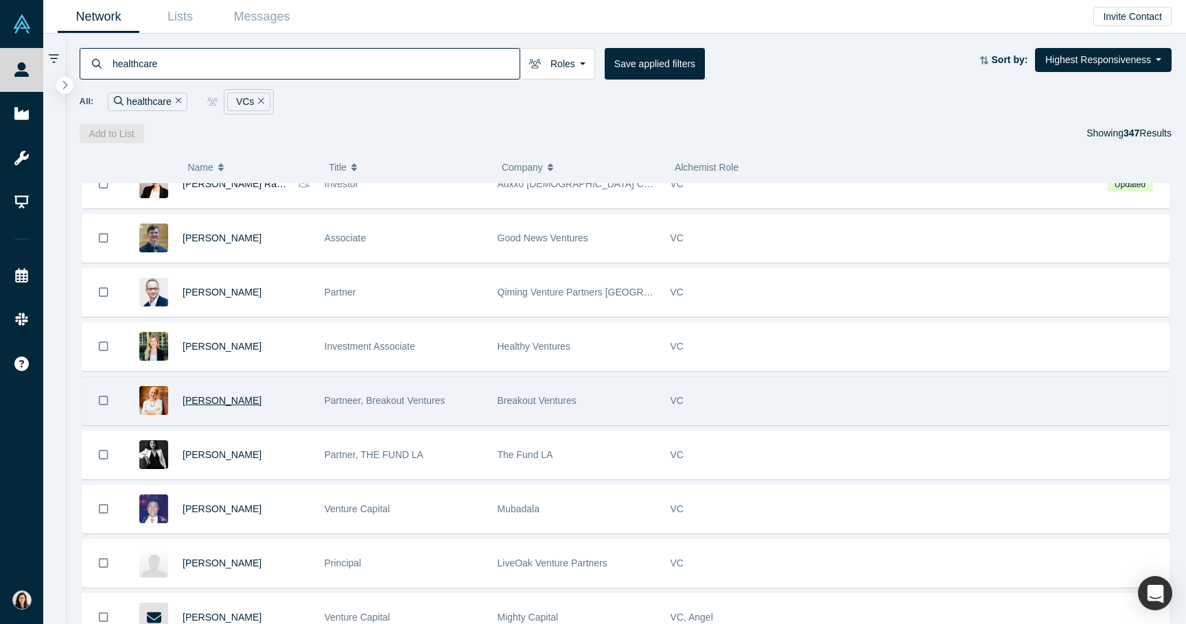
click at [222, 405] on span "Dana Watt" at bounding box center [221, 400] width 79 height 11
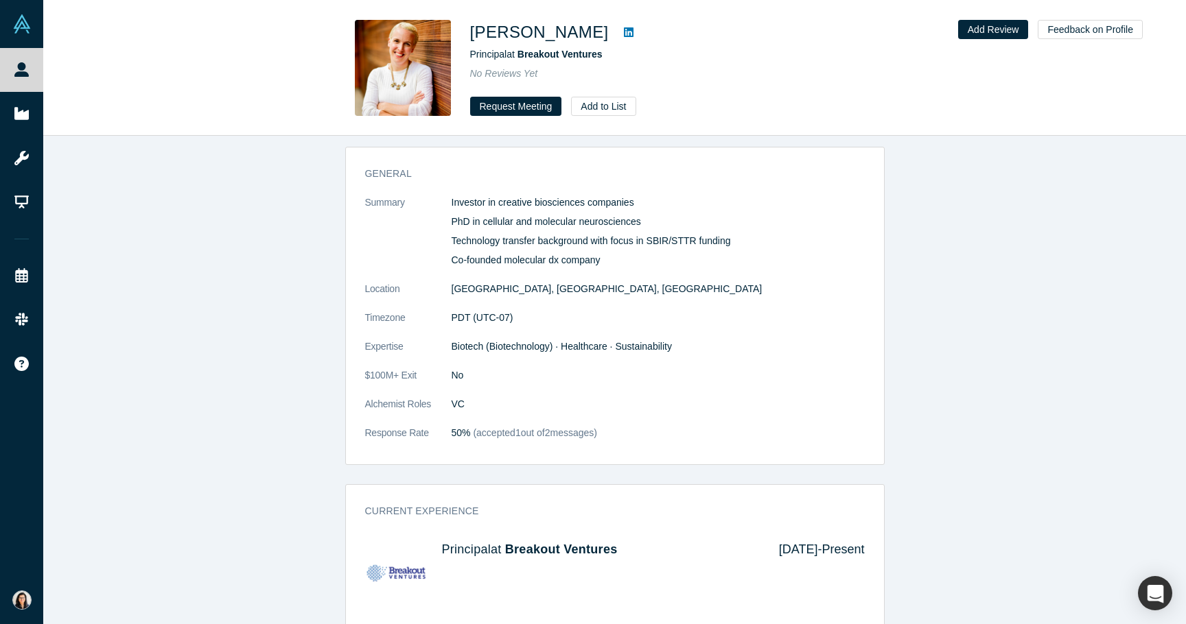
scroll to position [612, 0]
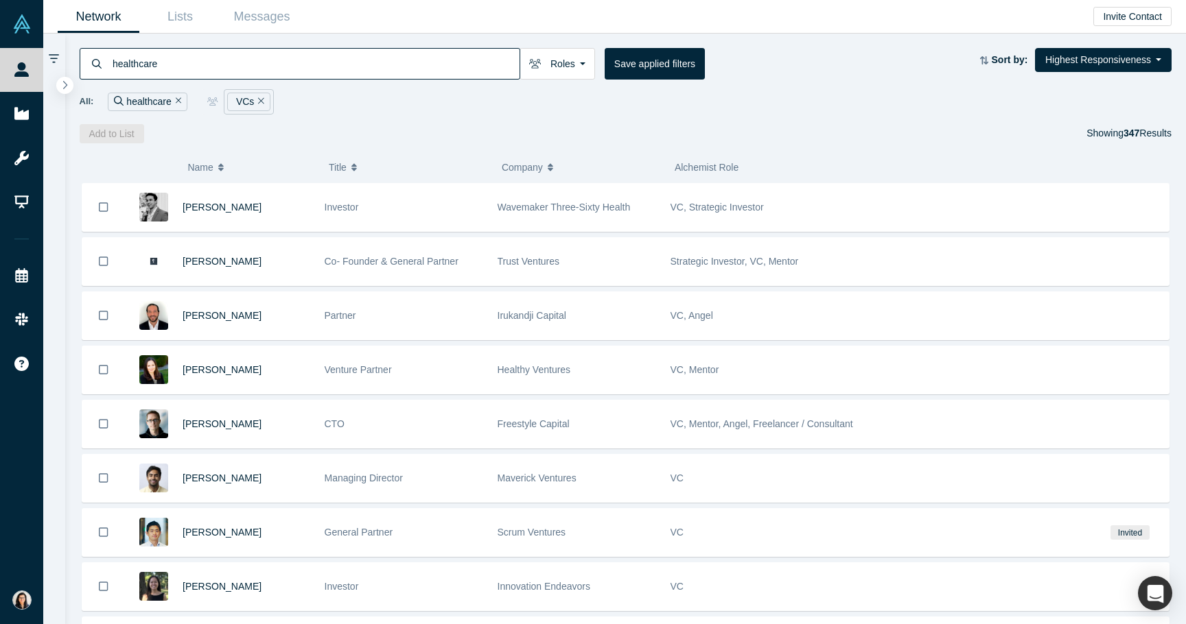
scroll to position [6234, 0]
click at [250, 19] on link "Messages" at bounding box center [262, 17] width 82 height 32
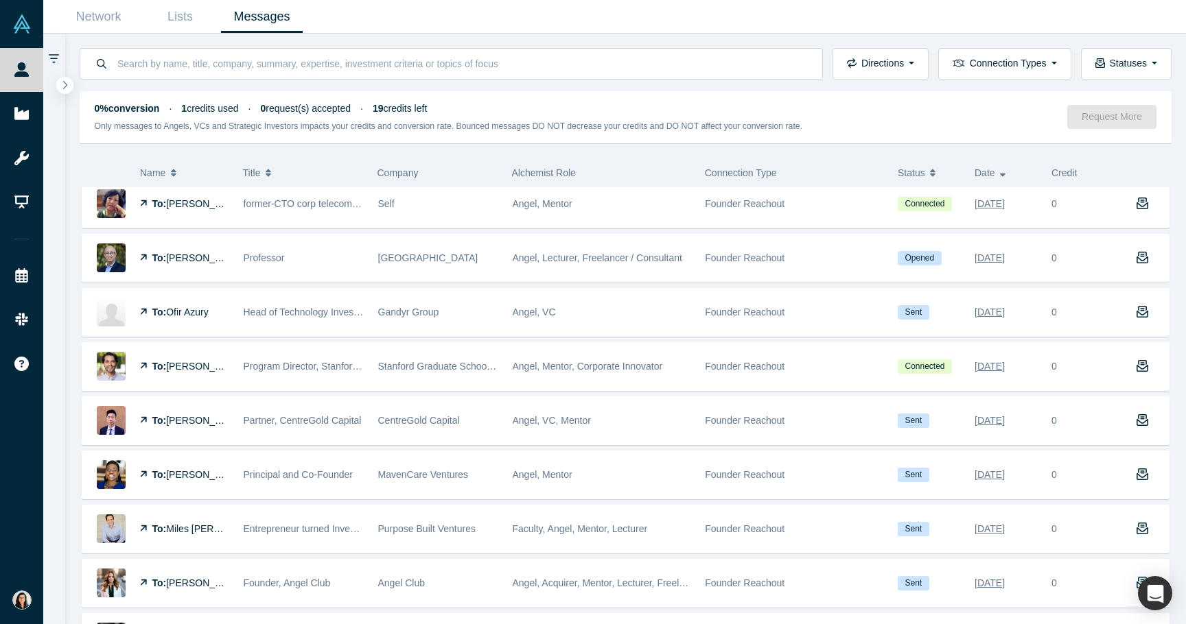
scroll to position [917, 0]
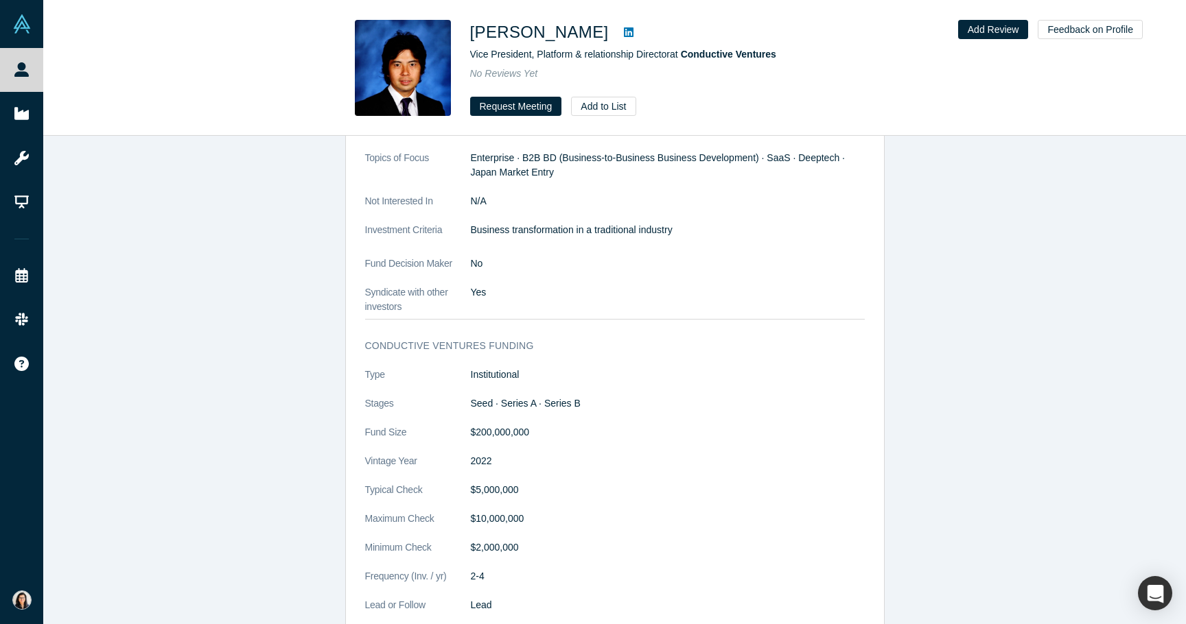
scroll to position [1351, 0]
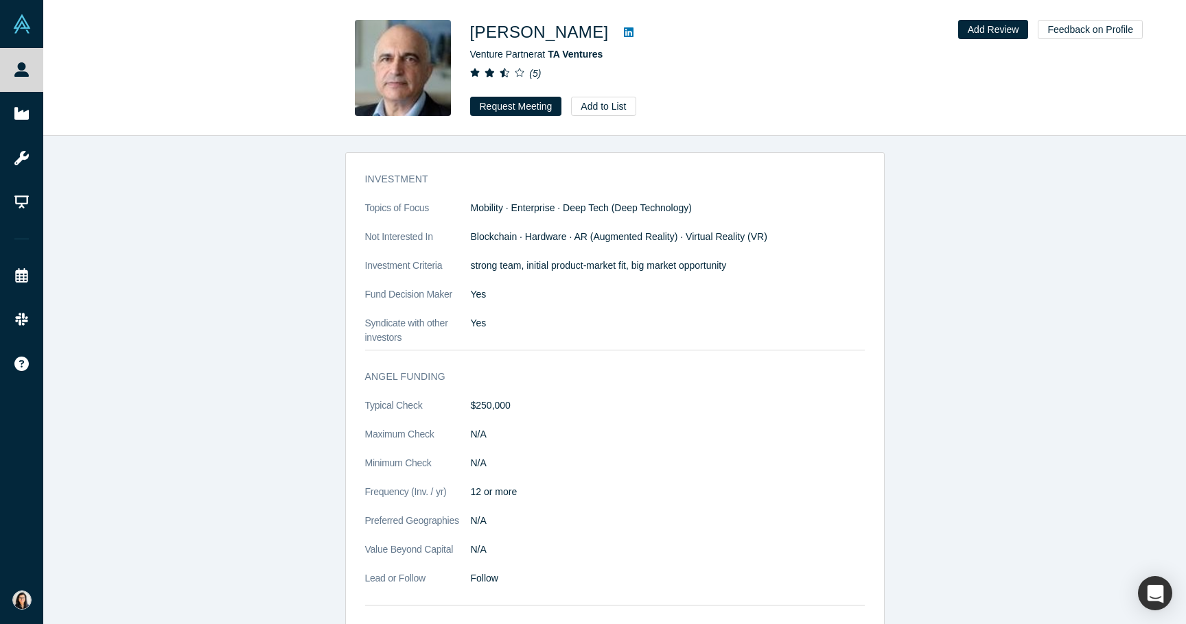
scroll to position [1047, 0]
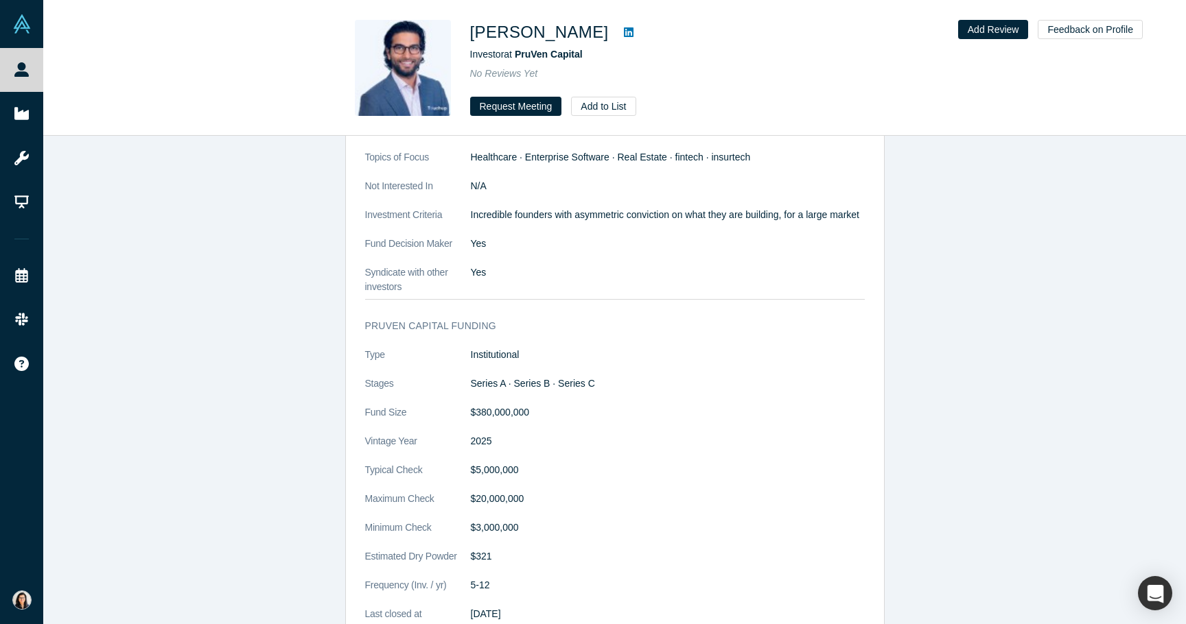
scroll to position [1085, 0]
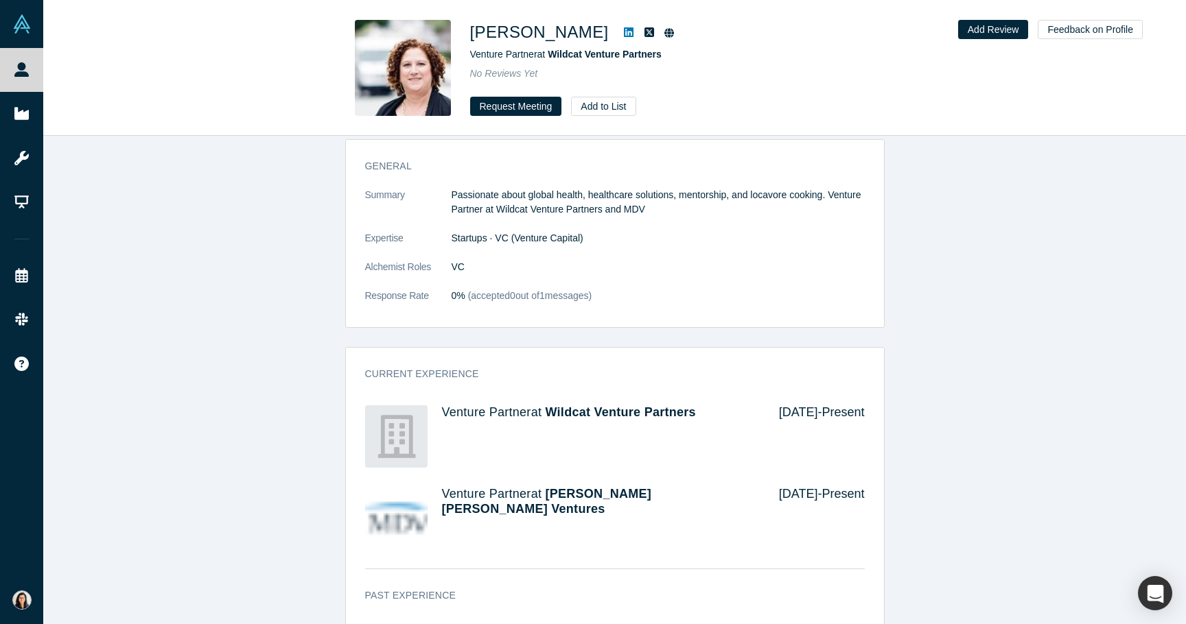
scroll to position [603, 0]
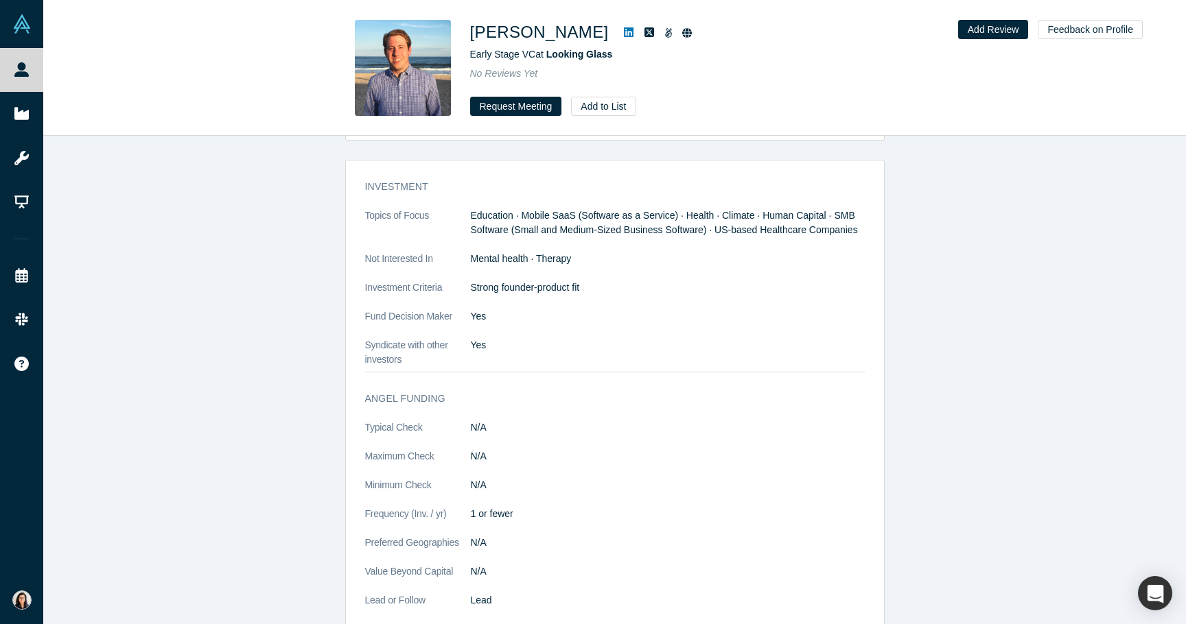
scroll to position [1659, 0]
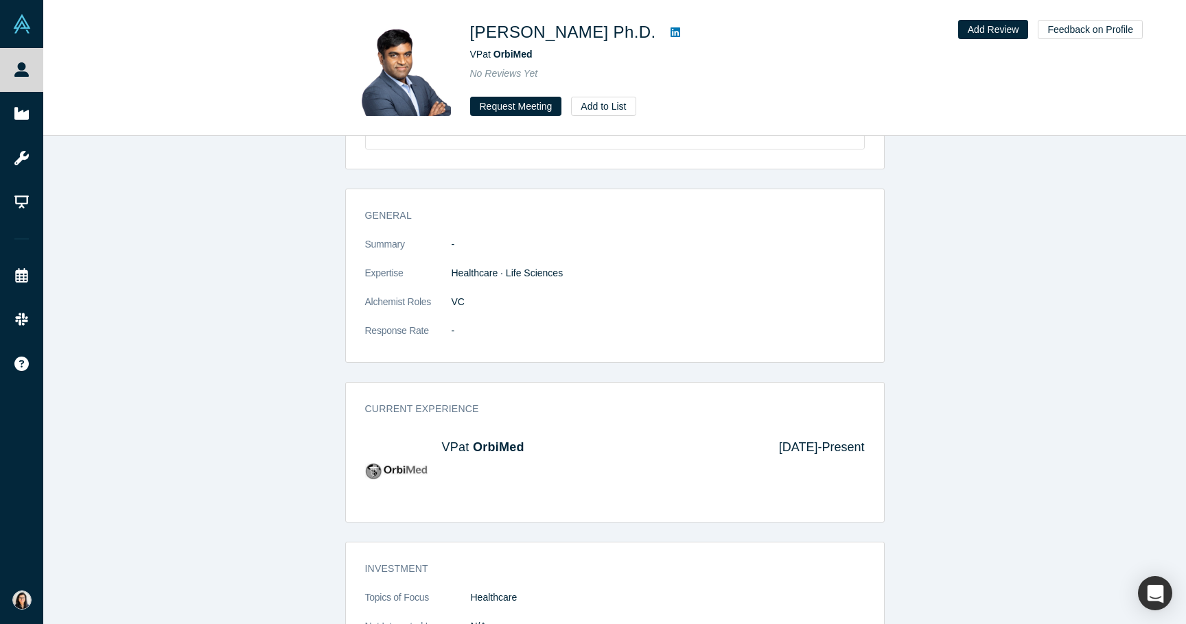
scroll to position [545, 0]
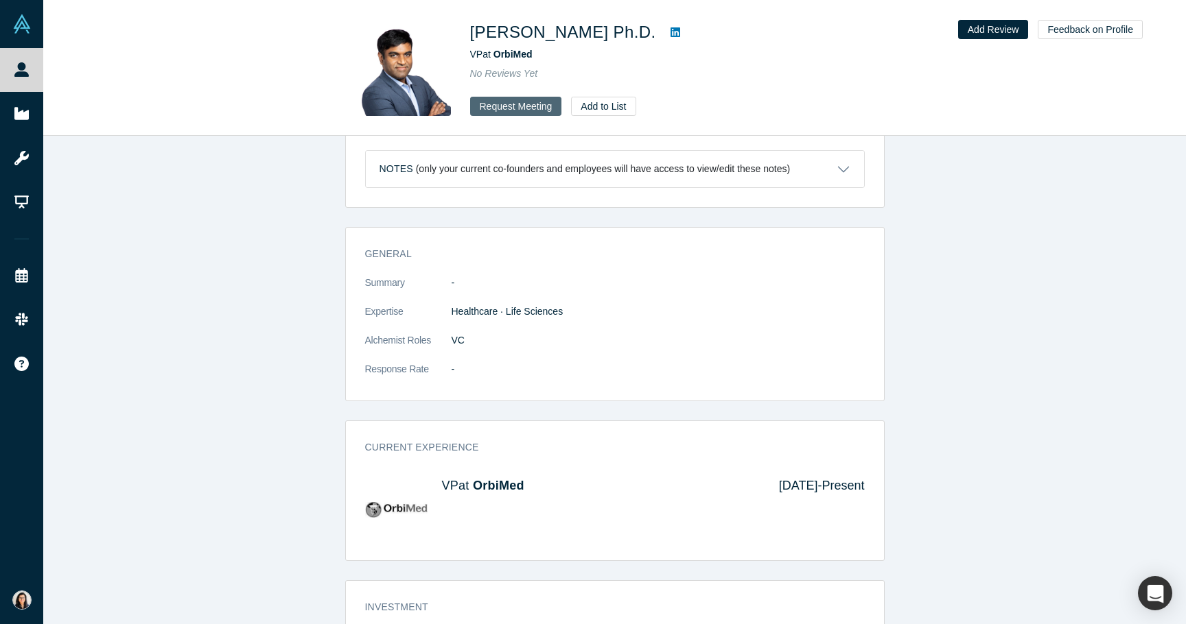
click at [508, 104] on button "Request Meeting" at bounding box center [516, 106] width 92 height 19
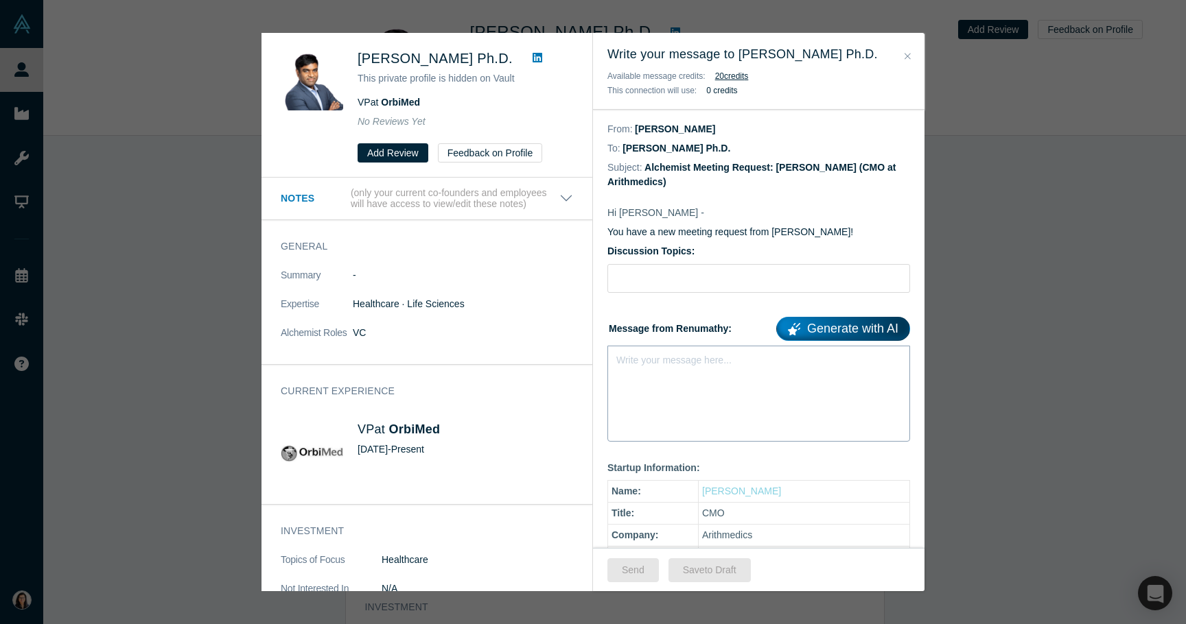
click at [659, 393] on div "Write your message here..." at bounding box center [758, 394] width 303 height 96
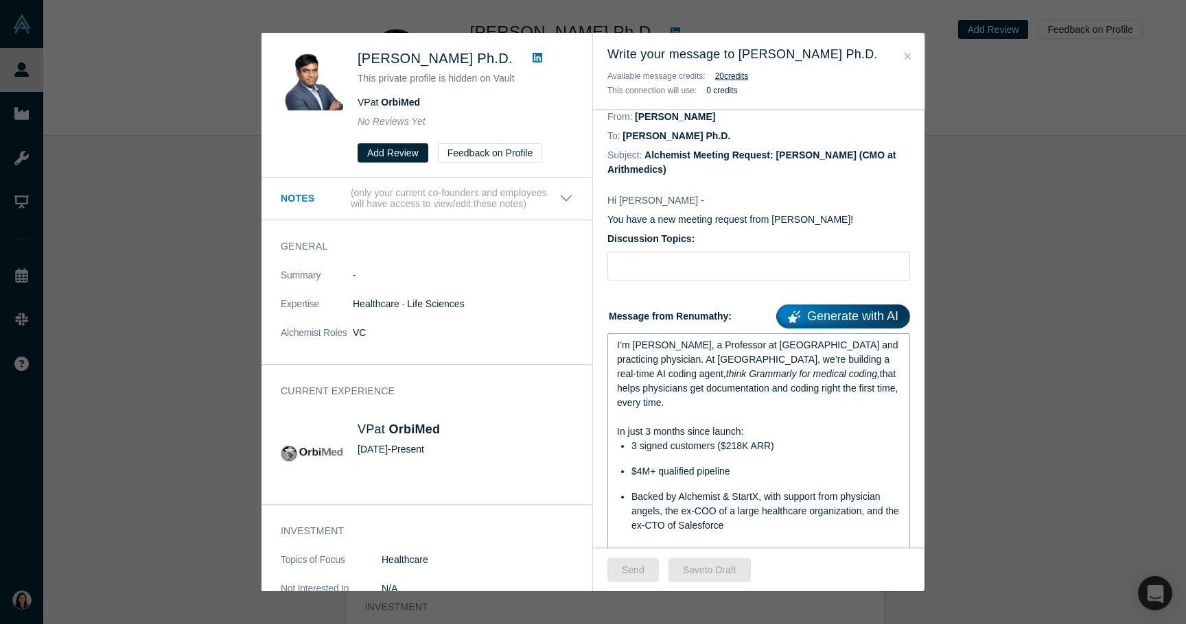
scroll to position [24, 0]
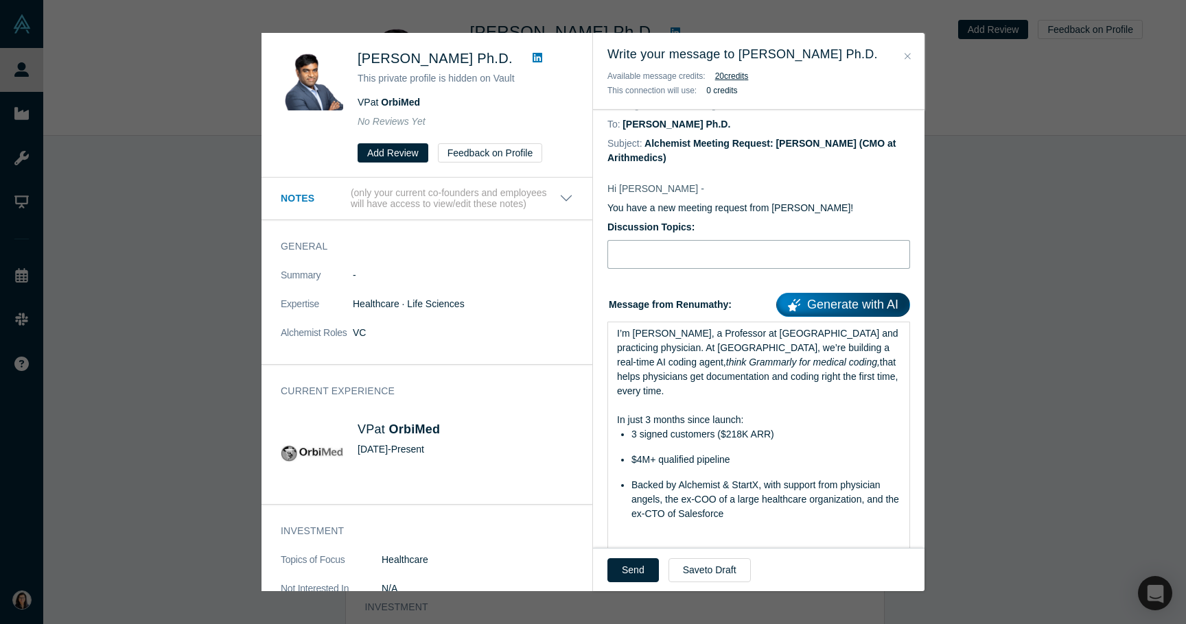
click at [680, 241] on input "Discussion Topics:" at bounding box center [758, 254] width 303 height 29
type input "Intro Meeting"
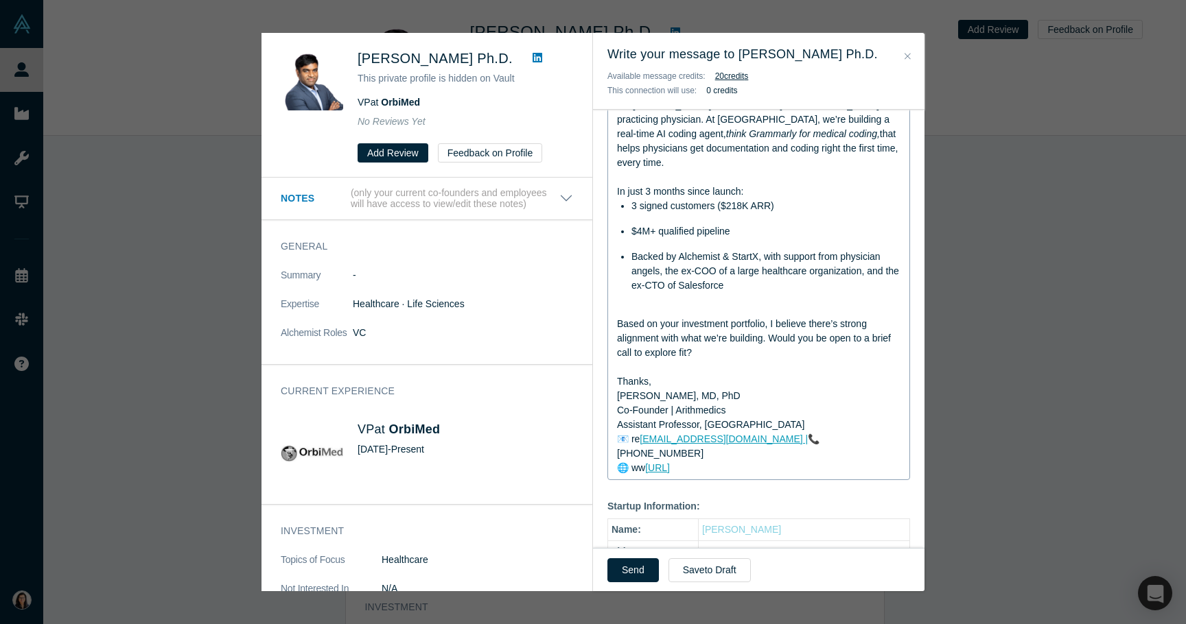
scroll to position [262, 0]
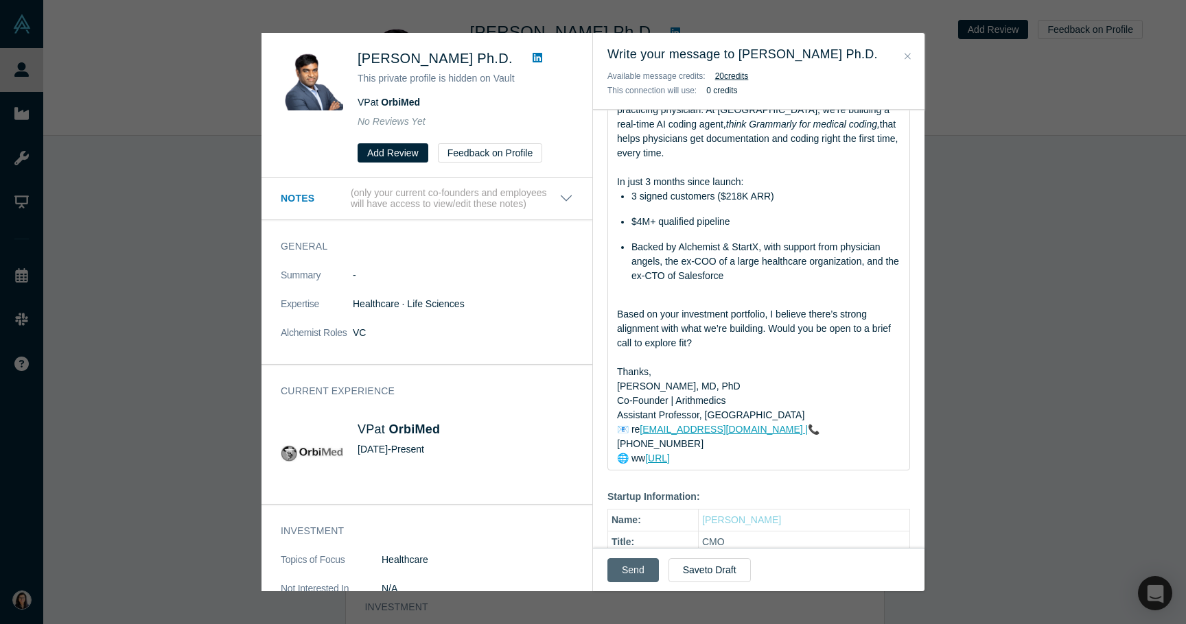
click at [626, 574] on button "Send" at bounding box center [632, 570] width 51 height 24
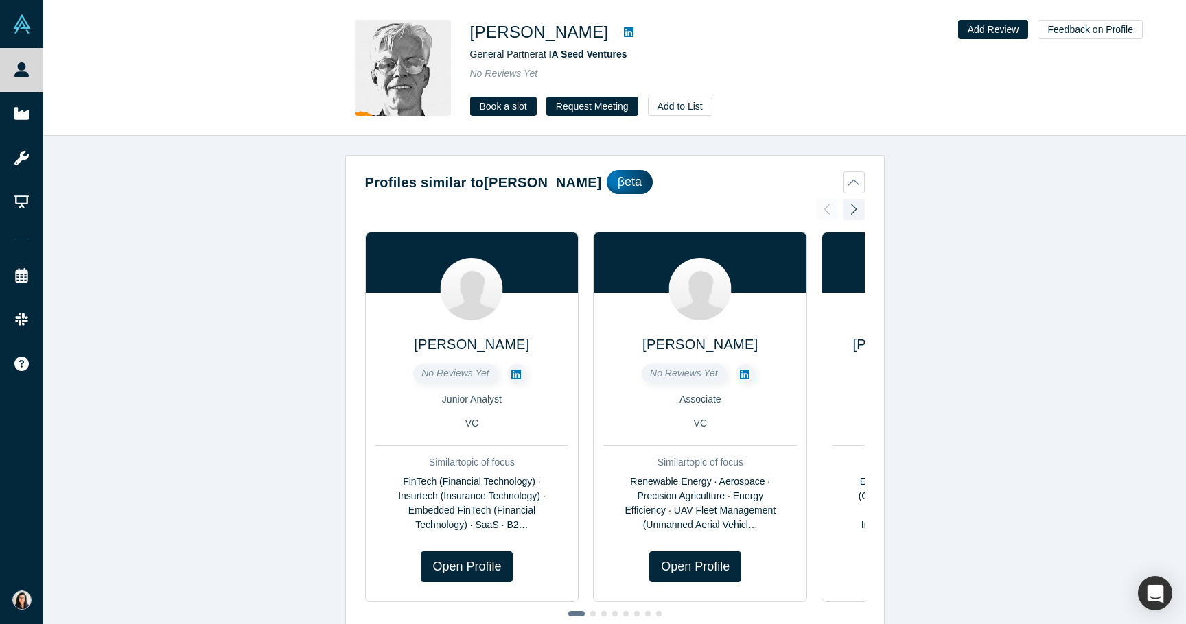
click at [724, 69] on div "No Reviews Yet" at bounding box center [662, 74] width 384 height 14
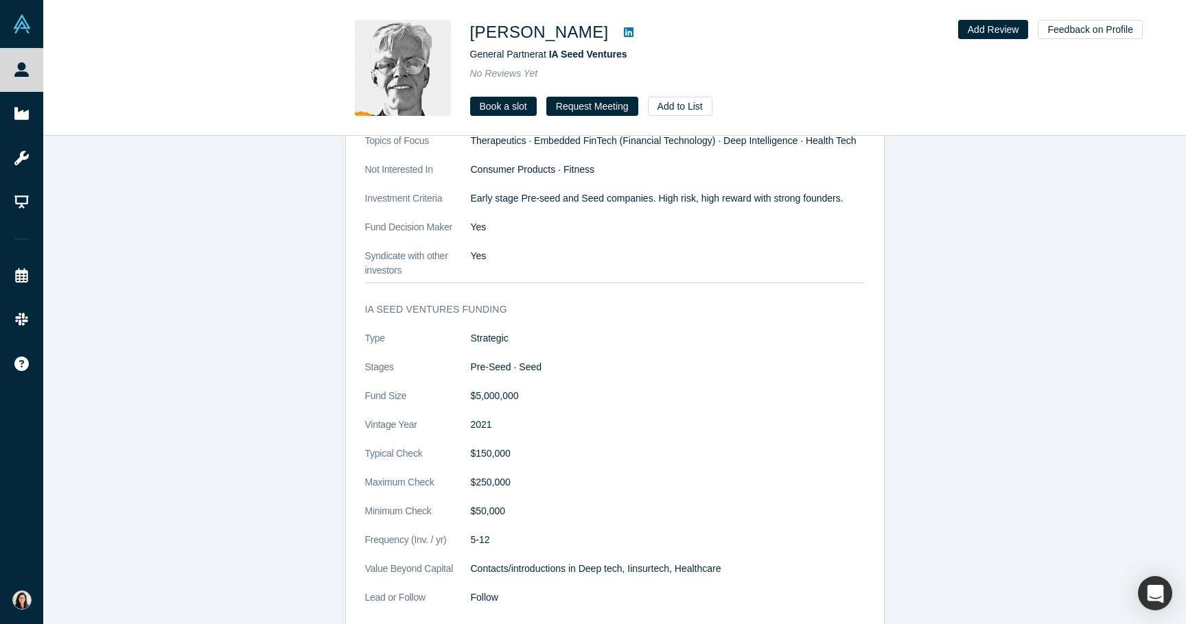
scroll to position [1158, 0]
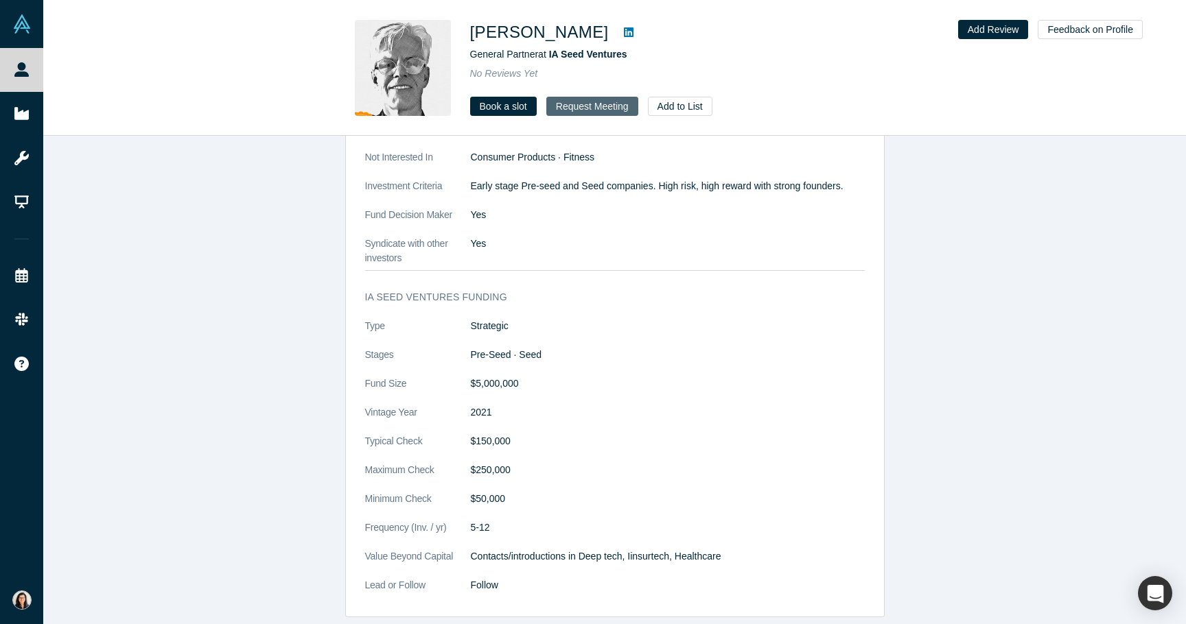
click at [596, 107] on button "Request Meeting" at bounding box center [592, 106] width 92 height 19
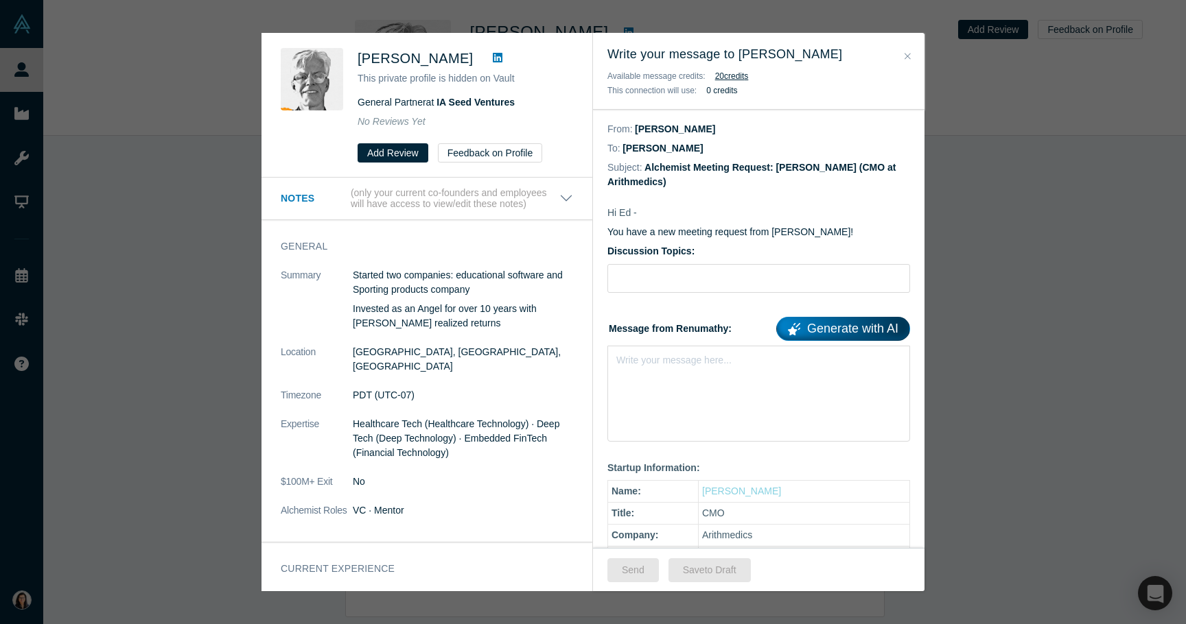
click at [904, 49] on button "Close" at bounding box center [907, 57] width 14 height 16
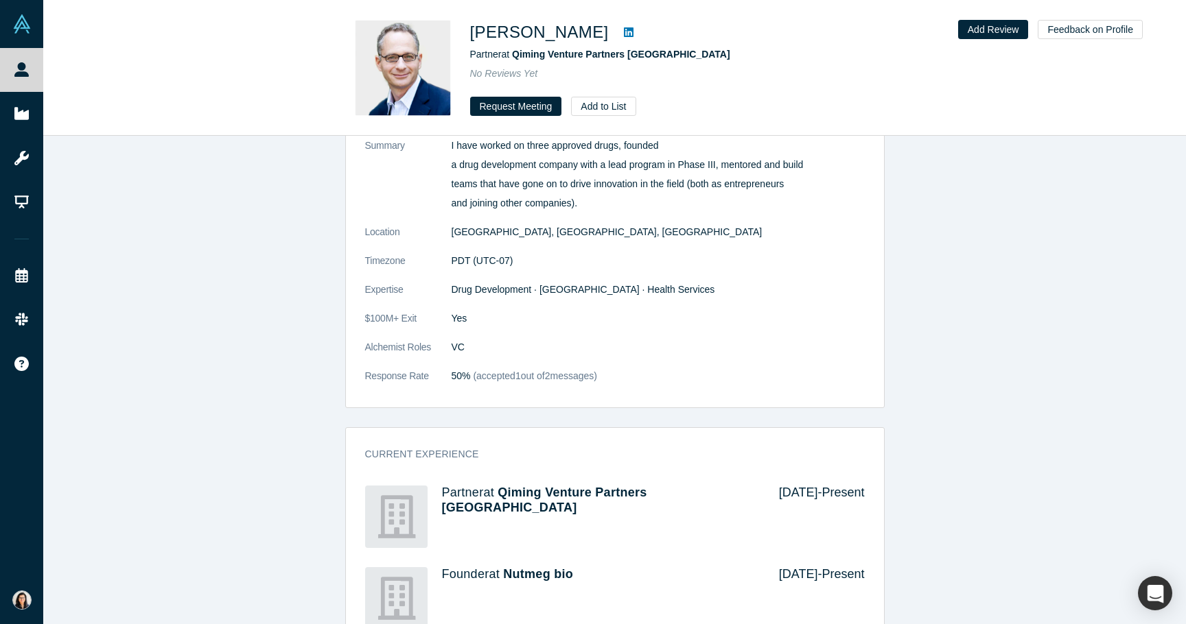
scroll to position [661, 0]
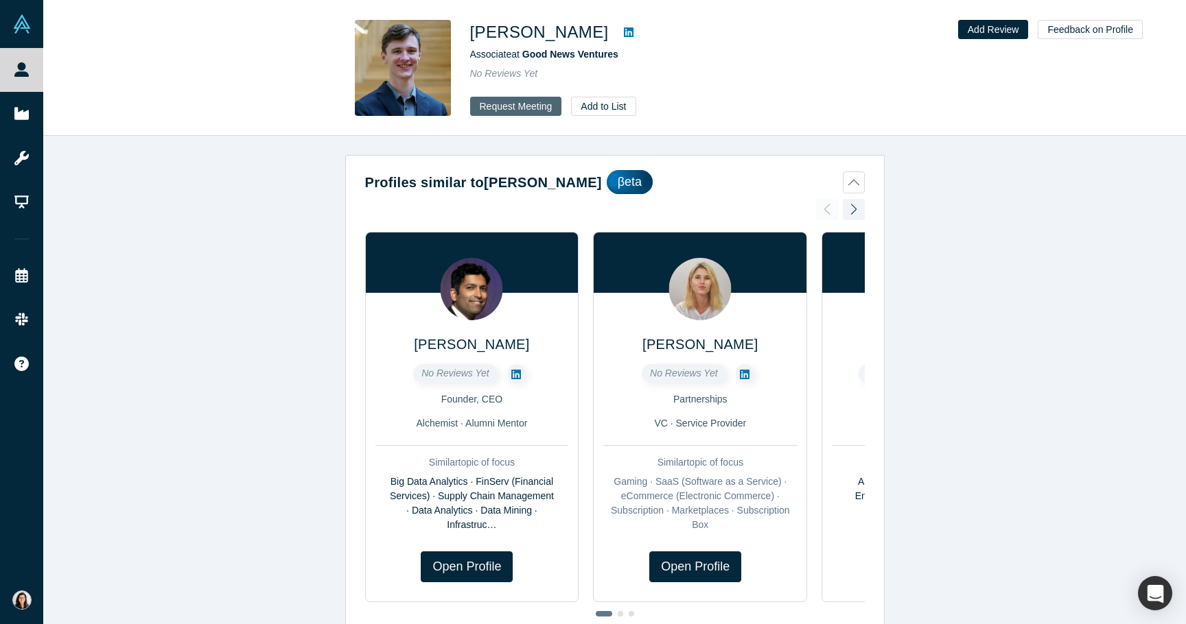
click at [528, 110] on button "Request Meeting" at bounding box center [516, 106] width 92 height 19
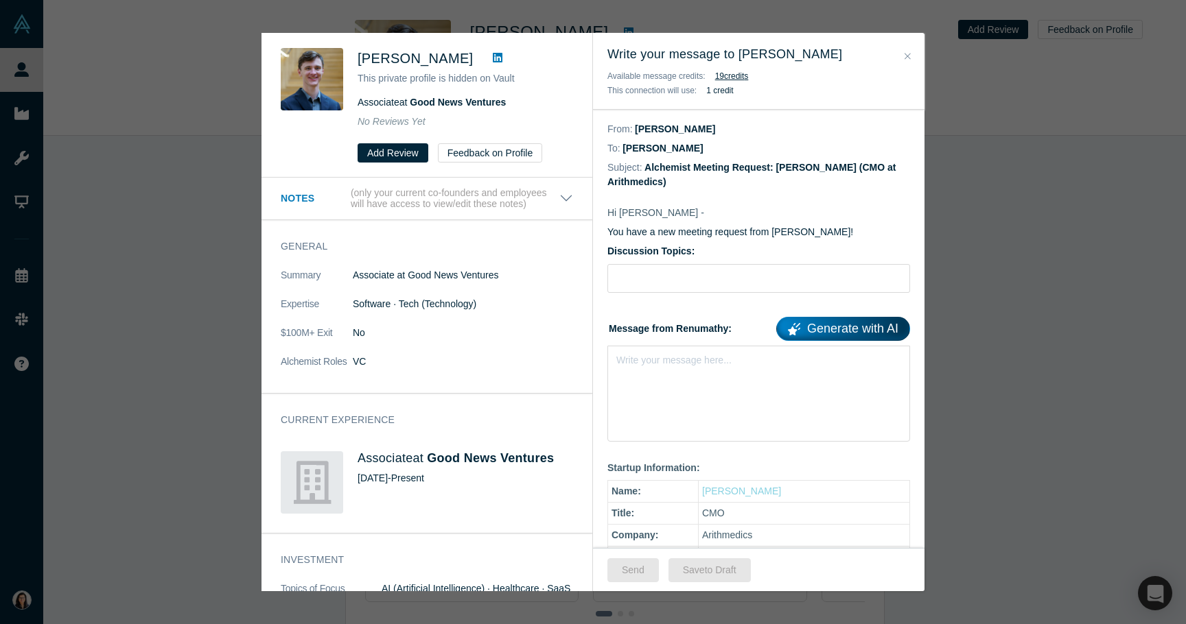
click at [906, 55] on icon "Close" at bounding box center [907, 56] width 6 height 10
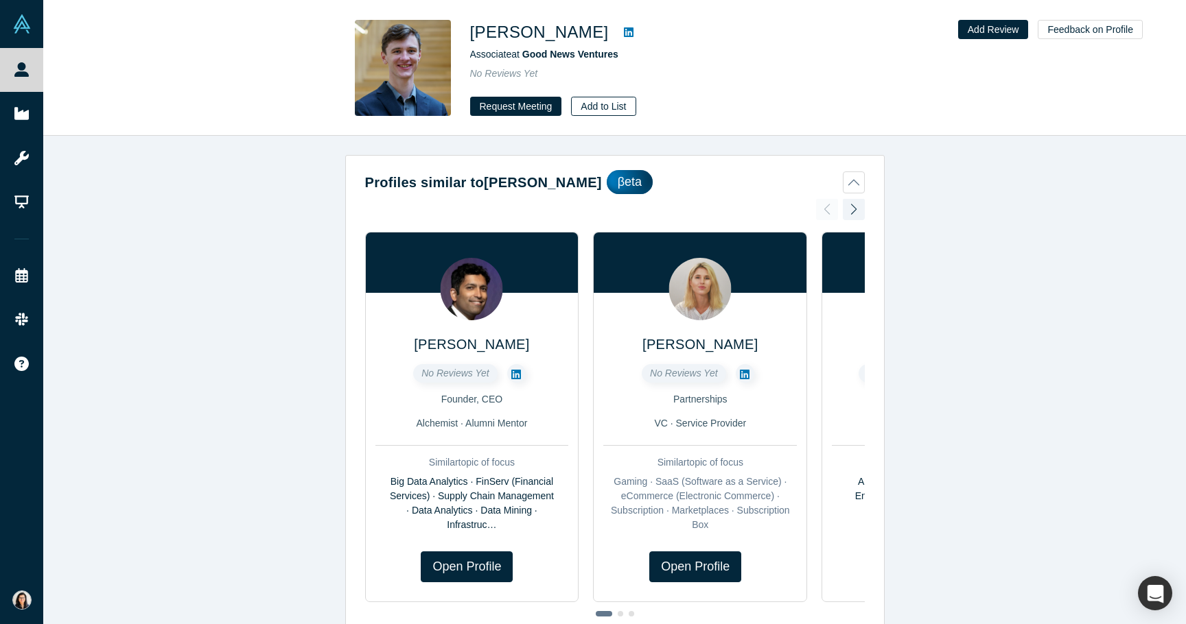
click at [615, 110] on button "Add to List" at bounding box center [603, 106] width 64 height 19
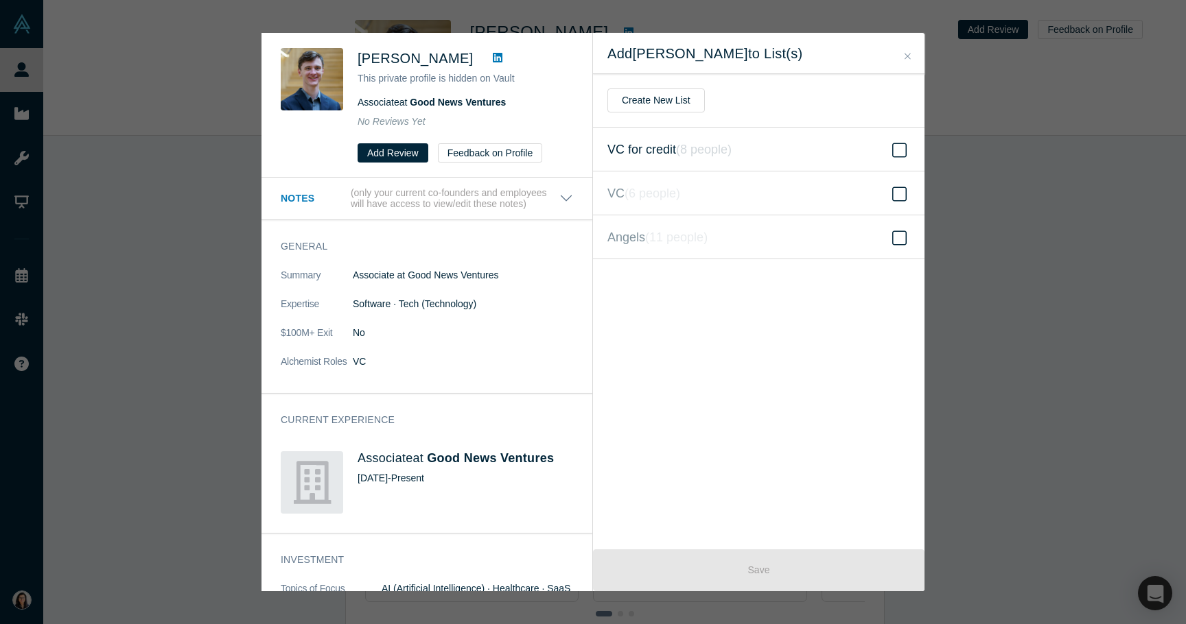
click at [654, 150] on span "VC for credit ( 8 people )" at bounding box center [669, 149] width 124 height 19
click at [0, 0] on input "VC for credit ( 8 people )" at bounding box center [0, 0] width 0 height 0
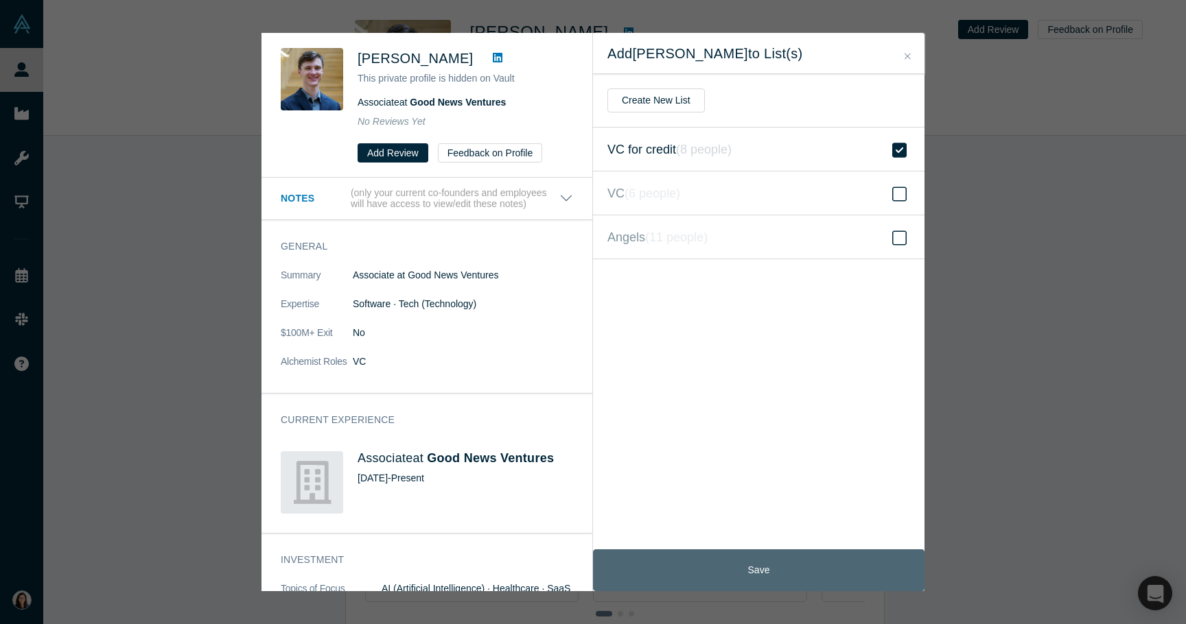
click at [731, 558] on button "Save" at bounding box center [758, 571] width 331 height 42
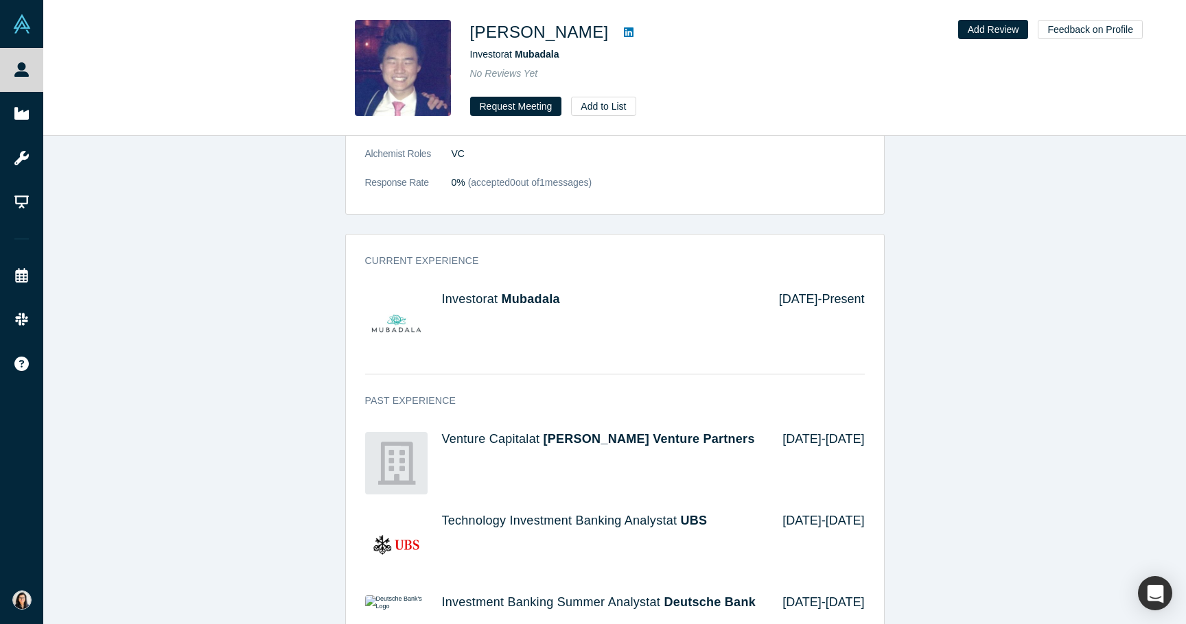
scroll to position [900, 0]
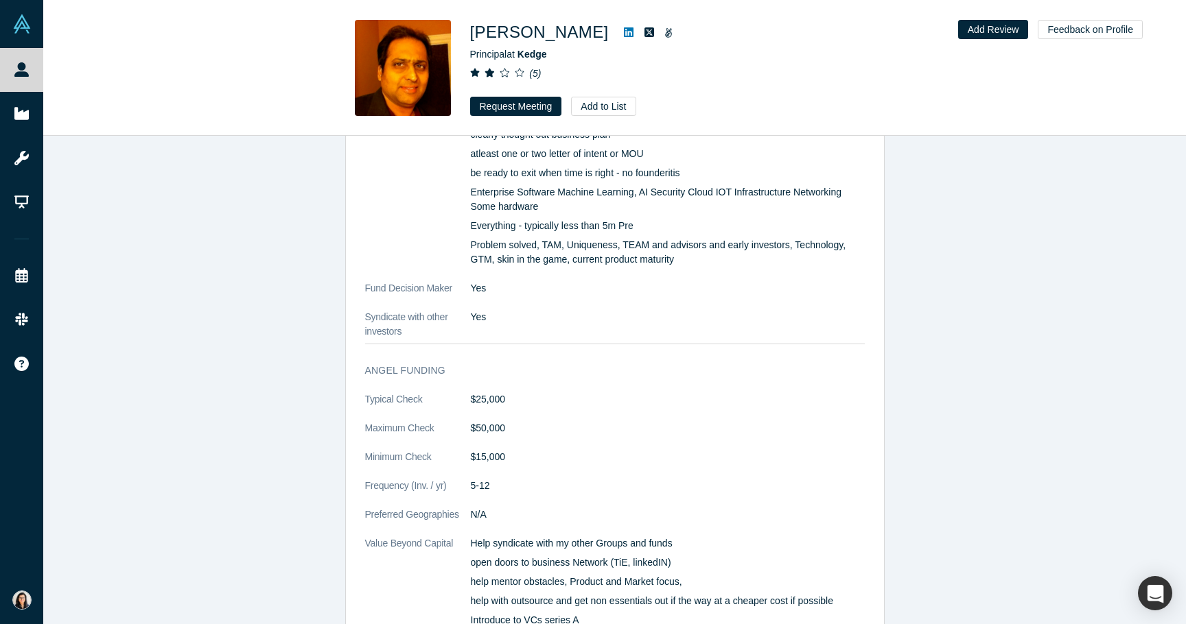
scroll to position [1089, 0]
click at [537, 109] on button "Request Meeting" at bounding box center [516, 106] width 92 height 19
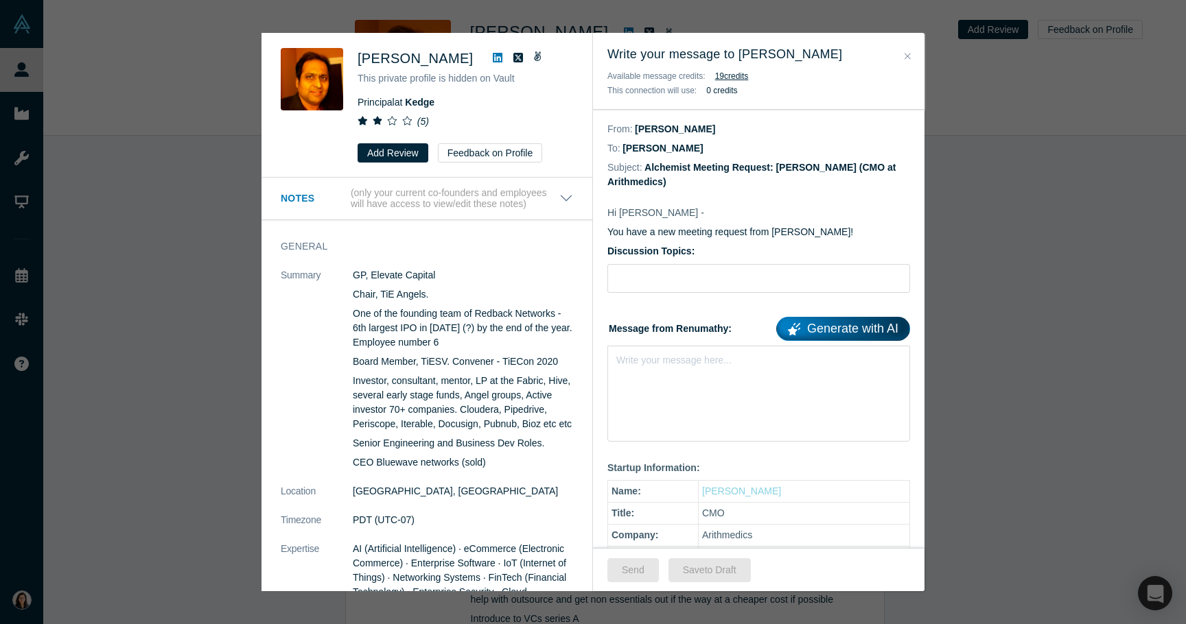
click at [906, 54] on icon "Close" at bounding box center [907, 56] width 6 height 10
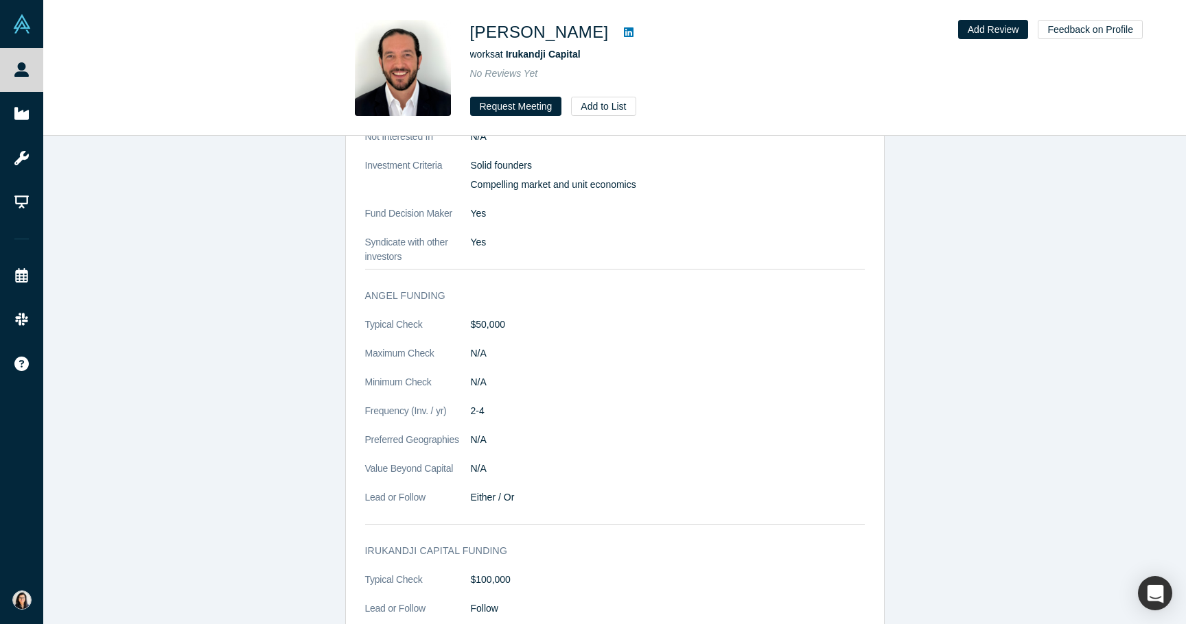
scroll to position [651, 0]
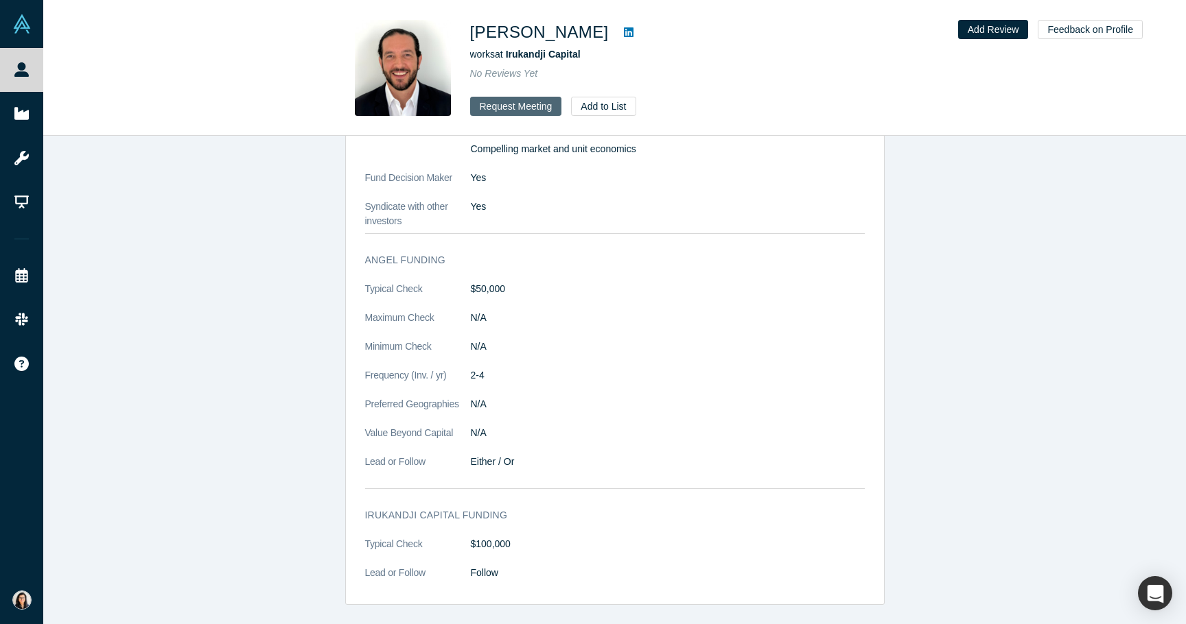
click at [494, 102] on button "Request Meeting" at bounding box center [516, 106] width 92 height 19
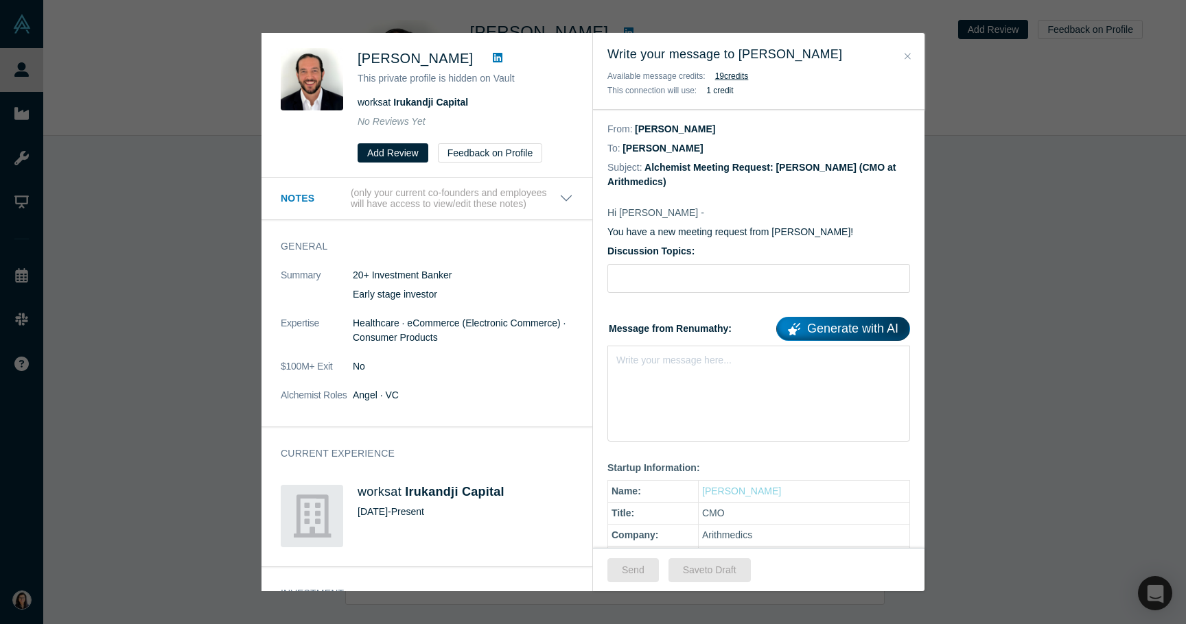
click at [952, 202] on div "[PERSON_NAME] This private profile is hidden on Vault works at Irukandji Capita…" at bounding box center [593, 312] width 1186 height 624
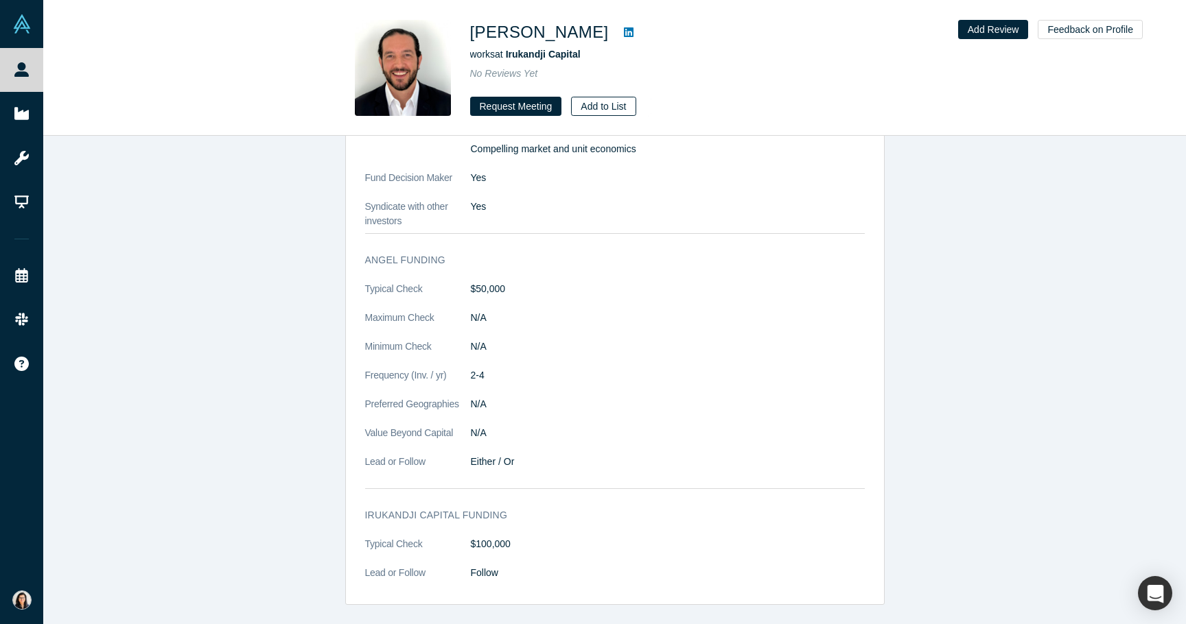
click at [618, 108] on button "Add to List" at bounding box center [603, 106] width 64 height 19
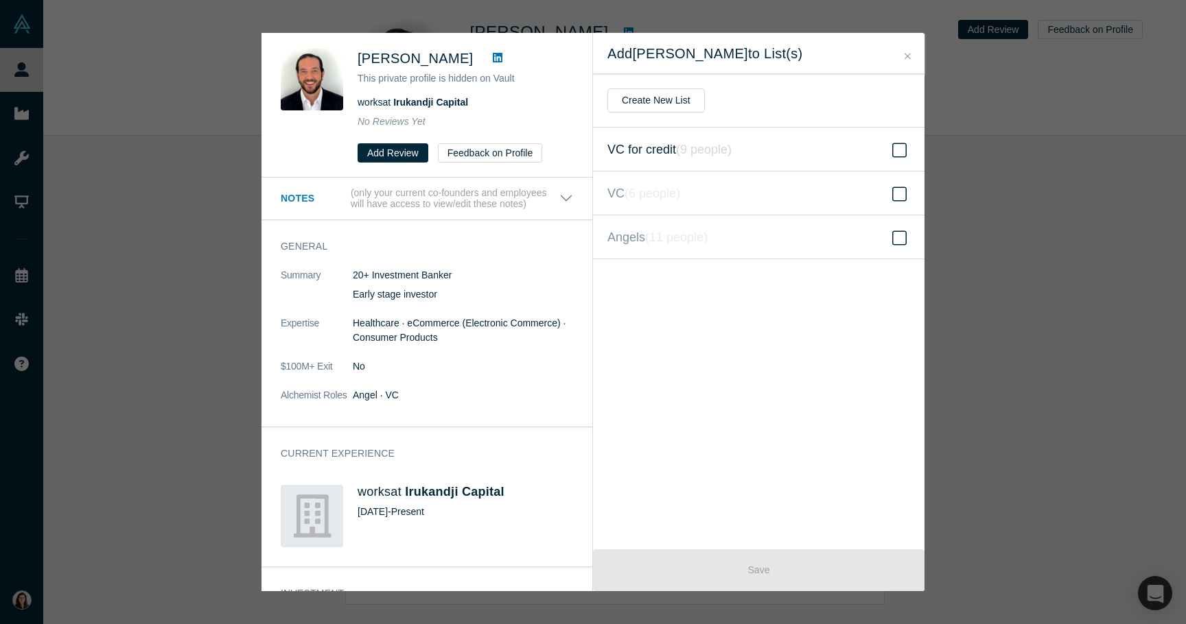
click at [692, 150] on icon "( 9 people )" at bounding box center [704, 150] width 56 height 14
click at [0, 0] on input "VC for credit ( 9 people )" at bounding box center [0, 0] width 0 height 0
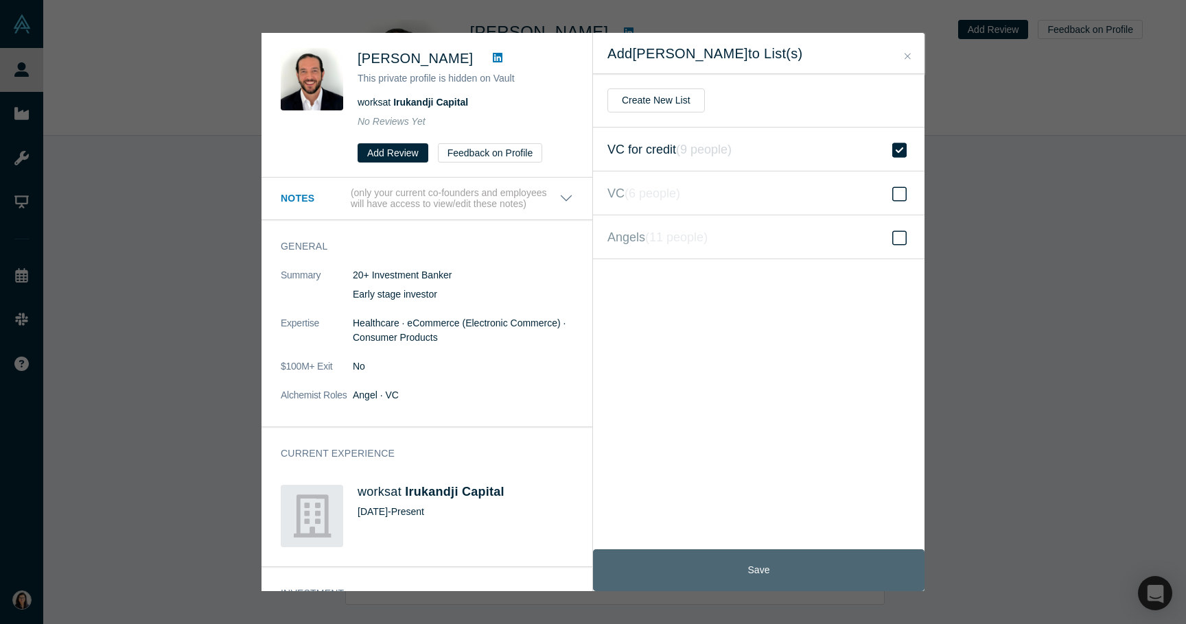
click at [798, 562] on button "Save" at bounding box center [758, 571] width 331 height 42
